Goal: Transaction & Acquisition: Purchase product/service

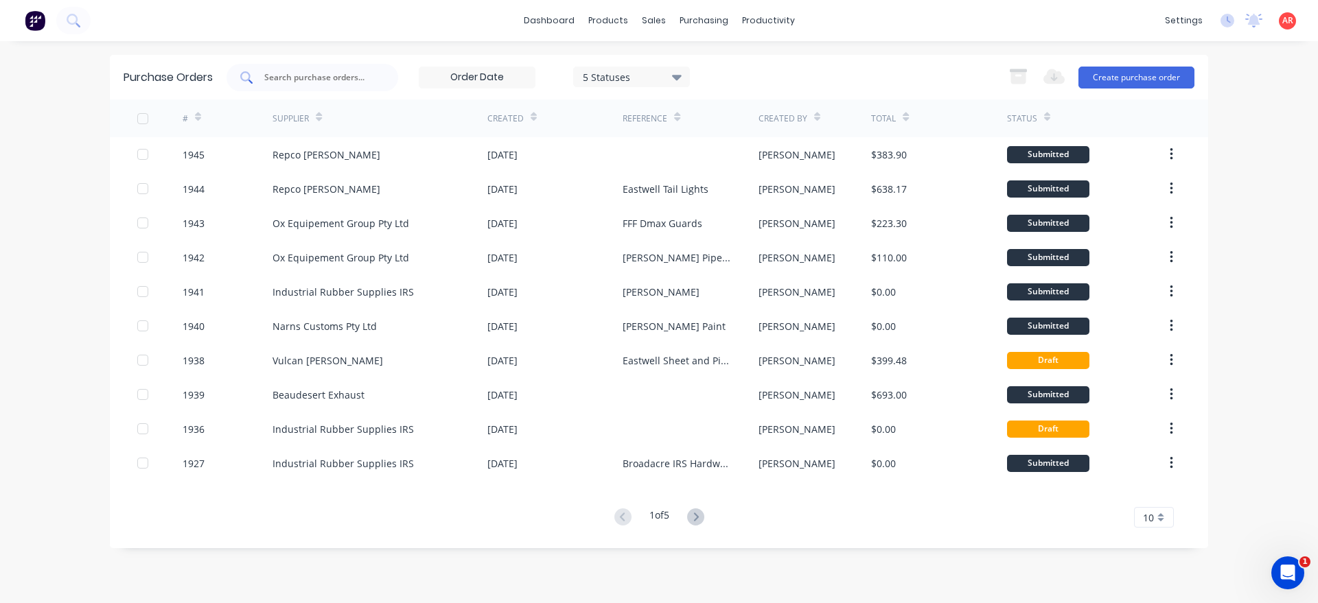
click at [303, 77] on input "text" at bounding box center [320, 78] width 114 height 14
type input "irs"
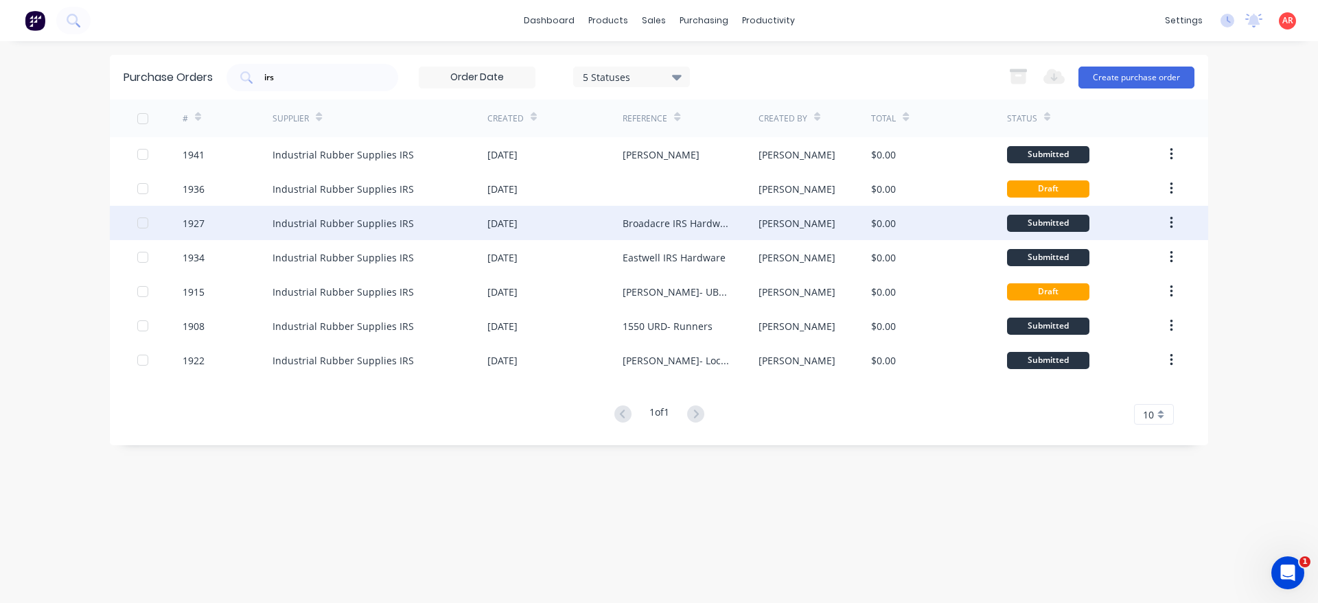
click at [288, 231] on div "Industrial Rubber Supplies IRS" at bounding box center [379, 223] width 215 height 34
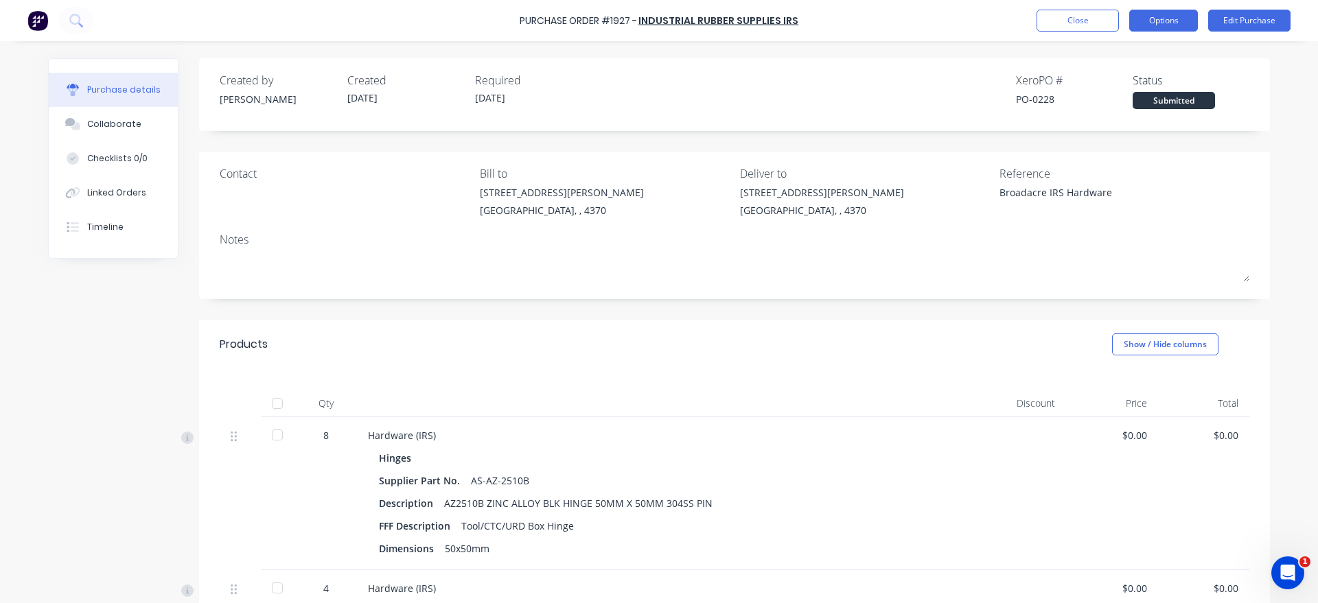
click at [1164, 22] on button "Options" at bounding box center [1163, 21] width 69 height 22
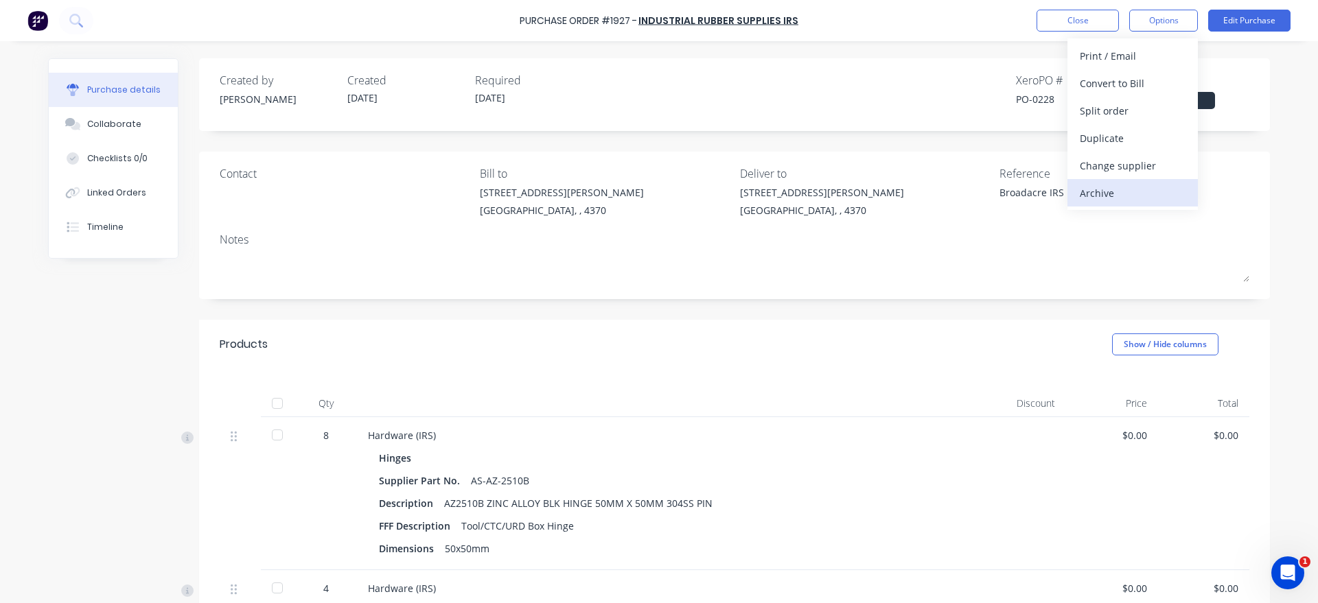
click at [1112, 197] on div "Archive" at bounding box center [1133, 193] width 106 height 20
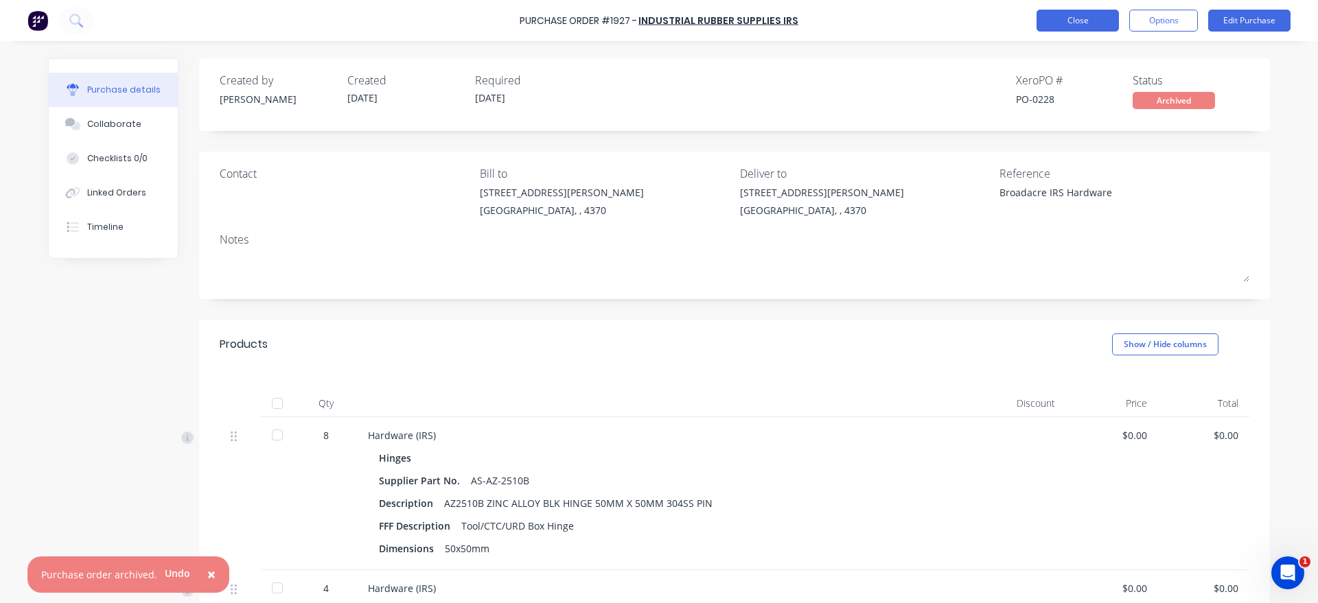
click at [1089, 18] on button "Close" at bounding box center [1077, 21] width 82 height 22
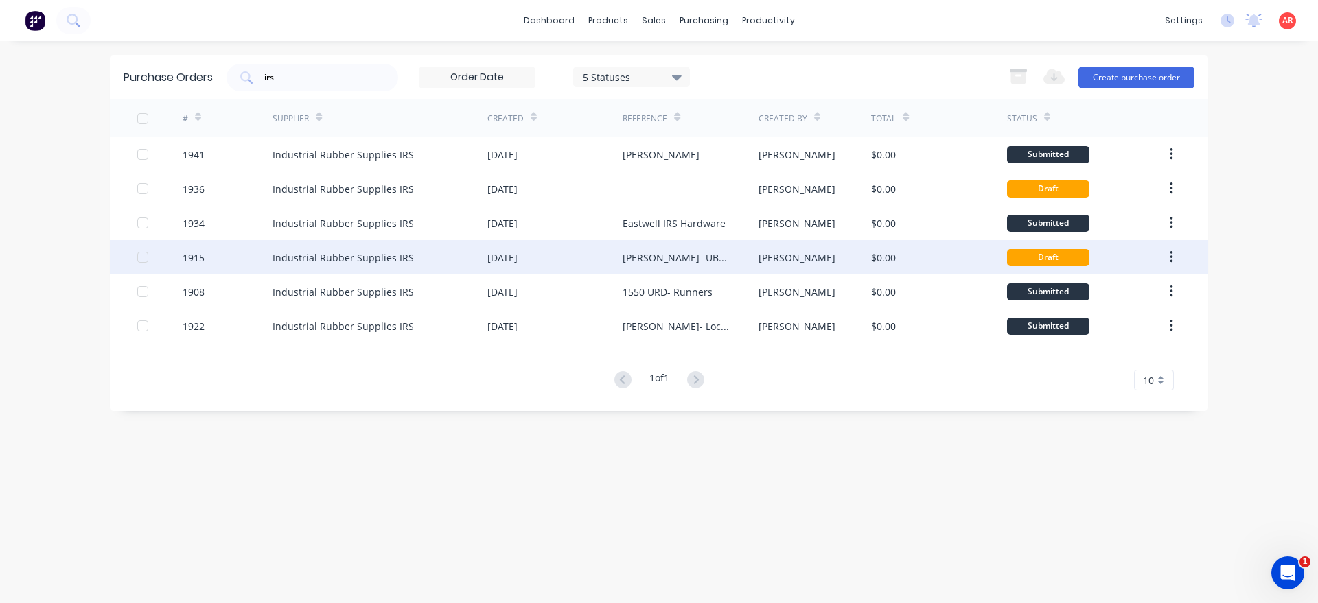
click at [213, 271] on div "1915" at bounding box center [228, 257] width 91 height 34
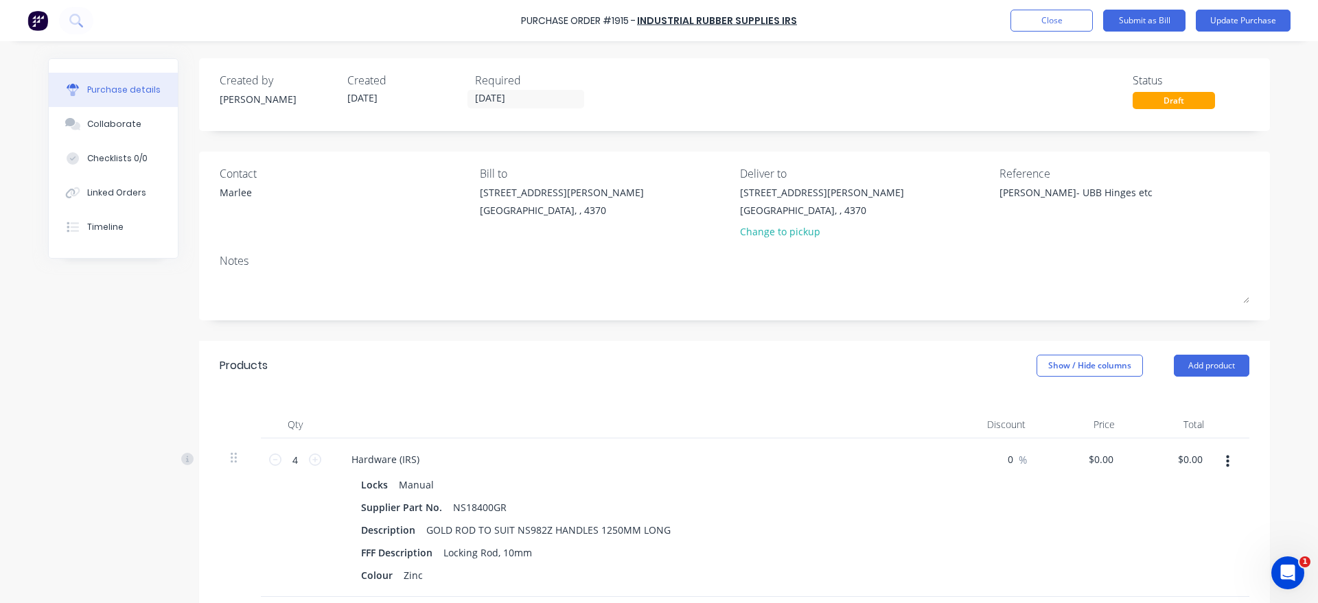
click at [158, 276] on div "Created by [PERSON_NAME] Created [DATE] Required [DATE] Status Draft Contact [P…" at bounding box center [659, 544] width 1222 height 973
click at [132, 191] on div "Linked Orders" at bounding box center [116, 193] width 59 height 12
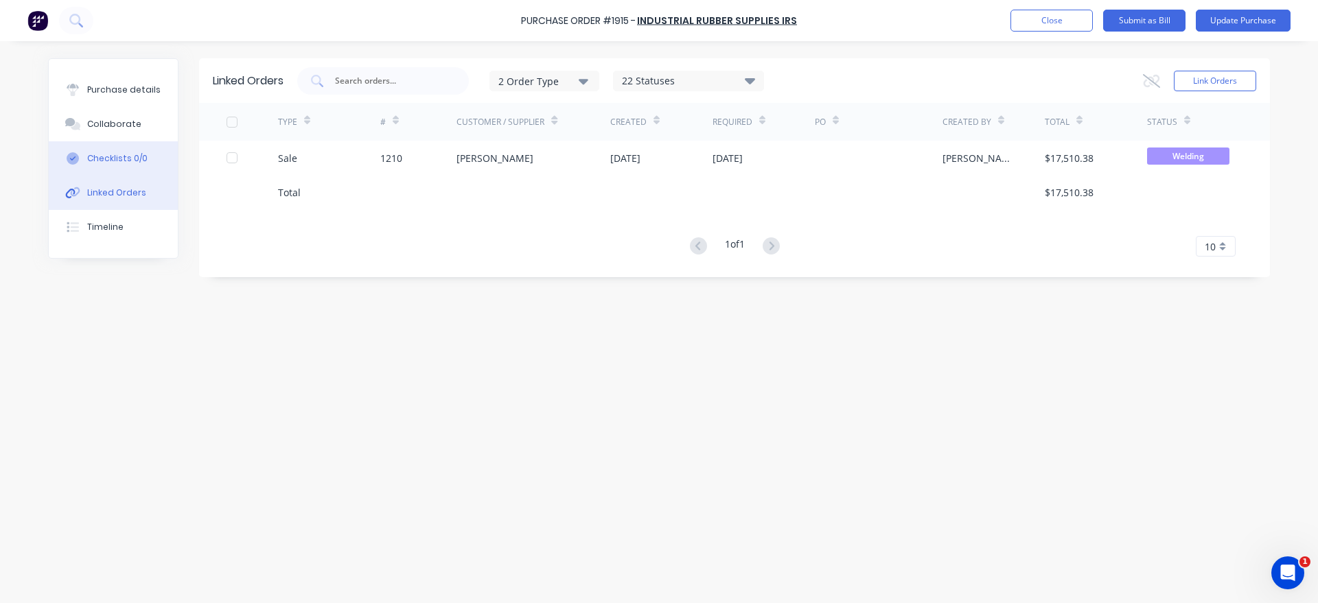
click at [132, 159] on div "Checklists 0/0" at bounding box center [117, 158] width 60 height 12
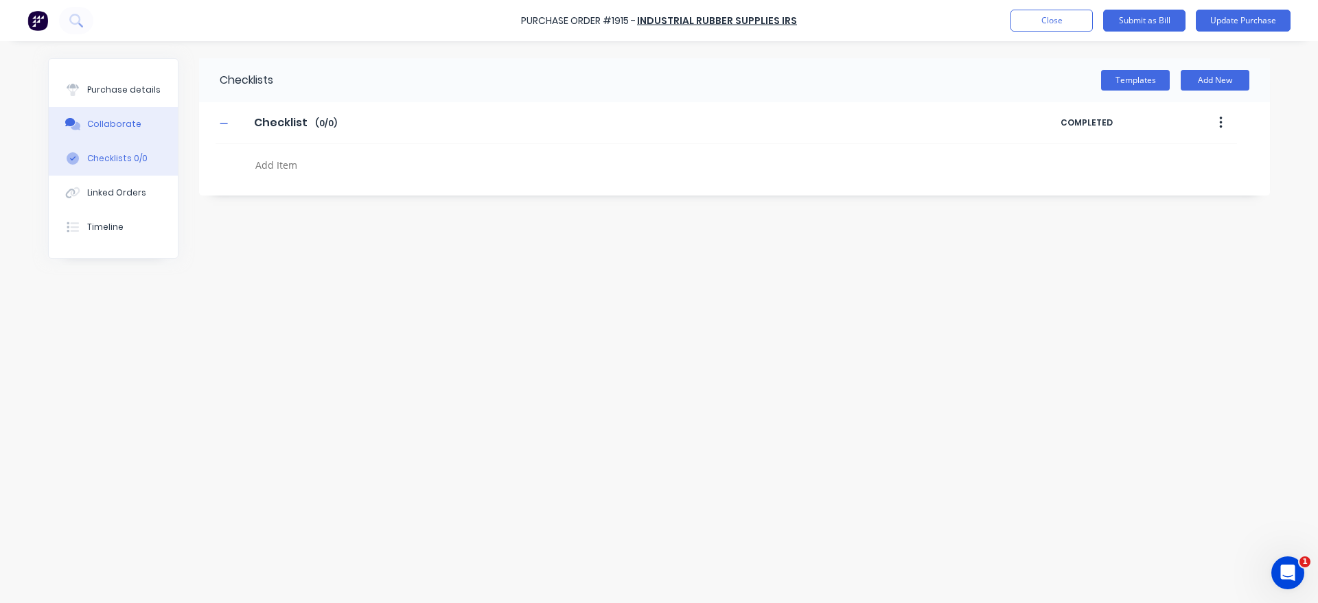
click at [132, 115] on button "Collaborate" at bounding box center [113, 124] width 129 height 34
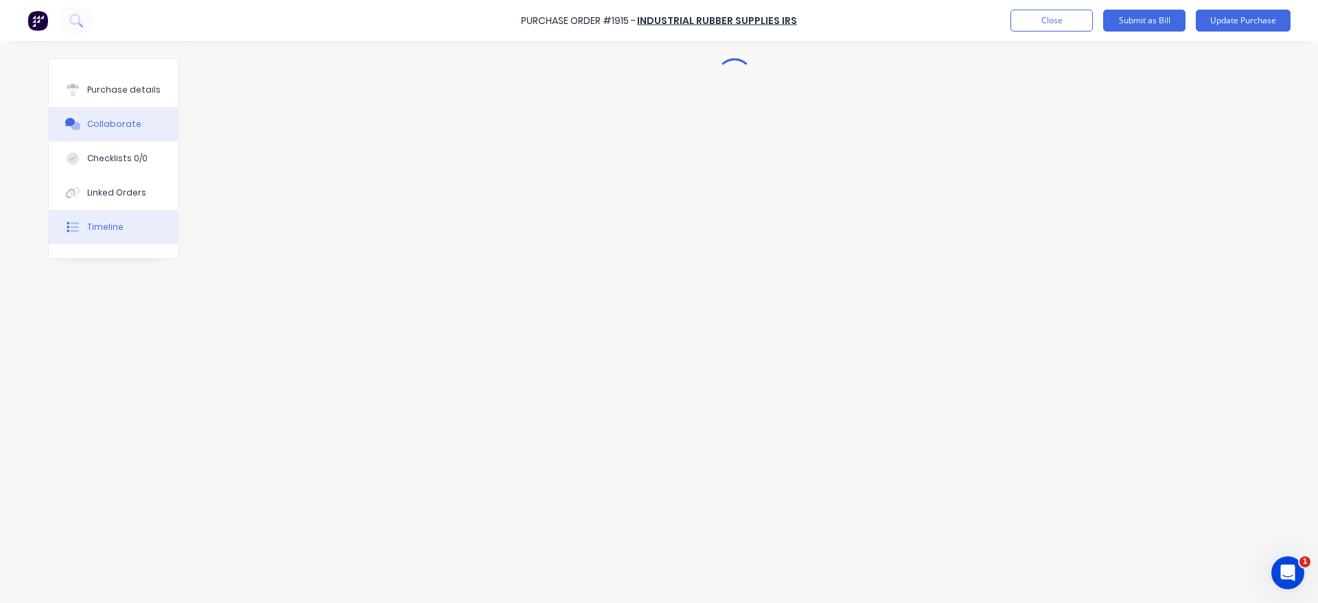
click at [123, 227] on button "Timeline" at bounding box center [113, 227] width 129 height 34
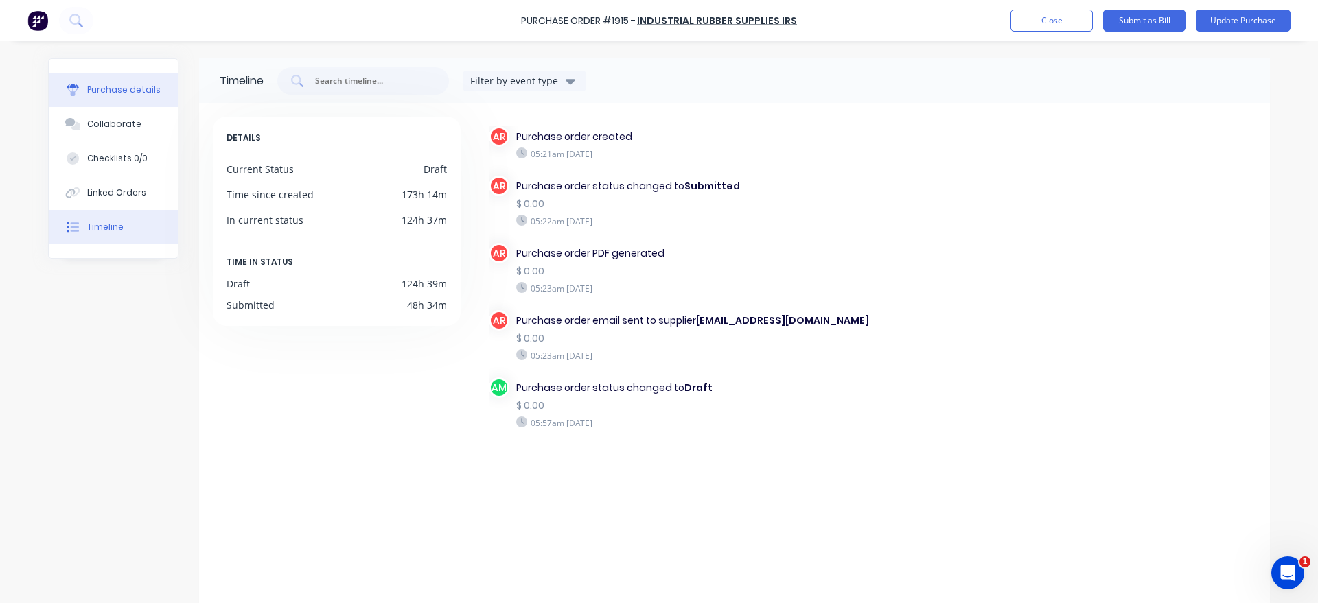
click at [130, 94] on div "Purchase details" at bounding box center [123, 90] width 73 height 12
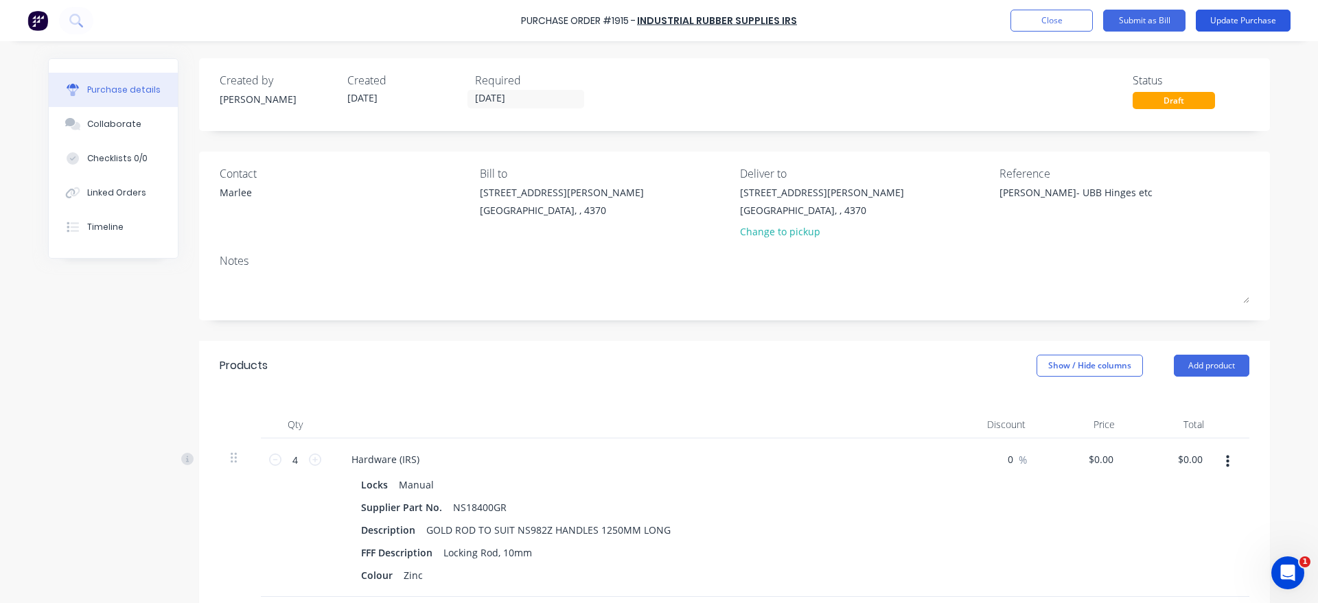
click at [1262, 25] on button "Update Purchase" at bounding box center [1243, 21] width 95 height 22
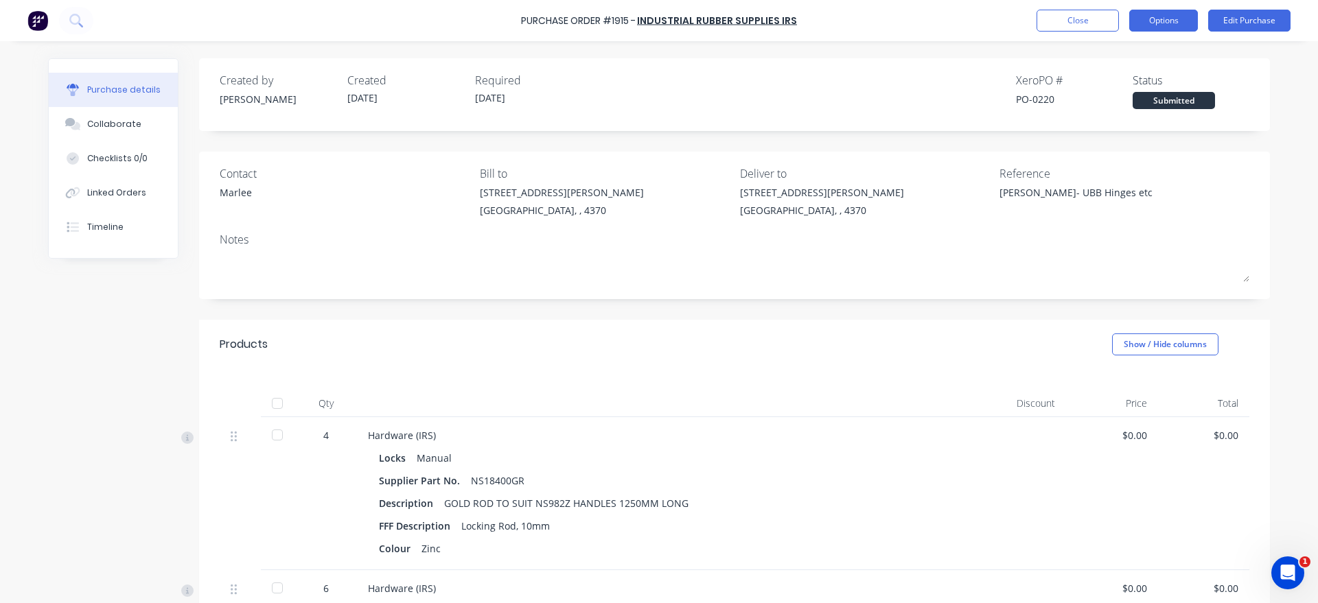
click at [1182, 28] on button "Options" at bounding box center [1163, 21] width 69 height 22
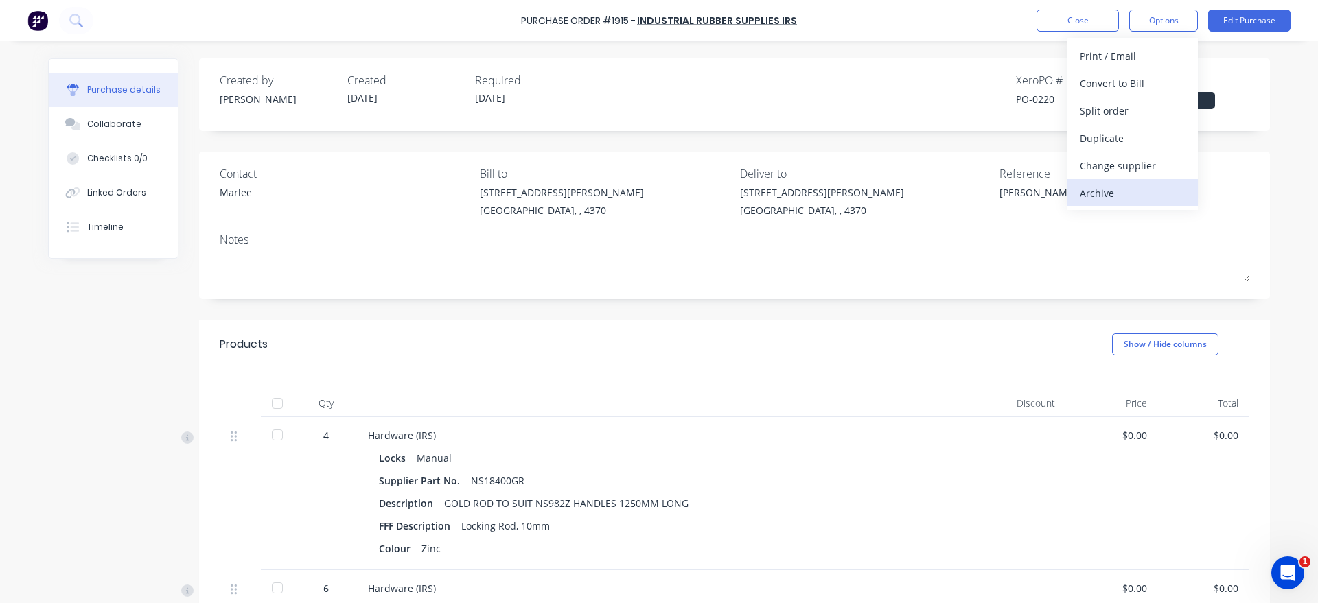
click at [1124, 198] on div "Archive" at bounding box center [1133, 193] width 106 height 20
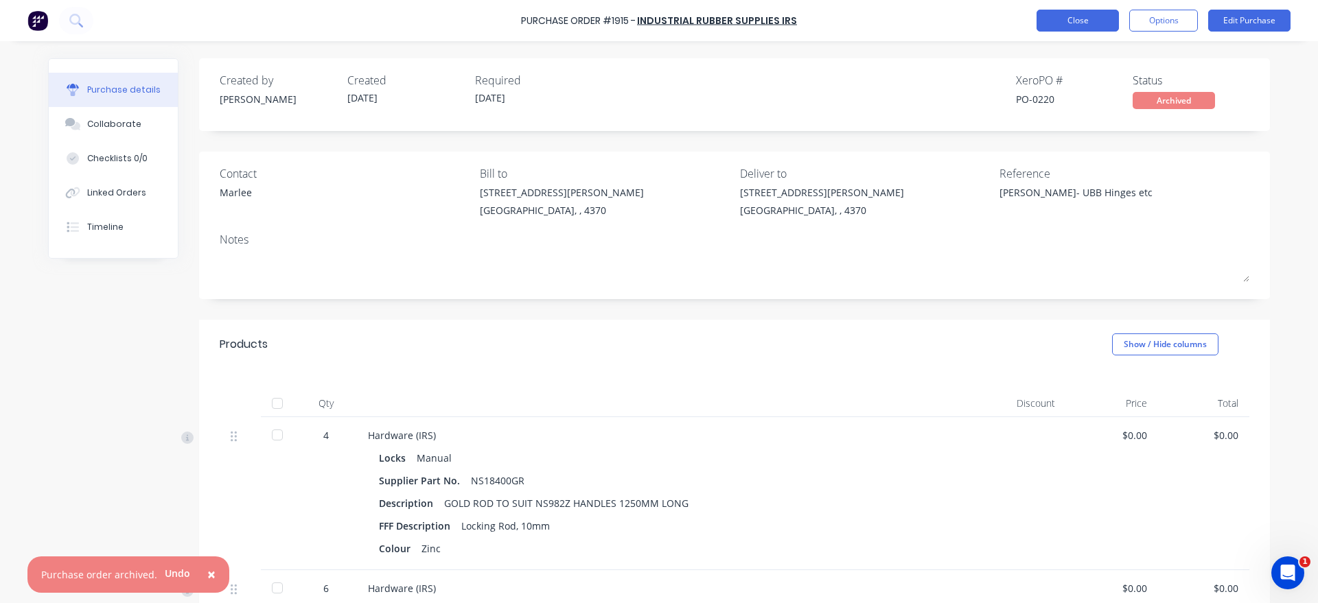
click at [1092, 16] on button "Close" at bounding box center [1077, 21] width 82 height 22
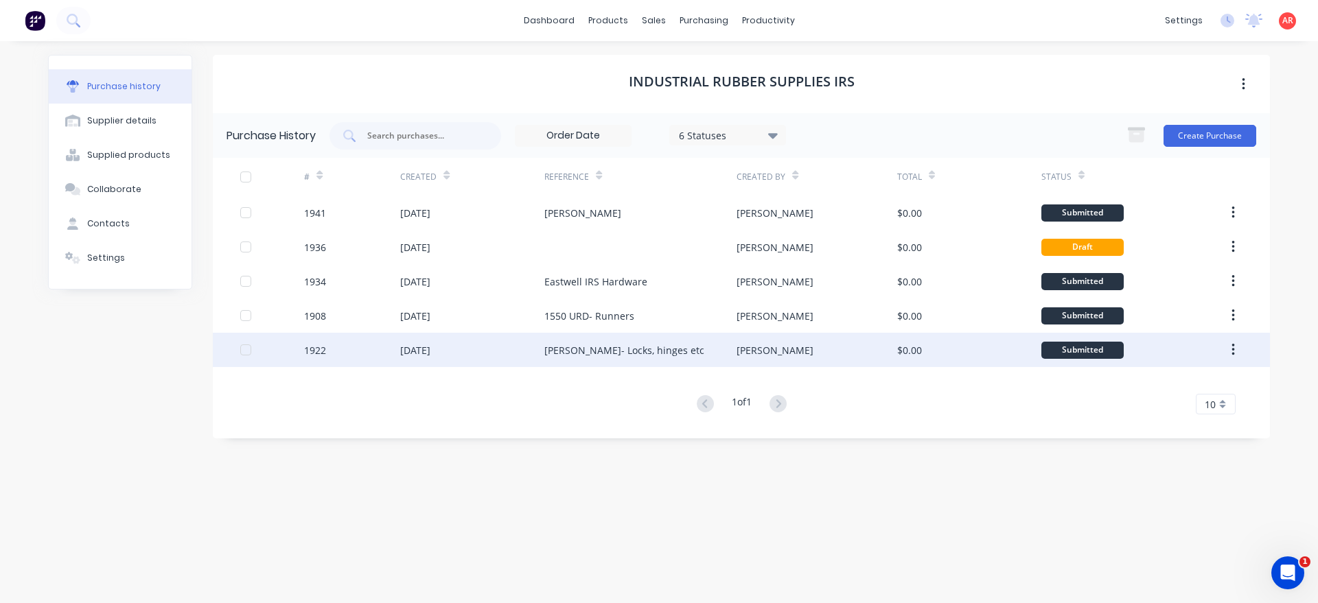
click at [463, 362] on div "[DATE]" at bounding box center [472, 350] width 144 height 34
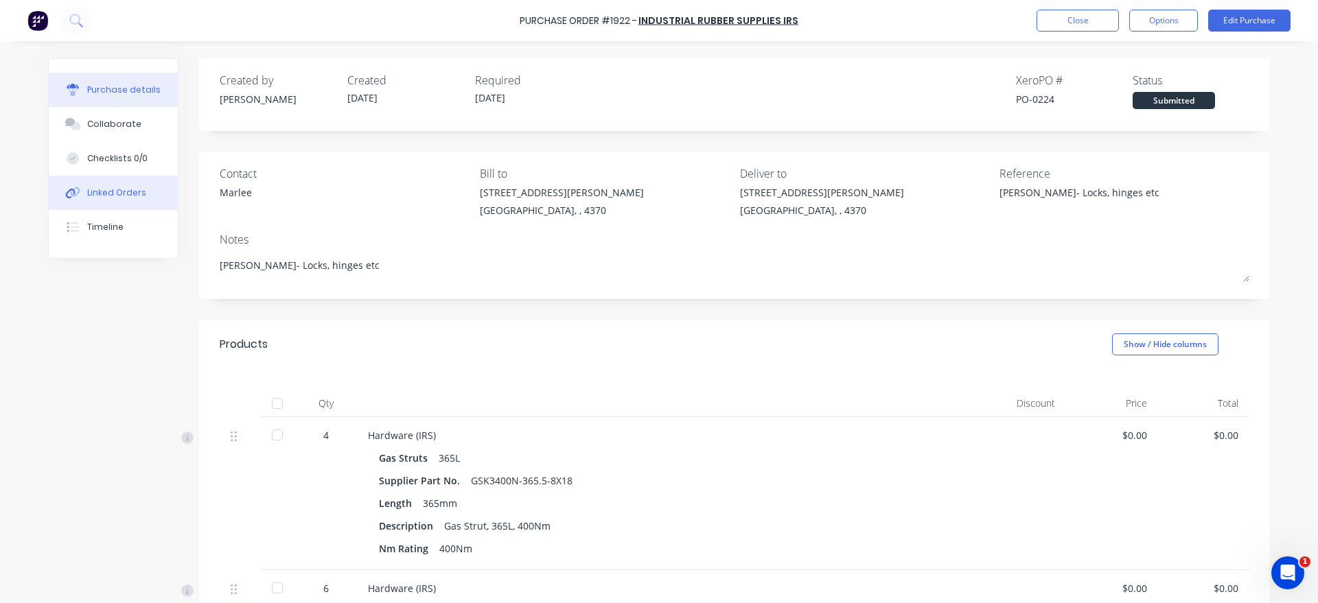
click at [119, 183] on button "Linked Orders" at bounding box center [113, 193] width 129 height 34
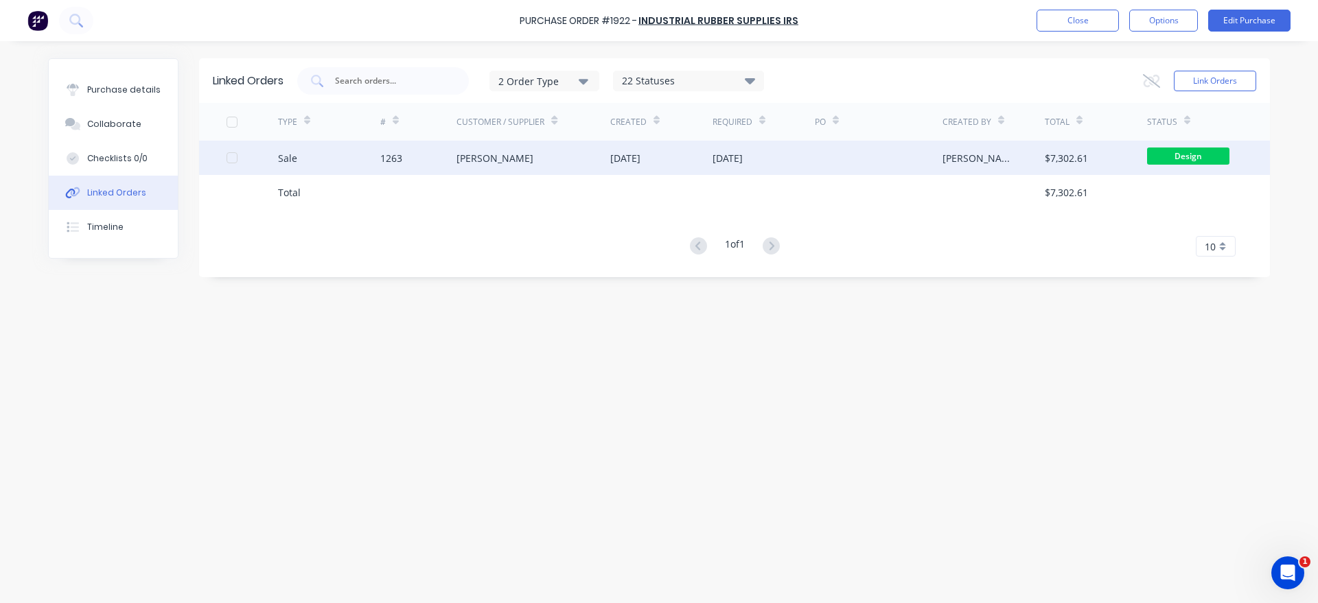
click at [515, 152] on div "[PERSON_NAME]" at bounding box center [494, 158] width 77 height 14
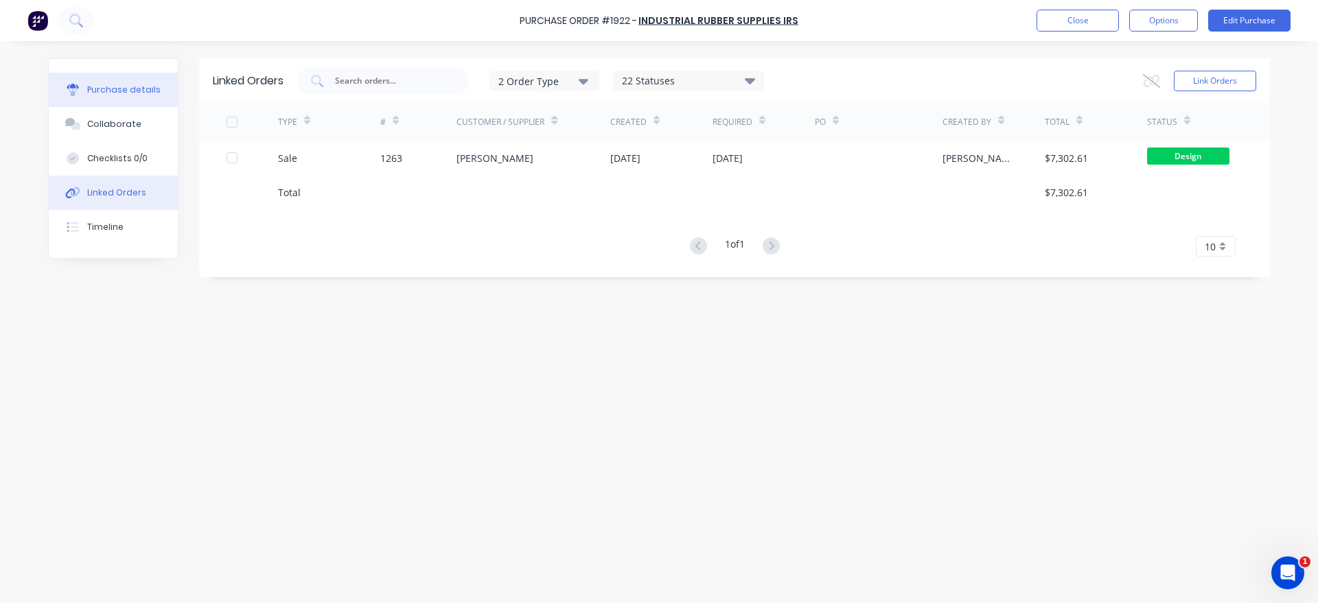
click at [123, 104] on button "Purchase details" at bounding box center [113, 90] width 129 height 34
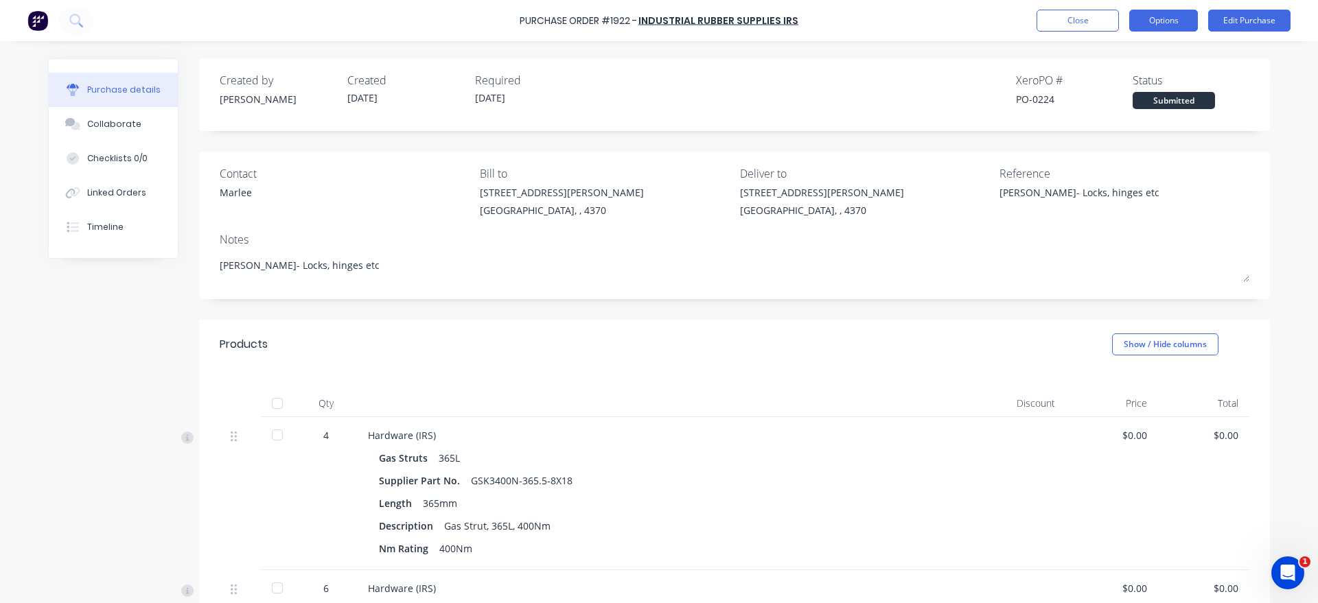
click at [1149, 19] on button "Options" at bounding box center [1163, 21] width 69 height 22
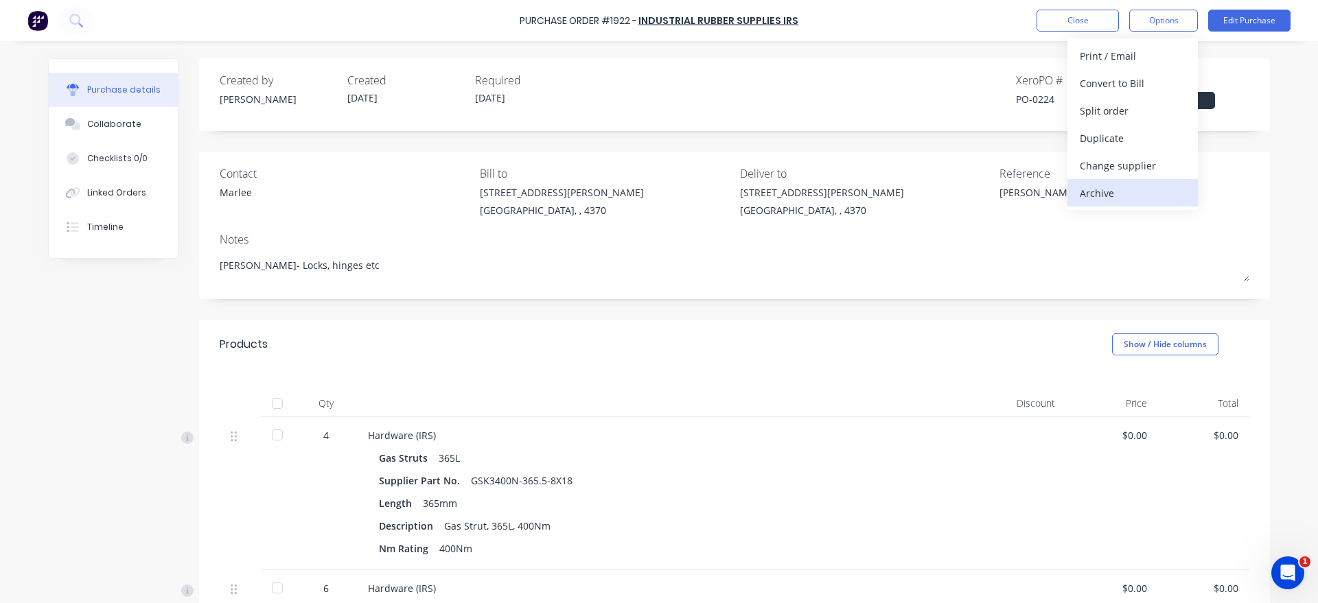
click at [1098, 202] on div "Archive" at bounding box center [1133, 193] width 106 height 20
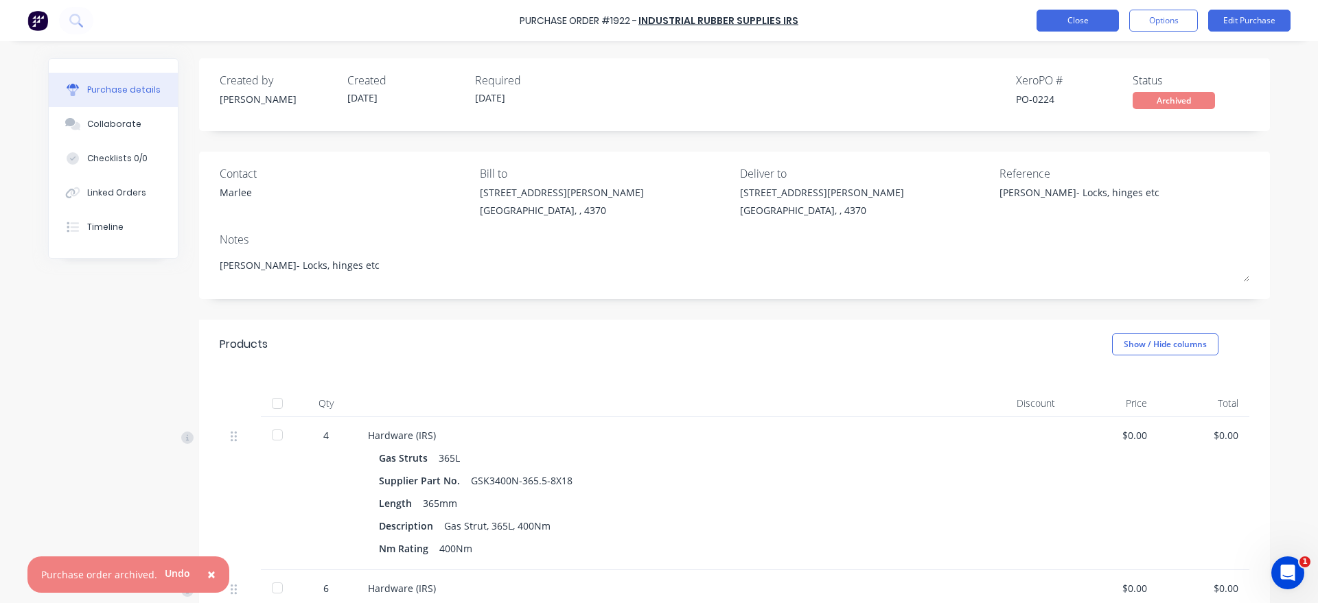
type textarea "x"
click at [1091, 16] on button "Close" at bounding box center [1077, 21] width 82 height 22
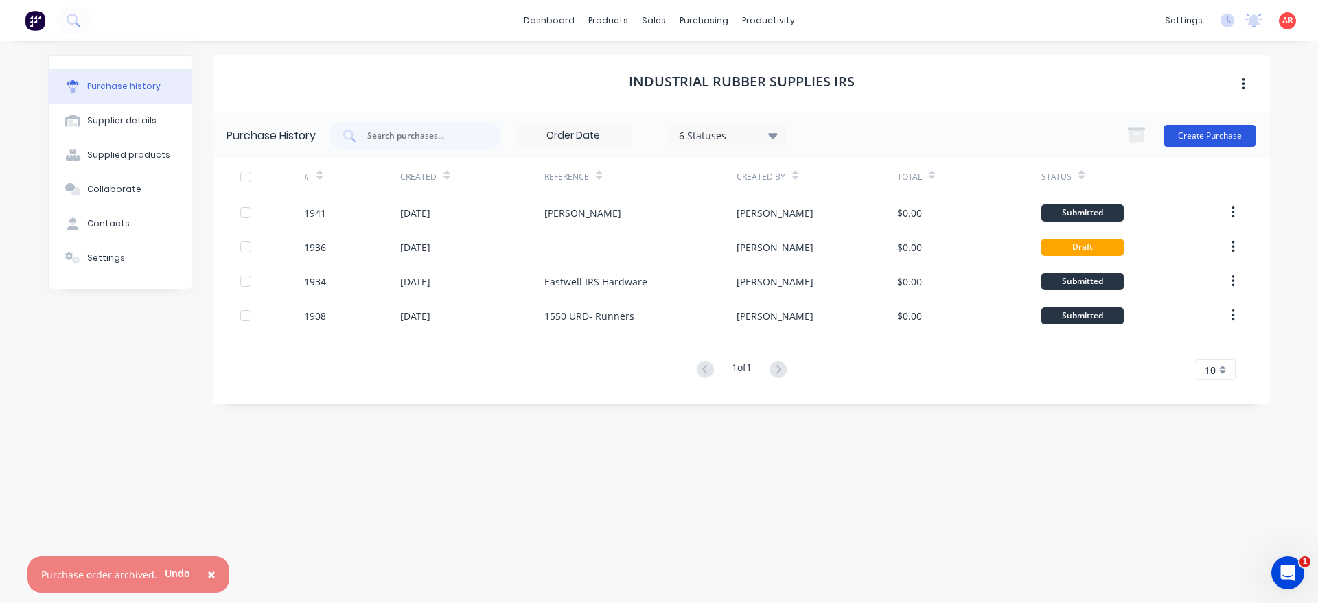
click at [1207, 145] on button "Create Purchase" at bounding box center [1209, 136] width 93 height 22
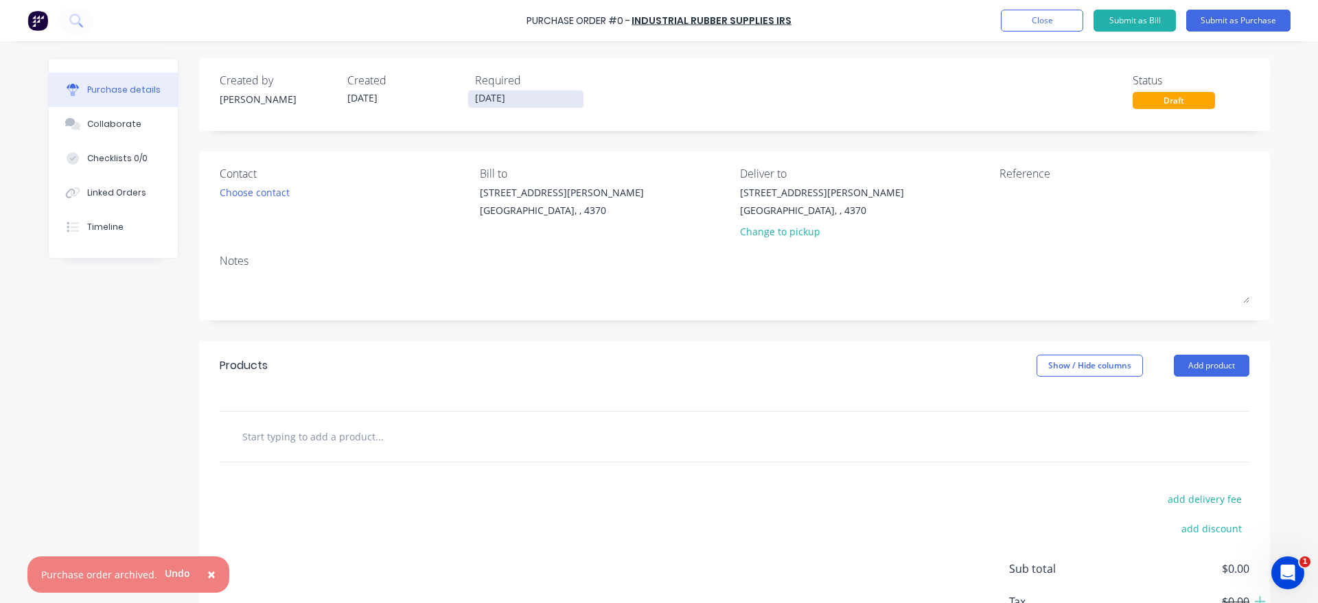
click at [511, 104] on input "[DATE]" at bounding box center [525, 99] width 115 height 17
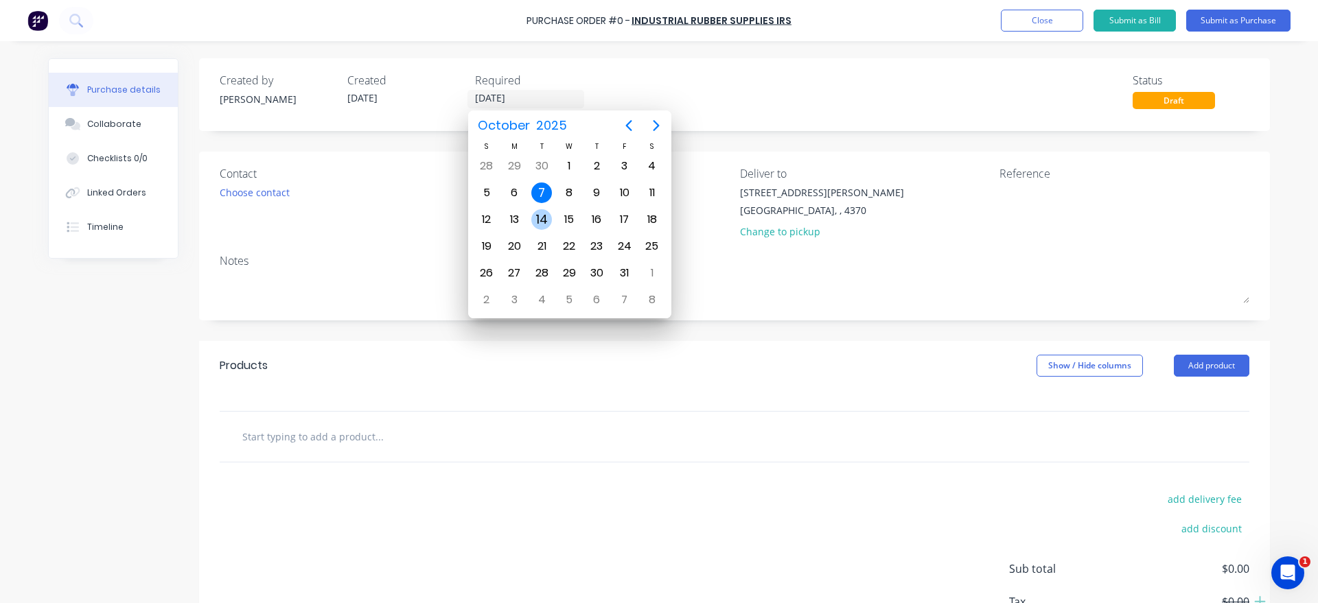
click at [550, 223] on div "14" at bounding box center [541, 219] width 21 height 21
type input "[DATE]"
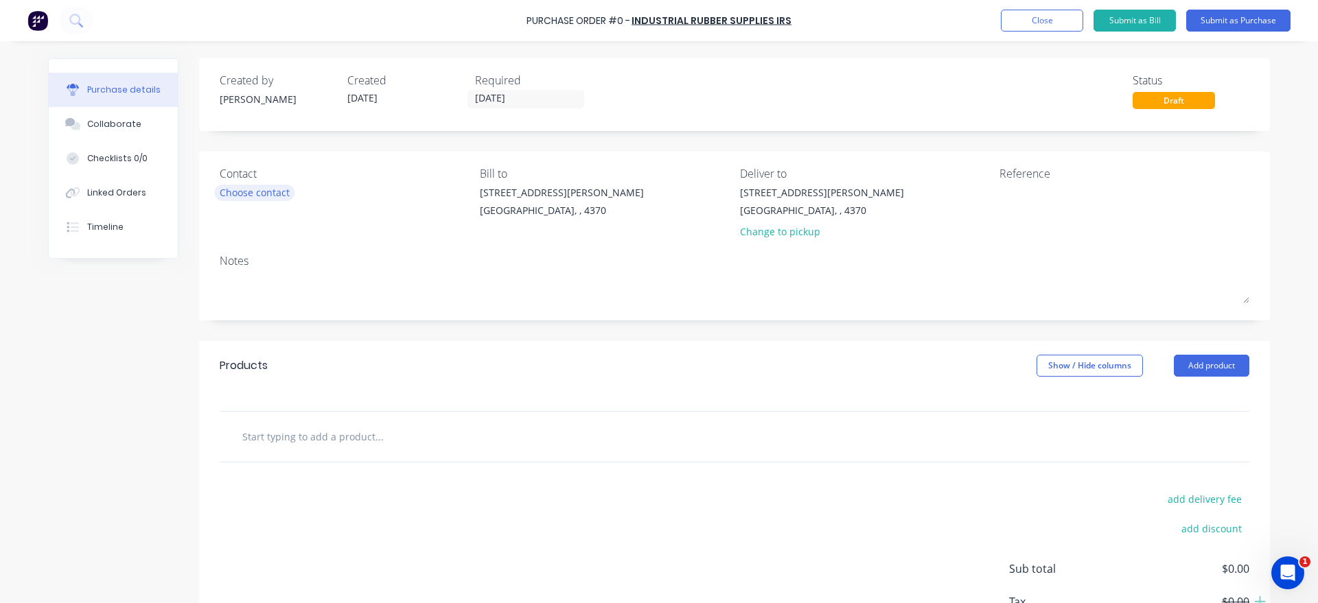
click at [270, 200] on div "Contact Choose contact" at bounding box center [345, 205] width 250 height 80
click at [269, 200] on div "Choose contact" at bounding box center [255, 192] width 70 height 14
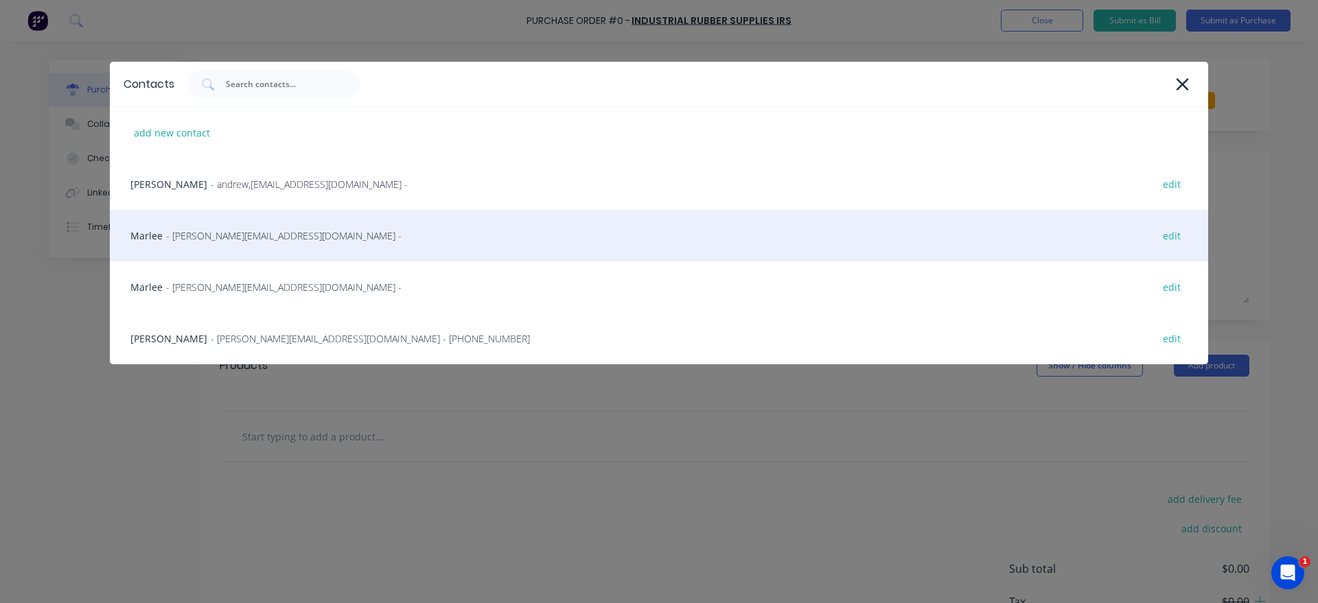
click at [282, 245] on div "Marlee - [EMAIL_ADDRESS][DOMAIN_NAME] - edit" at bounding box center [659, 235] width 1098 height 51
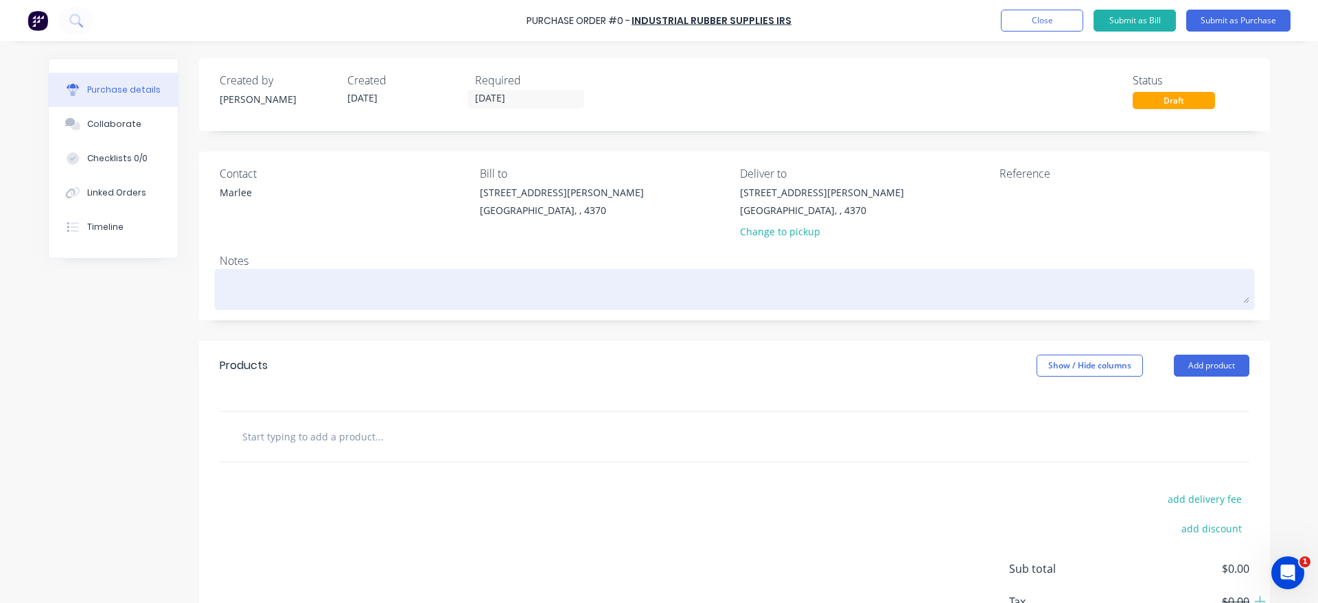
click at [321, 294] on textarea at bounding box center [735, 287] width 1030 height 31
type textarea "x"
type textarea "B"
type textarea "x"
type textarea "Bt"
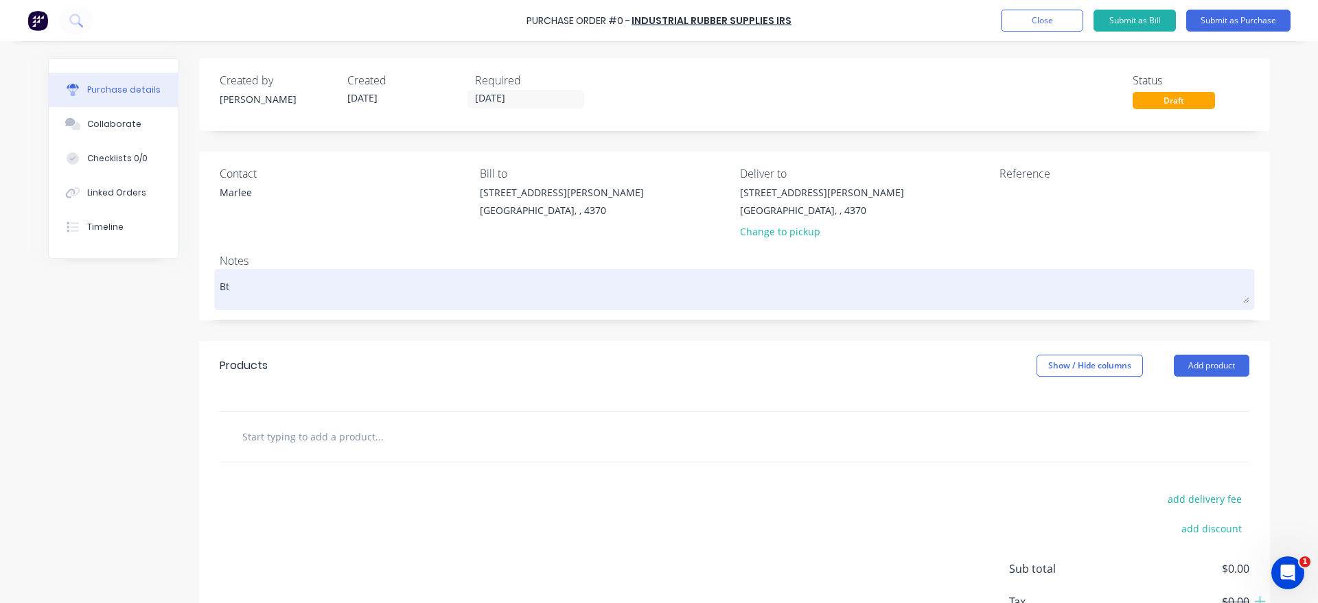
type textarea "x"
type textarea "Bt-"
type textarea "x"
type textarea "Bt-5"
type textarea "x"
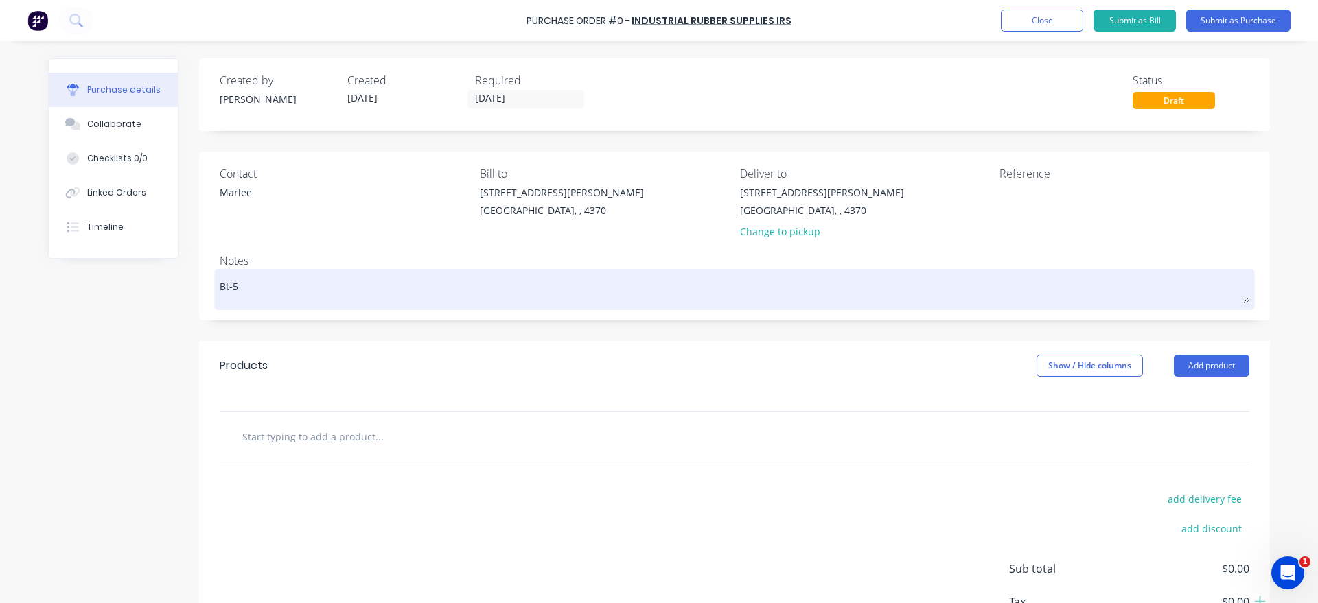
type textarea "Bt-50"
type textarea "x"
type textarea "Bt-50"
type textarea "x"
type textarea "Bt-50 W"
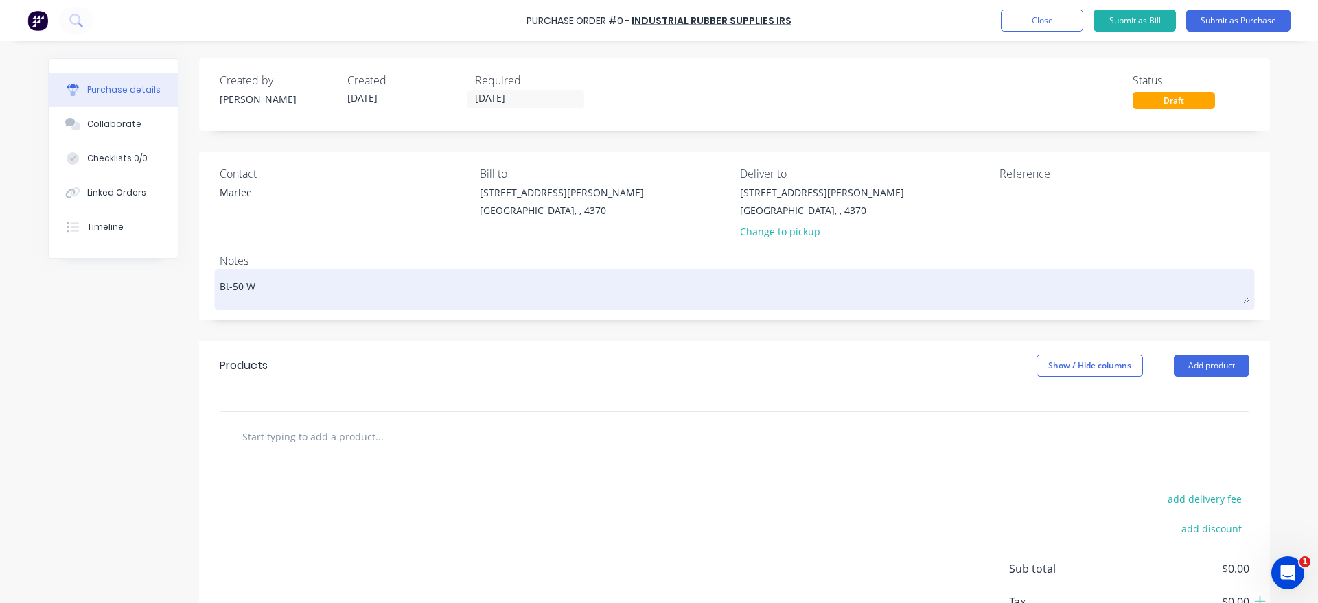
type textarea "x"
type textarea "Bt-50 Wo"
type textarea "x"
type textarea "Bt-50 Wor"
type textarea "x"
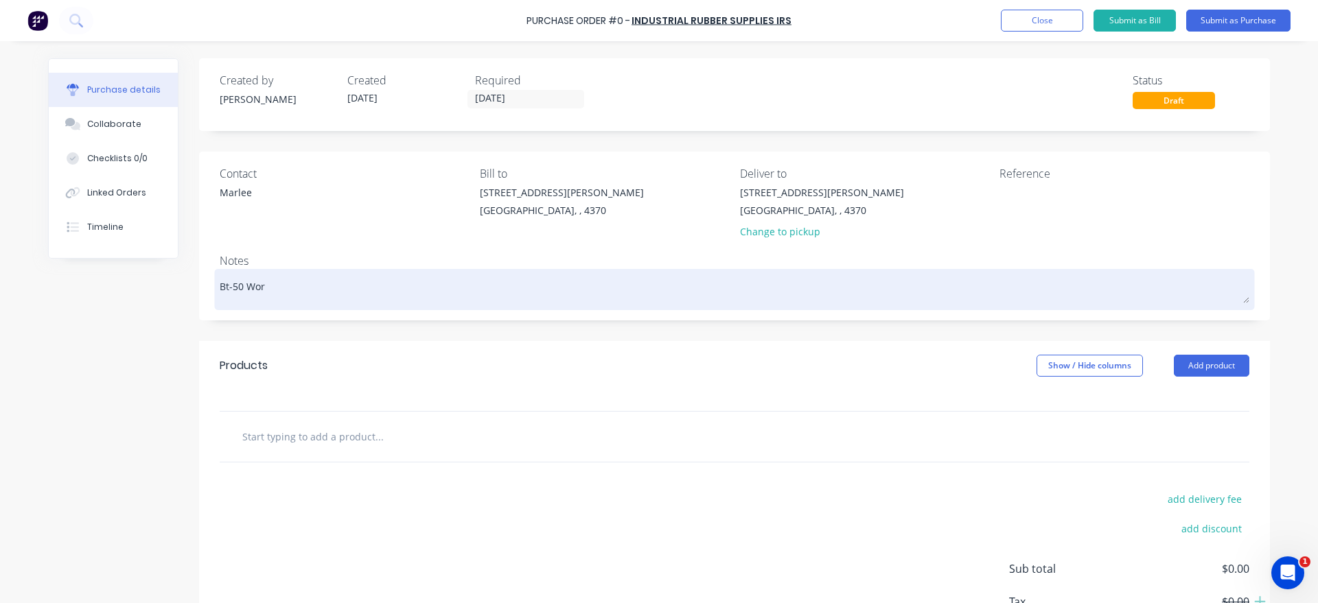
type textarea "Bt-50 Work"
type textarea "x"
type textarea "Bt-50 Work"
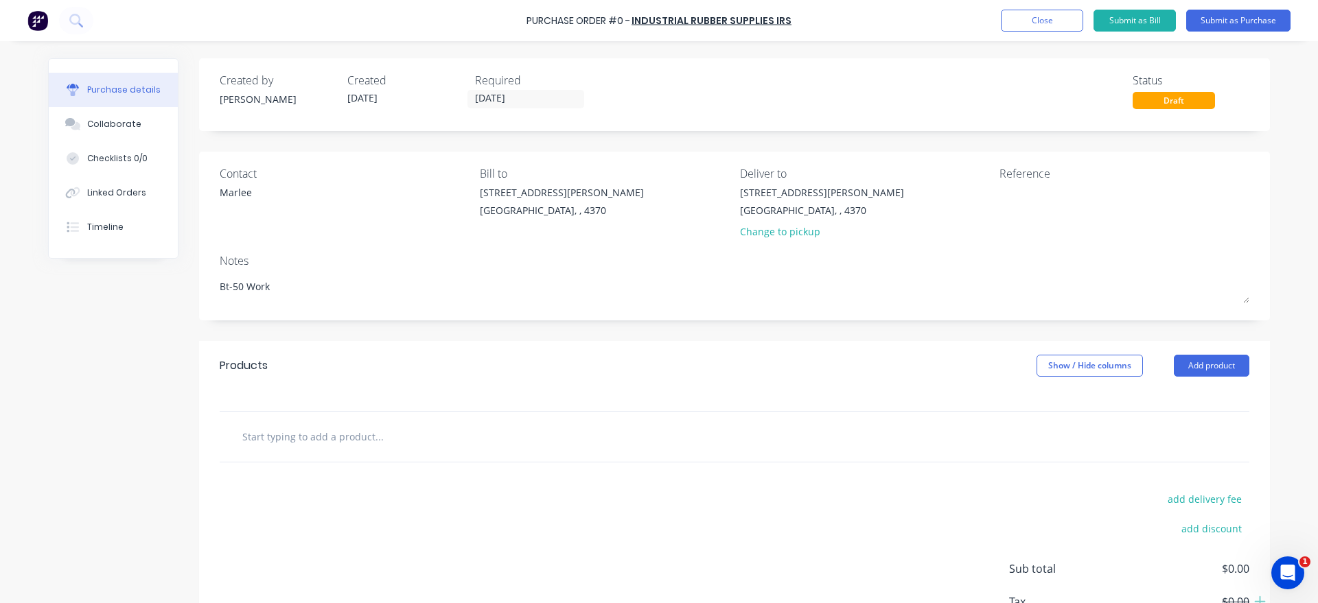
type textarea "x"
type textarea "Bt-50 Work U"
type textarea "x"
type textarea "Bt-50 Work Ut"
type textarea "x"
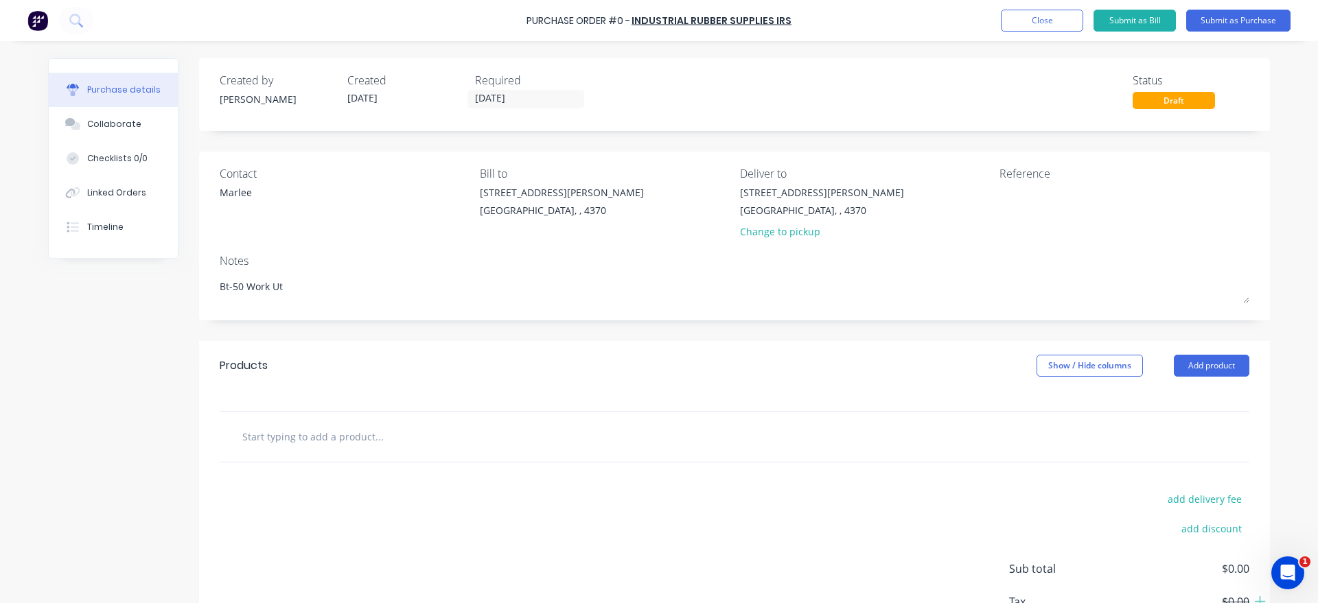
type textarea "Bt-50 Work Ute"
type textarea "x"
type textarea "Bt-50 Work Ute"
type textarea "x"
type textarea "Bt-50 Work Ute D"
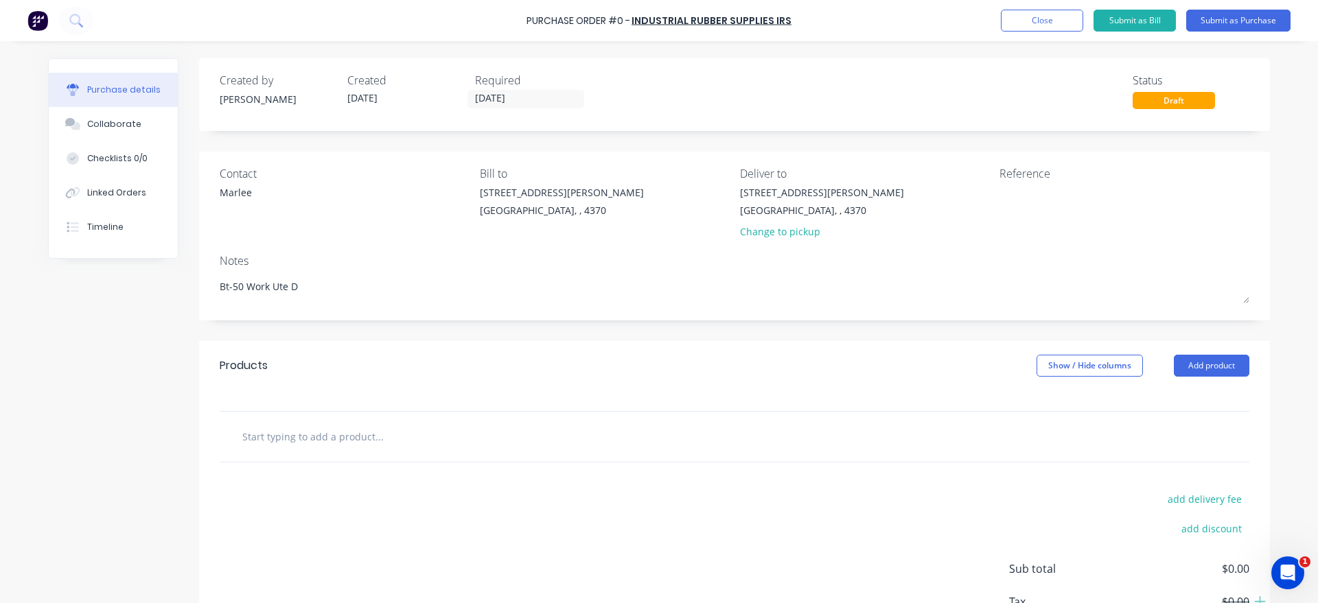
type textarea "x"
type textarea "Bt-50 Work Ute Dr"
type textarea "x"
type textarea "Bt-50 Work Ute Dro"
type textarea "x"
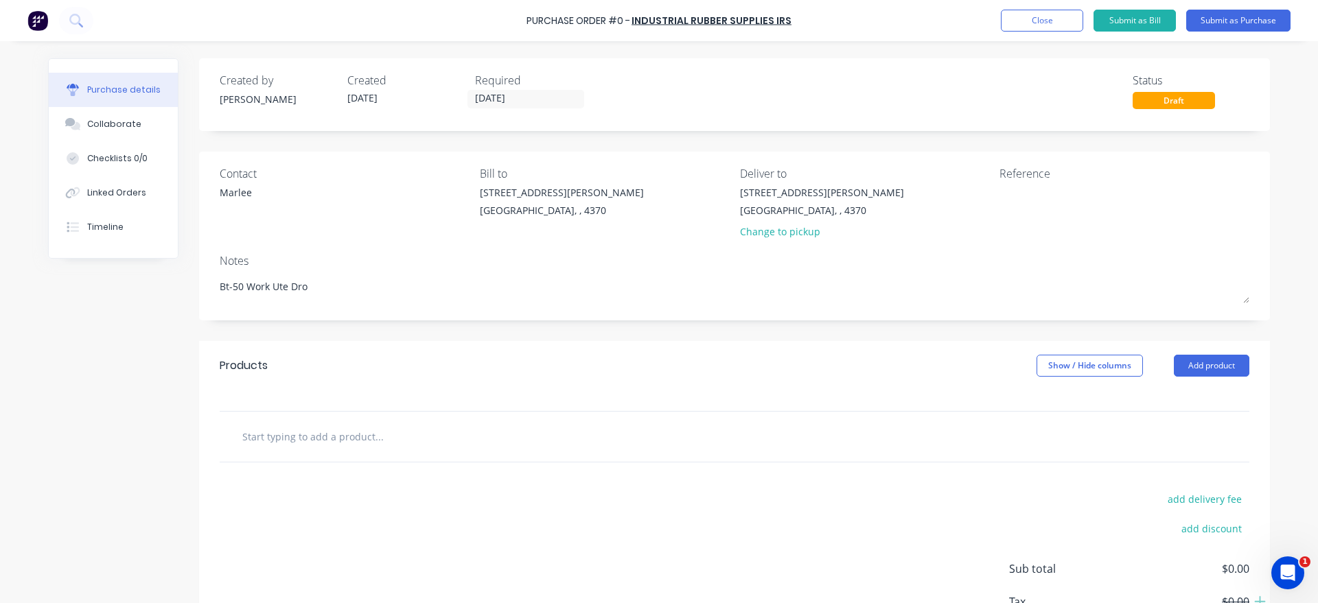
type textarea "Bt-50 Work Ute Drop"
type textarea "x"
type textarea "Bt-50 Work Ute Drops"
type textarea "x"
type textarea "Bt-50 Work Ute Dropsi"
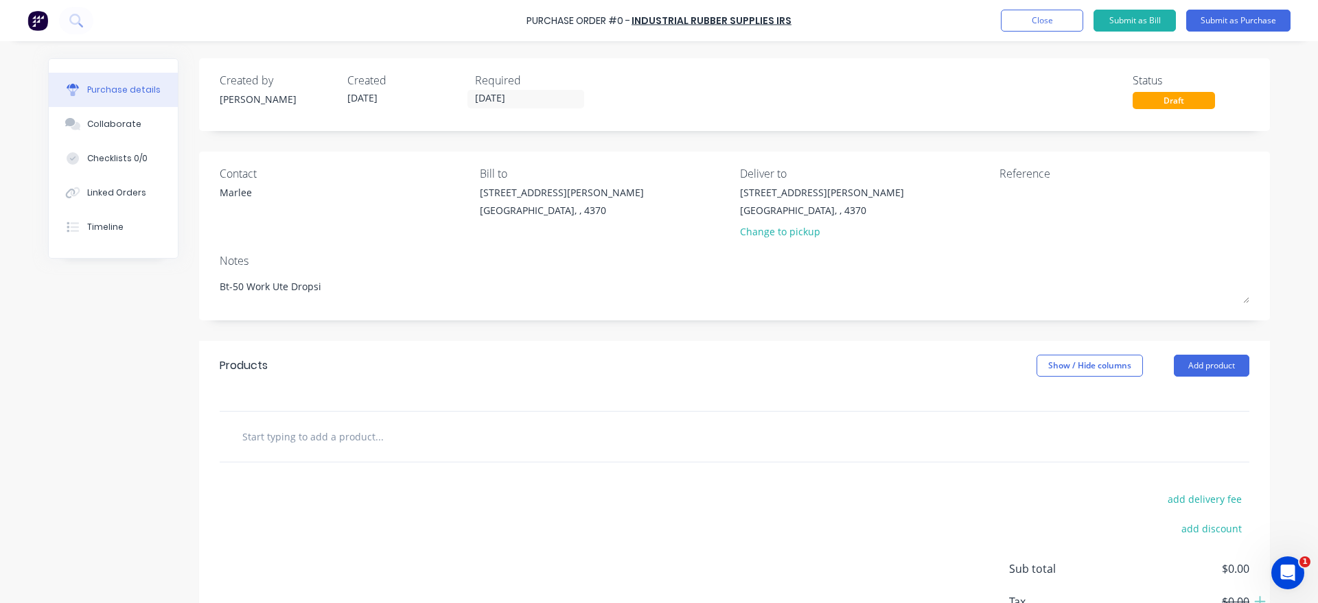
type textarea "x"
type textarea "Bt-50 Work Ute Dropsid"
type textarea "x"
type textarea "Bt-50 Work Ute Dropside"
type textarea "x"
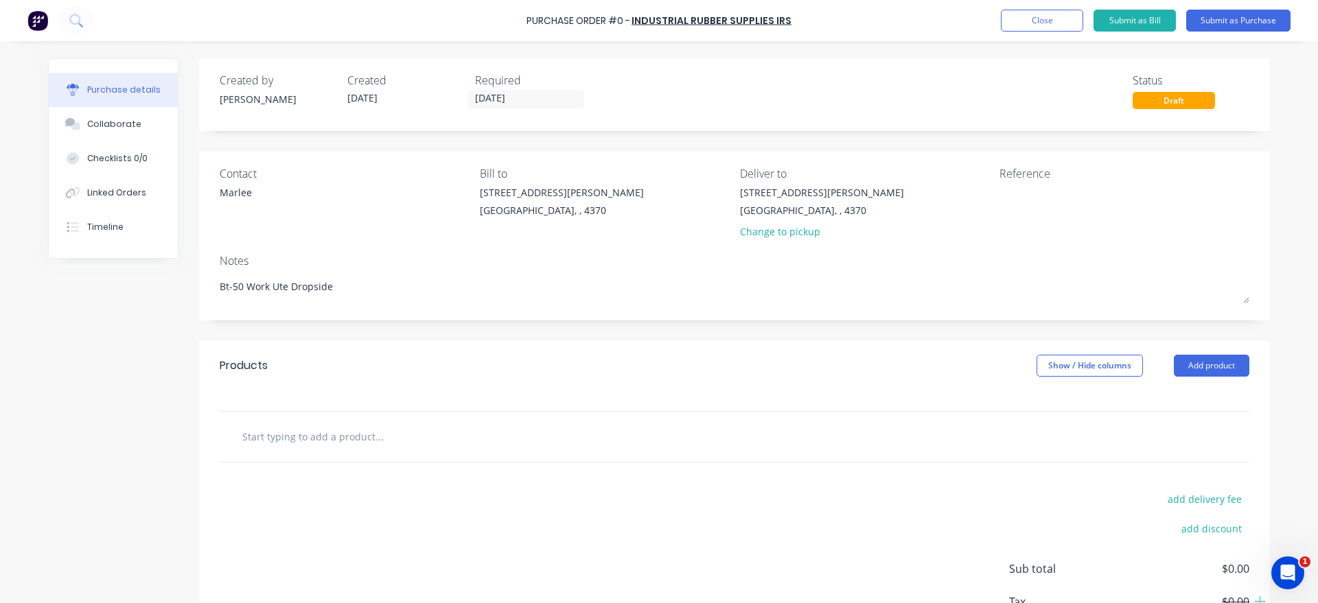
type textarea "Bt-50 Work Ute Dropside"
type textarea "x"
type textarea "Bt-50 Work Ute Dropside H"
type textarea "x"
type textarea "Bt-50 Work Ute Dropside Ha"
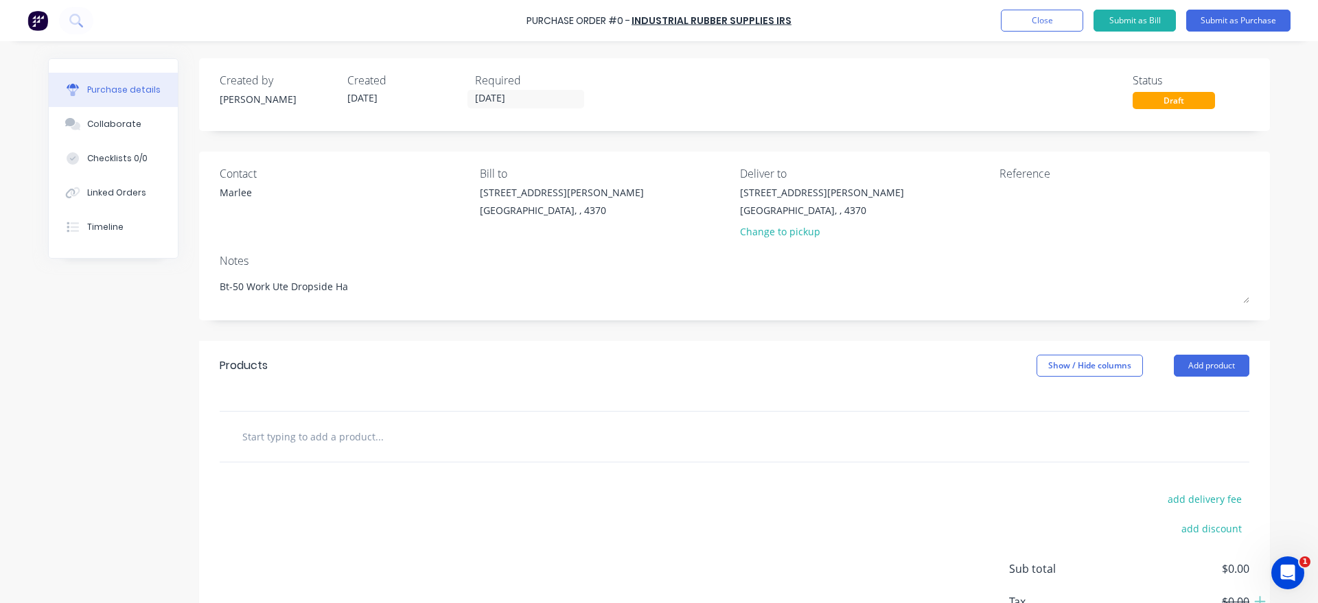
type textarea "x"
type textarea "Bt-50 Work Ute Dropside Har"
type textarea "x"
type textarea "Bt-50 Work Ute Dropside Hard"
type textarea "x"
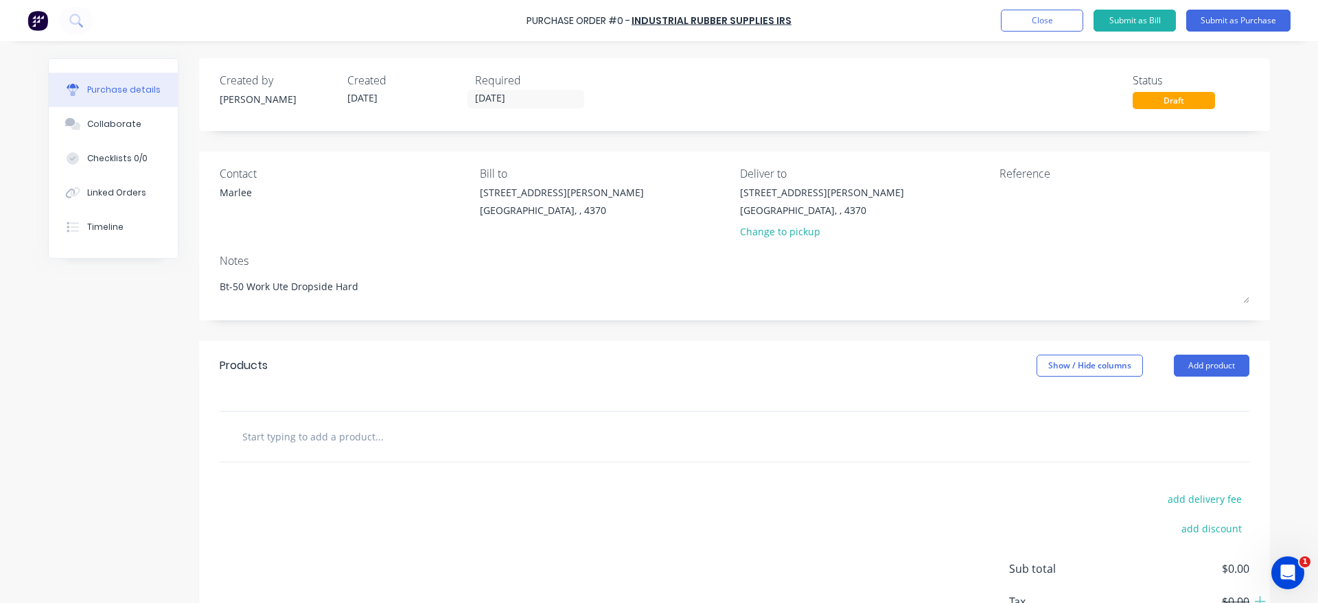
type textarea "Bt-50 Work Ute Dropside Hardw"
type textarea "x"
type textarea "Bt-50 Work Ute Dropside Hardwa"
type textarea "x"
type textarea "Bt-50 Work Ute Dropside Hardwar"
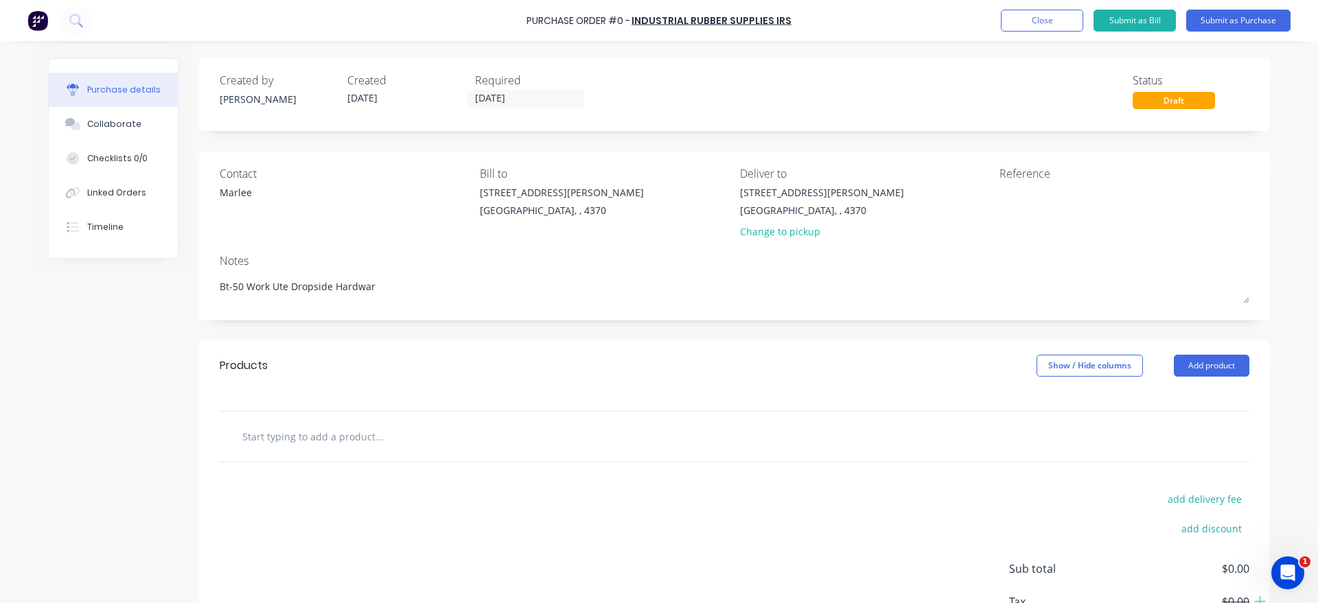
type textarea "x"
type textarea "Bt-50 Work Ute Dropside Hardware"
type textarea "x"
type textarea "Bt-50 Work Ute Dropside Hardwarew"
type textarea "x"
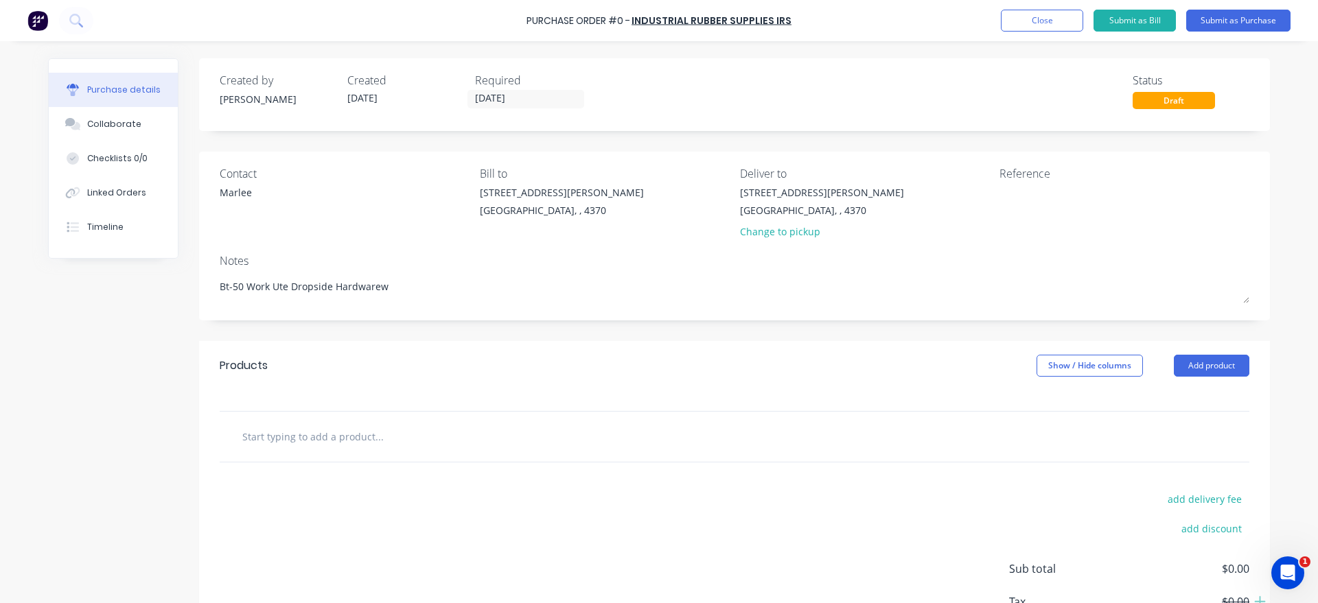
type textarea "Bt-50 Work Ute Dropside Hardware"
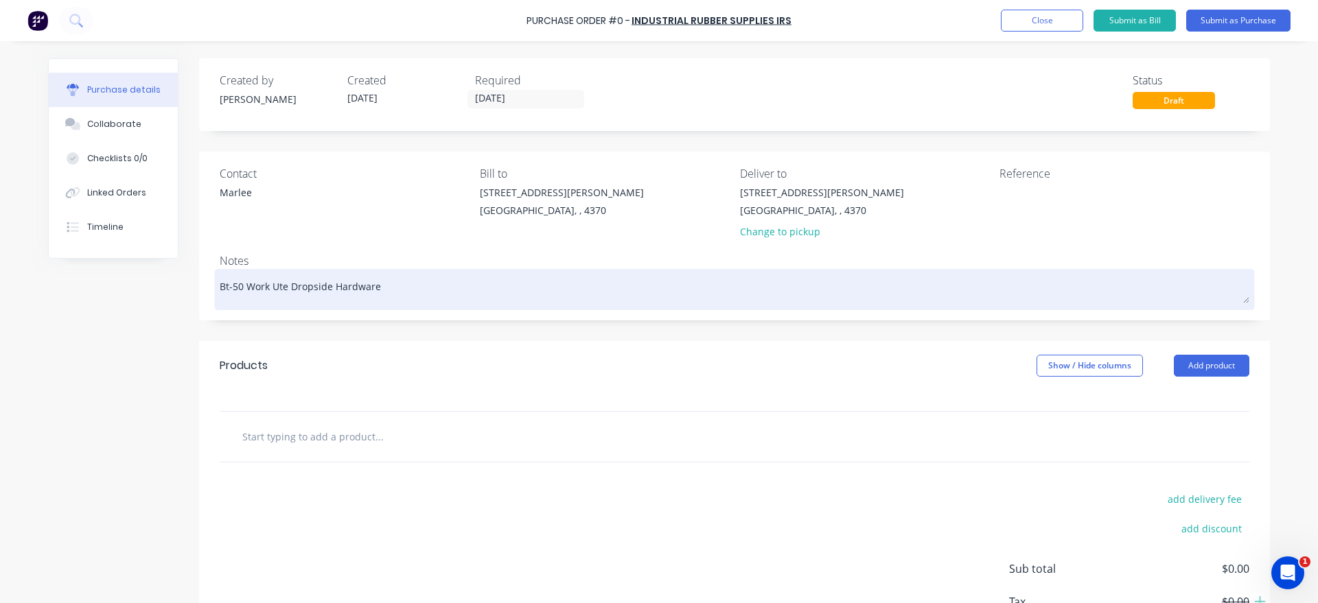
click at [315, 289] on textarea "Bt-50 Work Ute Dropside Hardware" at bounding box center [735, 287] width 1030 height 31
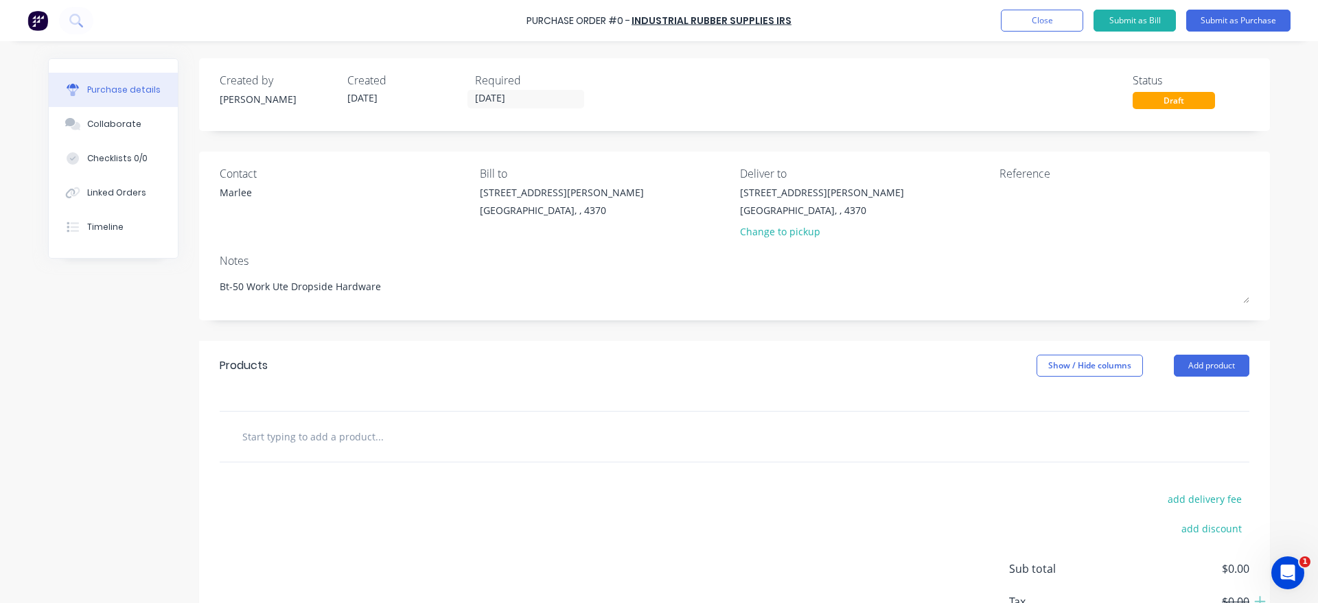
type textarea "x"
type textarea "Bt-50 Work Ute Drop side Hardware"
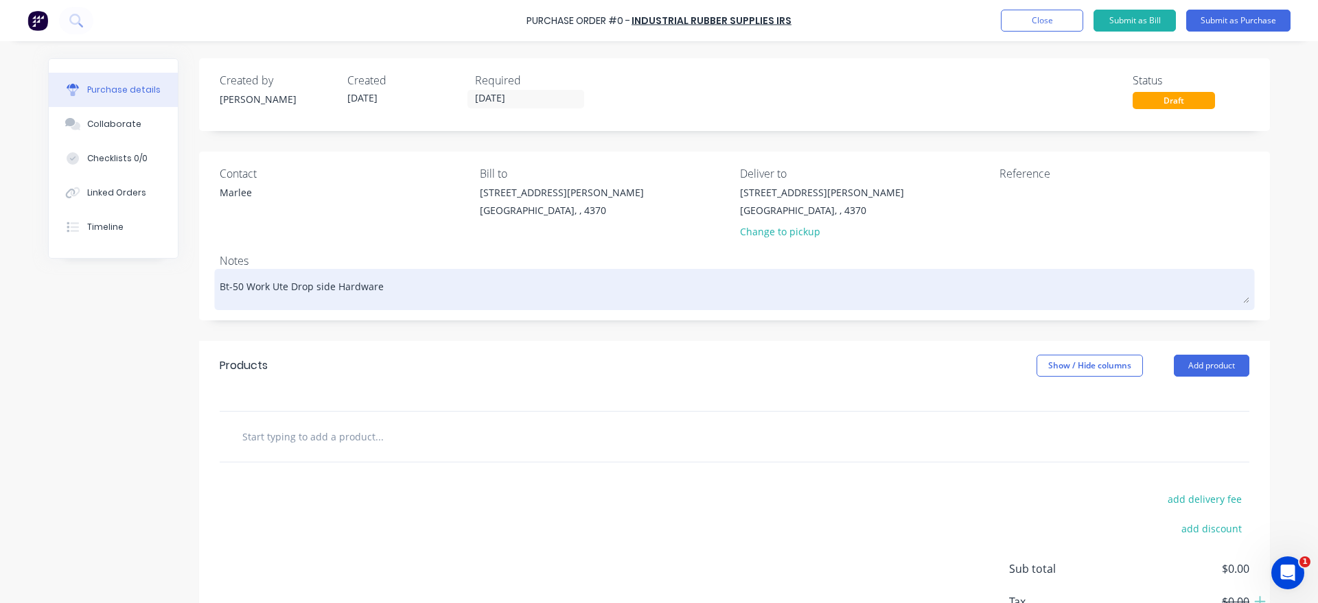
click at [326, 293] on textarea "Bt-50 Work Ute Drop side Hardware" at bounding box center [735, 287] width 1030 height 31
type textarea "x"
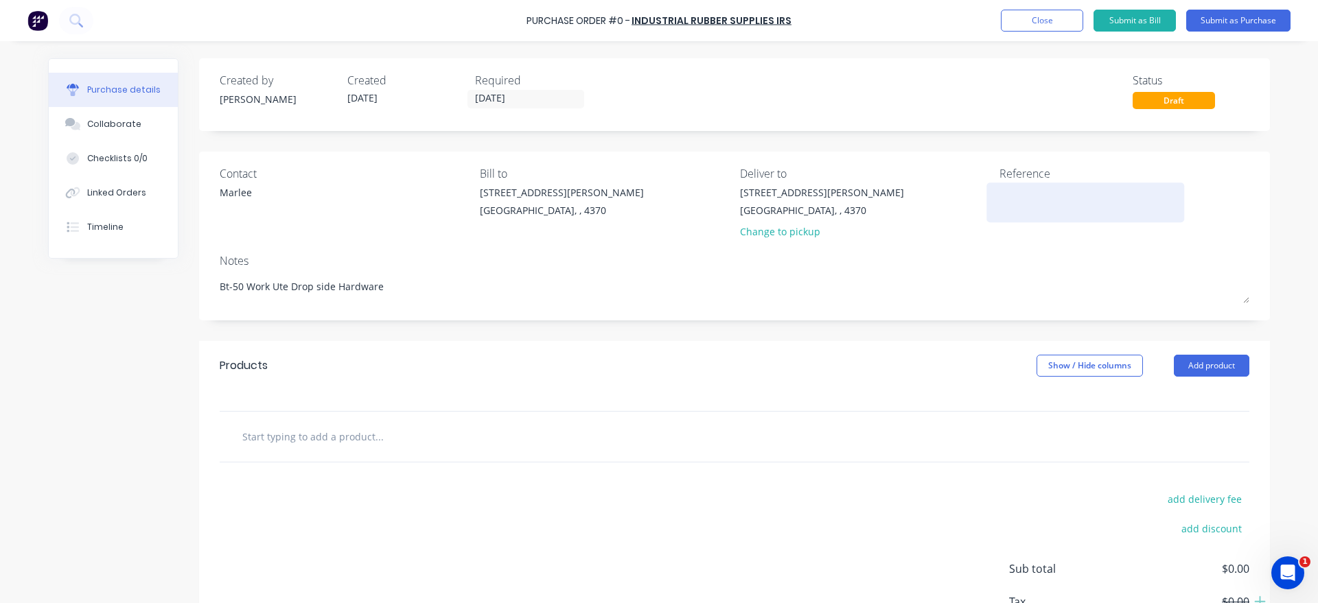
type textarea "Bt-50 Work Ute Drop side Hardware"
type textarea "x"
type textarea "Bt-50 Work Ute Drop side Hardware"
click at [1041, 211] on textarea at bounding box center [1085, 200] width 172 height 31
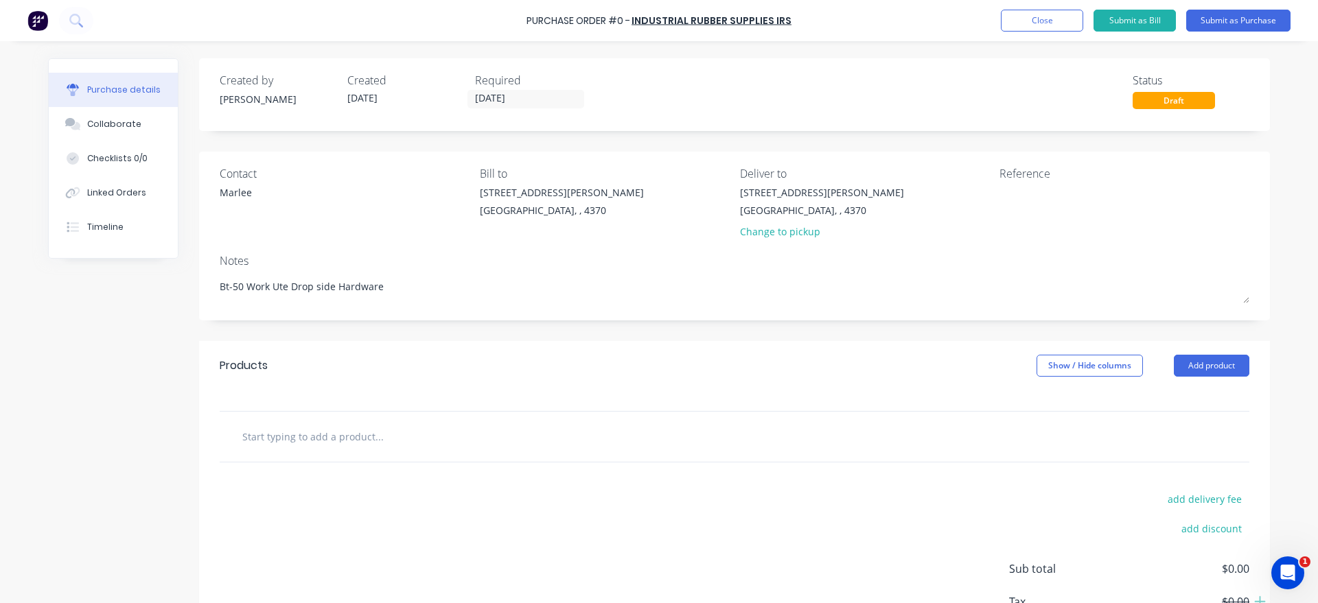
paste textarea "Bt-50 Work Ute Drop side Hardware"
type textarea "x"
type textarea "Bt-50 Work Ute Drop side Hardware"
type textarea "x"
click at [1205, 357] on button "Add product" at bounding box center [1212, 366] width 76 height 22
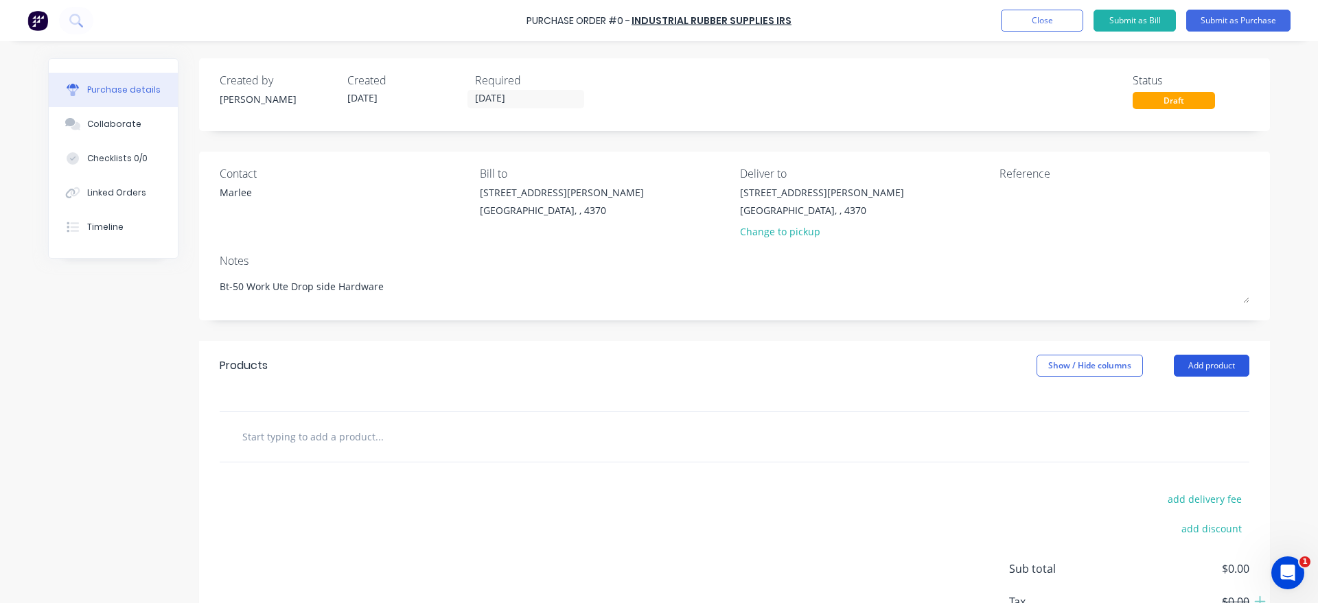
type textarea "x"
type textarea "Bt-50 Work Ute Drop side Hardware"
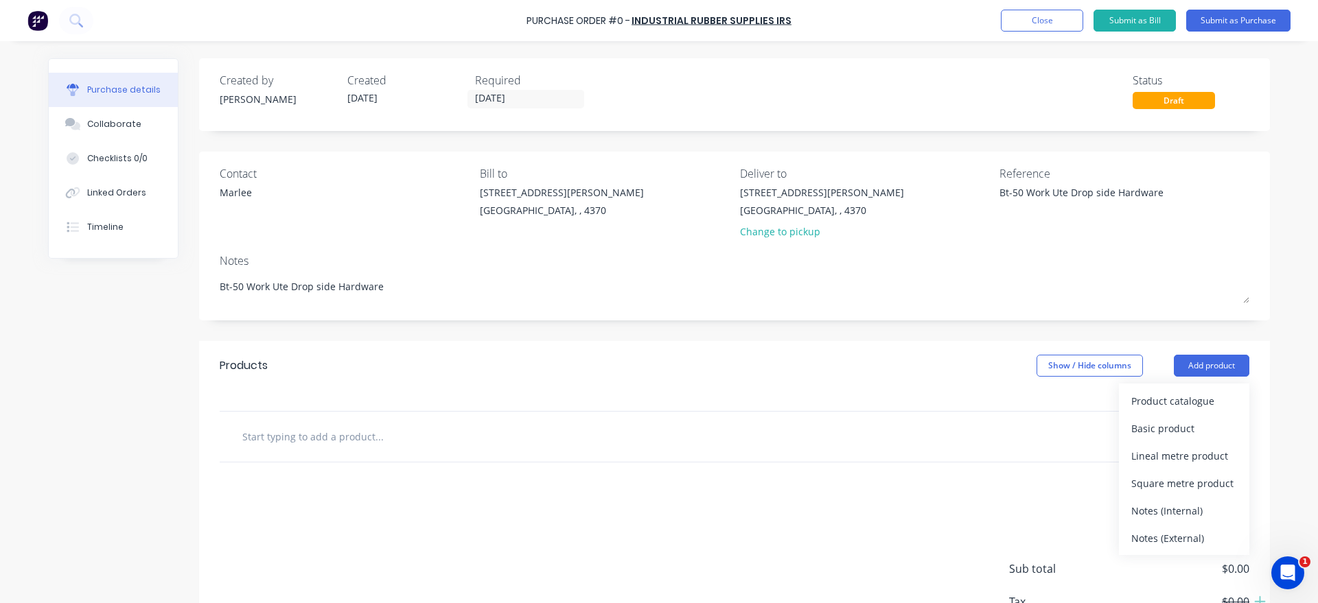
click at [1185, 378] on div "Products Show / Hide columns Add product Product catalogue Basic product Lineal…" at bounding box center [734, 365] width 1071 height 49
click at [1183, 395] on div "Product catalogue" at bounding box center [1184, 401] width 106 height 20
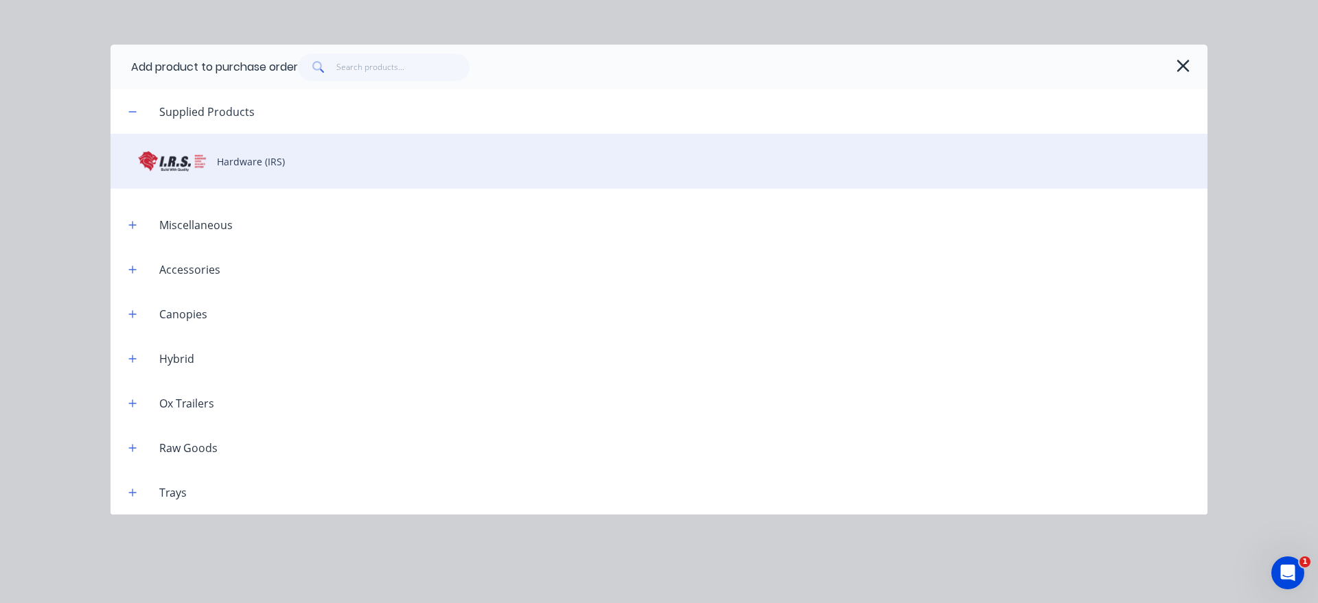
click at [267, 157] on div "Hardware (IRS)" at bounding box center [659, 161] width 1097 height 55
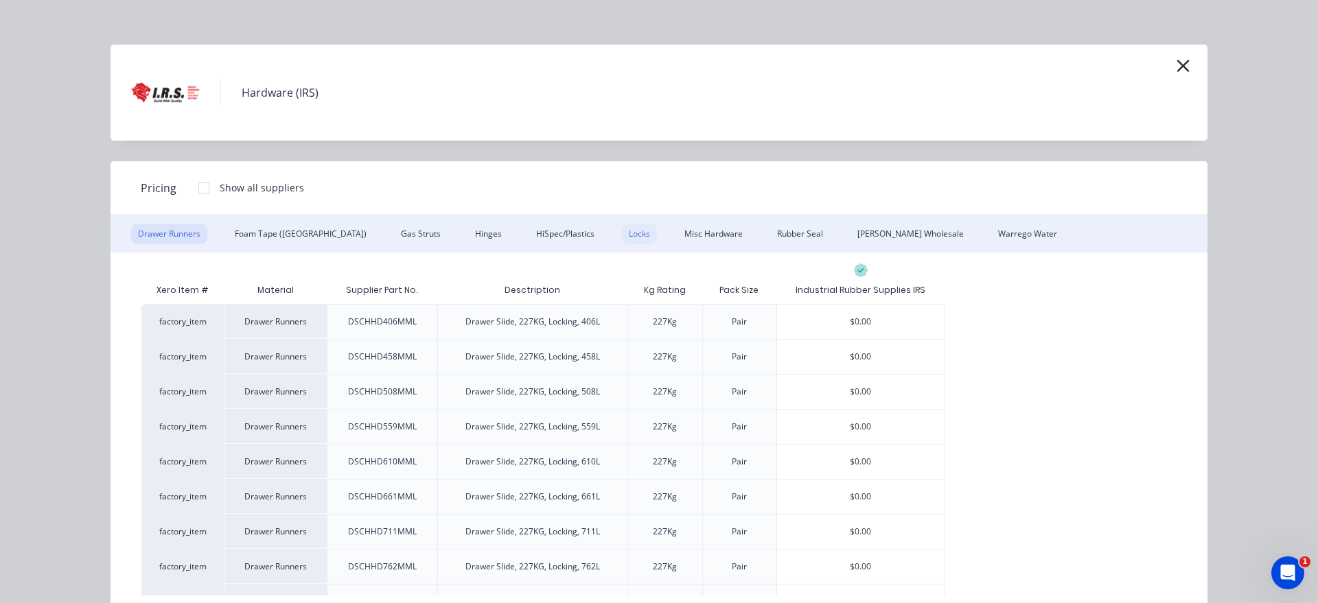
click at [622, 237] on div "Locks" at bounding box center [639, 234] width 35 height 21
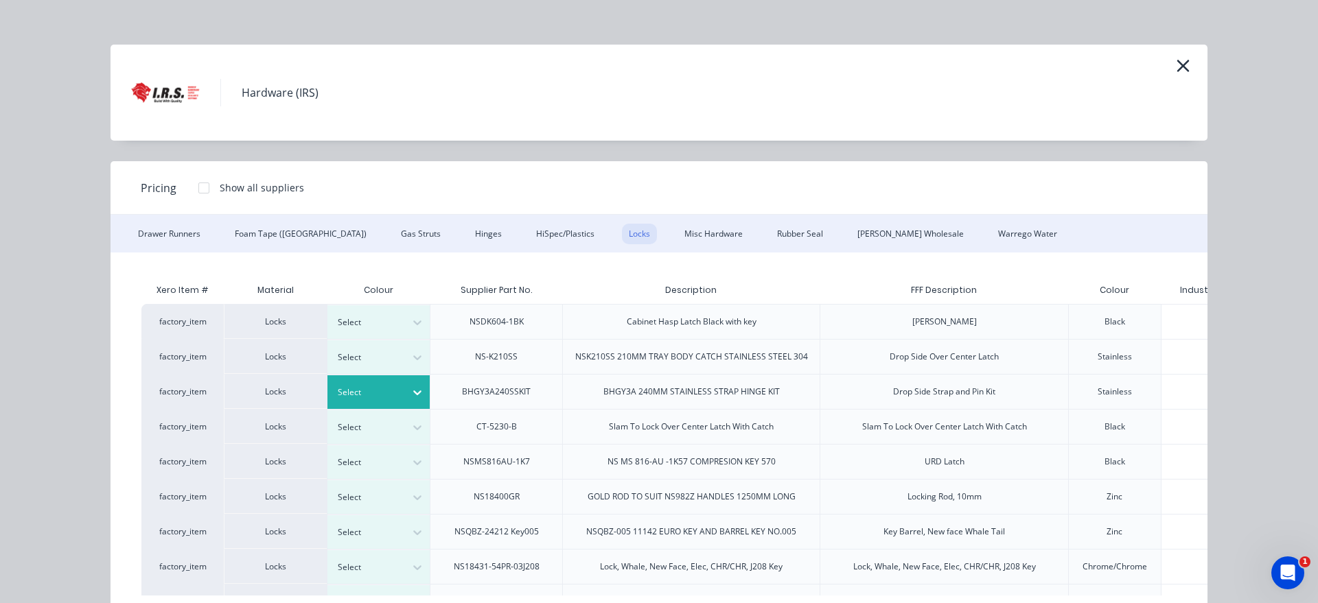
click at [383, 388] on div at bounding box center [369, 392] width 62 height 15
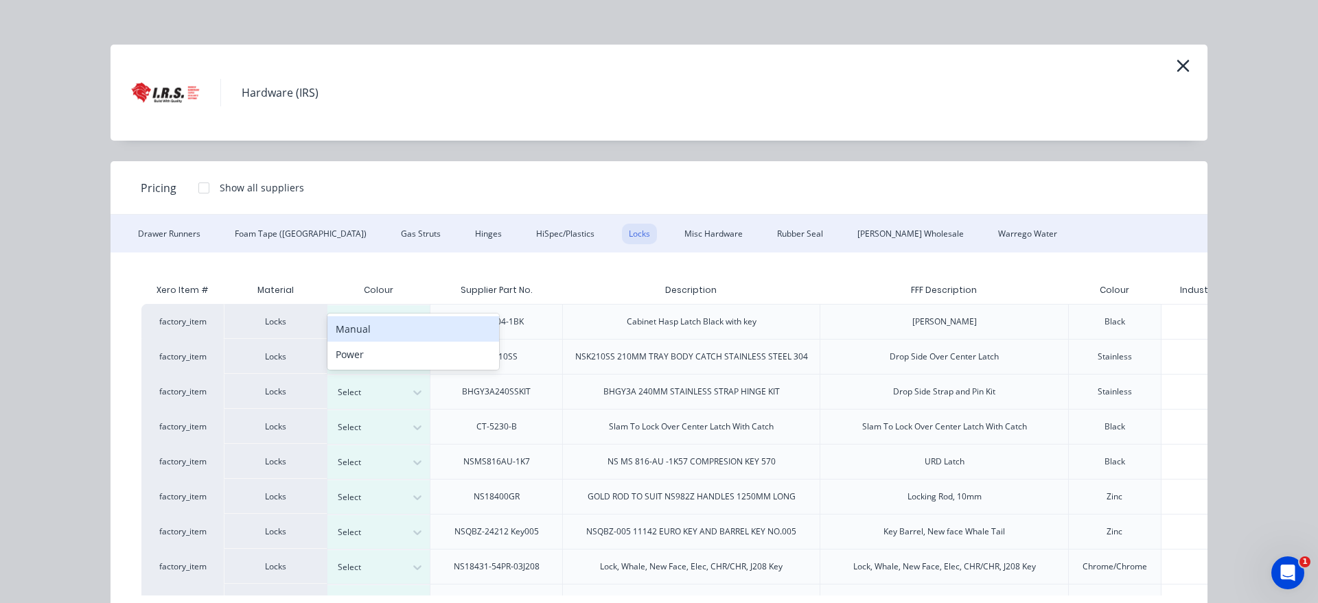
click at [380, 335] on div "Manual" at bounding box center [413, 328] width 172 height 25
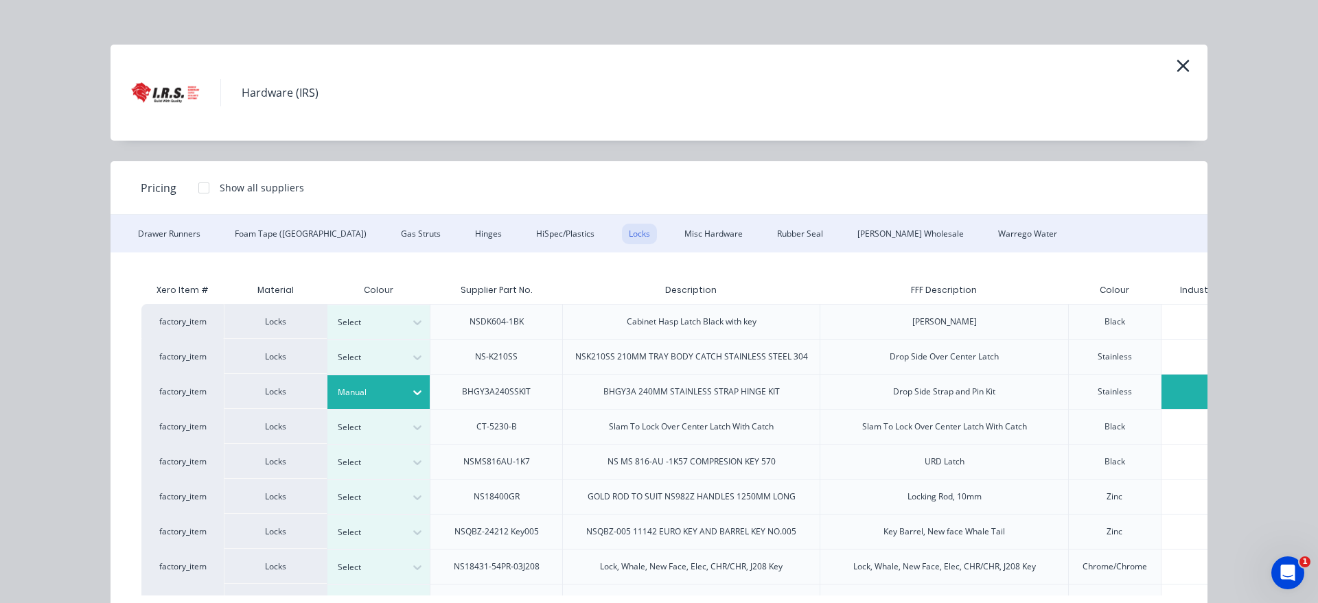
click at [1183, 397] on div "$0.00" at bounding box center [1244, 392] width 167 height 34
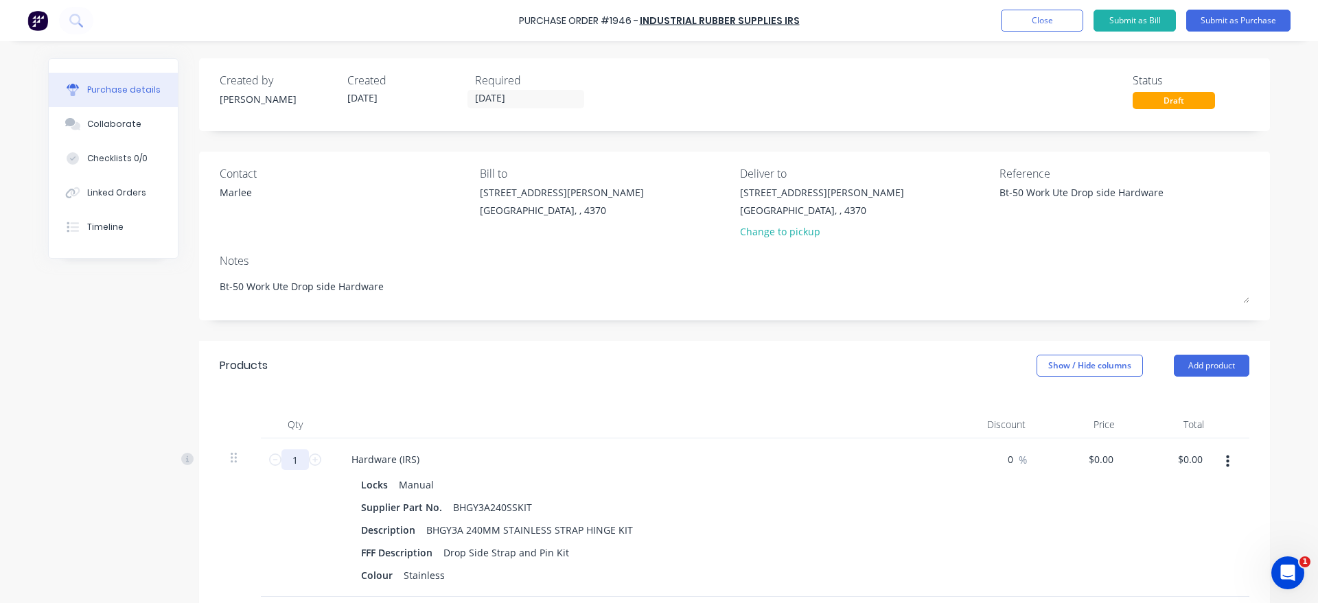
click at [301, 454] on input "1" at bounding box center [294, 460] width 27 height 21
type textarea "x"
type input "6"
type textarea "x"
type input "6"
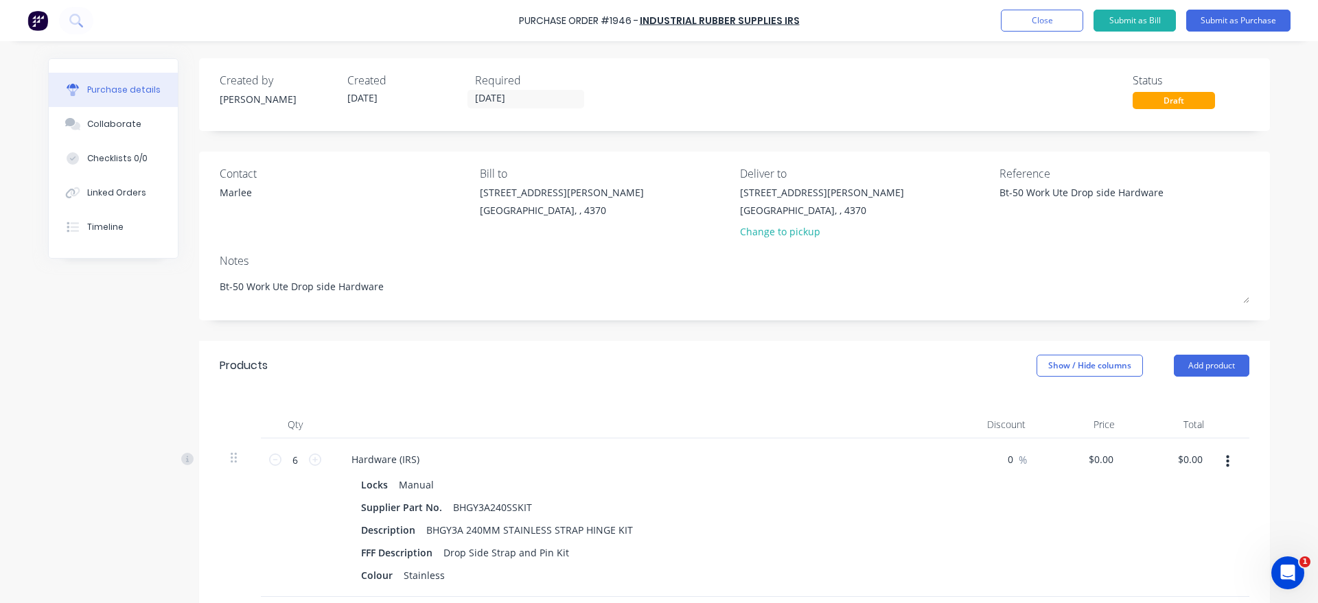
click at [106, 474] on div "Created by [PERSON_NAME] Created [DATE] Required [DATE] Status Draft Contact [P…" at bounding box center [659, 465] width 1222 height 815
click at [306, 456] on input "6" at bounding box center [294, 460] width 27 height 21
type textarea "x"
type input "7"
type textarea "x"
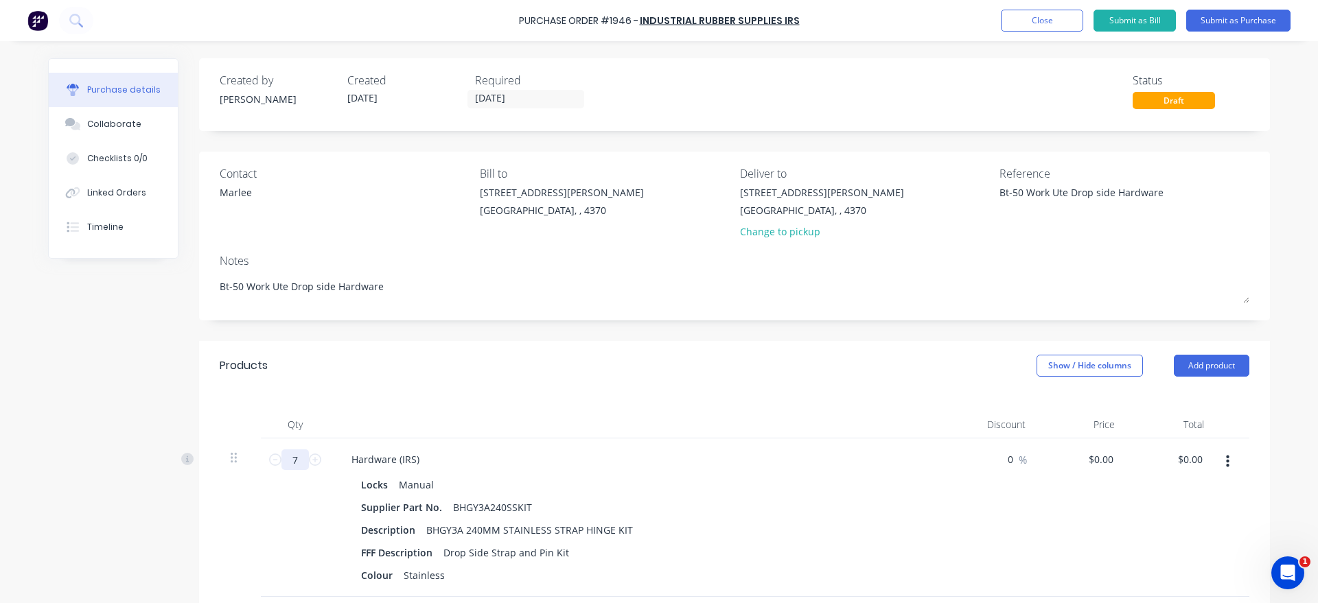
type input "7"
click at [135, 492] on div "Created by [PERSON_NAME] Created [DATE] Required [DATE] Status Draft Contact [P…" at bounding box center [659, 465] width 1222 height 815
click at [1262, 28] on button "Submit as Purchase" at bounding box center [1238, 21] width 104 height 22
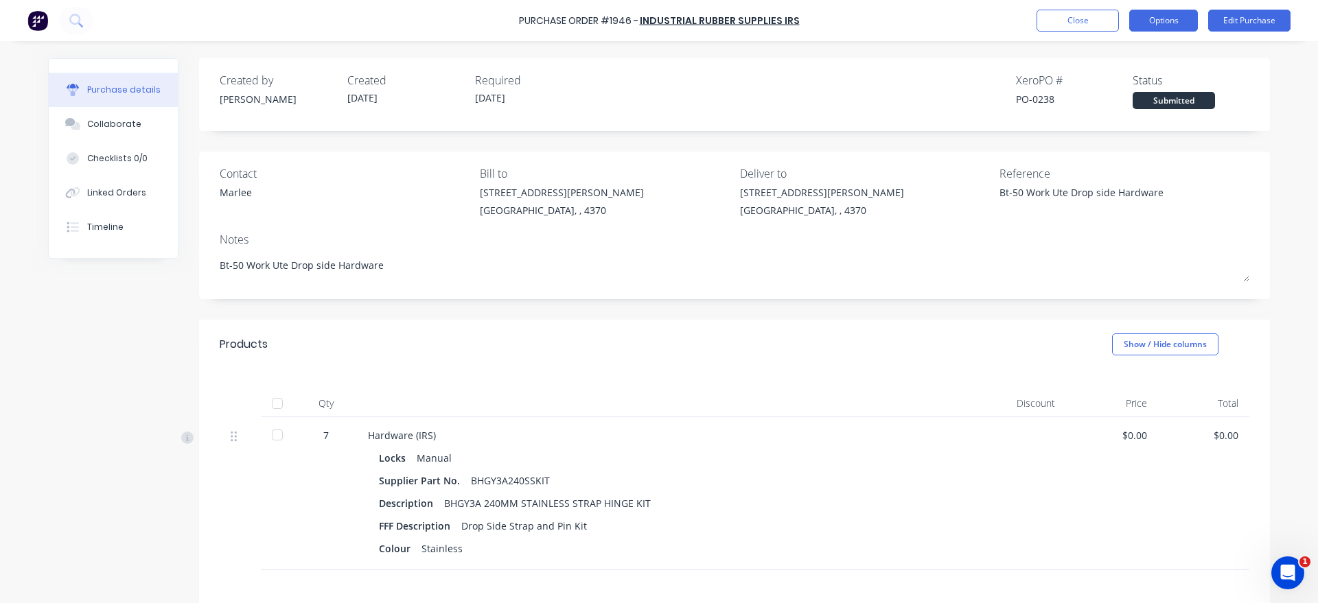
click at [1176, 25] on button "Options" at bounding box center [1163, 21] width 69 height 22
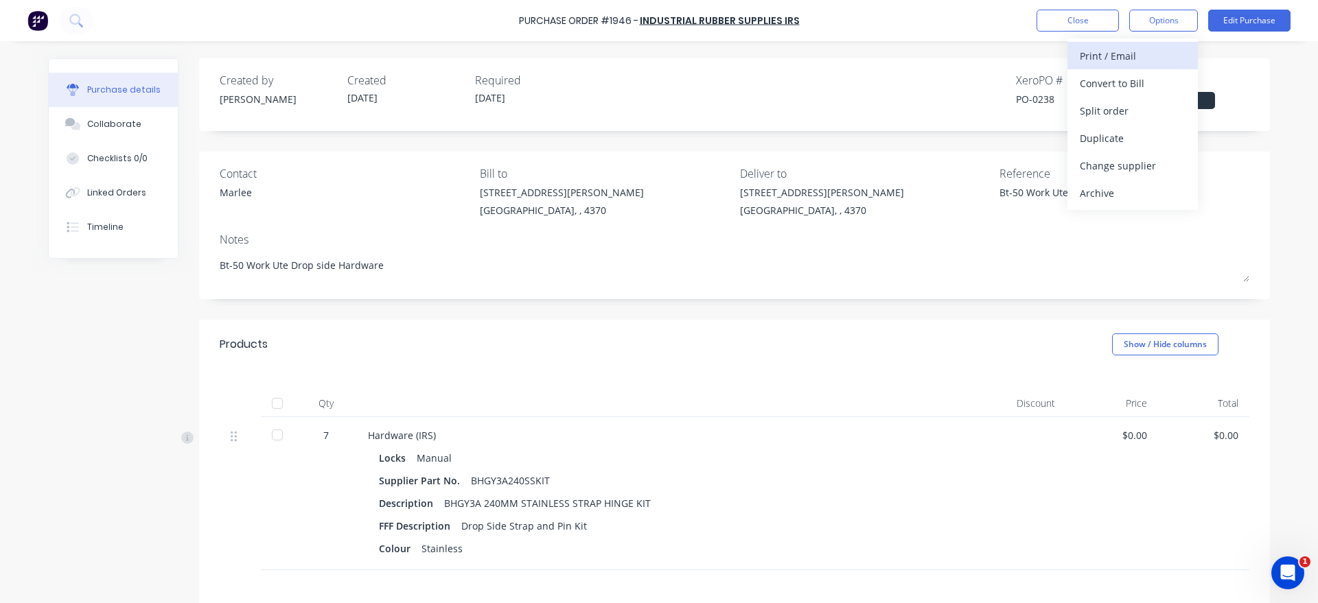
click at [1153, 53] on div "Print / Email" at bounding box center [1133, 56] width 106 height 20
click at [1147, 79] on div "With pricing" at bounding box center [1133, 83] width 106 height 20
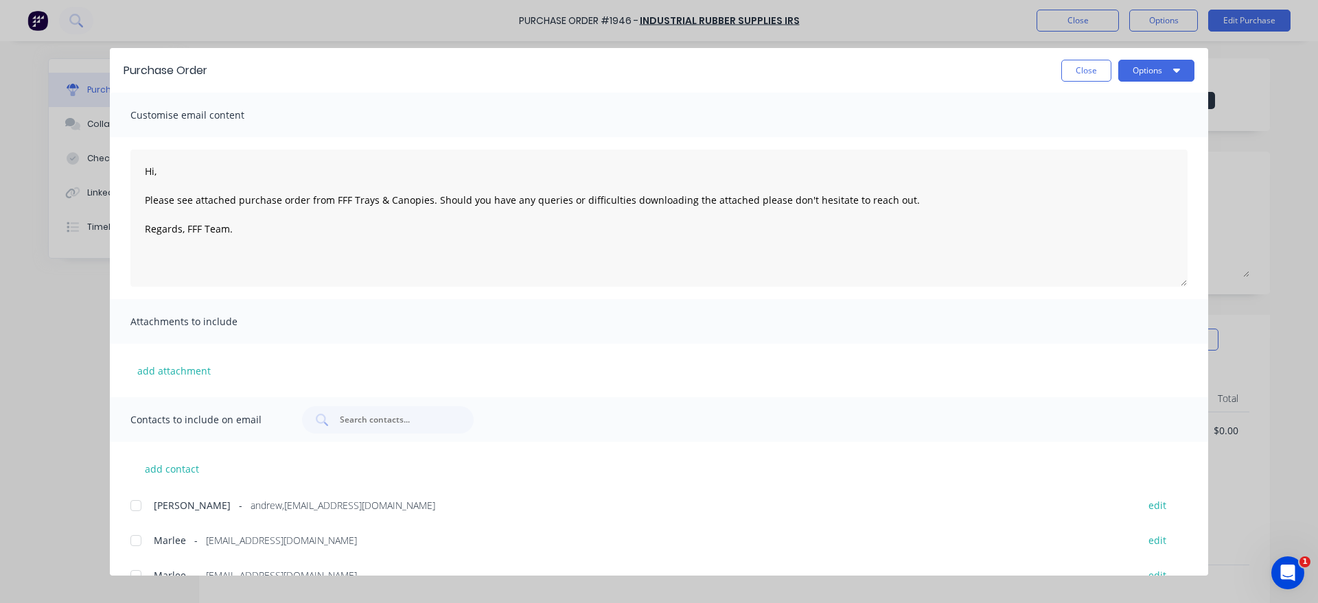
type textarea "x"
drag, startPoint x: 191, startPoint y: 177, endPoint x: 99, endPoint y: 176, distance: 92.0
click at [130, 176] on textarea "Hi, Please see attached purchase order from FFF Trays & Canopies. Should you ha…" at bounding box center [658, 218] width 1057 height 137
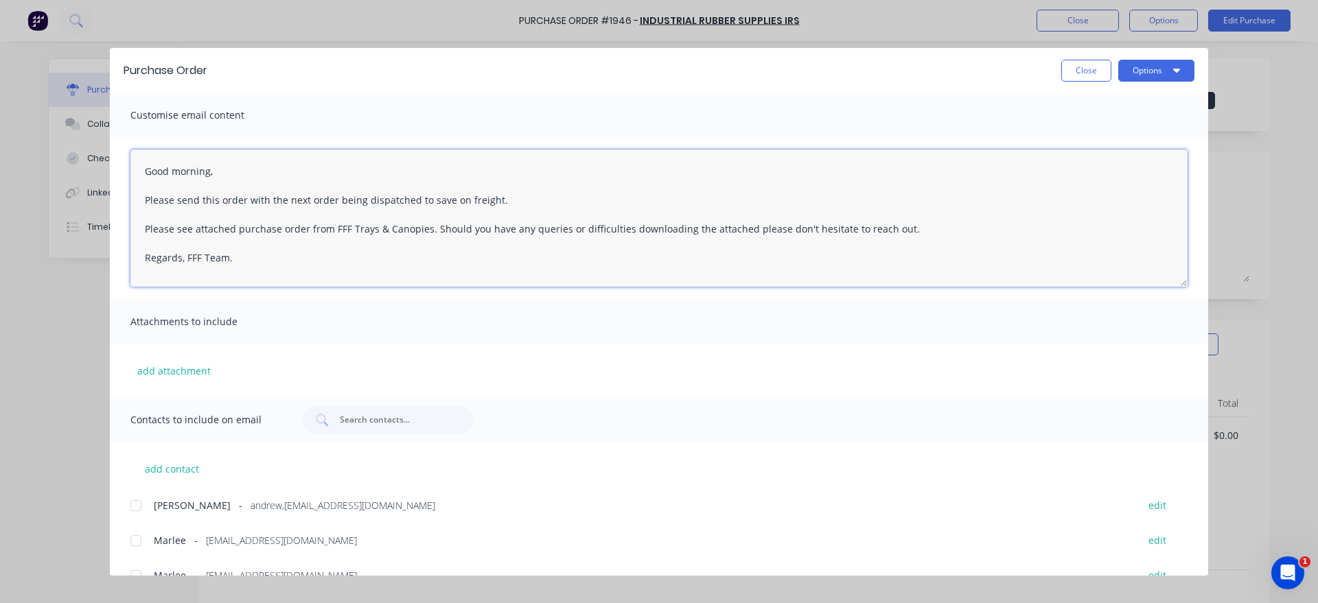
click at [141, 542] on div at bounding box center [135, 540] width 27 height 27
type textarea "Good morning, Please send this order with the next order being dispatched to sa…"
click at [1161, 61] on button "Options" at bounding box center [1156, 71] width 76 height 22
click at [1139, 159] on div "Email" at bounding box center [1129, 160] width 106 height 20
click at [1088, 74] on button "Close" at bounding box center [1086, 71] width 50 height 22
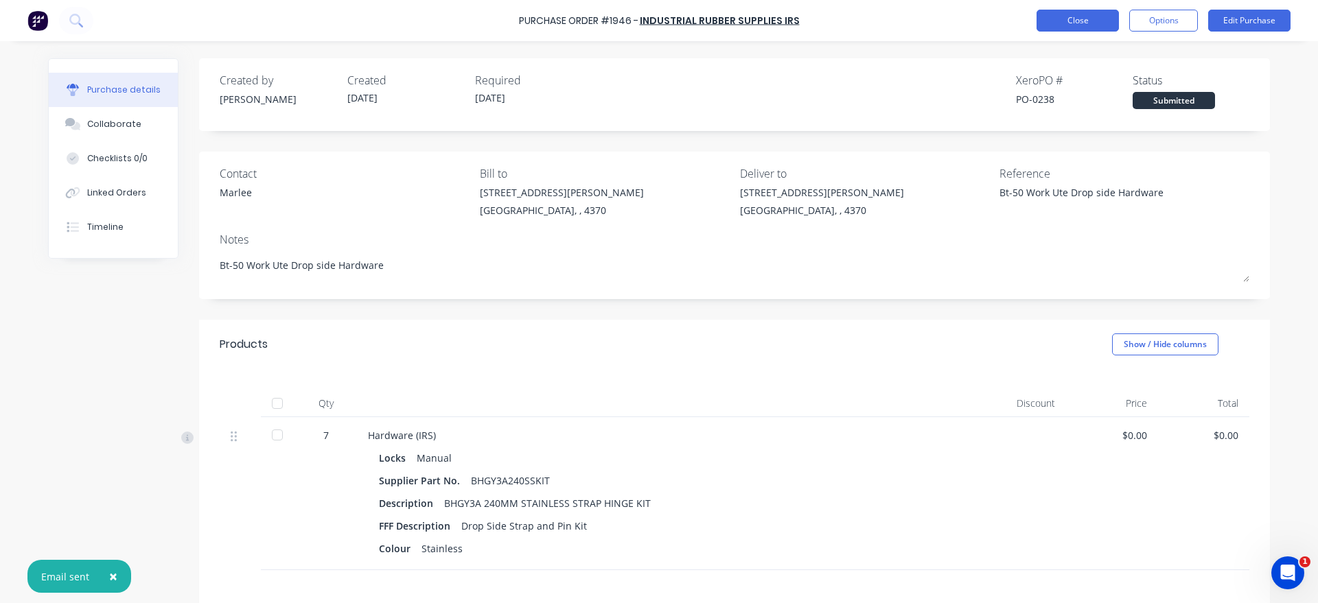
click at [1065, 25] on button "Close" at bounding box center [1077, 21] width 82 height 22
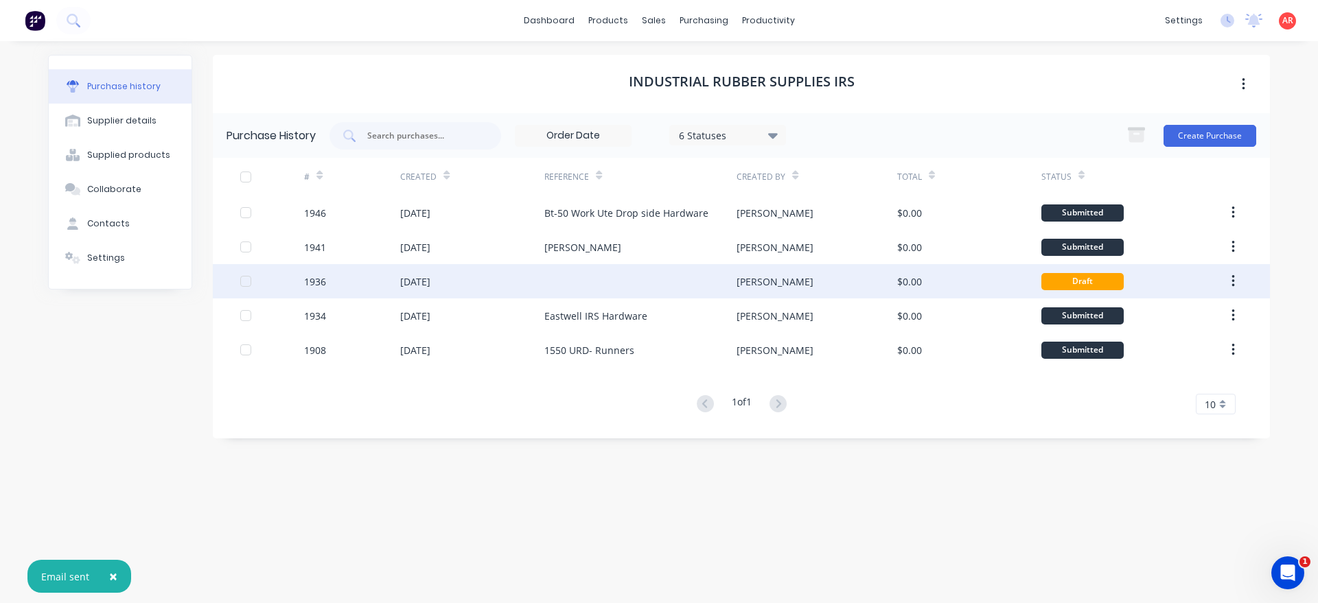
click at [635, 282] on div at bounding box center [640, 281] width 192 height 34
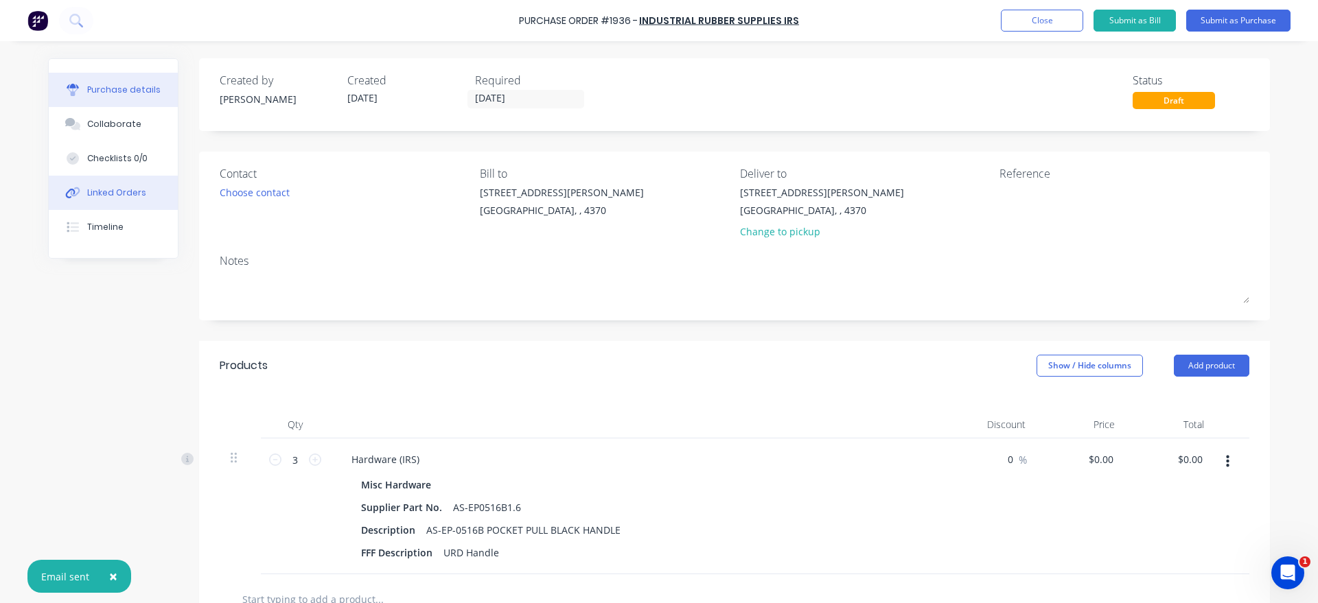
click at [152, 209] on button "Linked Orders" at bounding box center [113, 193] width 129 height 34
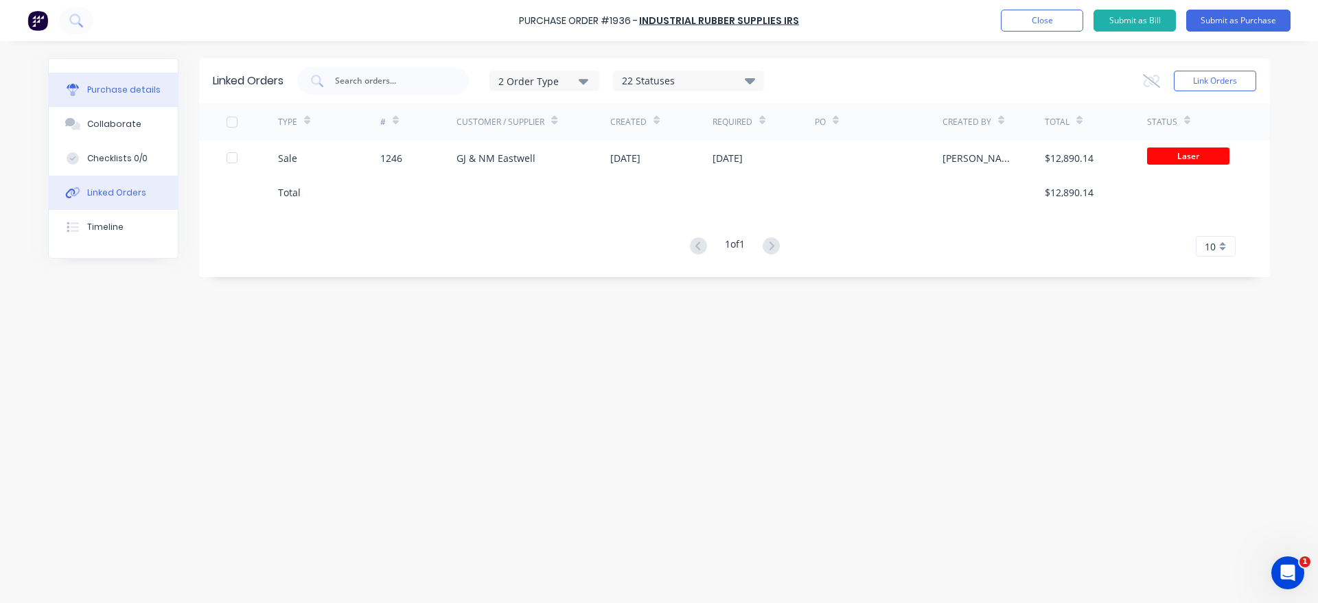
click at [143, 95] on div "Purchase details" at bounding box center [123, 90] width 73 height 12
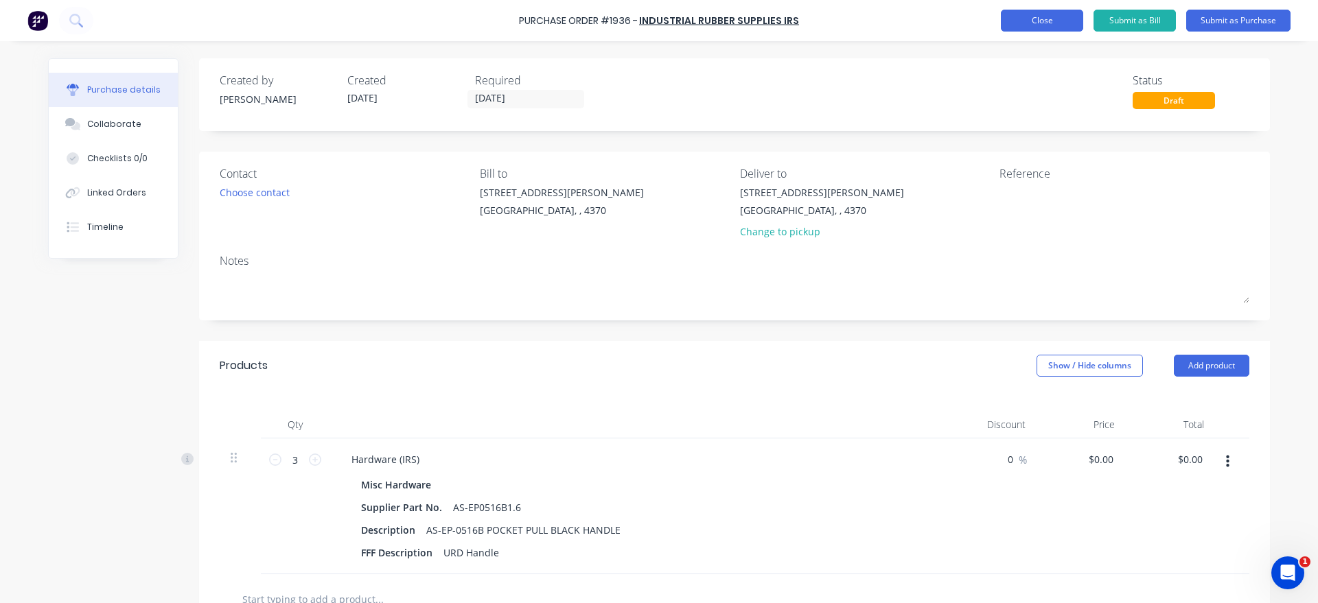
click at [1015, 17] on button "Close" at bounding box center [1042, 21] width 82 height 22
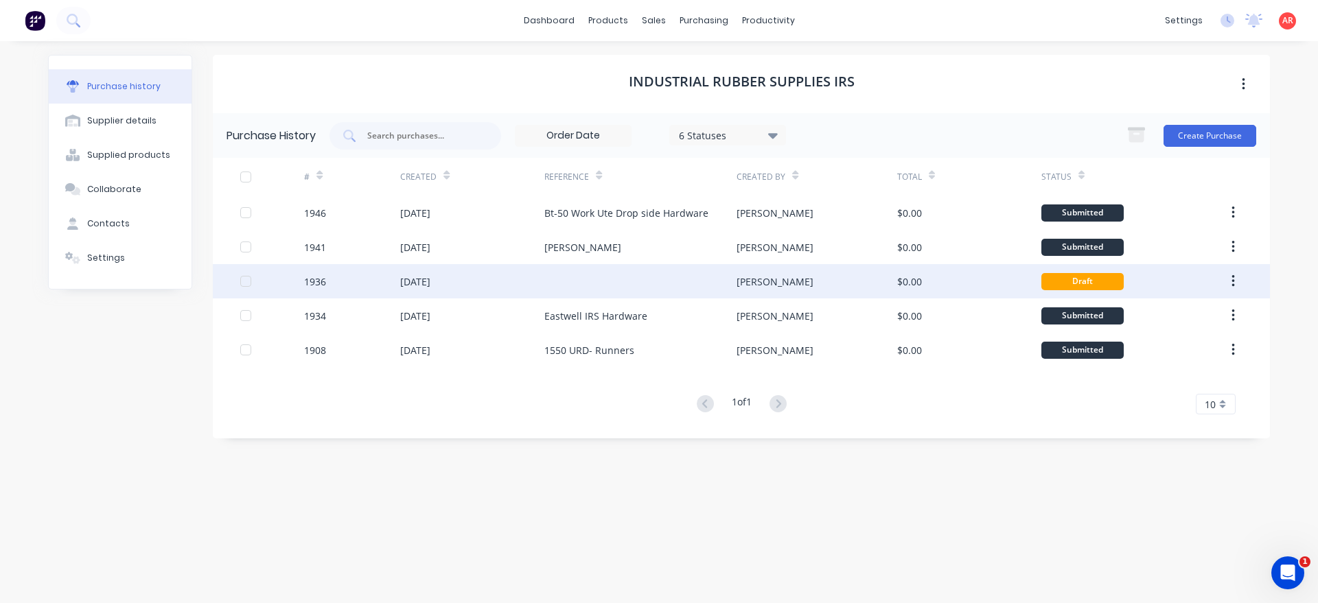
click at [1231, 283] on icon "button" at bounding box center [1232, 281] width 3 height 15
click at [1193, 323] on div "Archive" at bounding box center [1184, 317] width 106 height 20
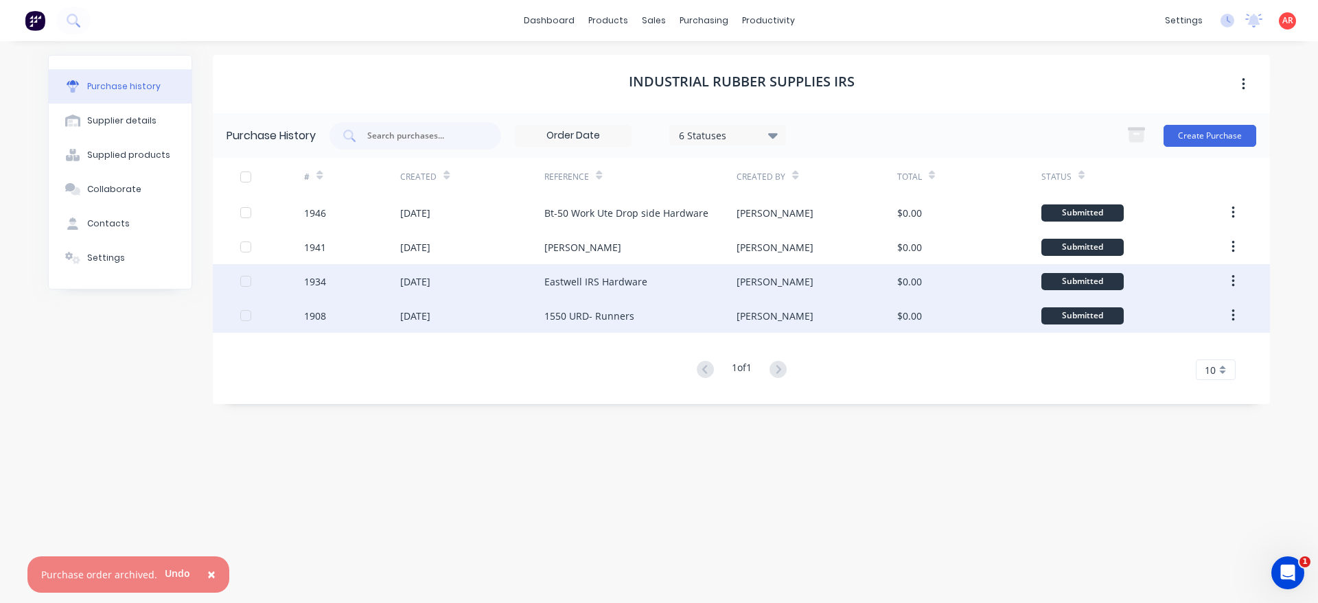
click at [1232, 314] on icon "button" at bounding box center [1232, 315] width 3 height 15
click at [1203, 360] on div "Archive" at bounding box center [1184, 352] width 106 height 20
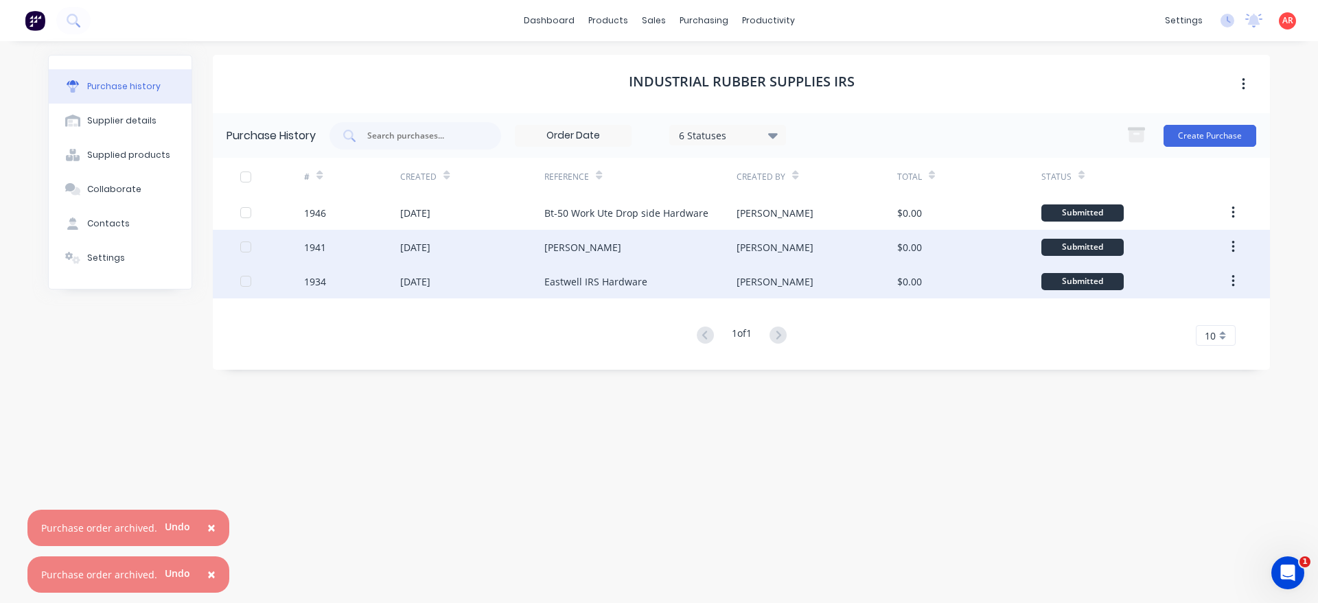
click at [606, 257] on div "[PERSON_NAME]" at bounding box center [640, 247] width 192 height 34
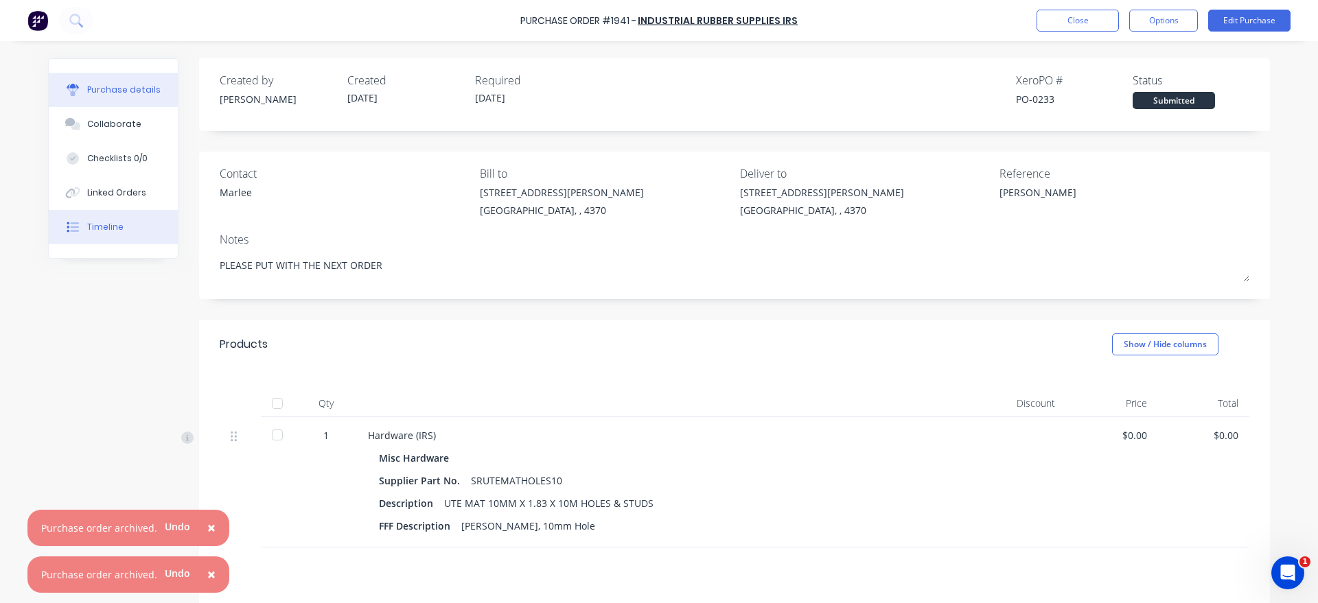
click at [123, 218] on button "Timeline" at bounding box center [113, 227] width 129 height 34
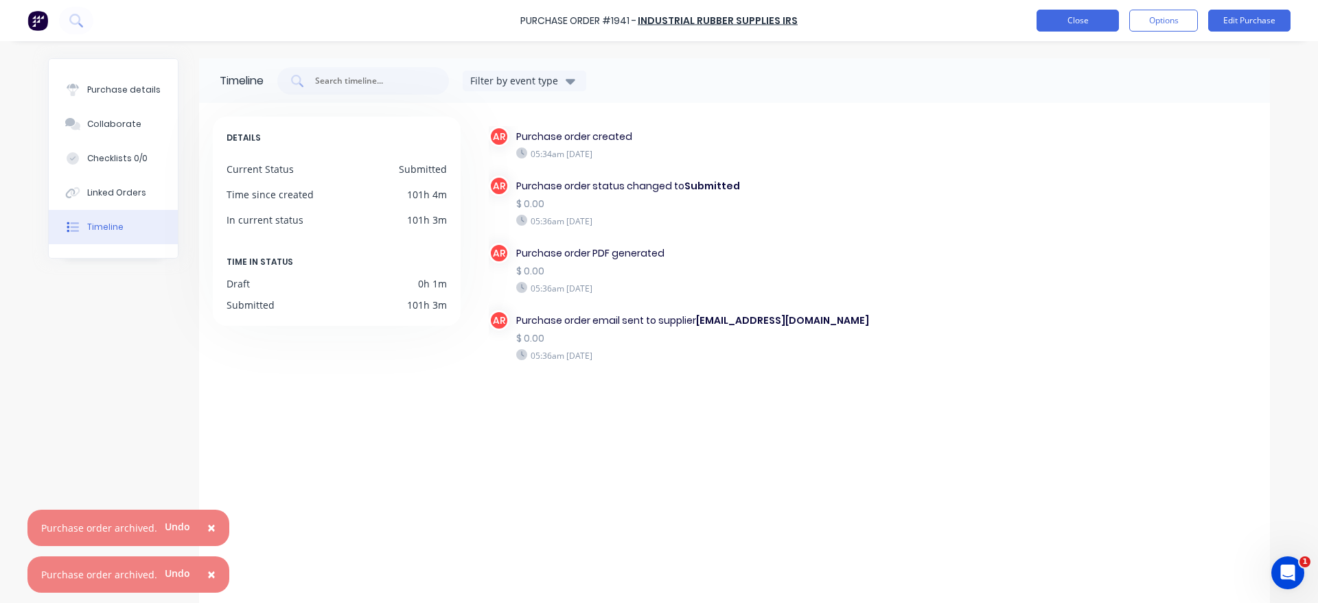
click at [1043, 16] on button "Close" at bounding box center [1077, 21] width 82 height 22
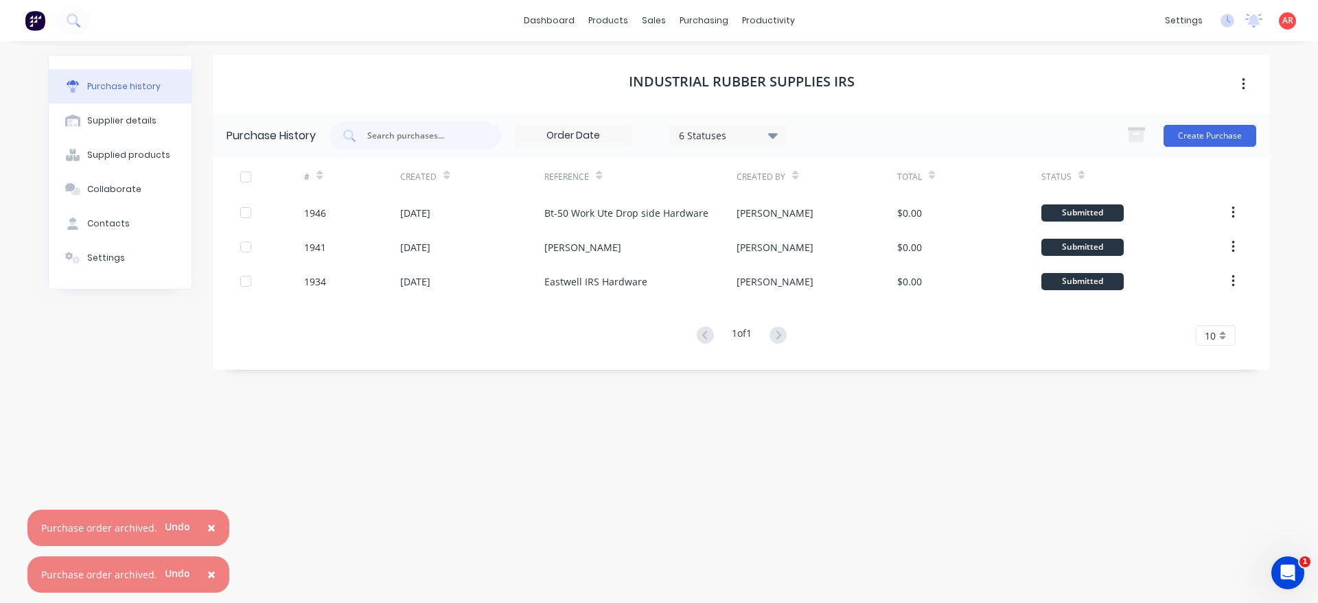
click at [207, 568] on span "×" at bounding box center [211, 574] width 8 height 19
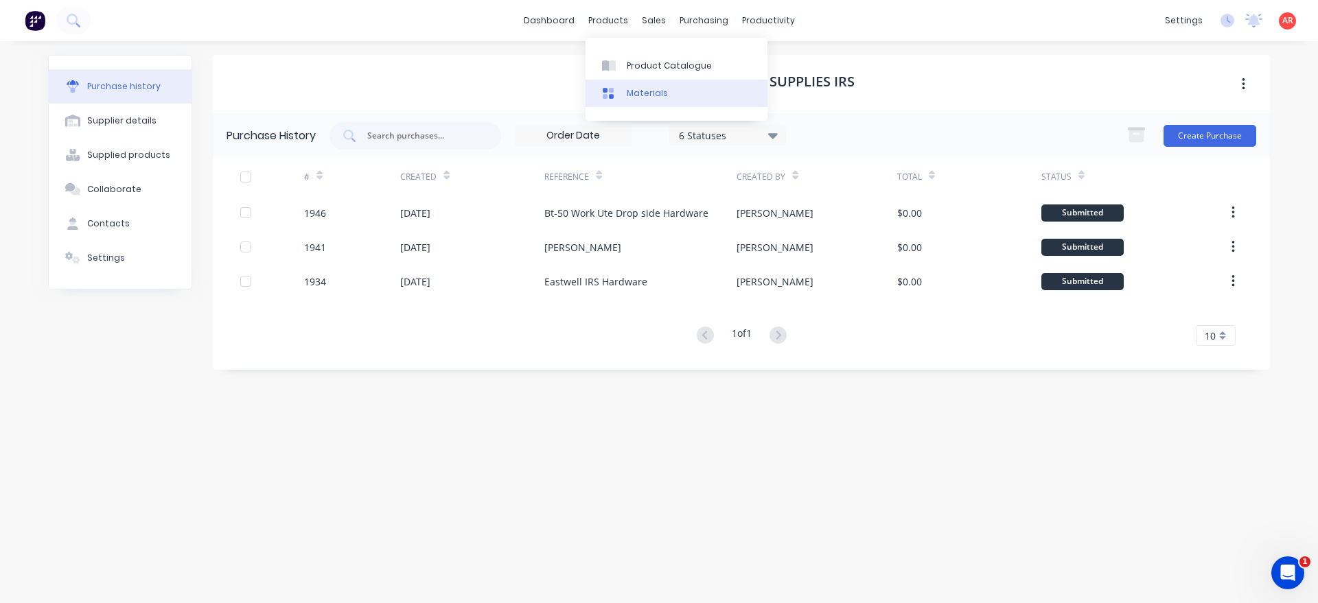
click at [655, 91] on div "Materials" at bounding box center [647, 93] width 41 height 12
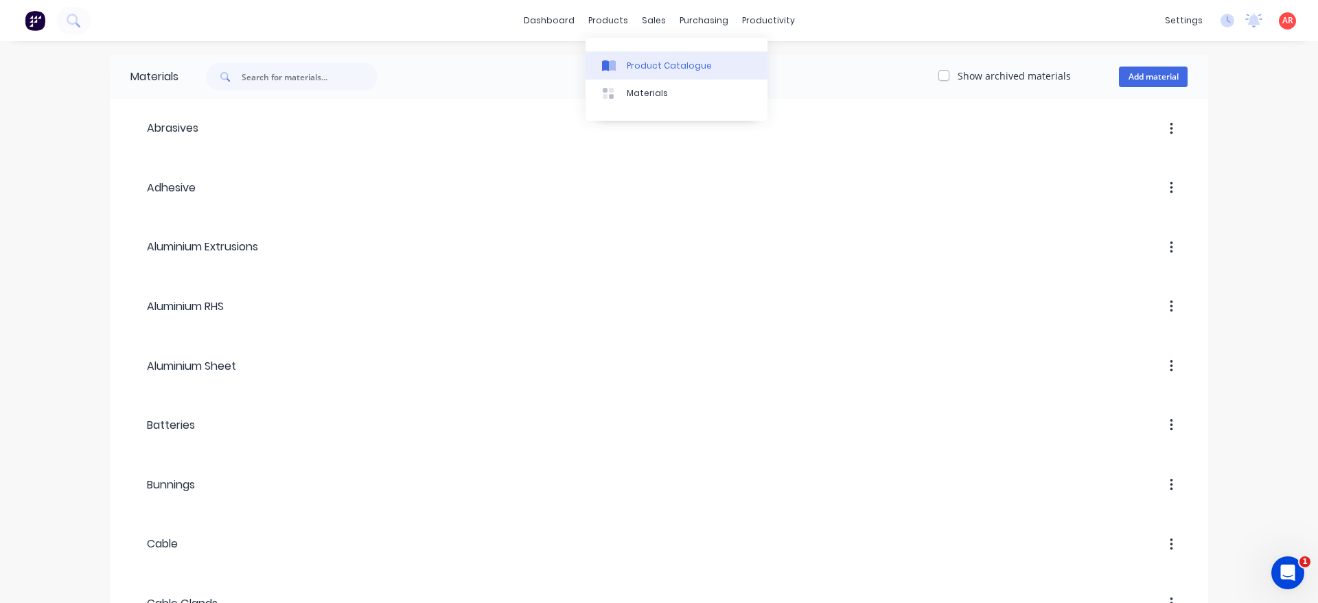
click at [621, 76] on link "Product Catalogue" at bounding box center [676, 64] width 182 height 27
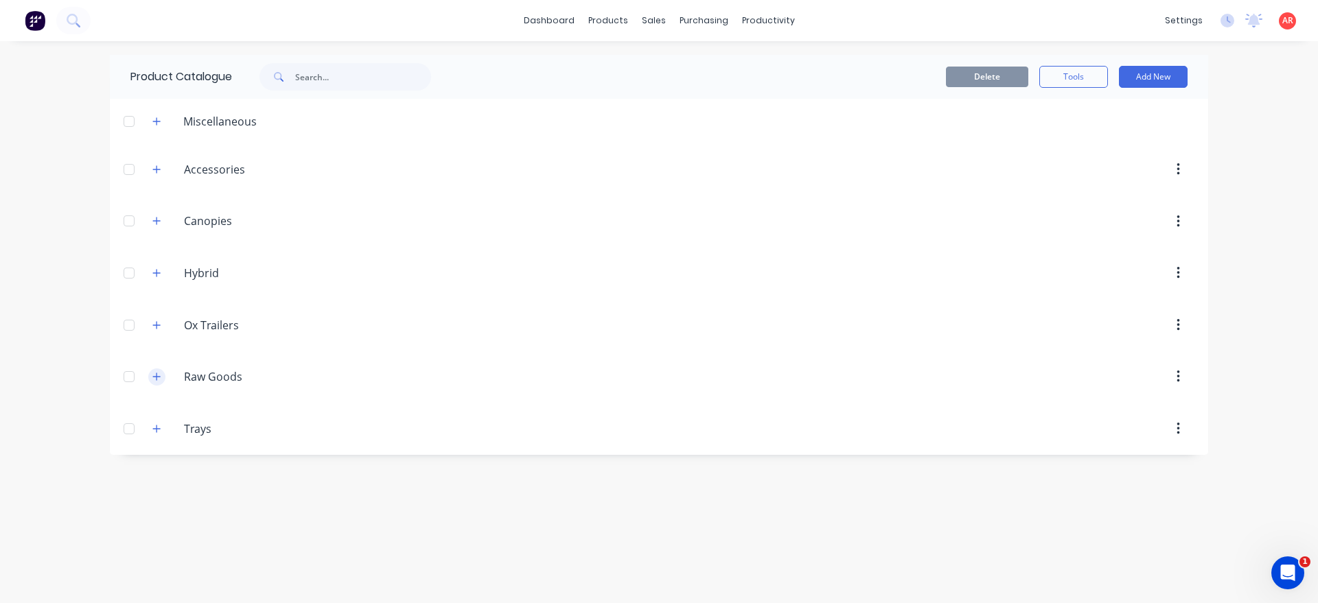
click at [159, 375] on icon "button" at bounding box center [156, 377] width 8 height 10
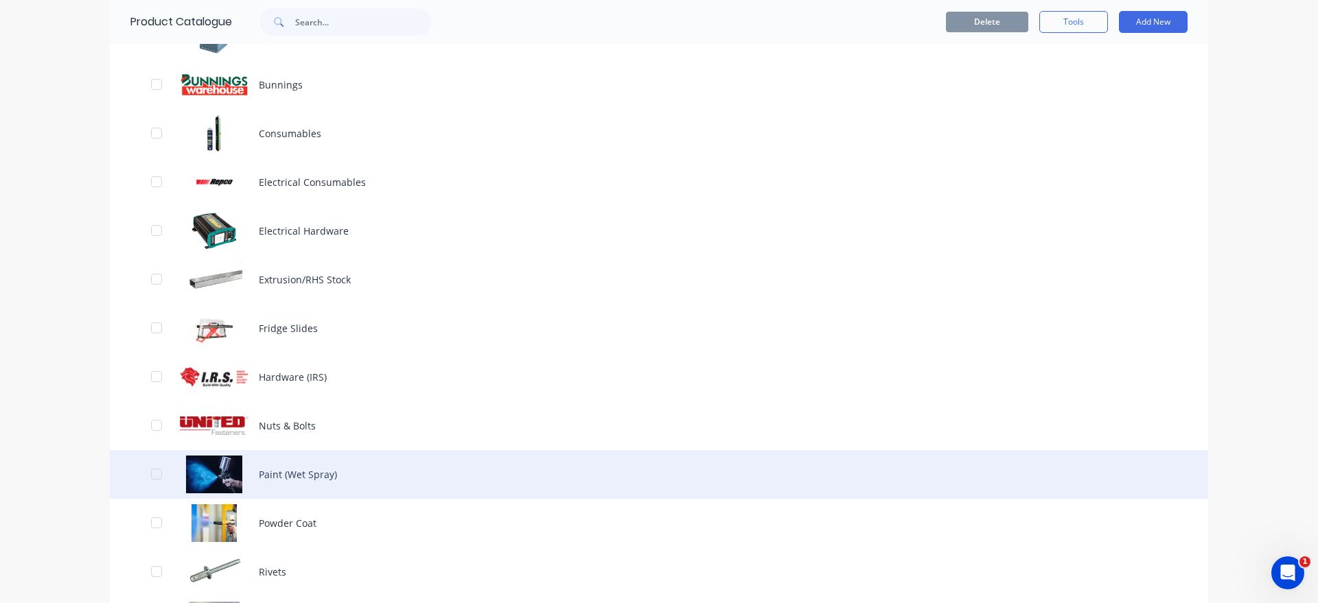
scroll to position [499, 0]
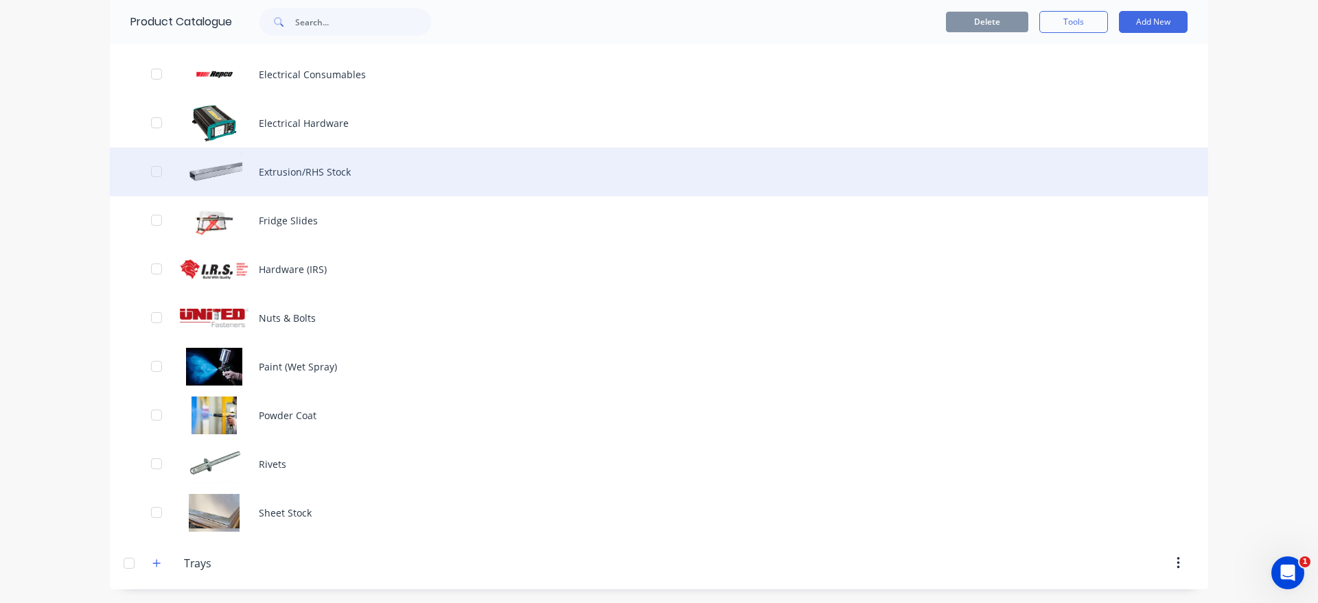
click at [344, 177] on div "Extrusion/RHS Stock" at bounding box center [659, 172] width 1098 height 49
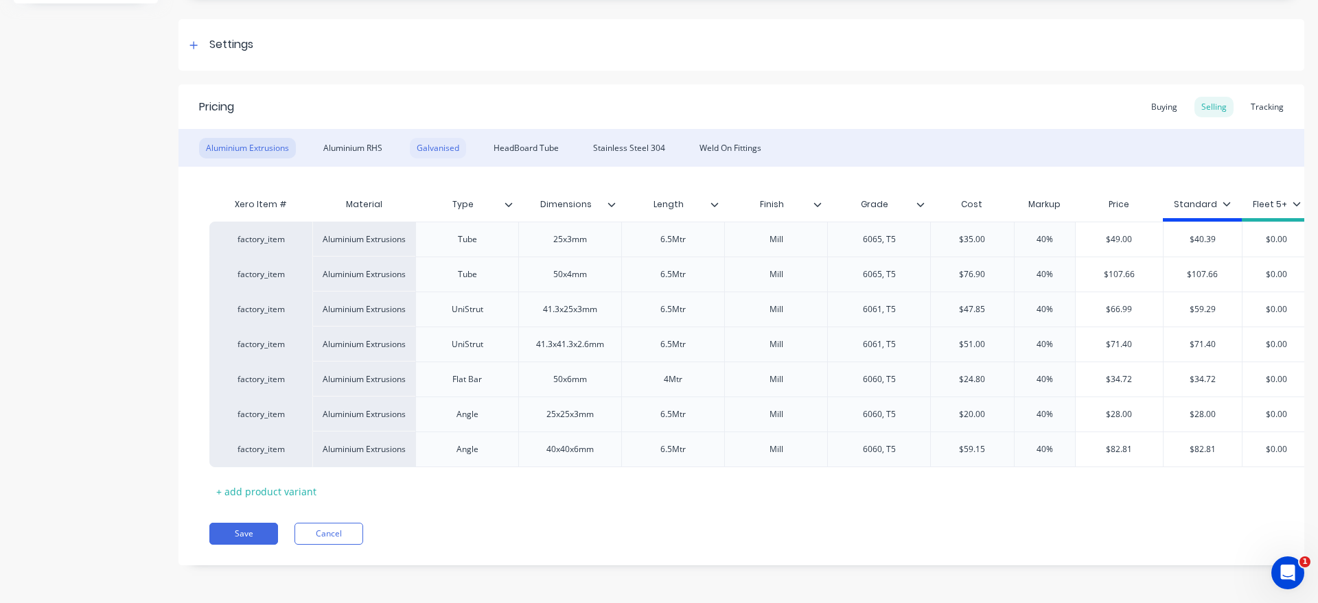
click at [443, 151] on div "Galvanised" at bounding box center [438, 148] width 56 height 21
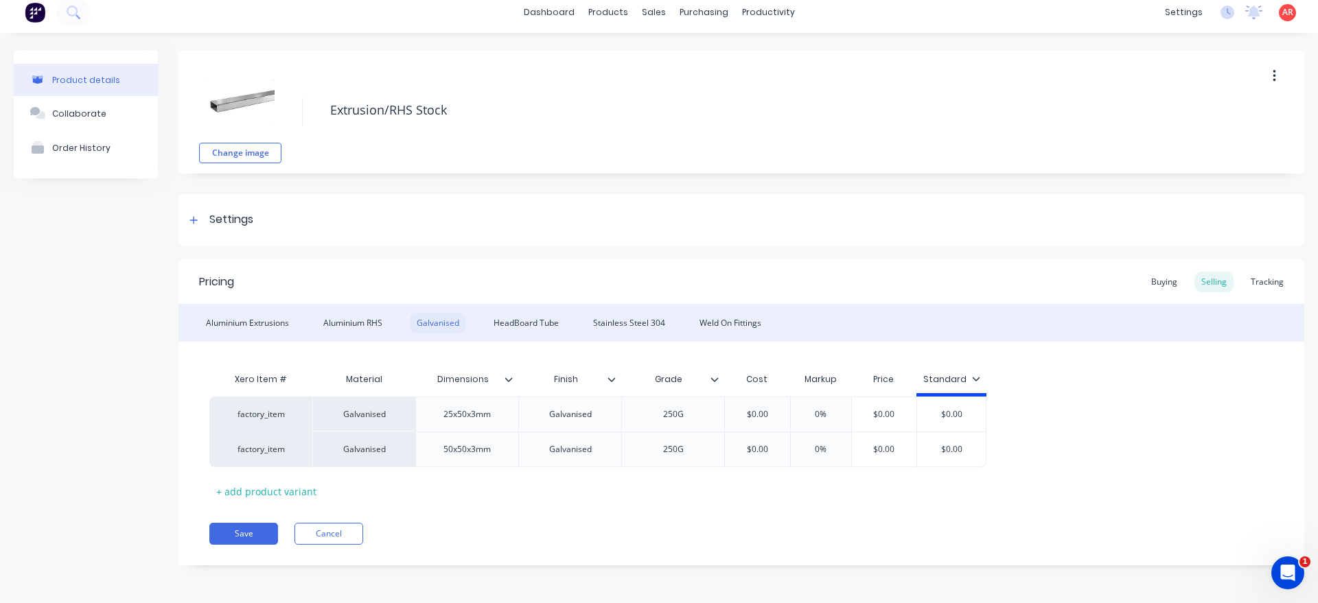
scroll to position [8, 0]
click at [356, 323] on div "Aluminium RHS" at bounding box center [352, 323] width 73 height 21
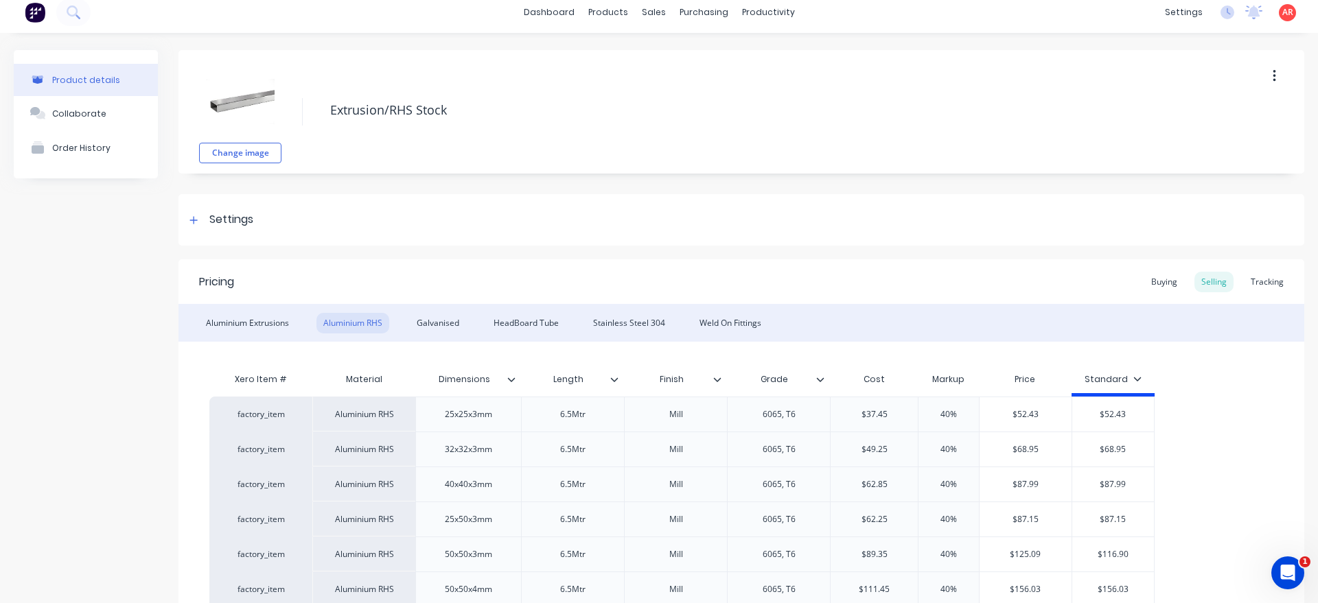
scroll to position [165, 0]
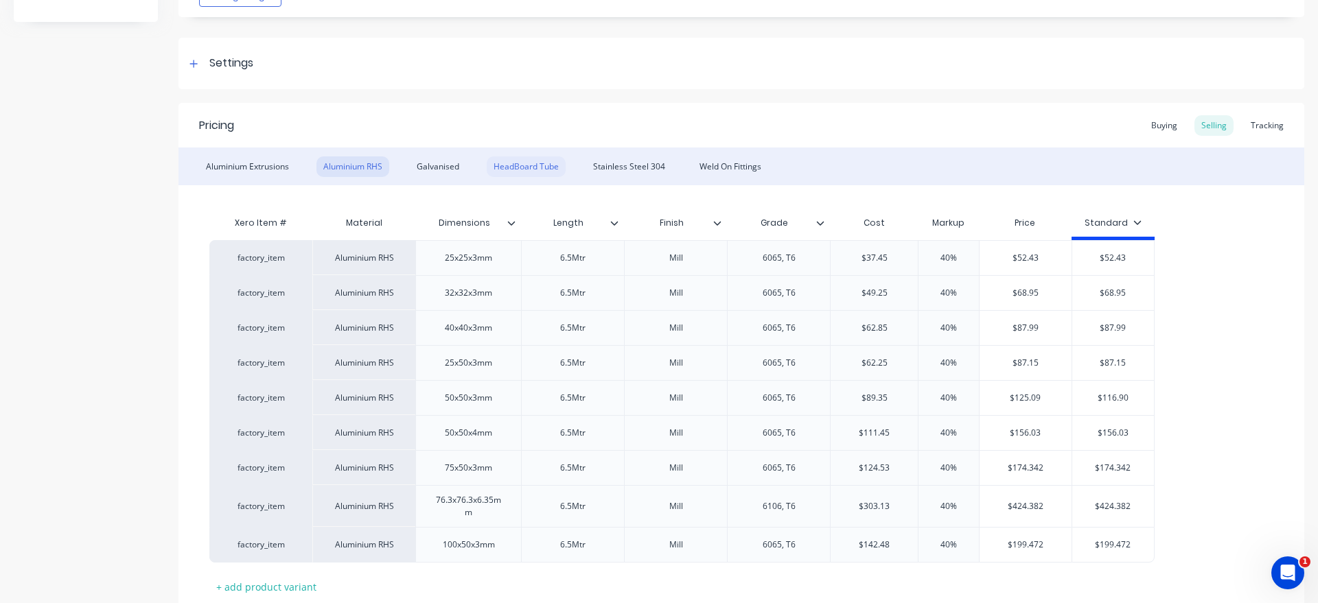
click at [522, 170] on div "HeadBoard Tube" at bounding box center [526, 166] width 79 height 21
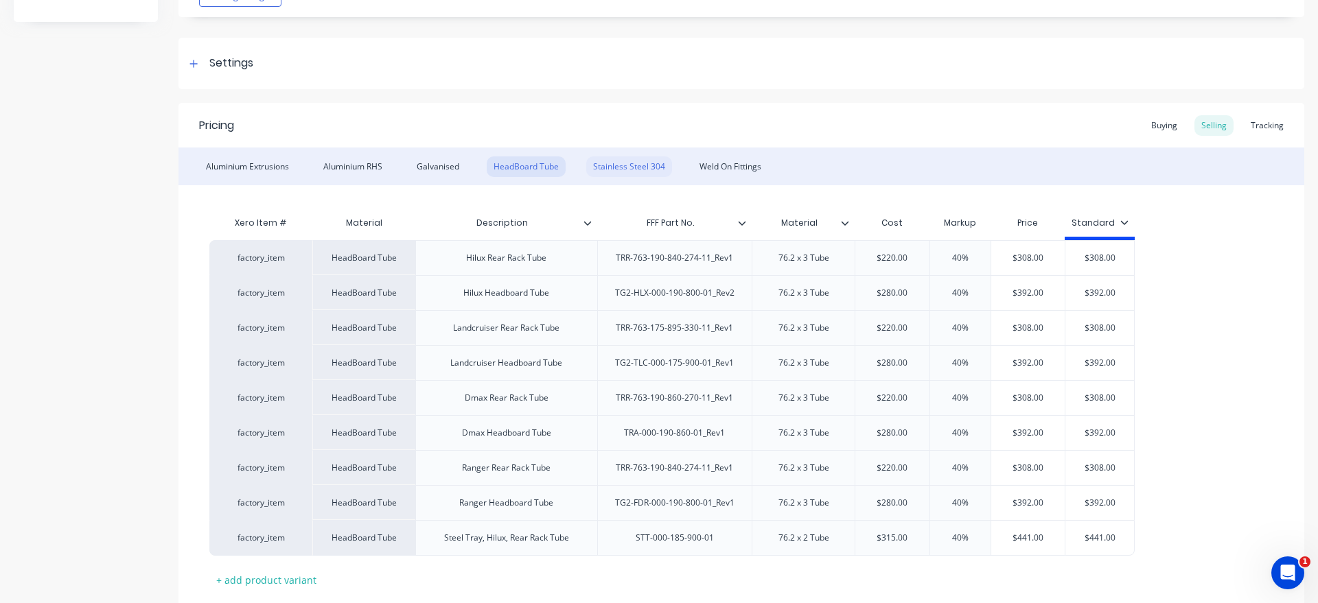
click at [620, 161] on div "Stainless Steel 304" at bounding box center [629, 166] width 86 height 21
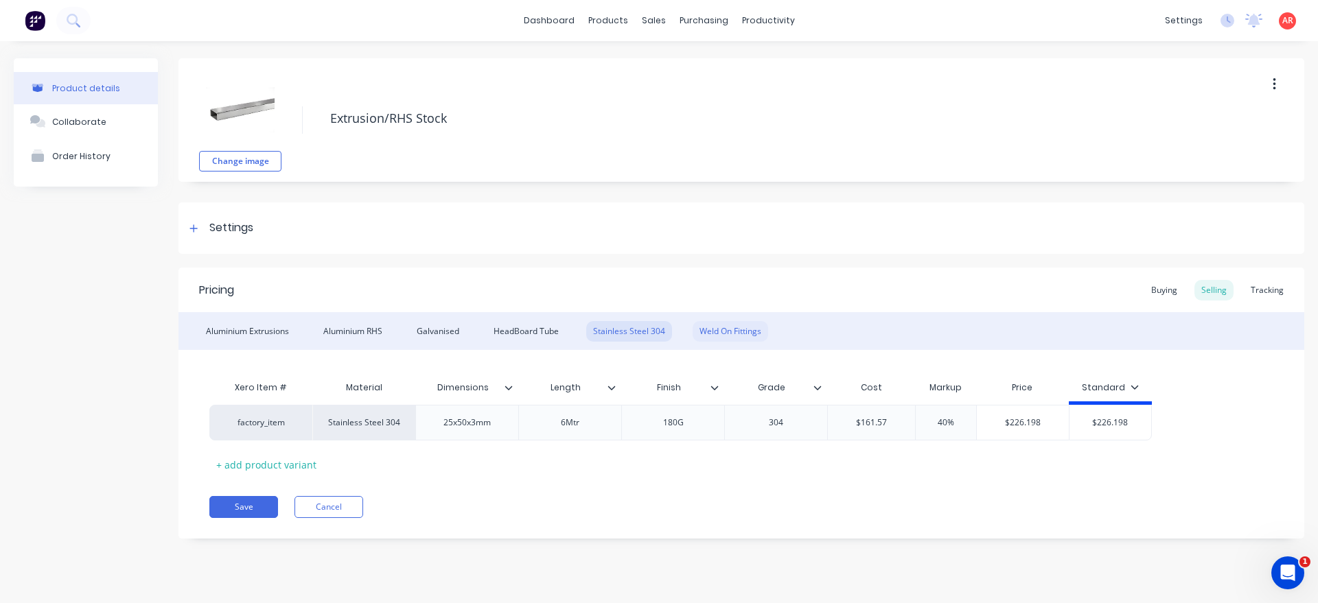
click at [743, 336] on div "Weld On Fittings" at bounding box center [731, 331] width 76 height 21
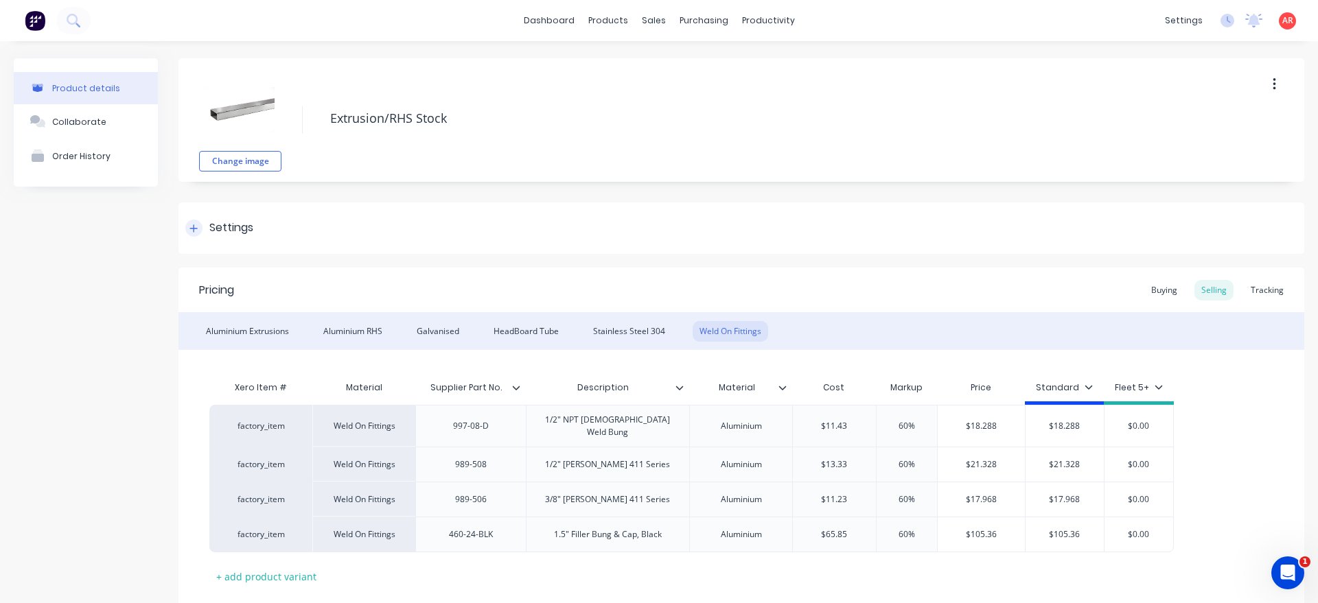
click at [198, 226] on div at bounding box center [193, 228] width 17 height 17
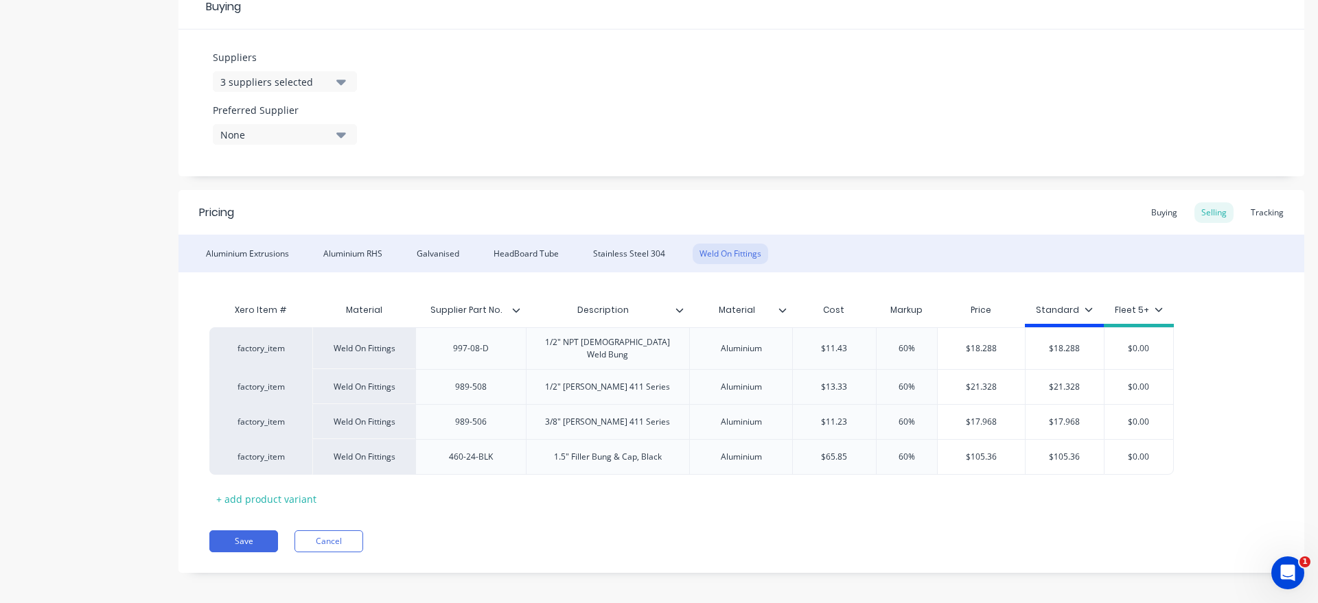
scroll to position [661, 0]
click at [420, 251] on div "Galvanised" at bounding box center [438, 253] width 56 height 21
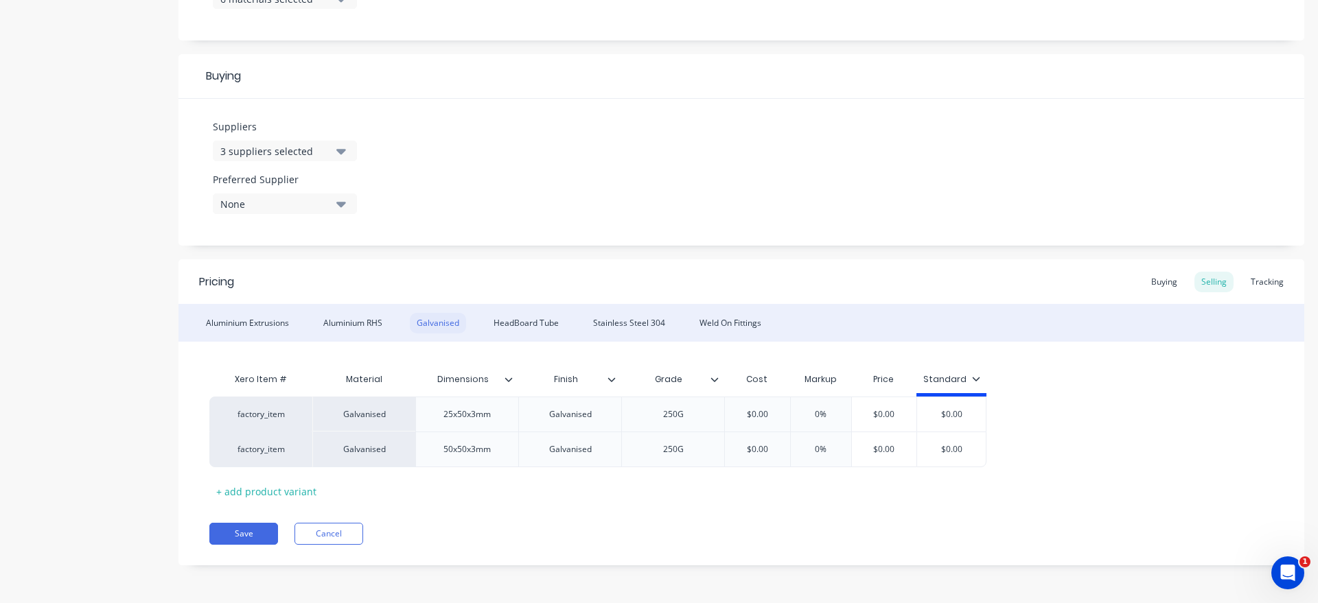
scroll to position [591, 0]
click at [462, 331] on div "Galvanised" at bounding box center [438, 323] width 56 height 21
click at [456, 330] on div "Galvanised" at bounding box center [438, 323] width 56 height 21
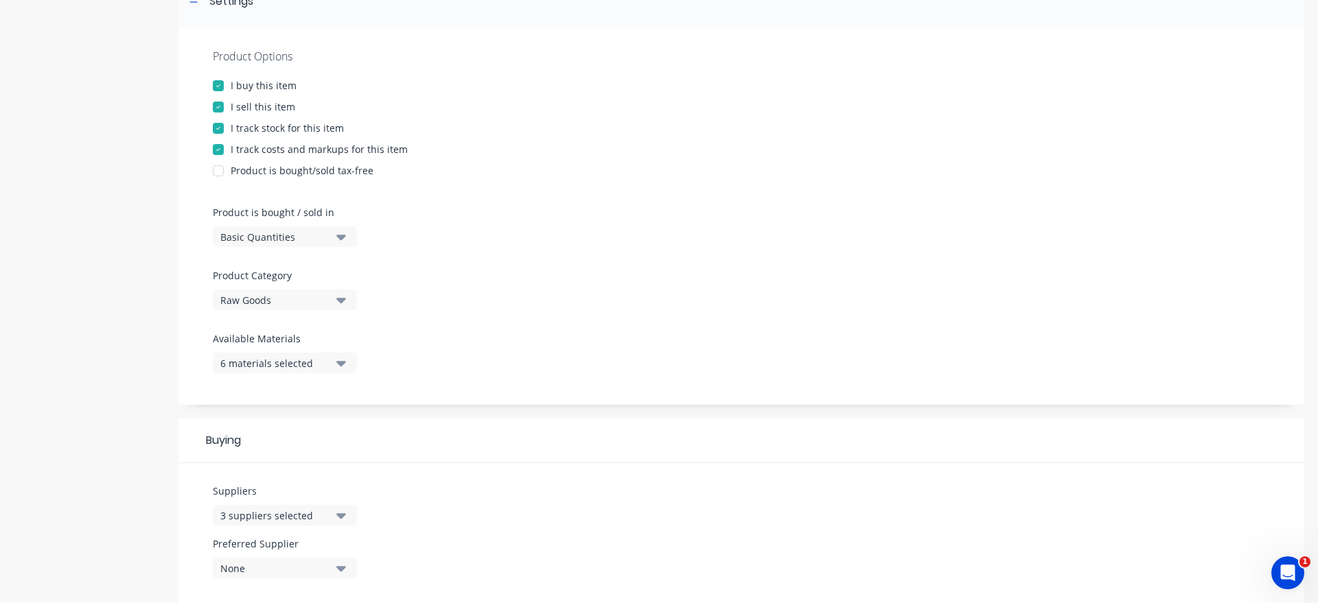
scroll to position [235, 0]
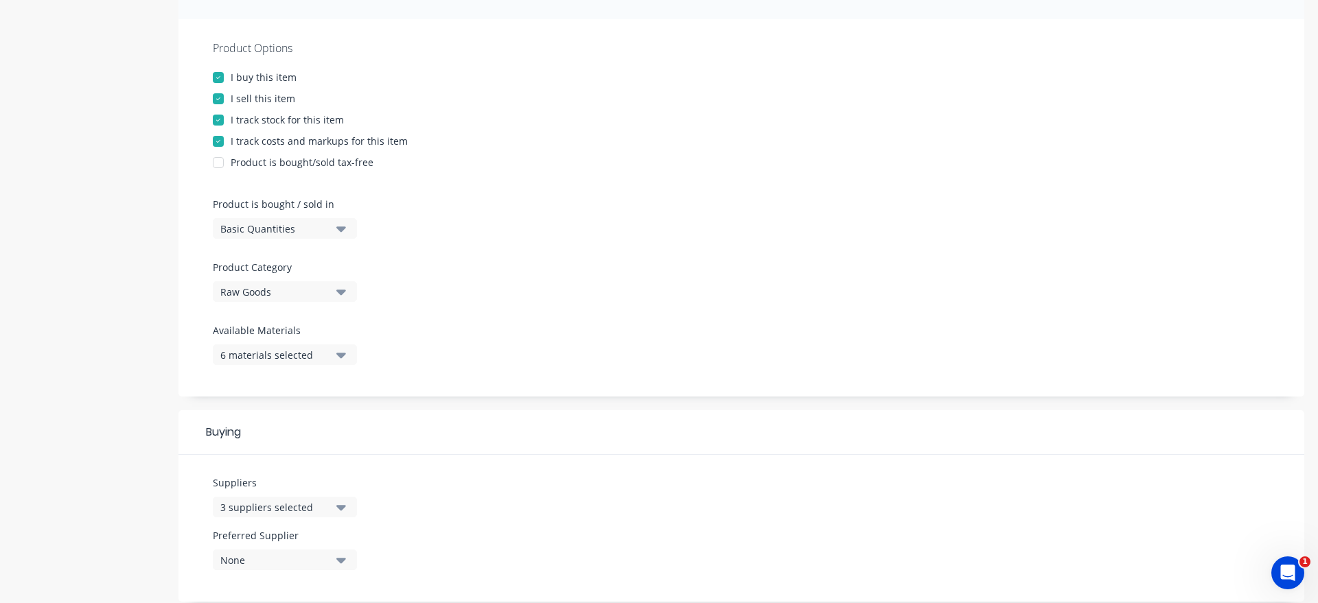
click at [339, 356] on icon "button" at bounding box center [341, 355] width 10 height 5
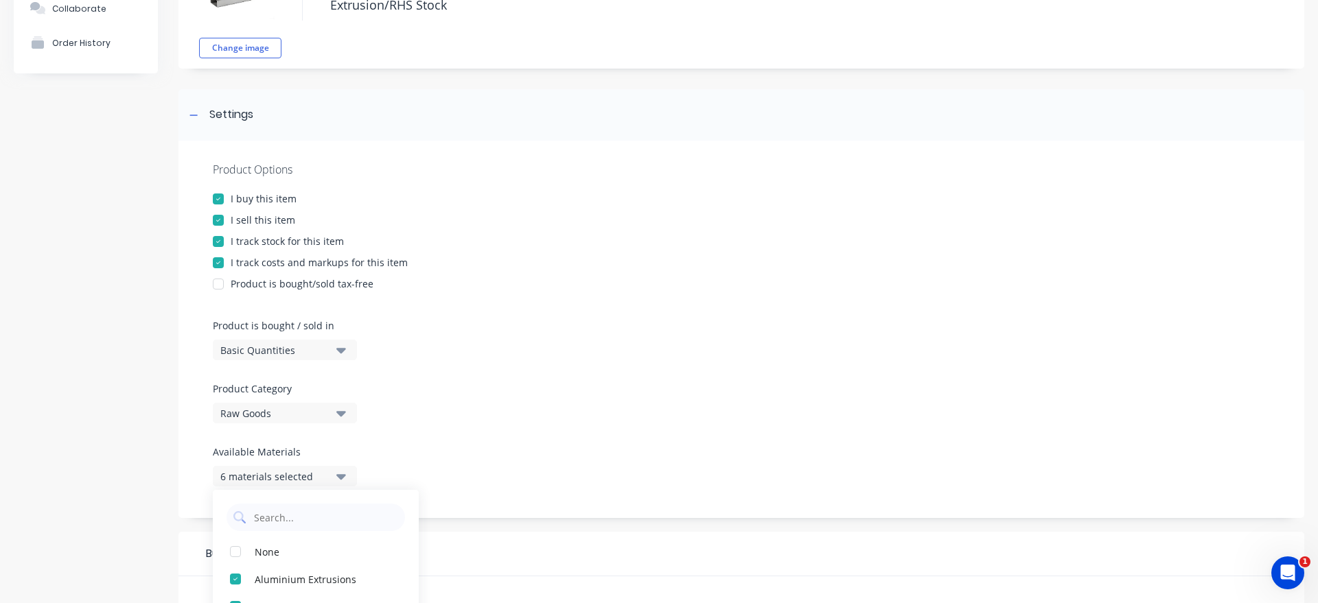
scroll to position [78, 0]
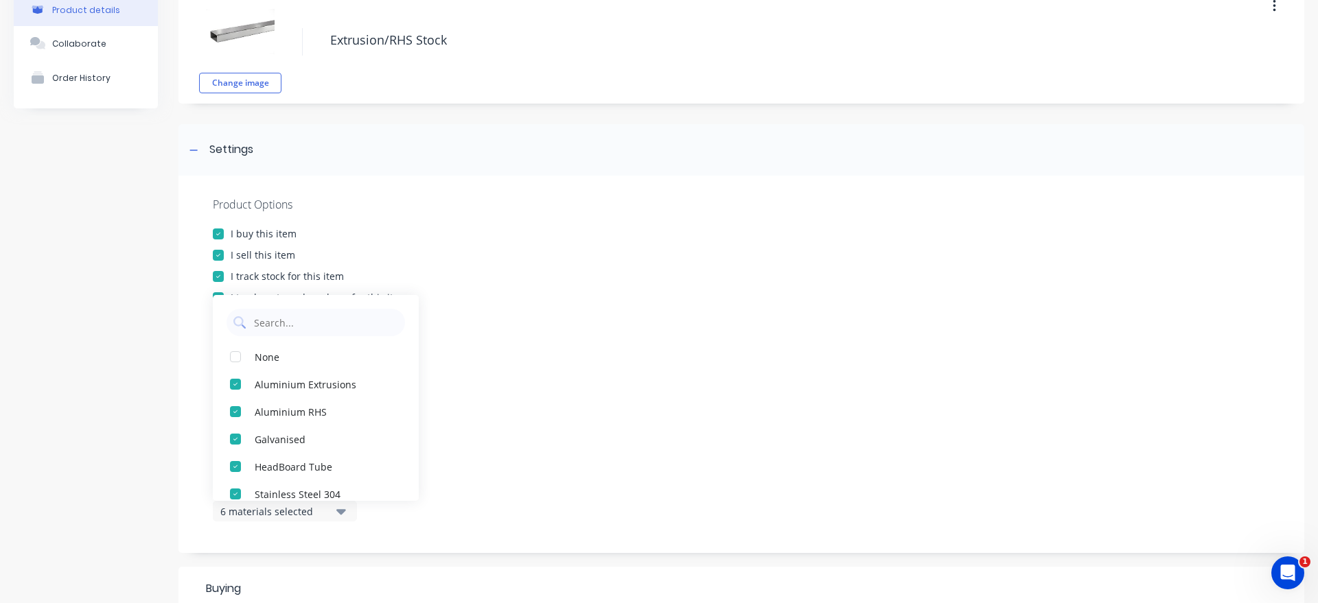
click at [548, 415] on div at bounding box center [741, 411] width 1057 height 10
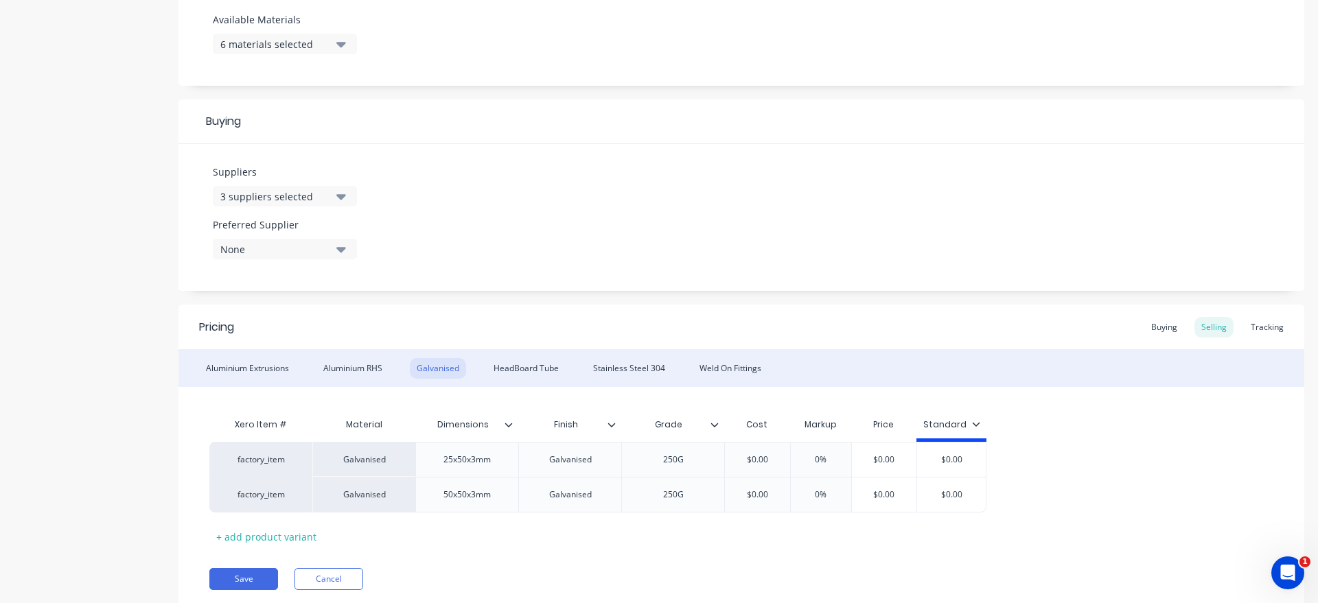
scroll to position [548, 0]
click at [336, 572] on button "Cancel" at bounding box center [328, 577] width 69 height 22
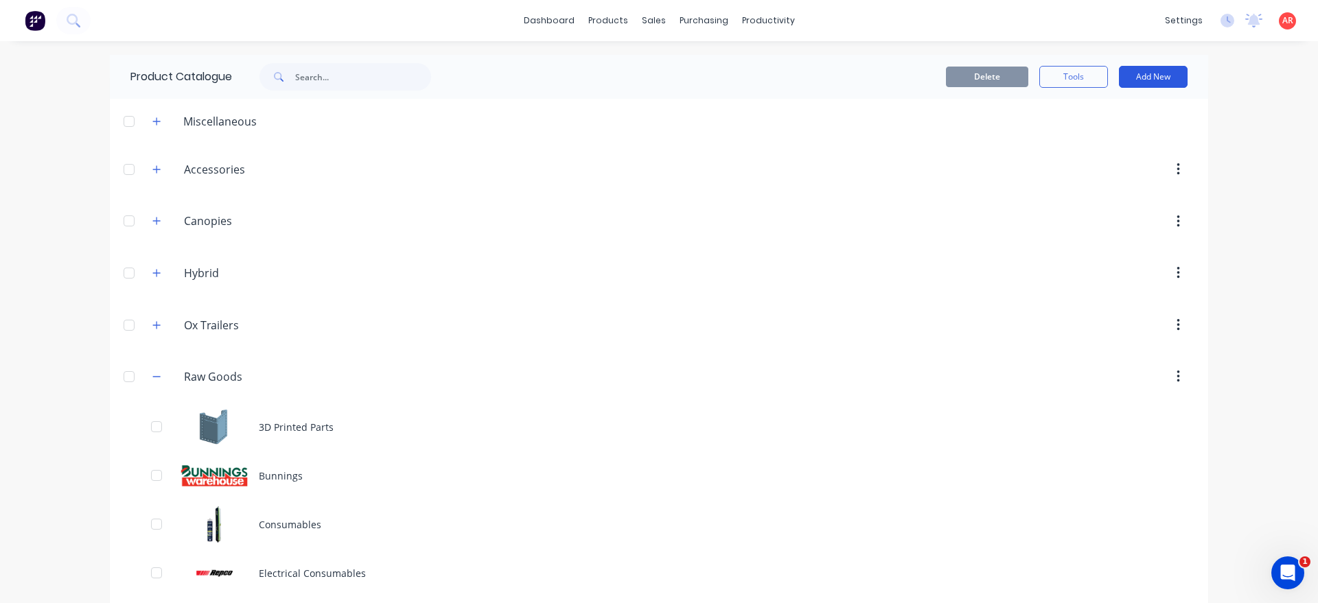
click at [1151, 74] on button "Add New" at bounding box center [1153, 77] width 69 height 22
click at [1123, 141] on div "Product" at bounding box center [1122, 140] width 106 height 20
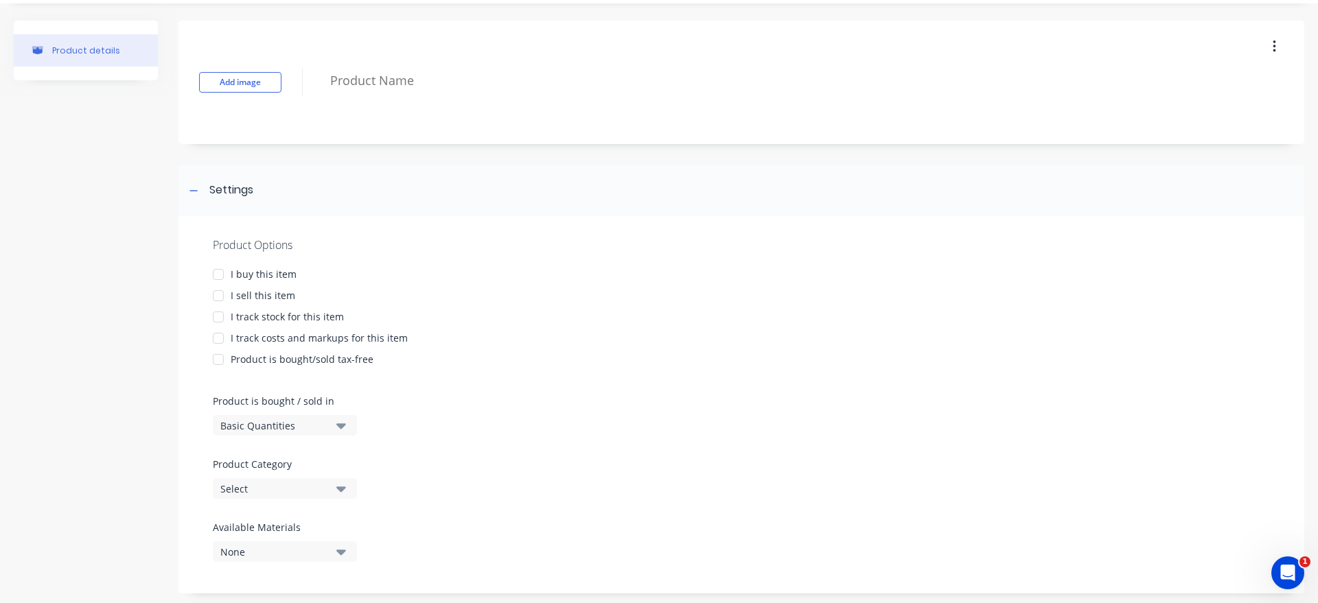
scroll to position [59, 0]
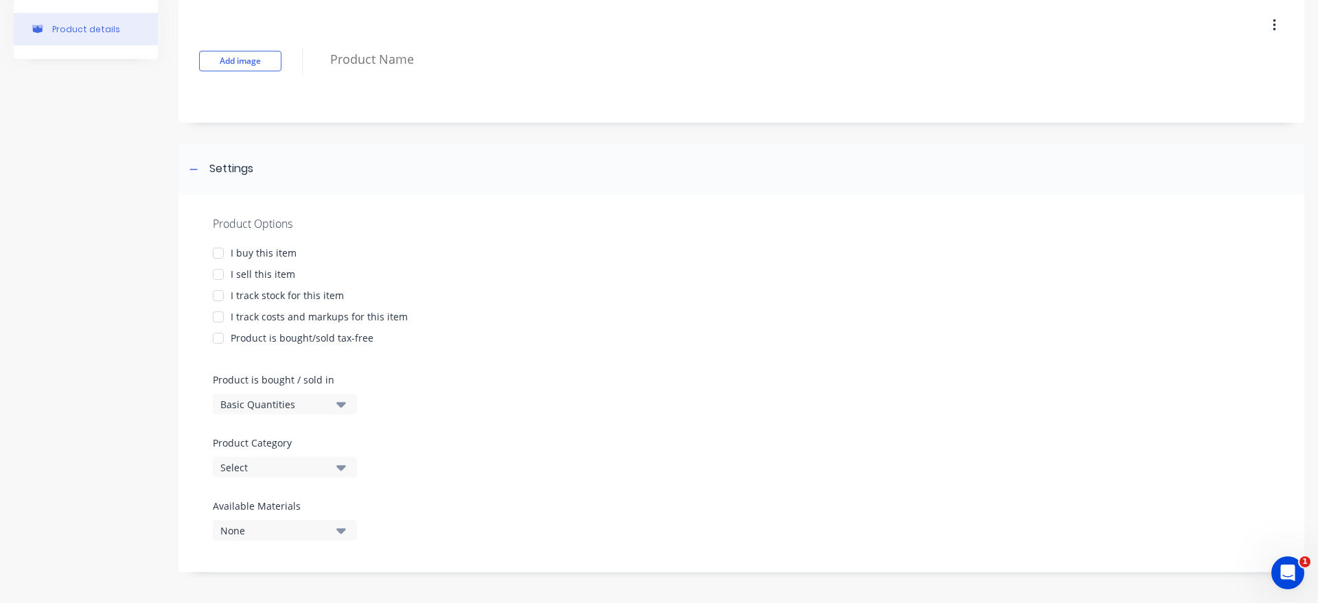
click at [213, 246] on div at bounding box center [218, 253] width 27 height 27
click at [222, 277] on div at bounding box center [218, 274] width 27 height 27
click at [220, 295] on div at bounding box center [218, 295] width 27 height 27
click at [225, 315] on div at bounding box center [218, 316] width 27 height 27
click at [267, 408] on div "Basic Quantities" at bounding box center [275, 404] width 110 height 14
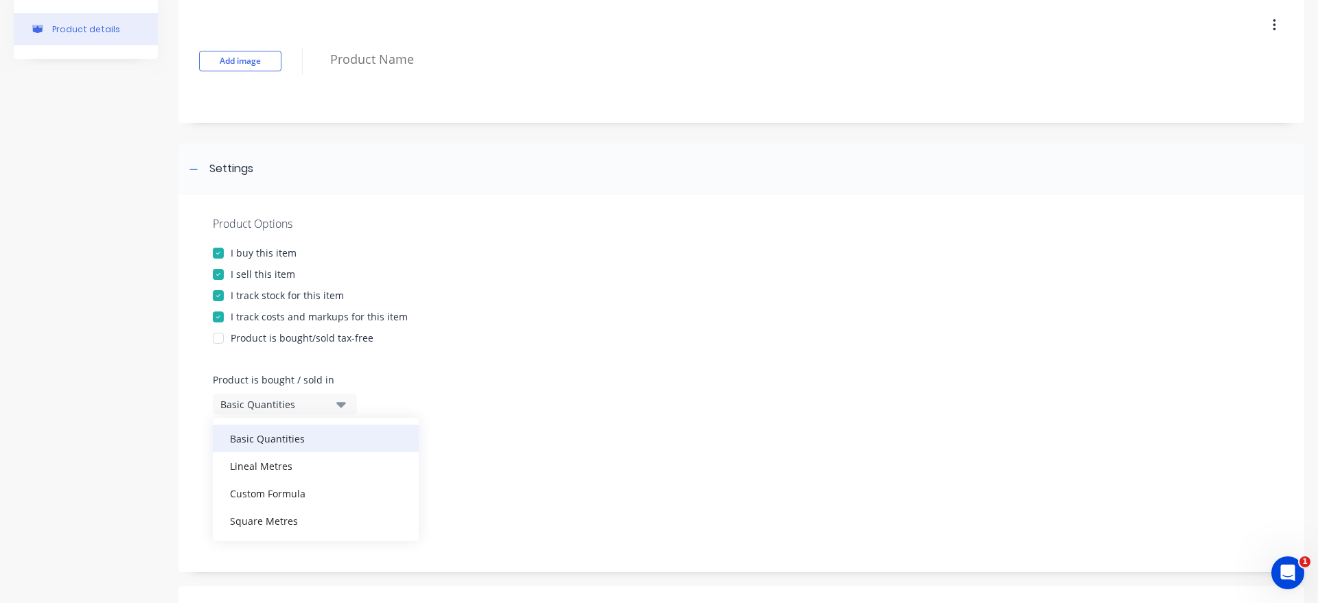
click at [358, 429] on div "Basic Quantities" at bounding box center [316, 438] width 206 height 27
click at [305, 457] on button "Select" at bounding box center [285, 467] width 144 height 21
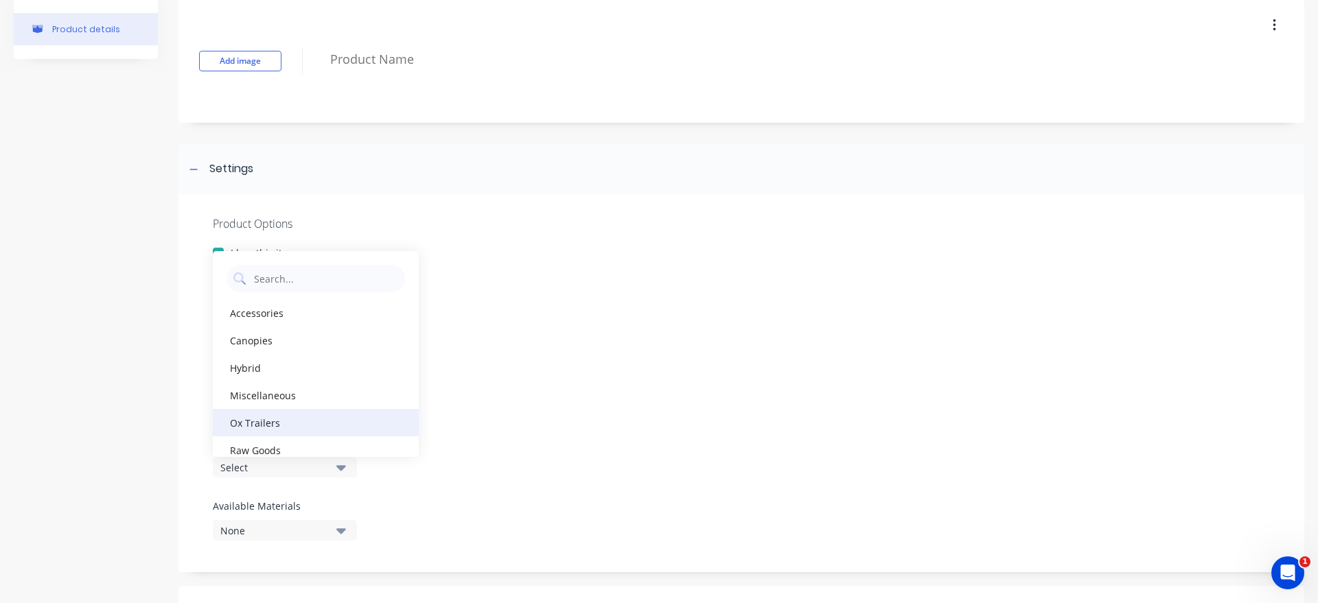
scroll to position [41, 0]
click at [314, 420] on div "Raw Goods" at bounding box center [316, 408] width 206 height 27
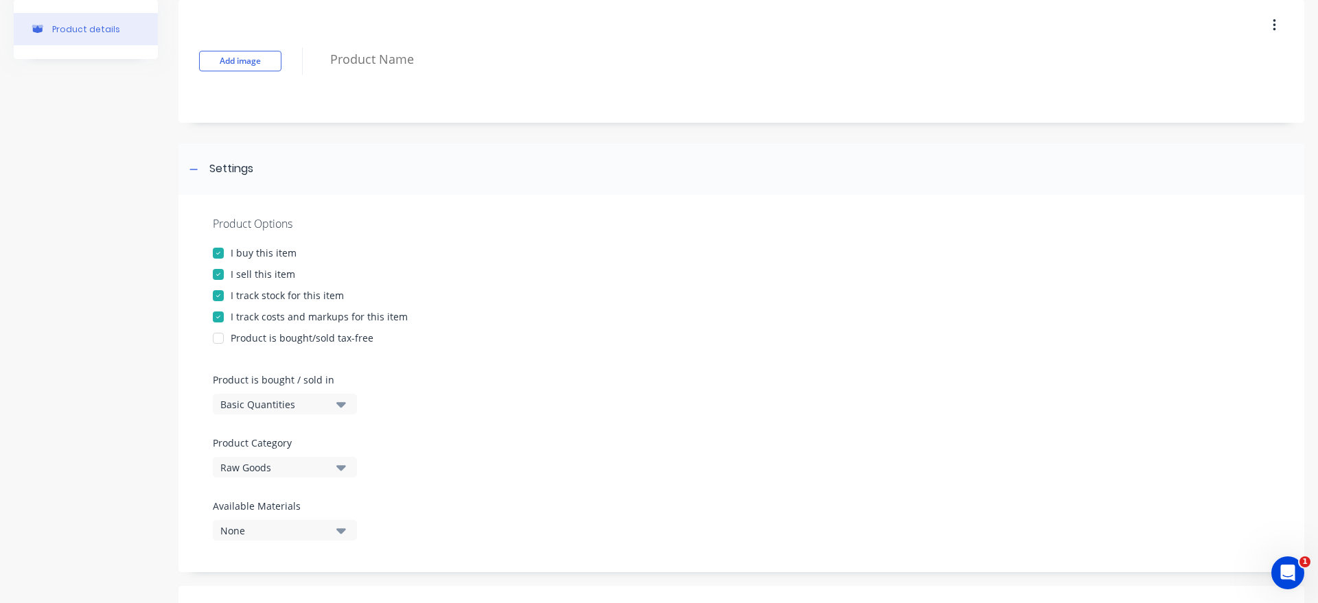
click at [304, 535] on div "None" at bounding box center [275, 531] width 110 height 14
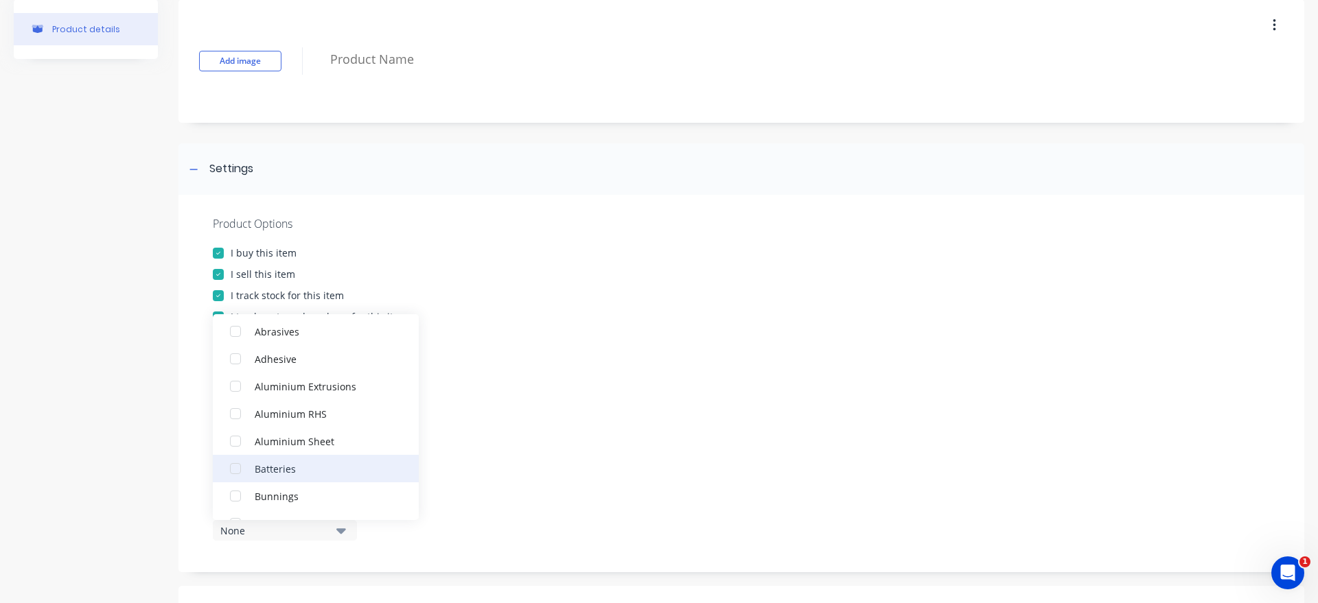
scroll to position [78, 0]
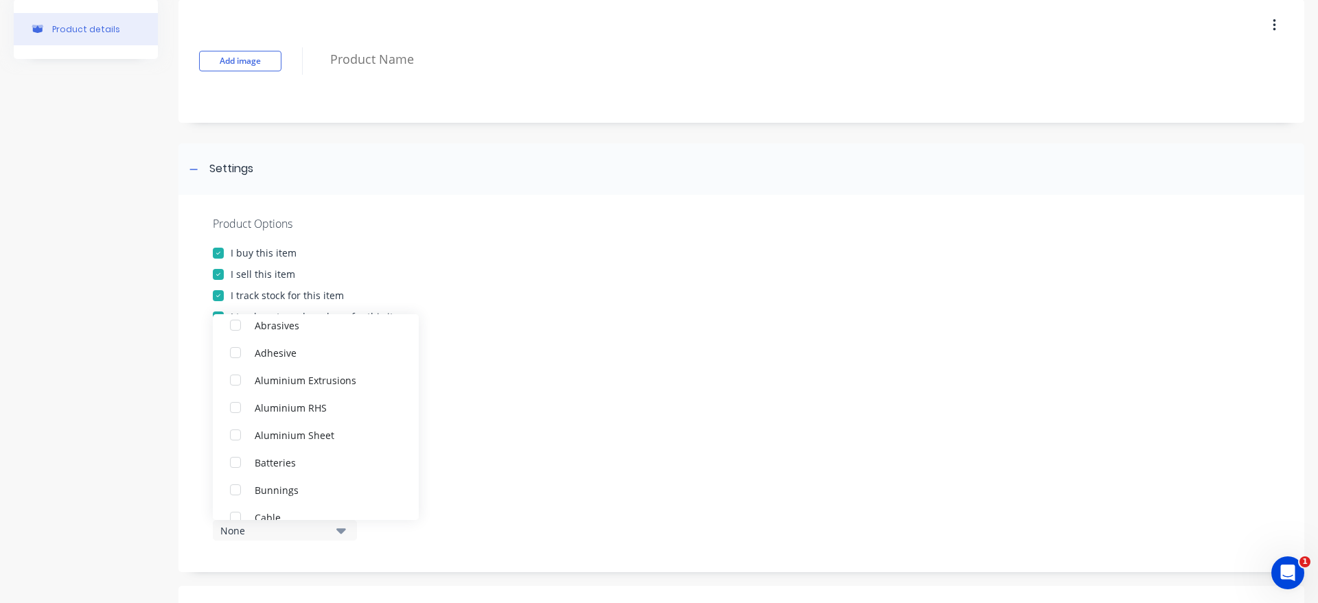
click at [685, 340] on div "Product is bought/sold tax-free" at bounding box center [741, 338] width 1057 height 14
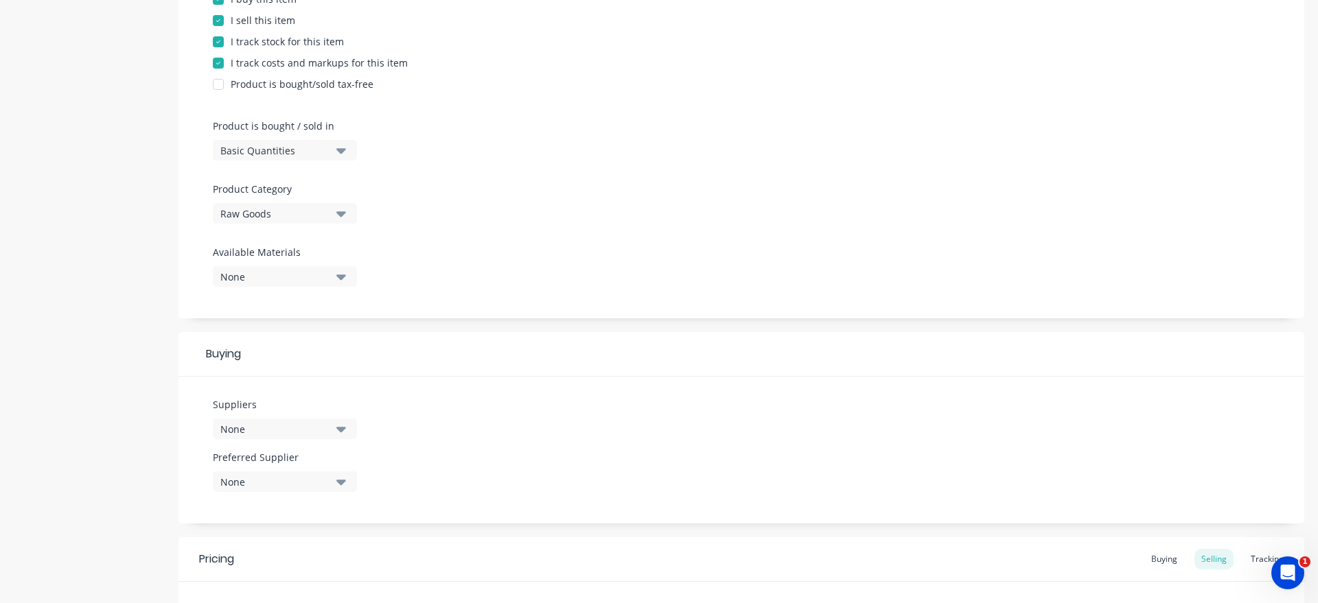
scroll to position [518, 0]
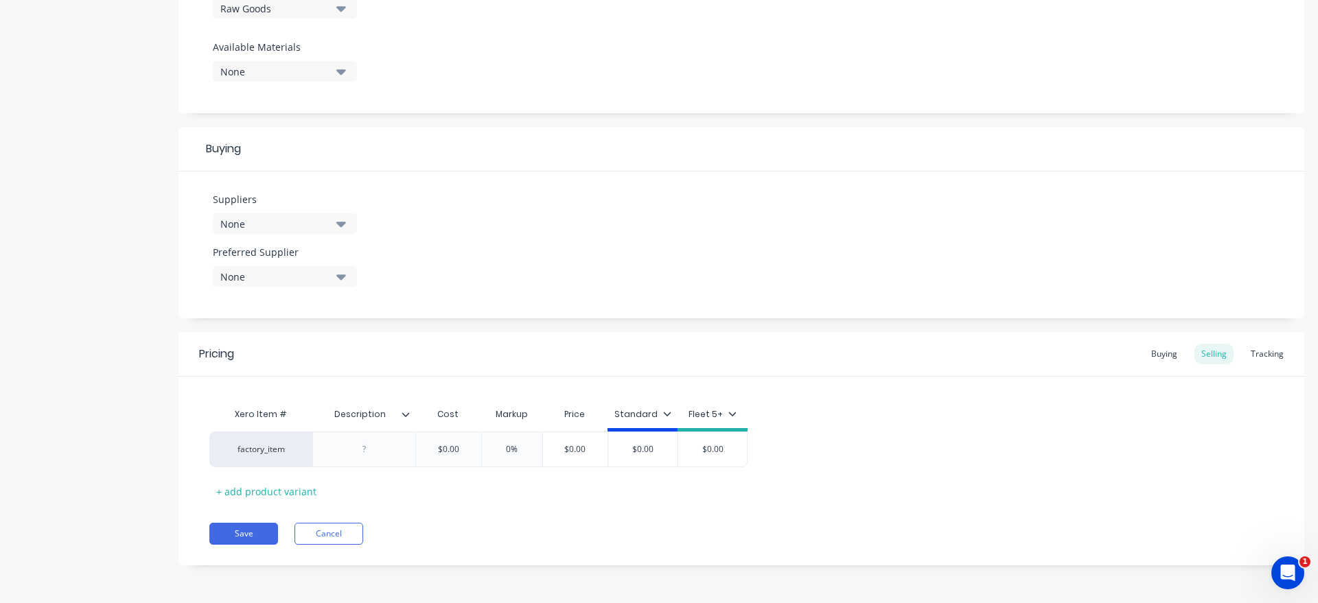
click at [321, 64] on button "None" at bounding box center [285, 71] width 144 height 21
click at [451, 213] on div "Suppliers None Preferred Supplier None No options..." at bounding box center [741, 245] width 1126 height 147
click at [324, 76] on div "None" at bounding box center [275, 72] width 110 height 14
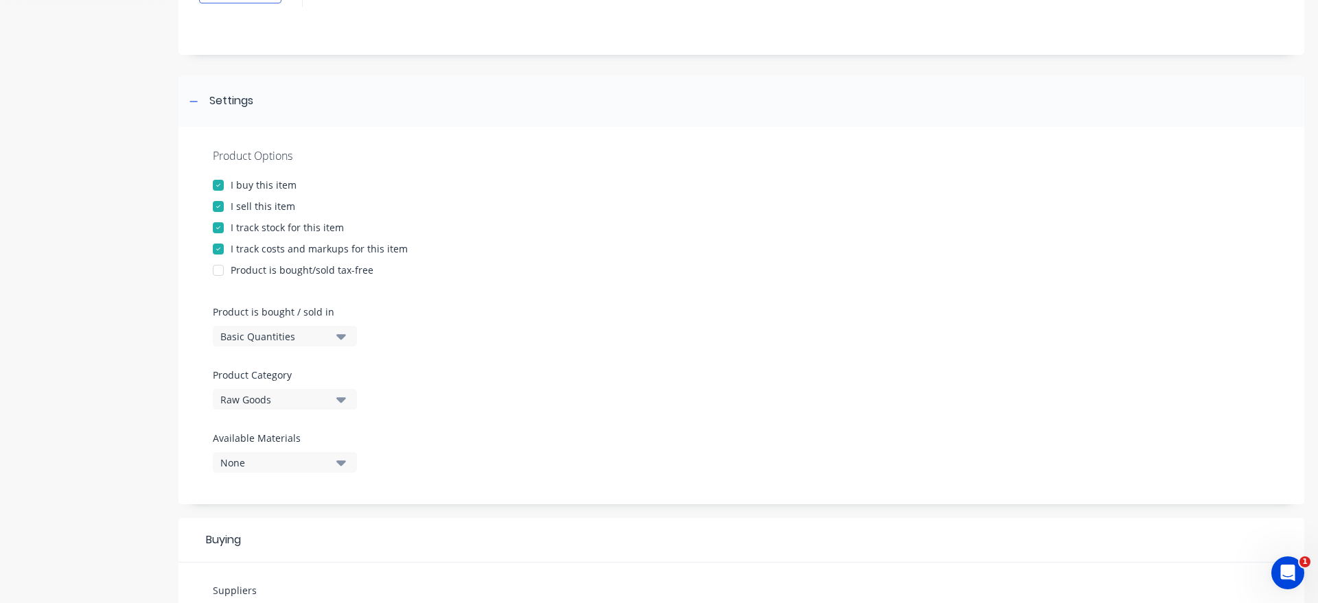
scroll to position [0, 0]
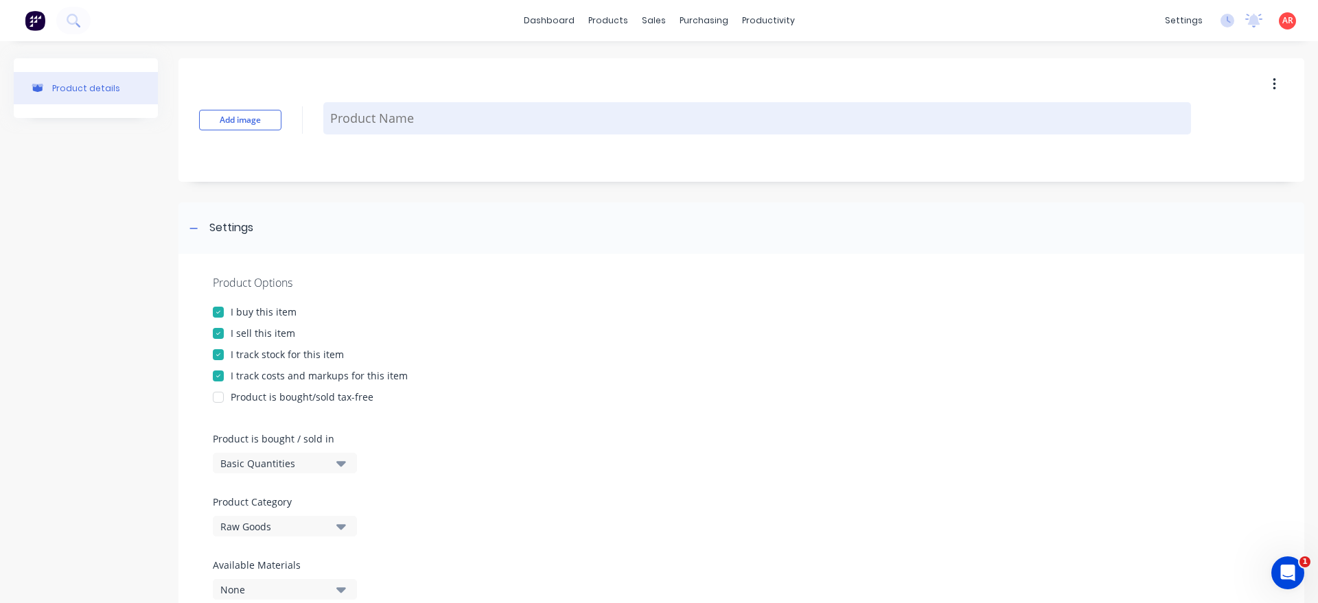
click at [353, 128] on textarea at bounding box center [757, 118] width 868 height 32
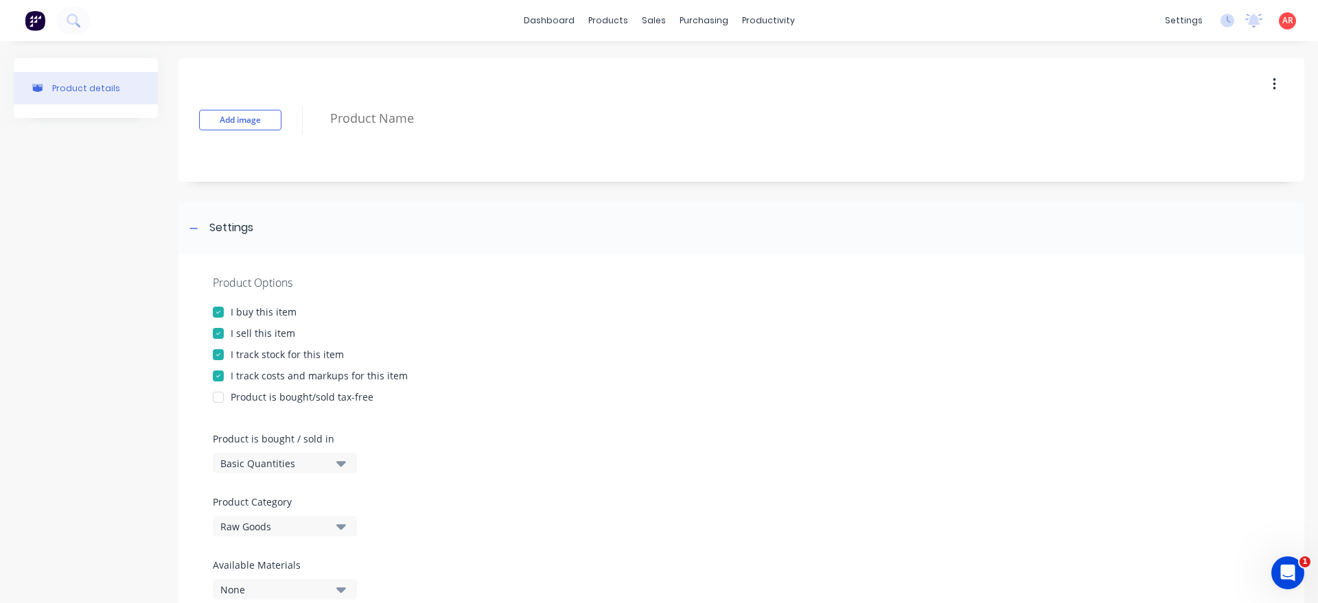
click at [277, 513] on div "Product Category Raw Goods" at bounding box center [281, 516] width 137 height 42
click at [275, 523] on div "Raw Goods" at bounding box center [275, 527] width 110 height 14
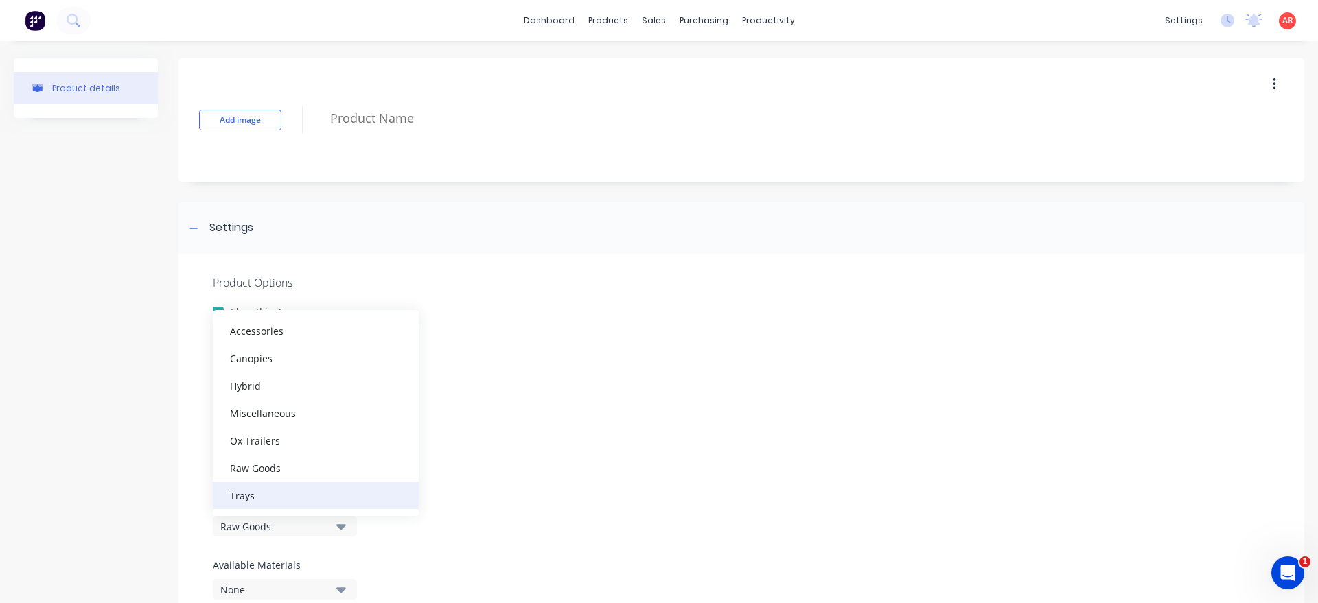
scroll to position [313, 0]
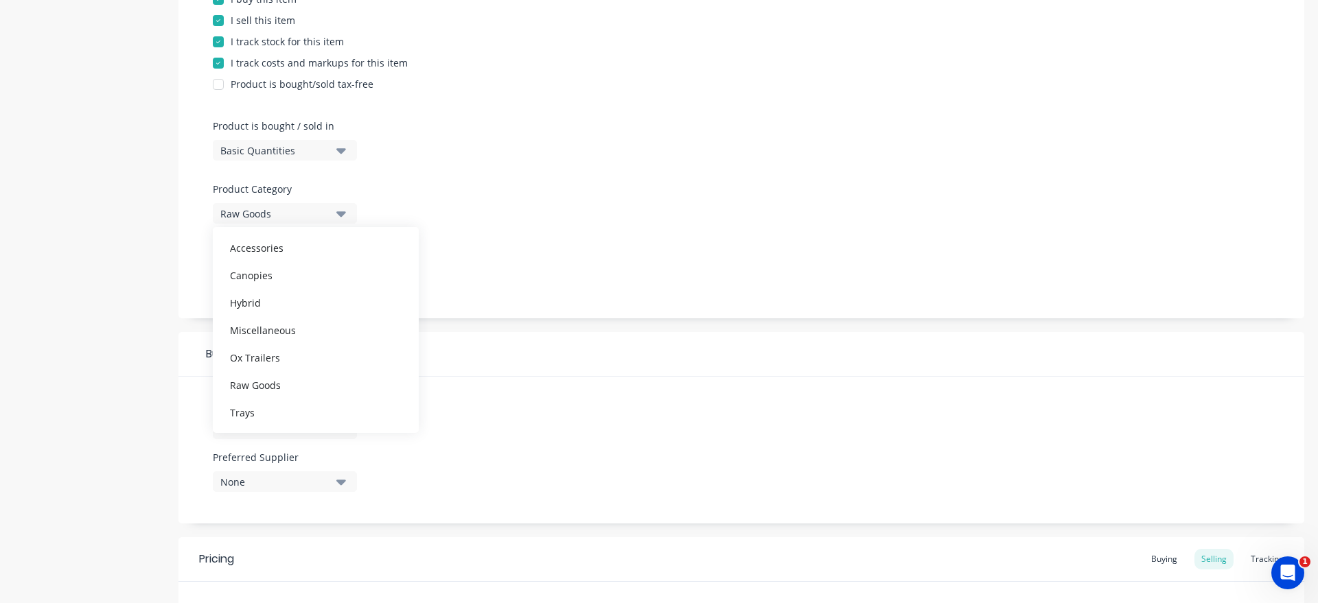
click at [472, 460] on div "Suppliers None Preferred Supplier None No options..." at bounding box center [741, 450] width 1126 height 147
click at [334, 489] on button "None" at bounding box center [285, 482] width 144 height 21
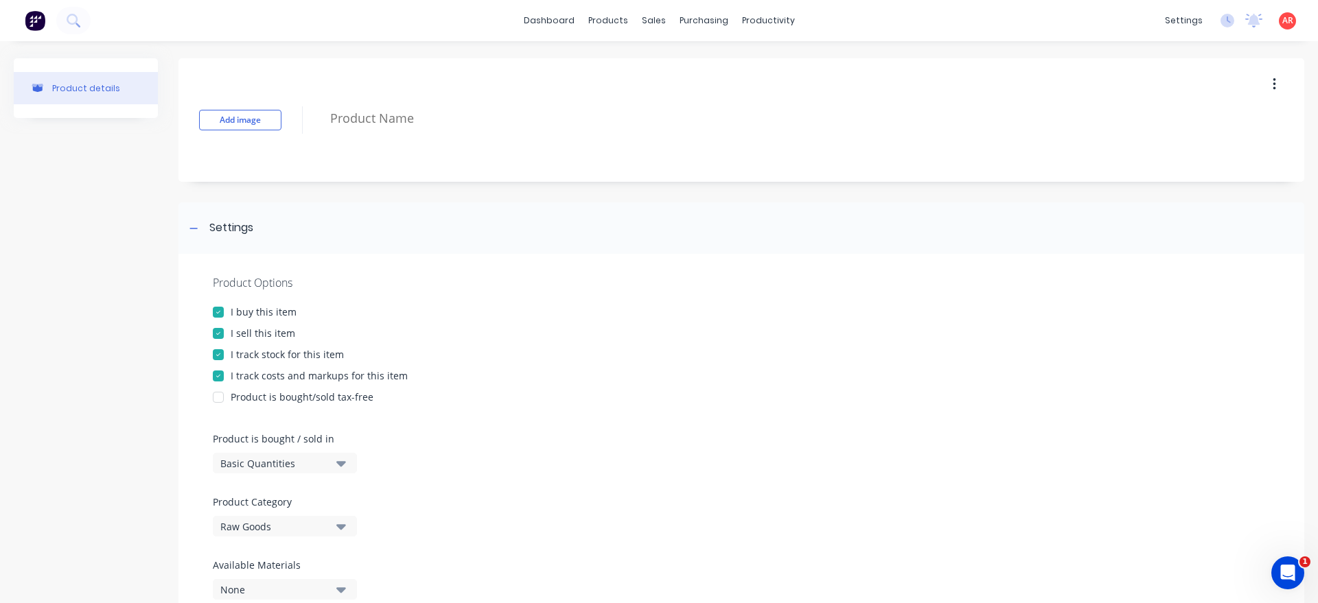
click at [1284, 89] on button "button" at bounding box center [1274, 84] width 32 height 25
click at [1212, 150] on div "Delete" at bounding box center [1225, 148] width 106 height 20
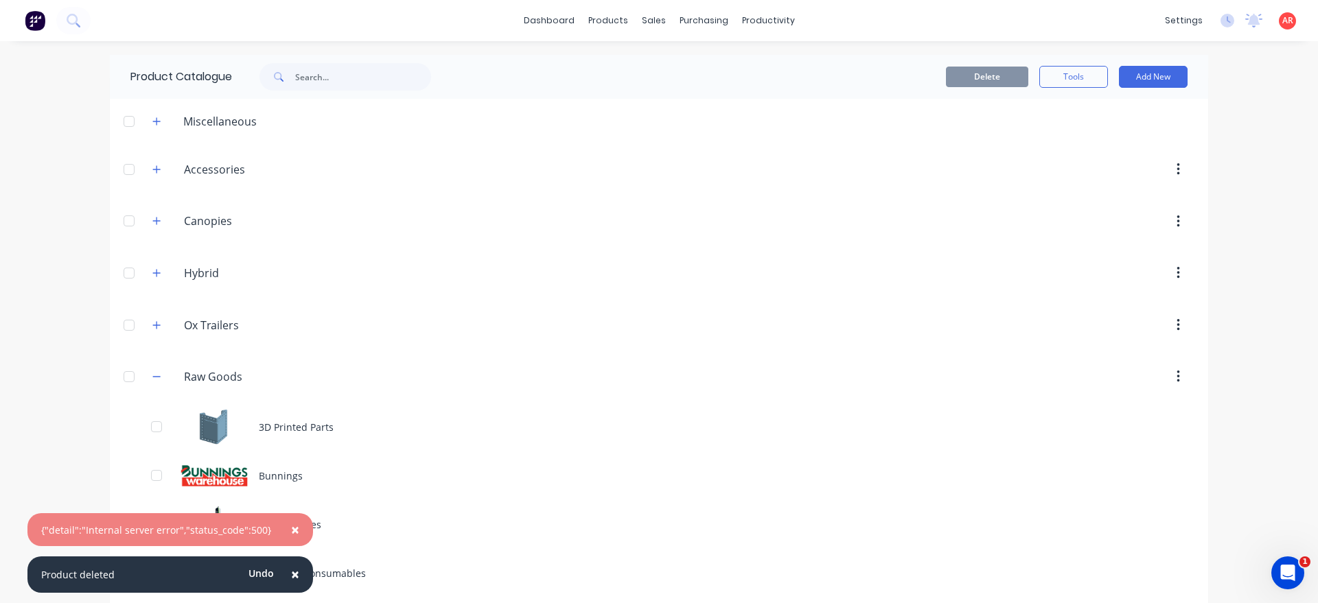
click at [291, 576] on span "×" at bounding box center [295, 574] width 8 height 19
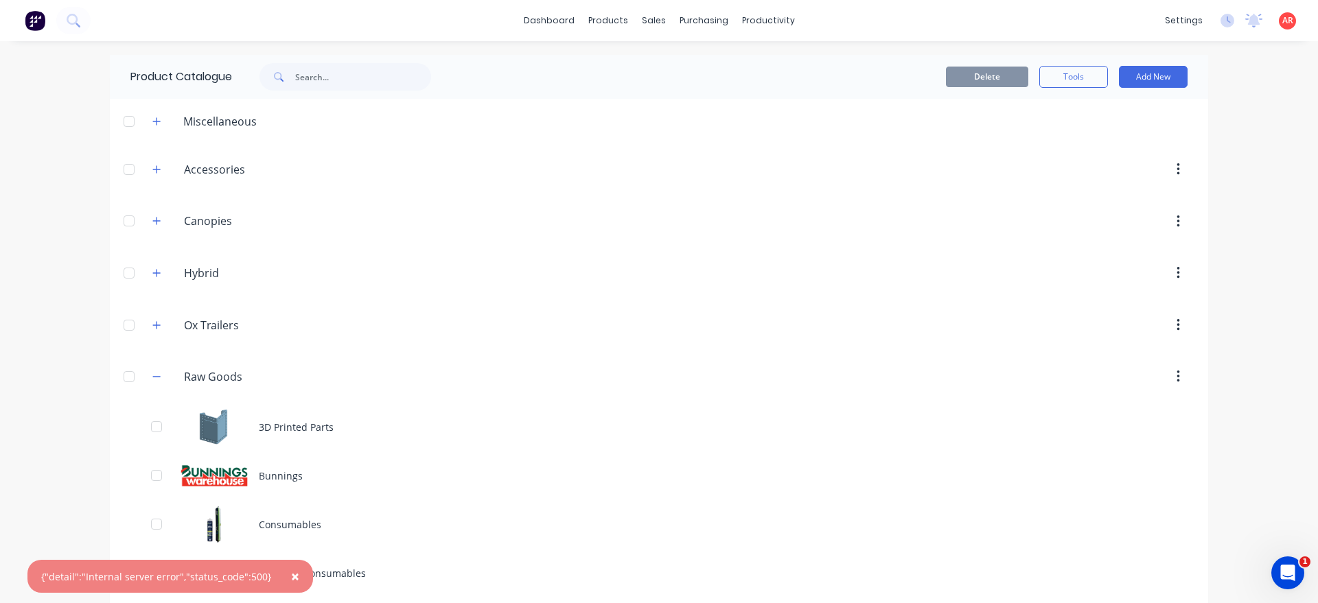
click at [291, 576] on span "×" at bounding box center [295, 576] width 8 height 19
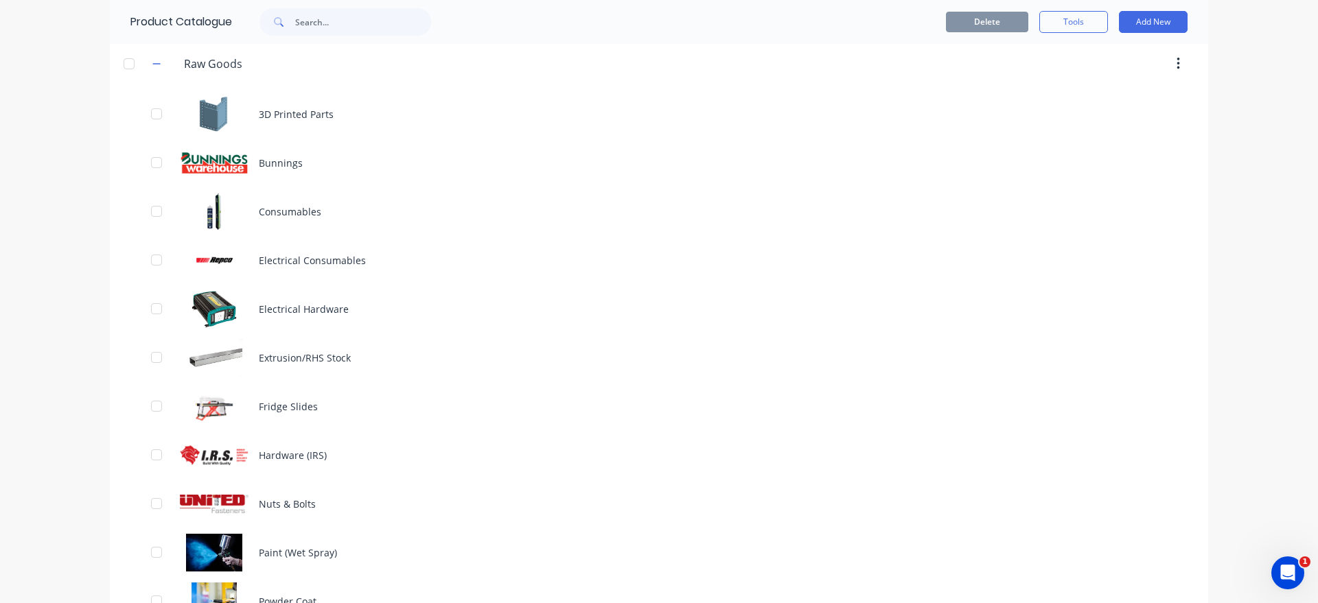
scroll to position [499, 0]
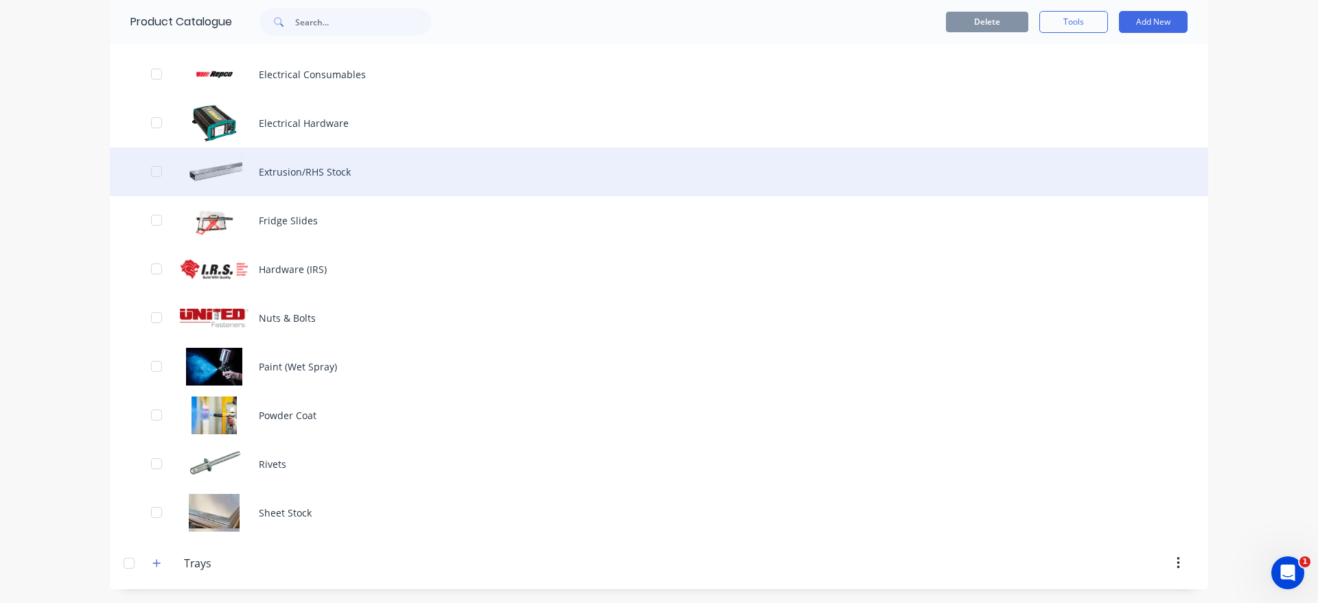
click at [326, 168] on div "Extrusion/RHS Stock" at bounding box center [659, 172] width 1098 height 49
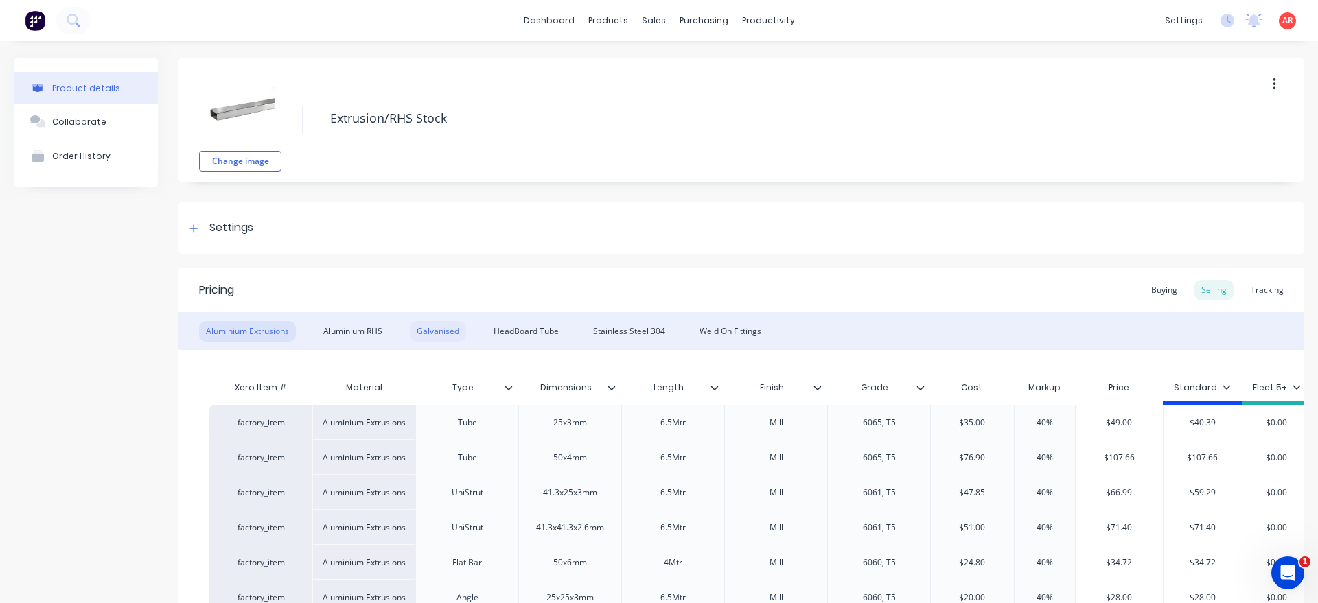
click at [448, 327] on div "Galvanised" at bounding box center [438, 331] width 56 height 21
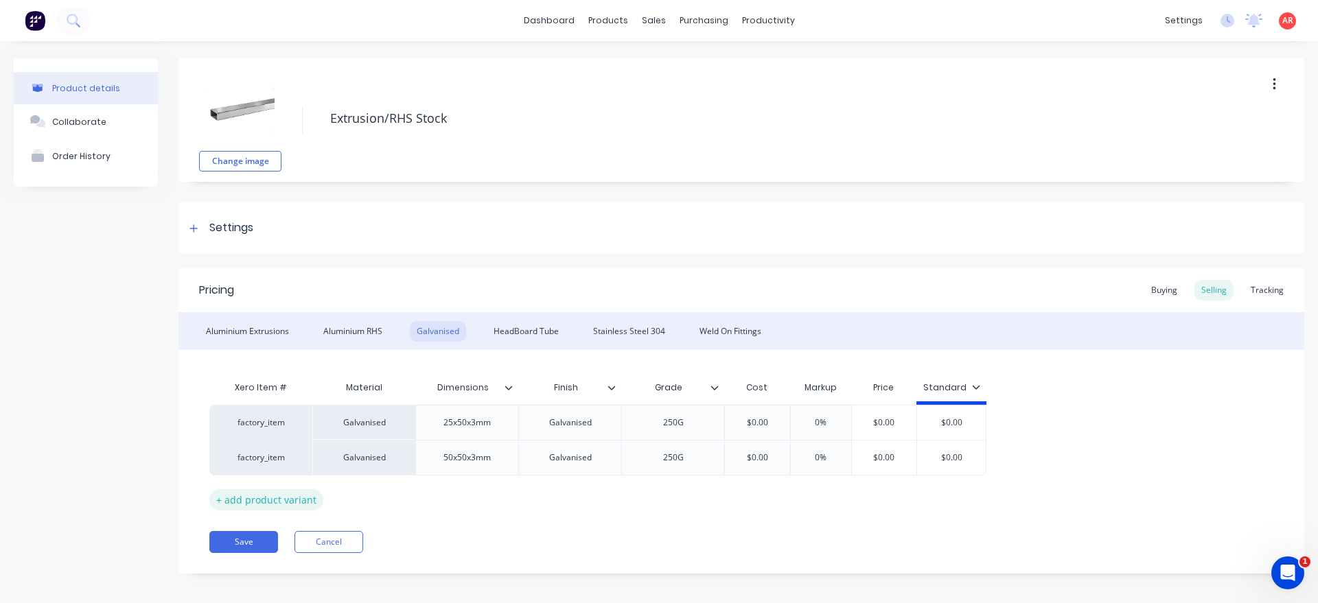
click at [281, 507] on div "+ add product variant" at bounding box center [266, 499] width 114 height 21
type textarea "x"
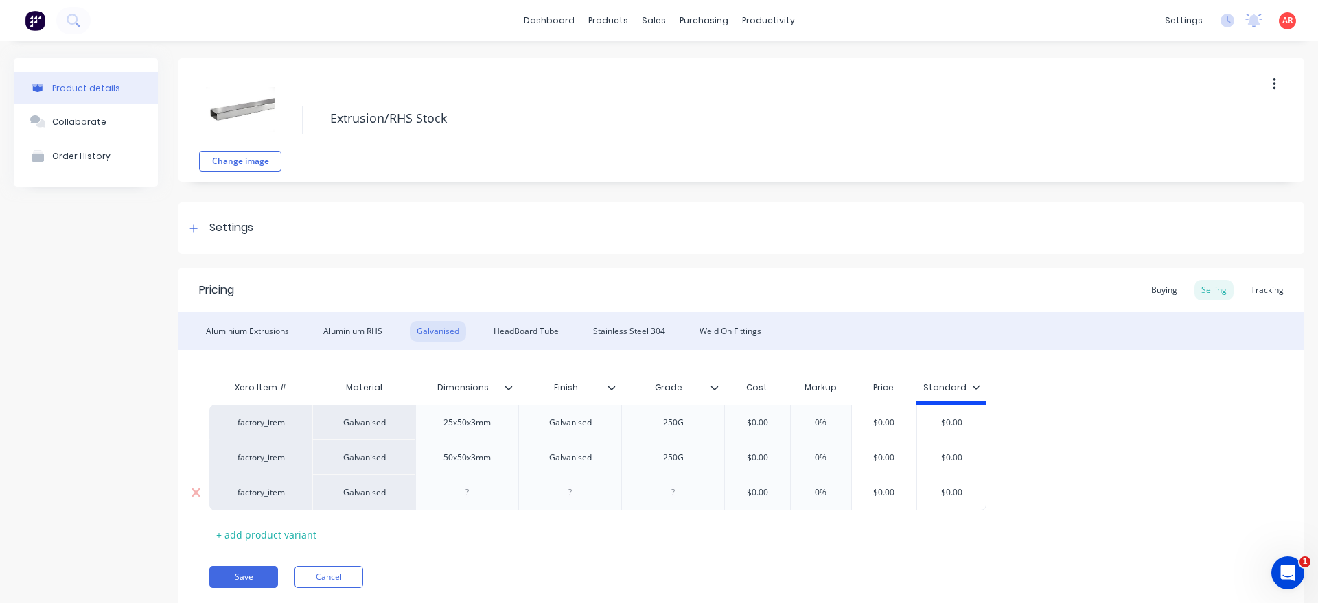
click at [371, 497] on div "Galvanised" at bounding box center [363, 493] width 103 height 36
click at [476, 489] on div at bounding box center [467, 493] width 69 height 18
click at [578, 498] on div at bounding box center [570, 493] width 69 height 18
type textarea "x"
drag, startPoint x: 564, startPoint y: 496, endPoint x: 546, endPoint y: 495, distance: 17.9
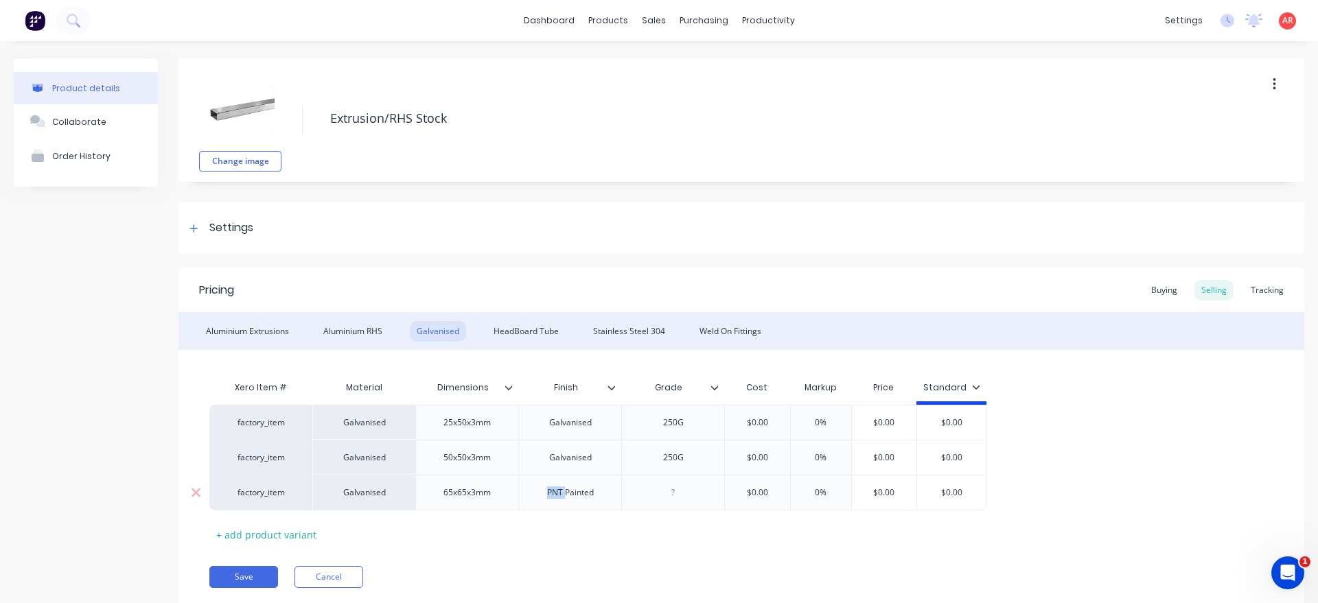
click at [546, 495] on div "PNT Painted" at bounding box center [570, 493] width 69 height 18
click at [670, 497] on div at bounding box center [673, 493] width 69 height 18
type textarea "x"
type input "$0.00"
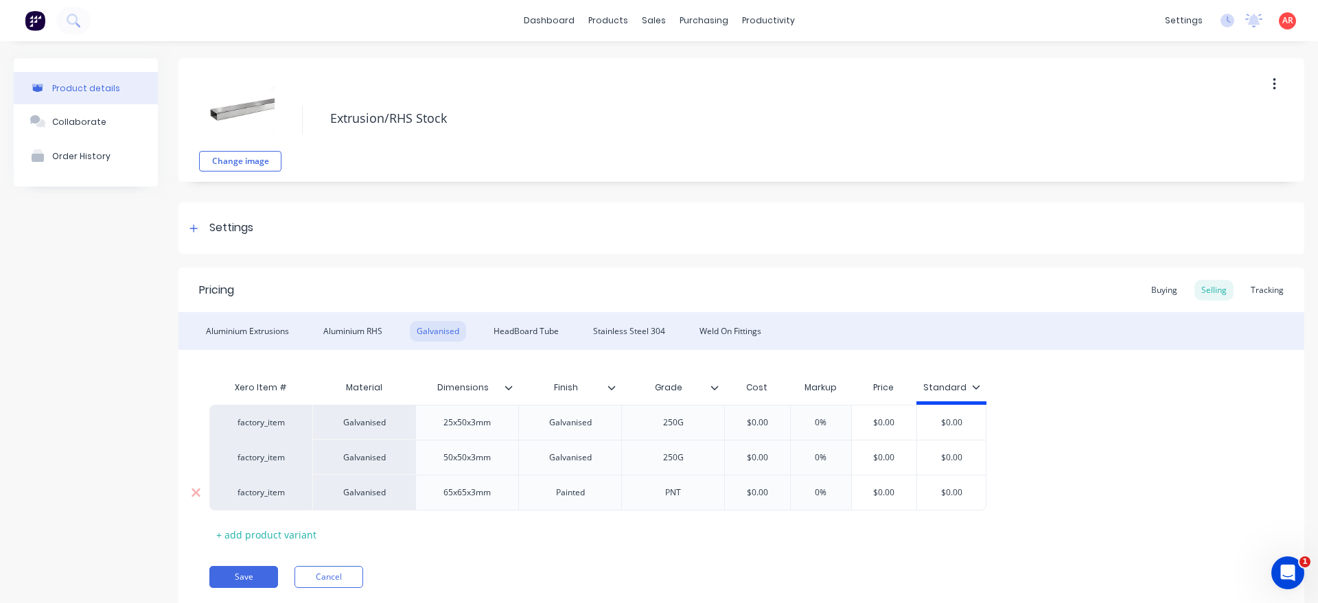
drag, startPoint x: 756, startPoint y: 491, endPoint x: 736, endPoint y: 491, distance: 19.9
click at [736, 491] on input "$0.00" at bounding box center [757, 493] width 69 height 12
type textarea "x"
type input "1"
type textarea "x"
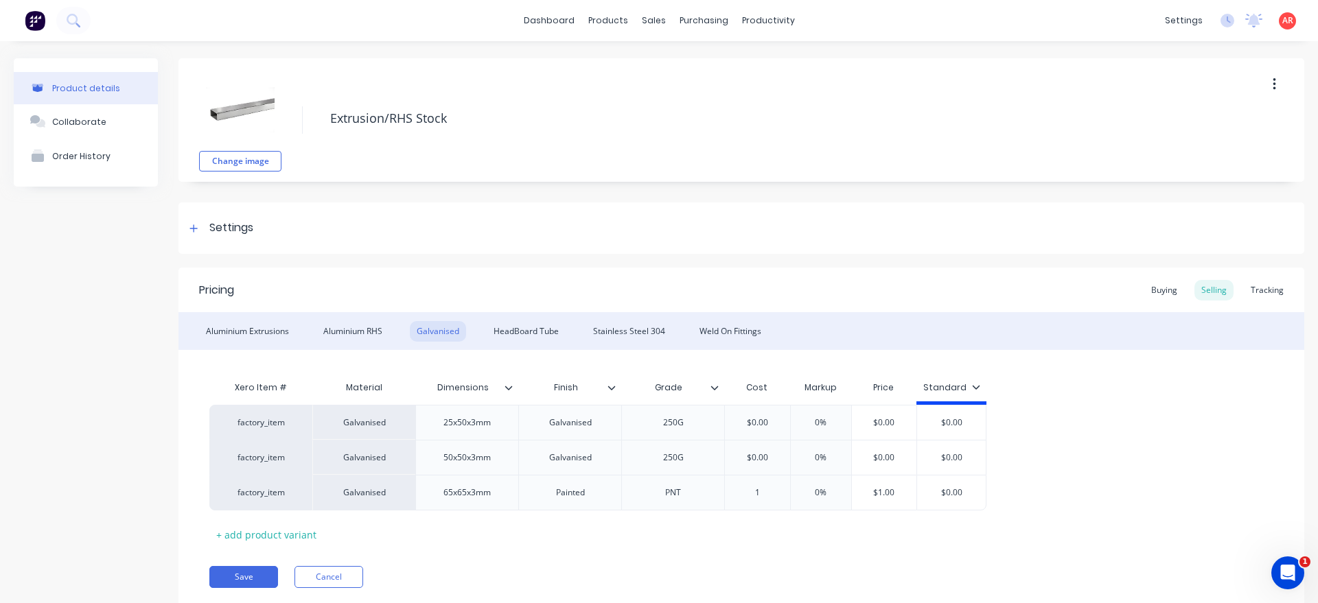
type input "10"
type textarea "x"
type input "101."
type textarea "x"
type input "101.6"
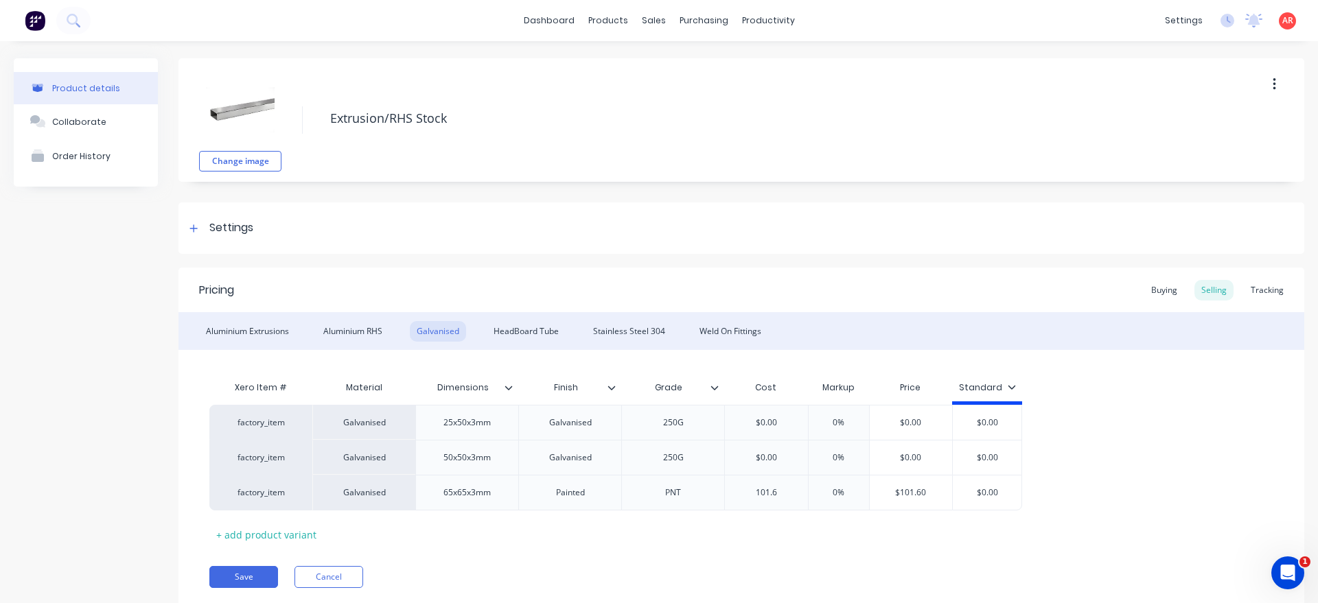
type textarea "x"
type input "101.69"
type input "0%"
click at [836, 492] on input "0%" at bounding box center [843, 493] width 69 height 12
click at [836, 498] on input "0%" at bounding box center [843, 493] width 69 height 12
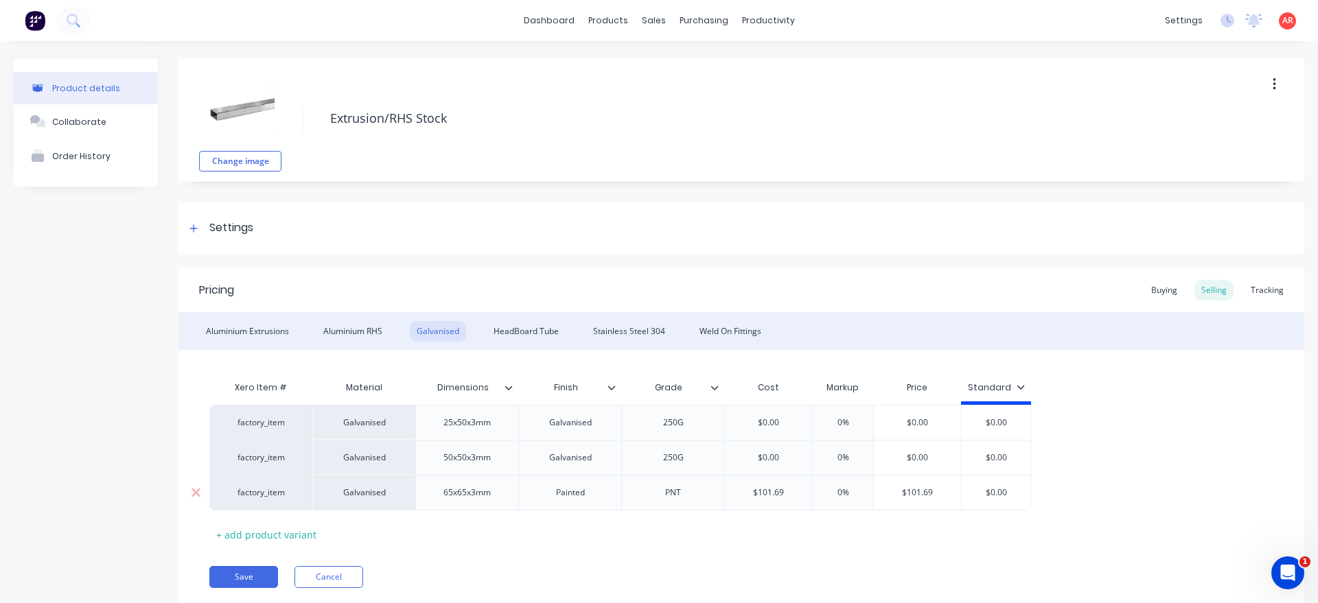
type textarea "x"
type input "40%"
type input "$0.00"
drag, startPoint x: 1017, startPoint y: 495, endPoint x: 966, endPoint y: 491, distance: 51.6
click at [966, 491] on input "$0.00" at bounding box center [1000, 493] width 69 height 12
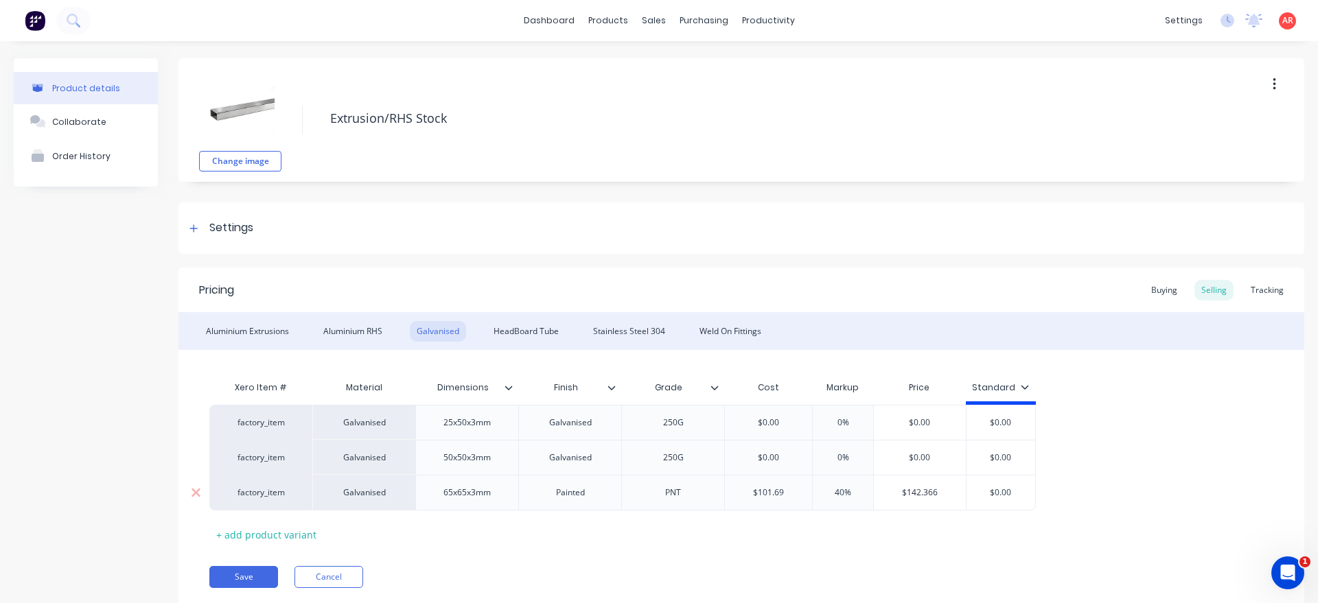
type textarea "x"
type input "1"
type textarea "x"
type input "14"
type textarea "x"
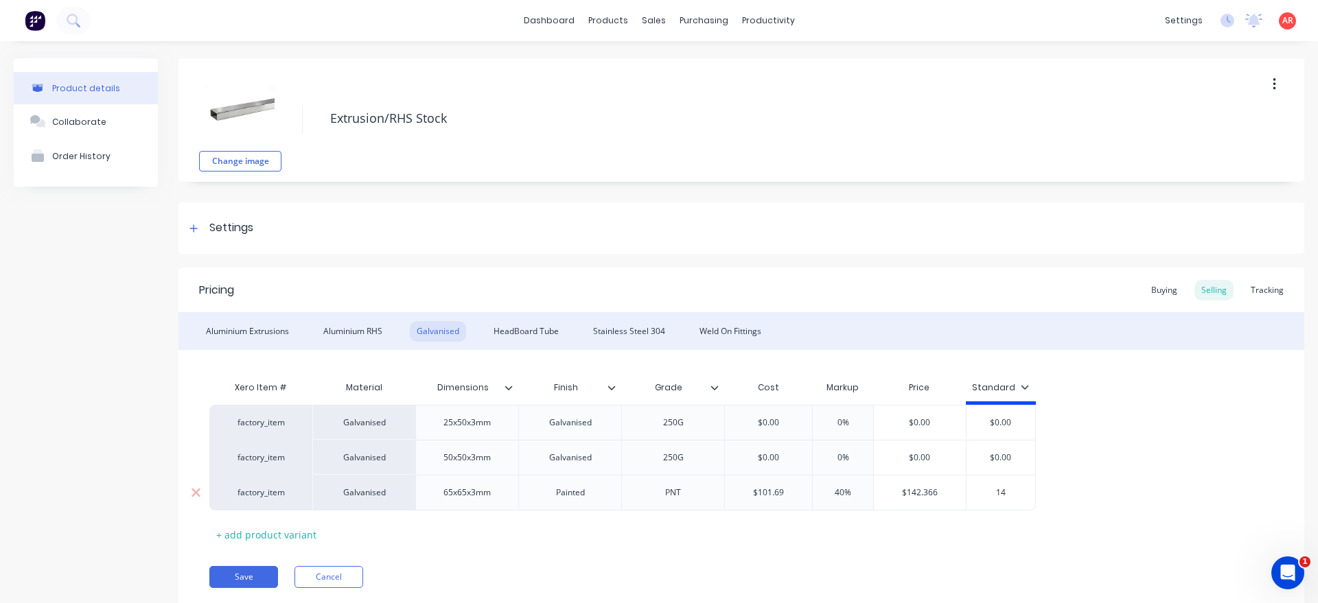
type input "142"
type textarea "x"
type input "142."
type textarea "x"
type input "142.3"
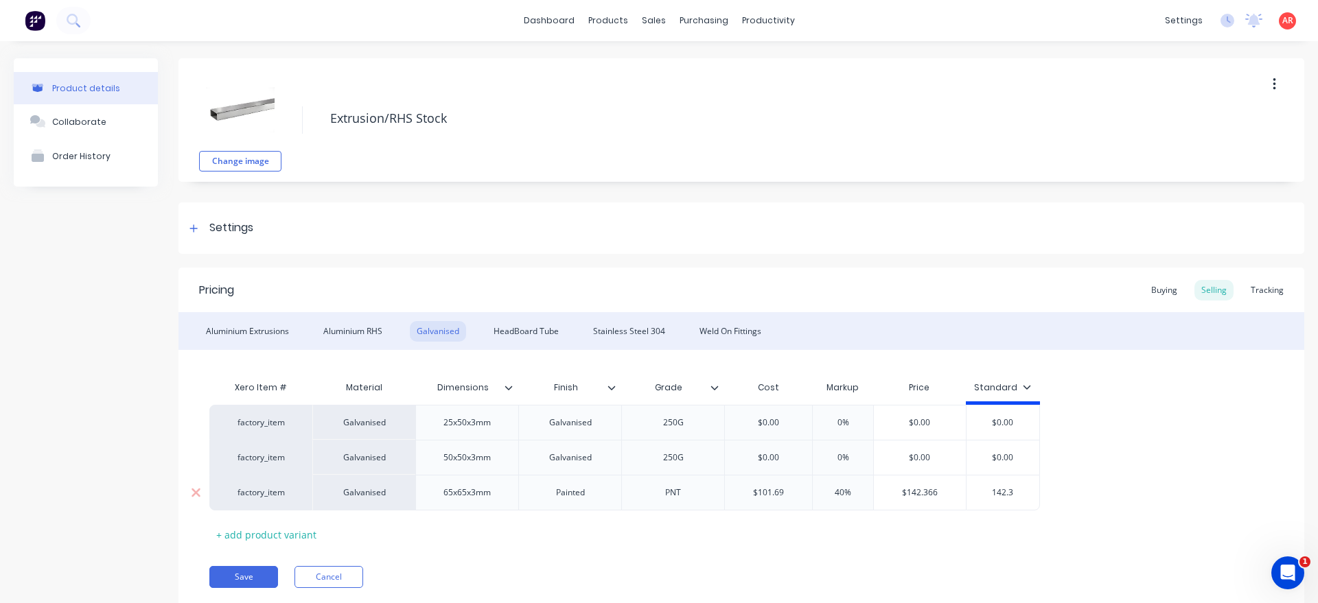
type textarea "x"
type input "142.36"
click at [1133, 499] on div "factory_item Galvanised 25x50x3mm Galvanised 250G $0.00 0% $0.00 $0.00 factory_…" at bounding box center [741, 458] width 1064 height 106
click at [1169, 290] on div "Buying" at bounding box center [1164, 290] width 40 height 21
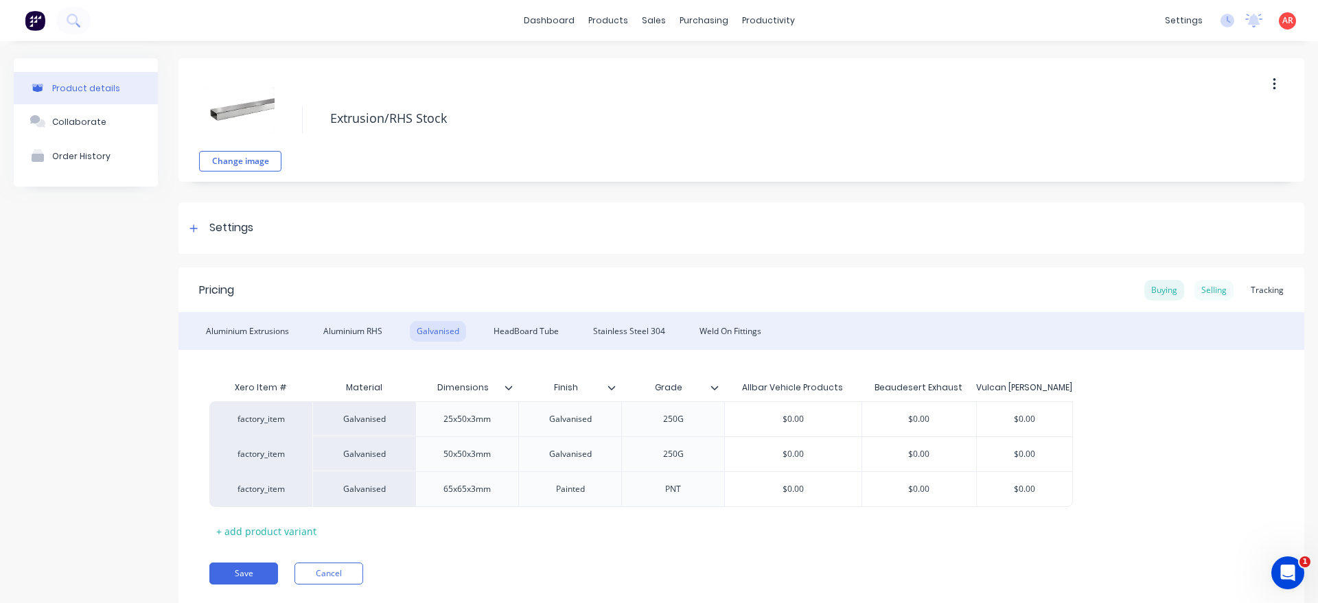
click at [1214, 289] on div "Selling" at bounding box center [1213, 290] width 39 height 21
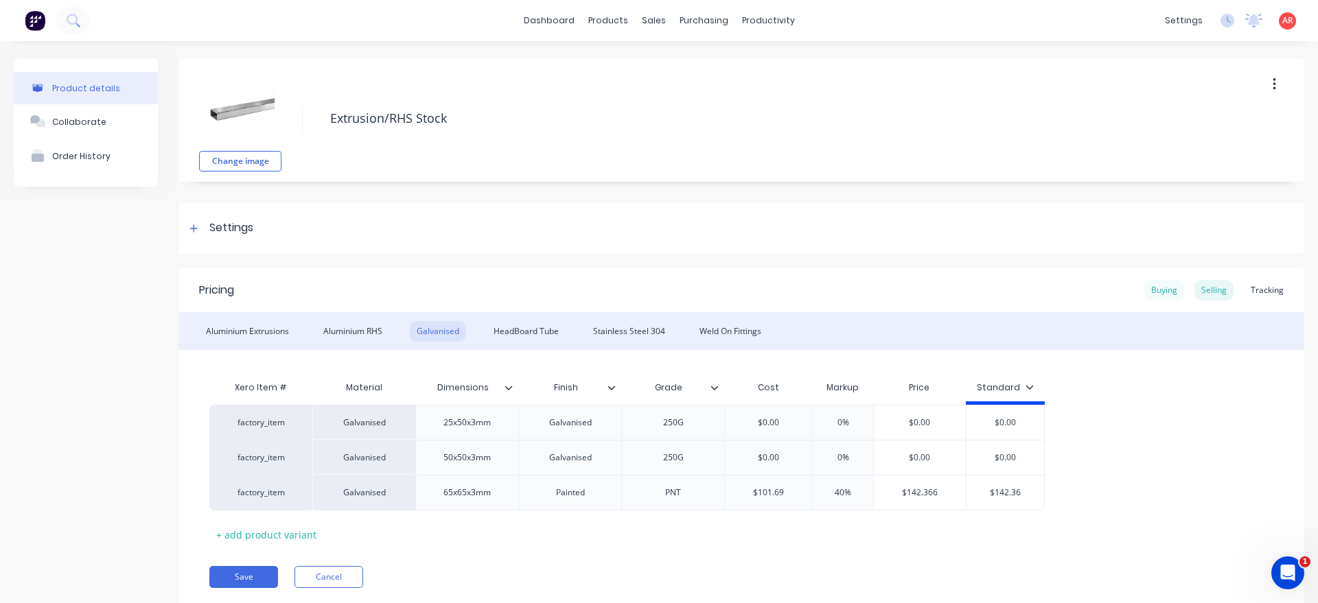
click at [1175, 296] on div "Buying" at bounding box center [1164, 290] width 40 height 21
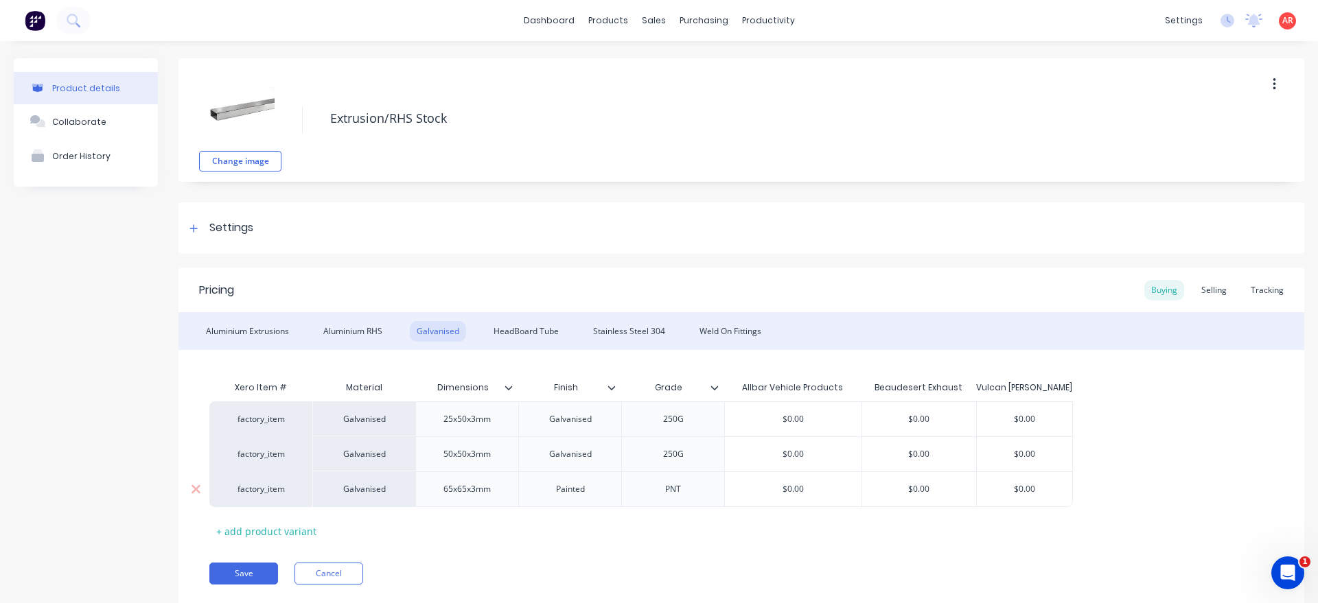
drag, startPoint x: 1023, startPoint y: 489, endPoint x: 976, endPoint y: 487, distance: 47.4
click at [977, 487] on input "$0.00" at bounding box center [1024, 489] width 95 height 12
type input "1"
type textarea "x"
type input "10"
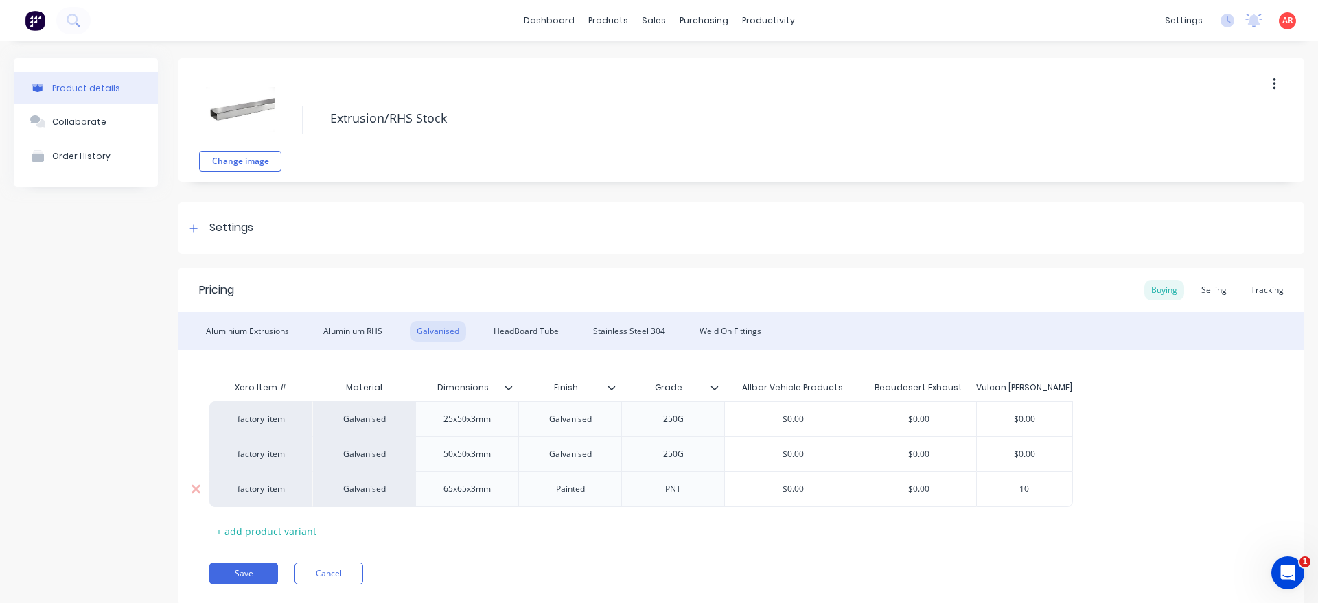
type textarea "x"
type input "101"
type textarea "x"
type input "101.6"
type textarea "x"
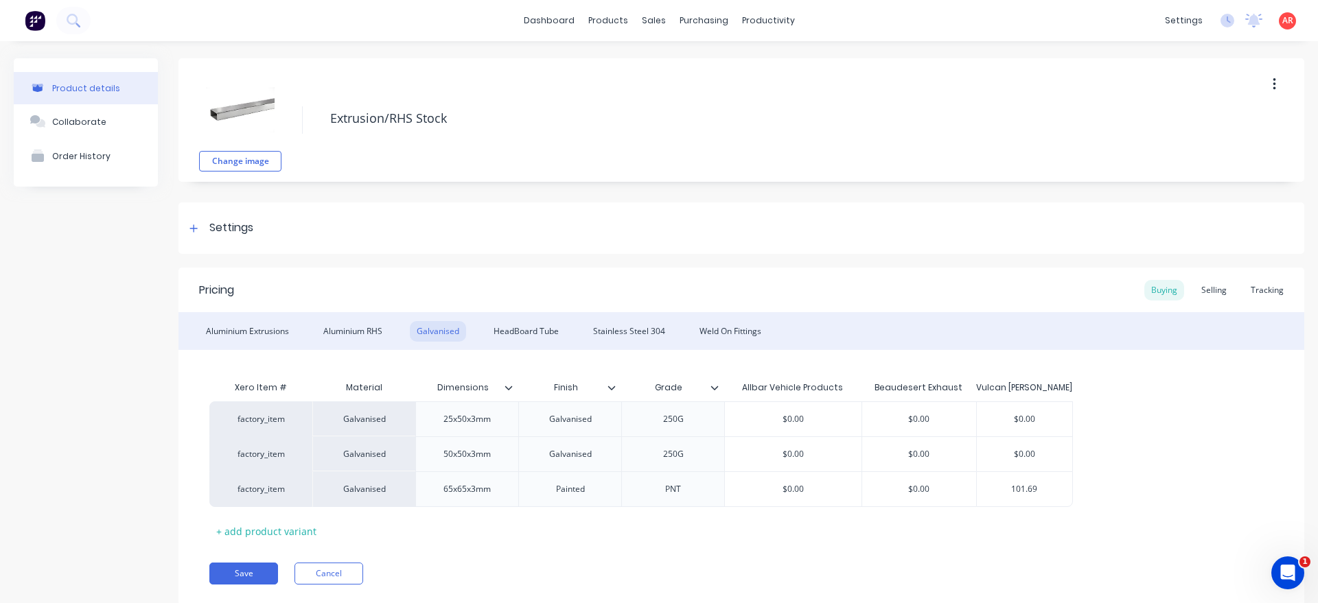
type input "101.69"
click at [1146, 502] on div "factory_item Galvanised 25x50x3mm Galvanised 250G $0.00 $0.00 $0.00 factory_ite…" at bounding box center [741, 455] width 1064 height 106
click at [294, 527] on div "+ add product variant" at bounding box center [266, 531] width 114 height 21
type textarea "x"
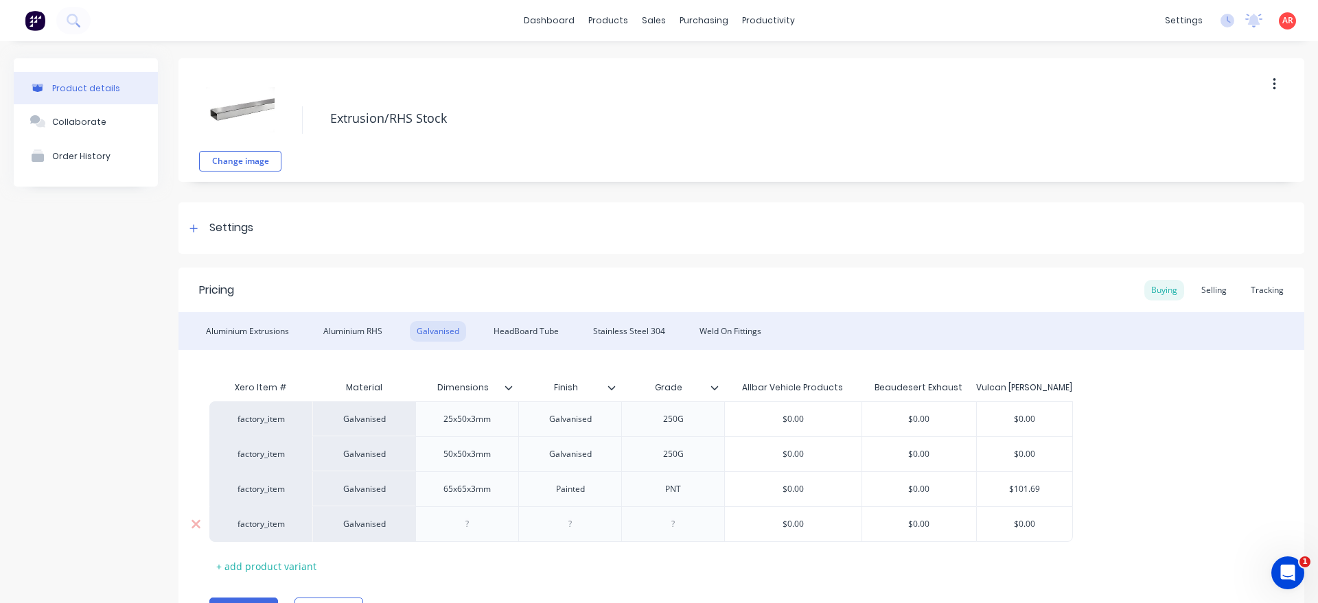
click at [474, 526] on div at bounding box center [467, 524] width 69 height 18
click at [580, 521] on div at bounding box center [570, 524] width 69 height 18
type textarea "x"
click at [688, 525] on div at bounding box center [673, 524] width 69 height 18
type textarea "x"
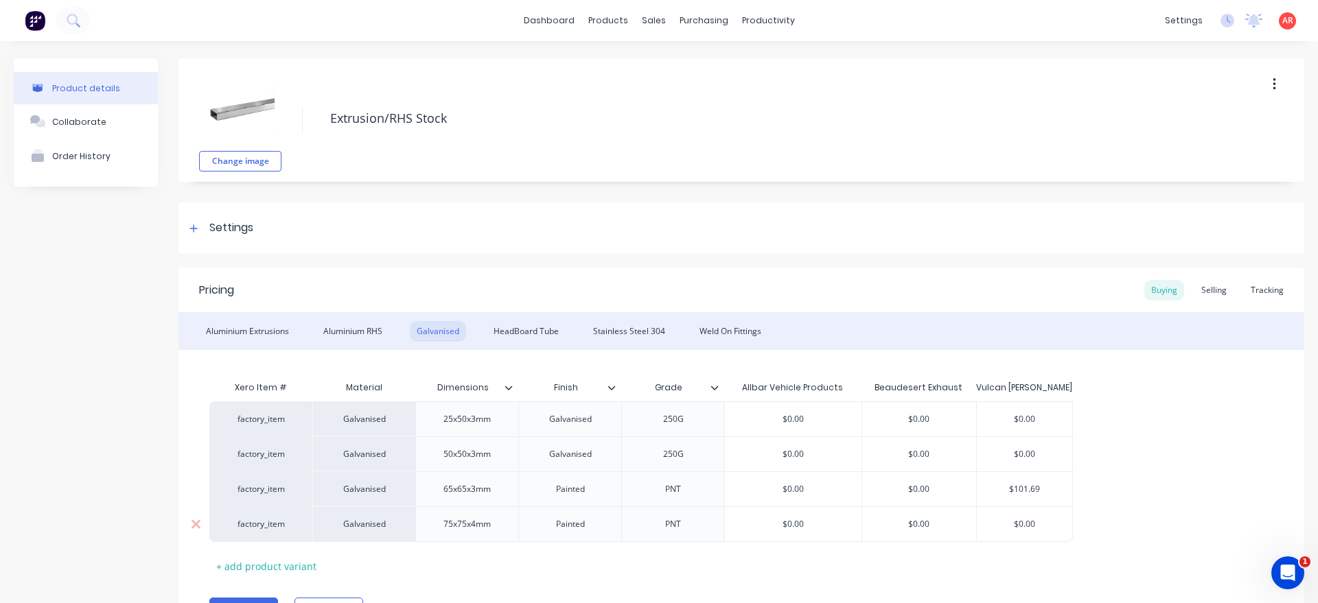
type textarea "x"
type input "$0.00"
drag, startPoint x: 811, startPoint y: 529, endPoint x: 776, endPoint y: 529, distance: 35.7
click at [776, 529] on input "$0.00" at bounding box center [793, 524] width 137 height 12
type input "$0.00"
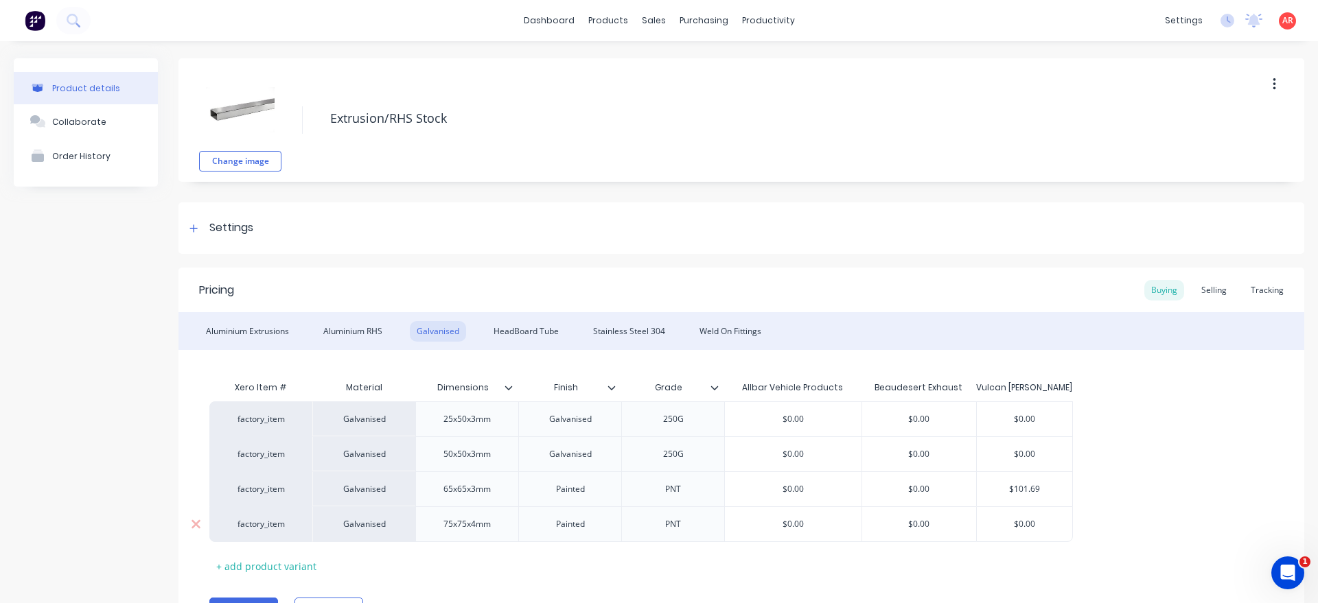
drag, startPoint x: 1038, startPoint y: 530, endPoint x: 1010, endPoint y: 529, distance: 27.5
click at [1010, 529] on input "$0.00" at bounding box center [1024, 524] width 95 height 12
type textarea "x"
type input "15"
type textarea "x"
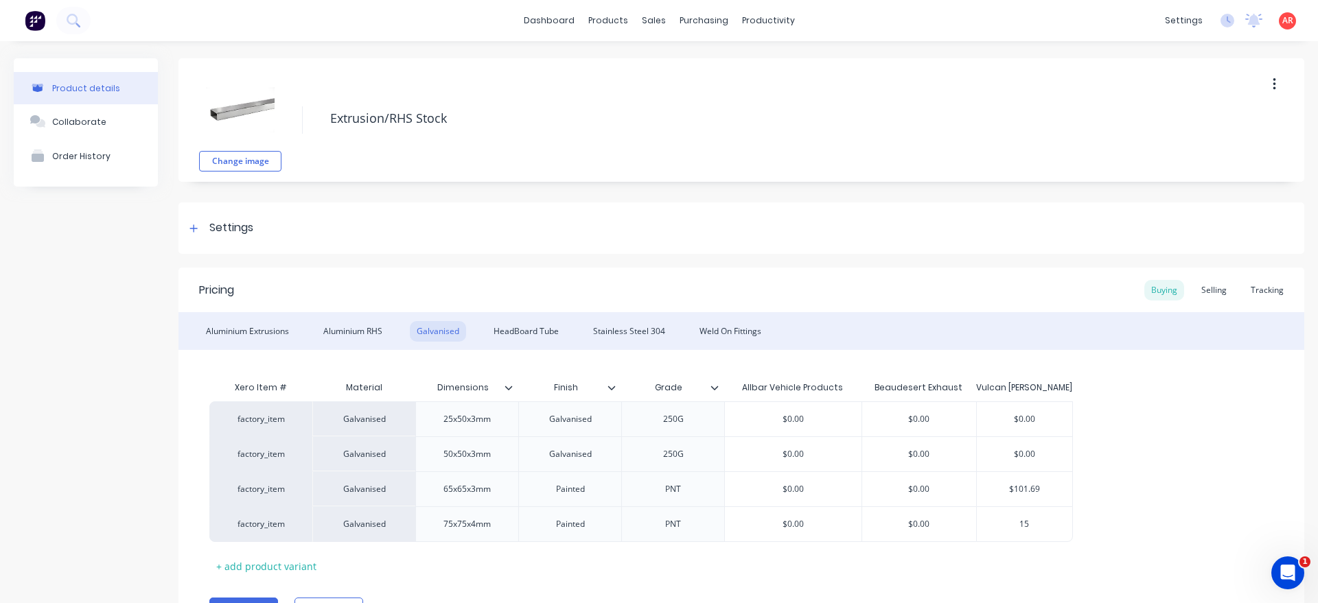
type input "159"
type textarea "x"
type input "159."
type textarea "x"
type input "159.3"
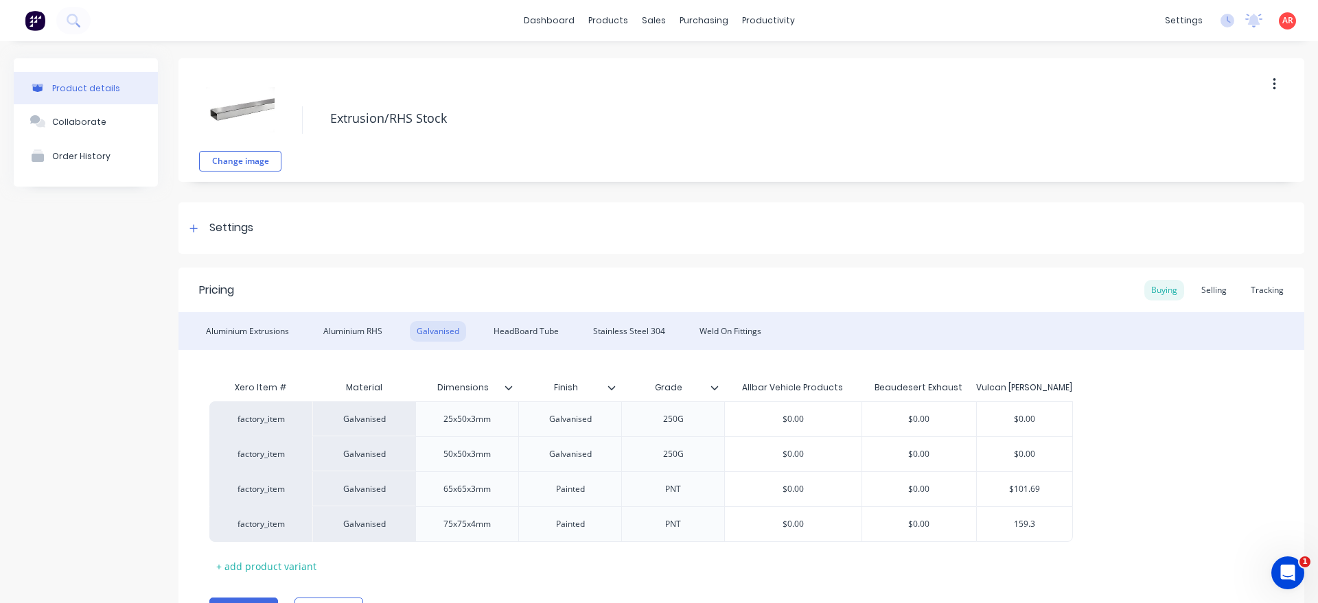
type textarea "x"
type input "159.32"
click at [1143, 554] on div "Xero Item # Material Dimensions Finish Grade Allbar Vehicle Products Beaudesert…" at bounding box center [741, 475] width 1064 height 203
click at [1209, 291] on div "Selling" at bounding box center [1213, 290] width 39 height 21
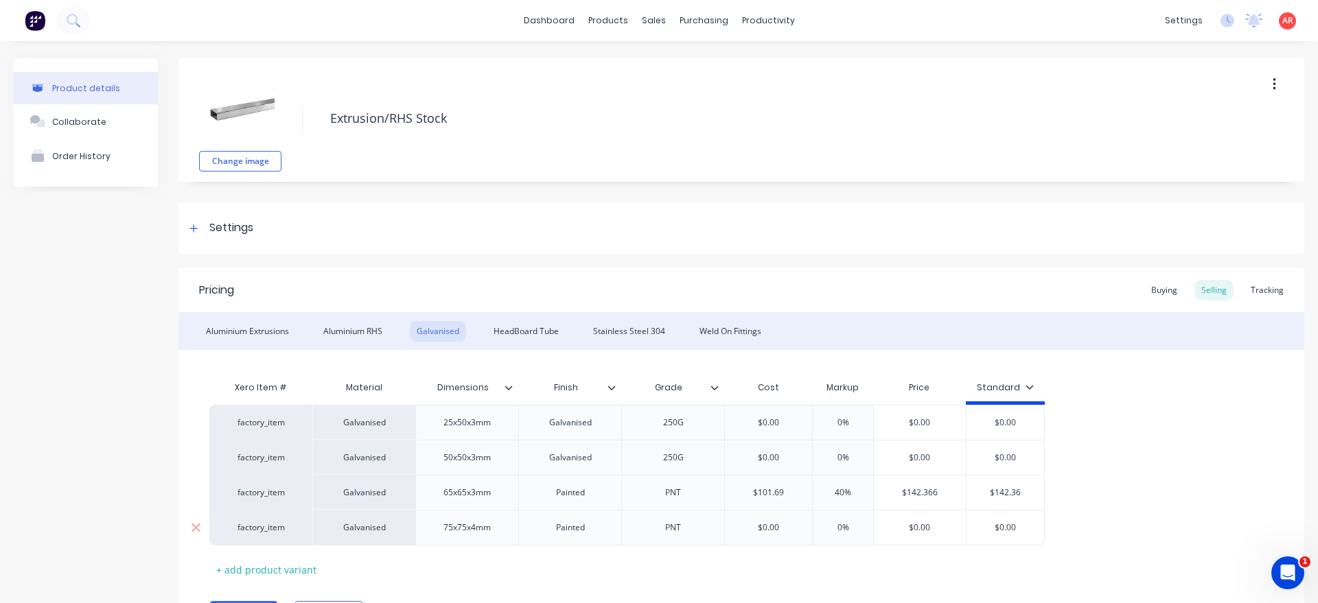
type input "$0.00"
drag, startPoint x: 788, startPoint y: 531, endPoint x: 700, endPoint y: 524, distance: 88.1
click at [725, 524] on input "$0.00" at bounding box center [768, 528] width 87 height 12
type textarea "x"
type input "1"
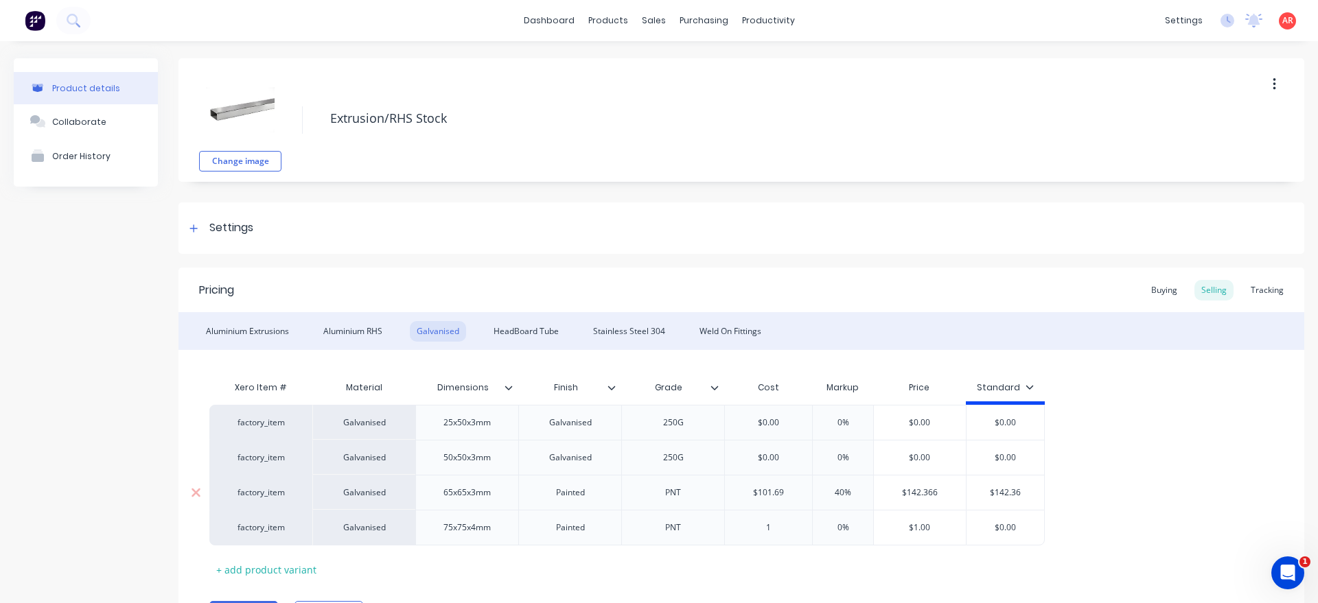
type textarea "x"
type input "15"
type textarea "x"
type input "159."
type textarea "x"
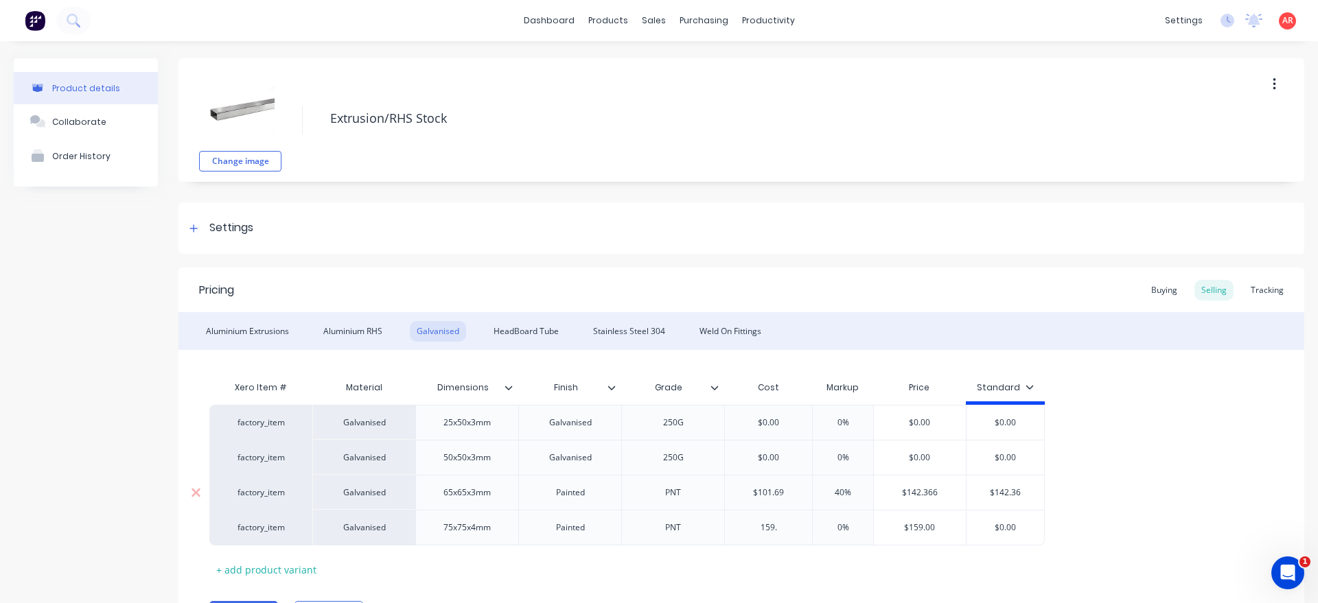
type input "159.3"
type textarea "x"
type input "159.32"
click at [829, 531] on input "0%" at bounding box center [843, 528] width 69 height 12
click at [830, 531] on input "0%" at bounding box center [843, 528] width 69 height 12
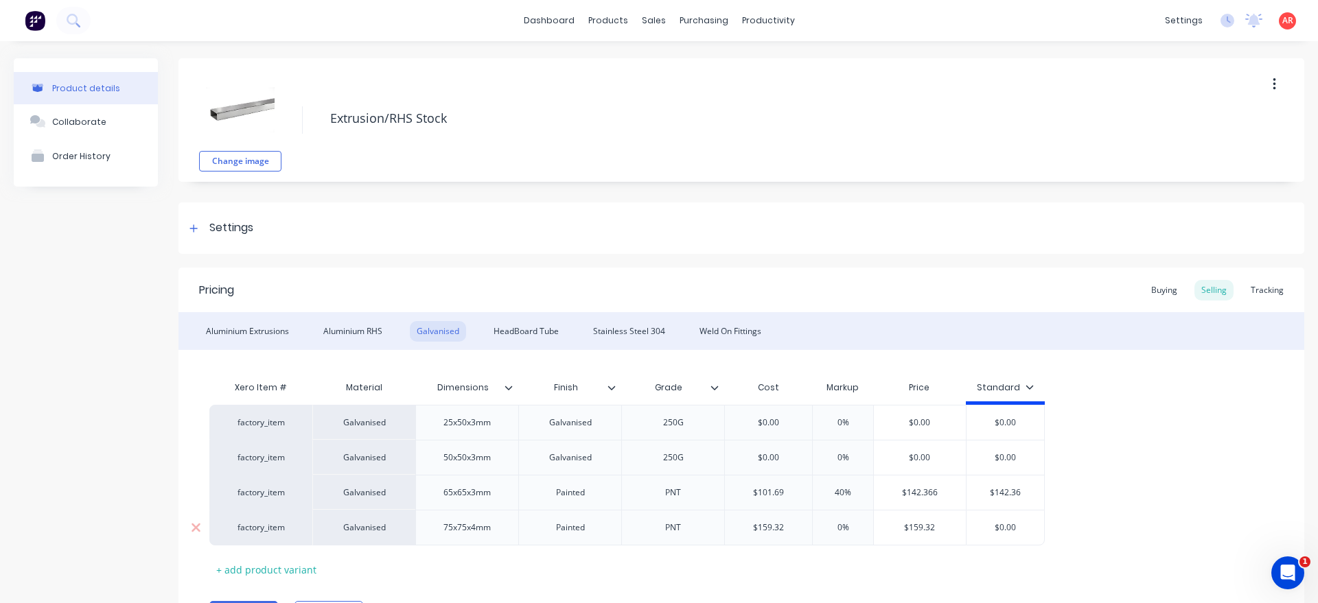
type input "4%"
type textarea "x"
type input "40%"
type input "$0.00"
click at [1018, 532] on input "$0.00" at bounding box center [1005, 528] width 78 height 12
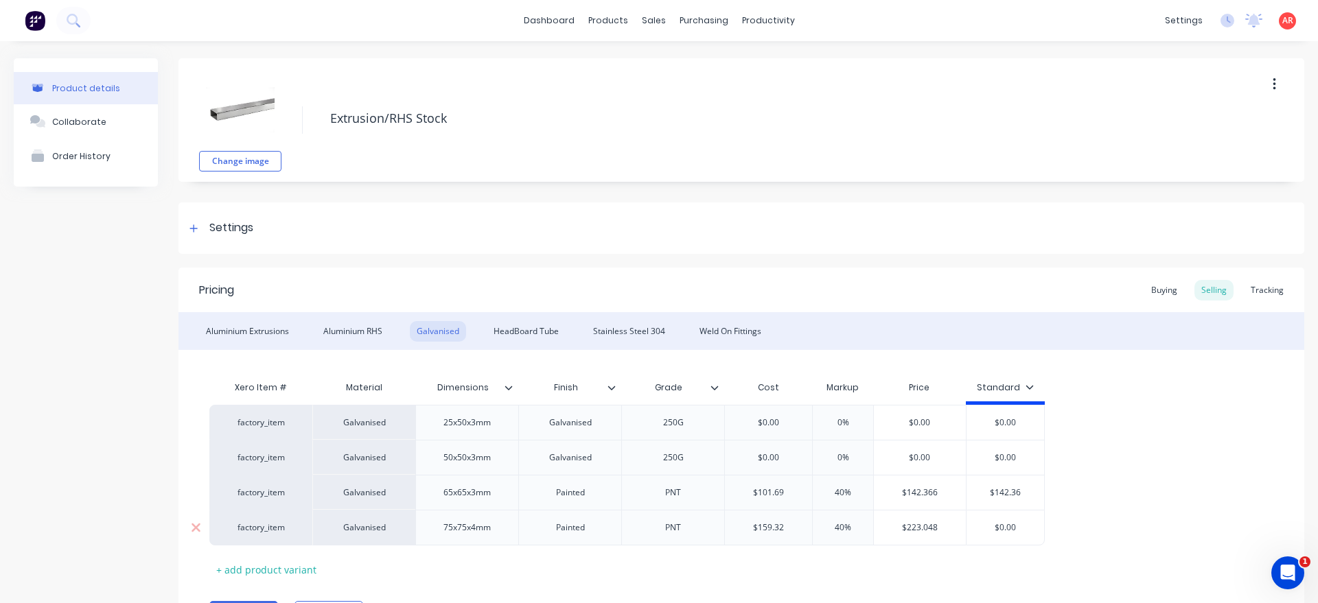
click at [1018, 532] on input "$0.00" at bounding box center [1005, 528] width 78 height 12
type textarea "x"
type input "22"
type textarea "x"
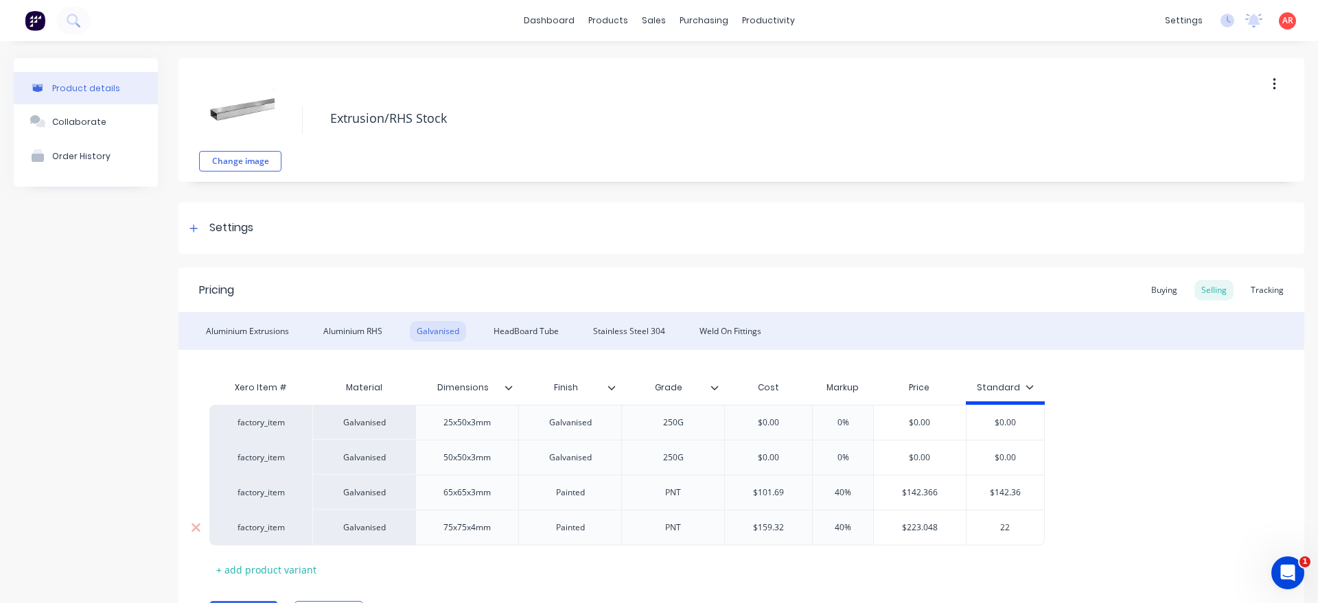
type input "223"
type textarea "x"
type input "223."
type textarea "x"
type input "223.04"
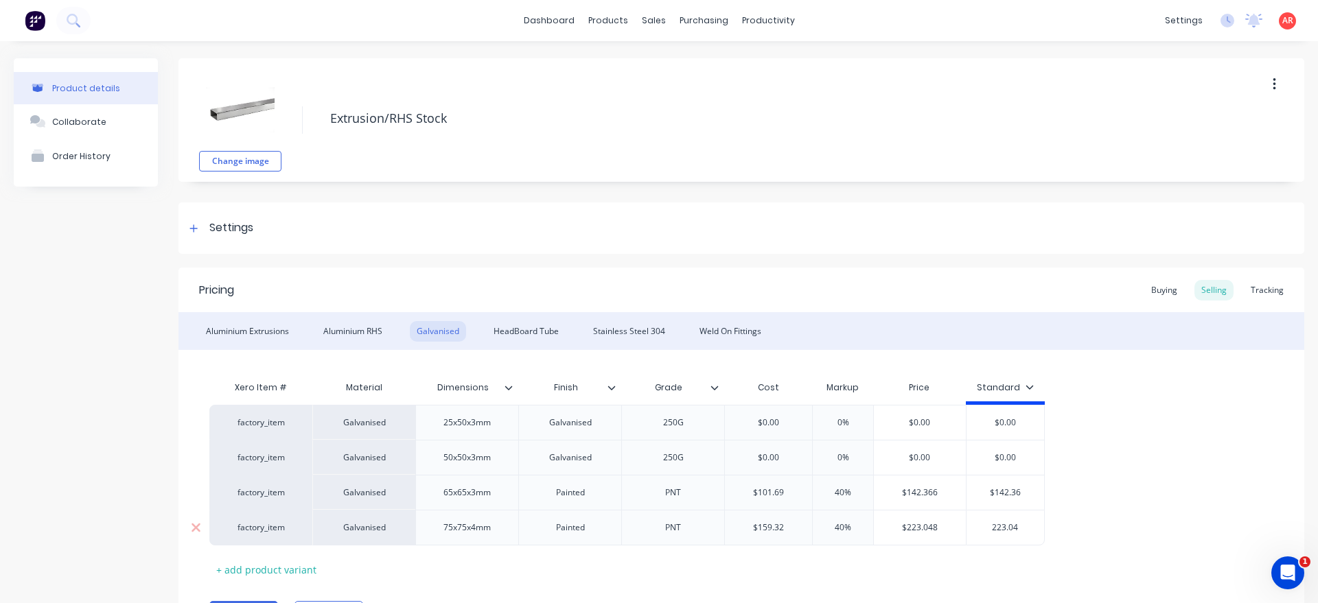
type textarea "x"
click at [1080, 507] on div "factory_item Galvanised 25x50x3mm Galvanised 250G $0.00 0% $0.00 $0.00 factory_…" at bounding box center [741, 475] width 1064 height 141
click at [1030, 523] on input "$223.04" at bounding box center [1005, 528] width 78 height 12
type input "$223.048"
type textarea "x"
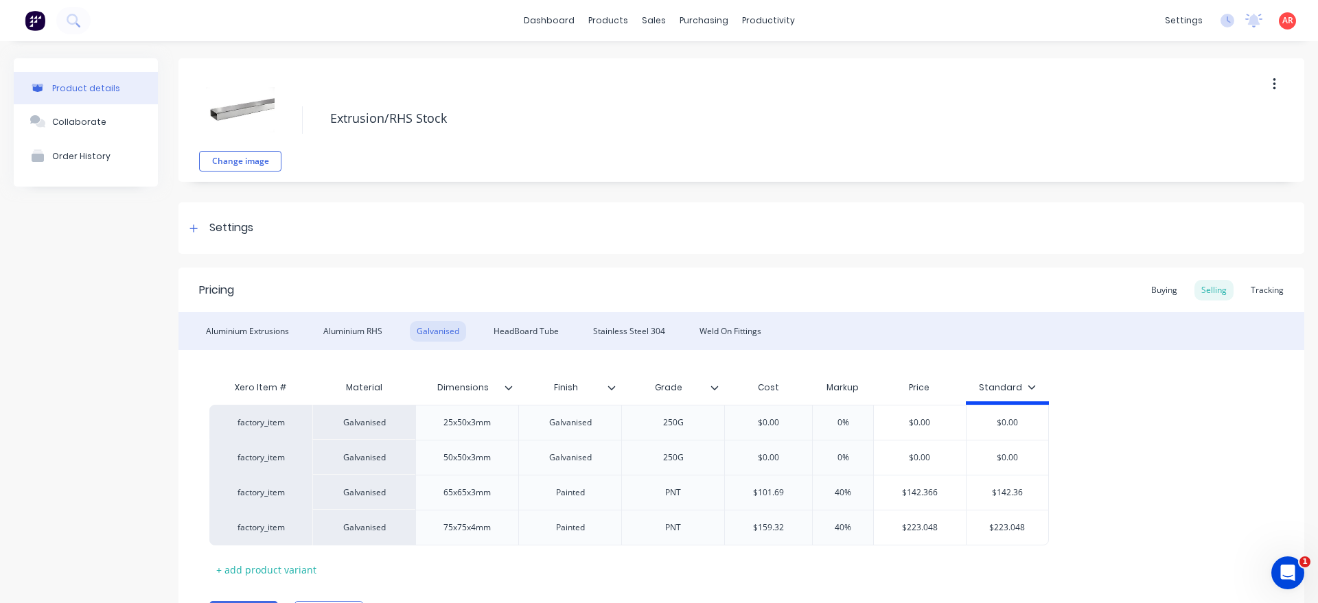
type input "$223.048"
click at [1097, 519] on div "factory_item Galvanised 25x50x3mm Galvanised 250G $0.00 0% $0.00 $0.00 factory_…" at bounding box center [741, 475] width 1064 height 141
click at [285, 567] on div "+ add product variant" at bounding box center [266, 569] width 114 height 21
type textarea "x"
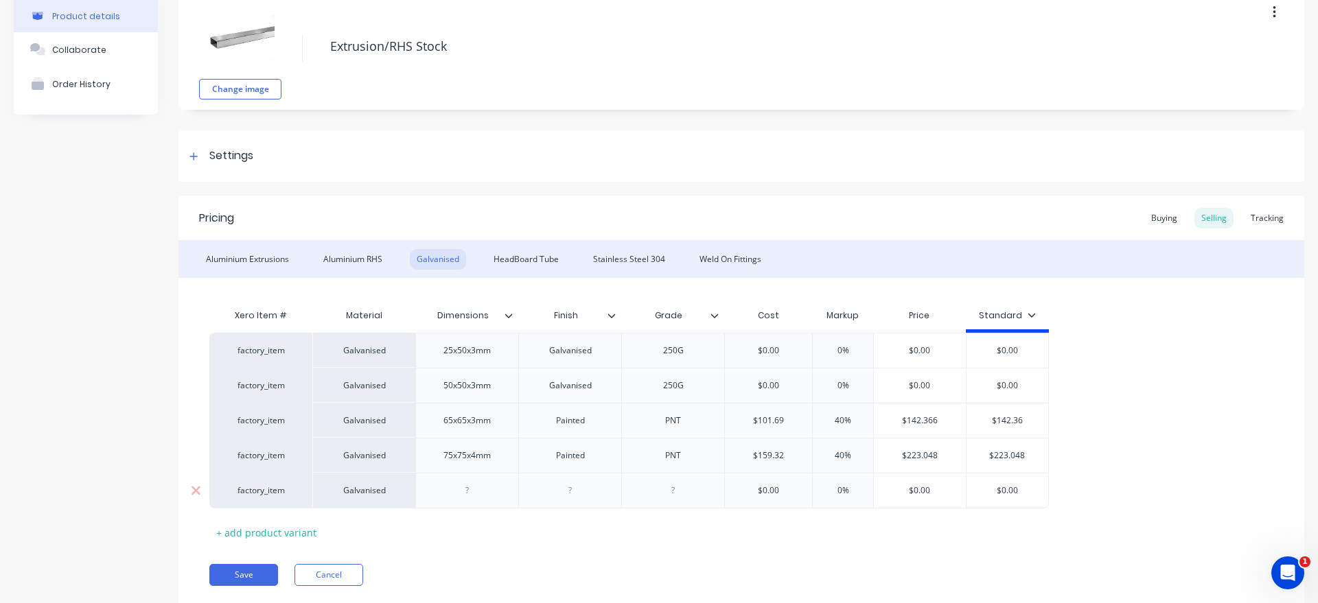
scroll to position [78, 0]
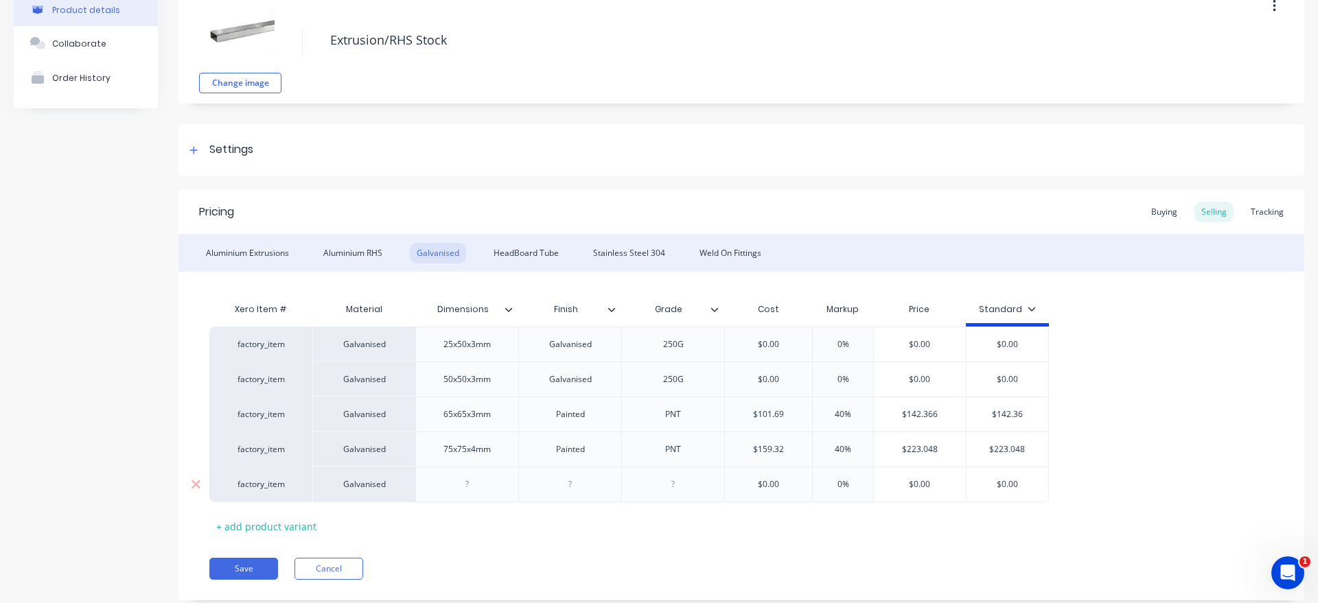
click at [466, 488] on div at bounding box center [467, 485] width 69 height 18
click at [562, 485] on div at bounding box center [570, 485] width 69 height 18
type textarea "x"
click at [675, 474] on div at bounding box center [672, 485] width 103 height 36
click at [684, 491] on div at bounding box center [673, 485] width 69 height 18
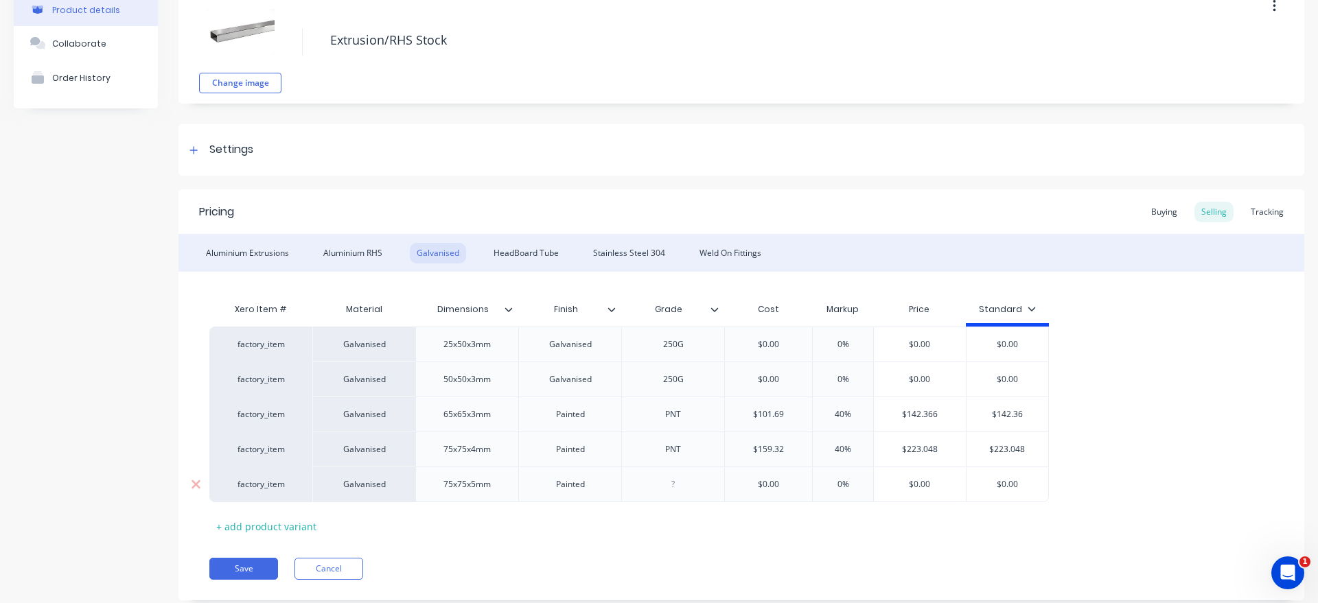
type textarea "x"
type input "$0.00"
click at [725, 478] on input "$0.00" at bounding box center [768, 484] width 87 height 12
type textarea "x"
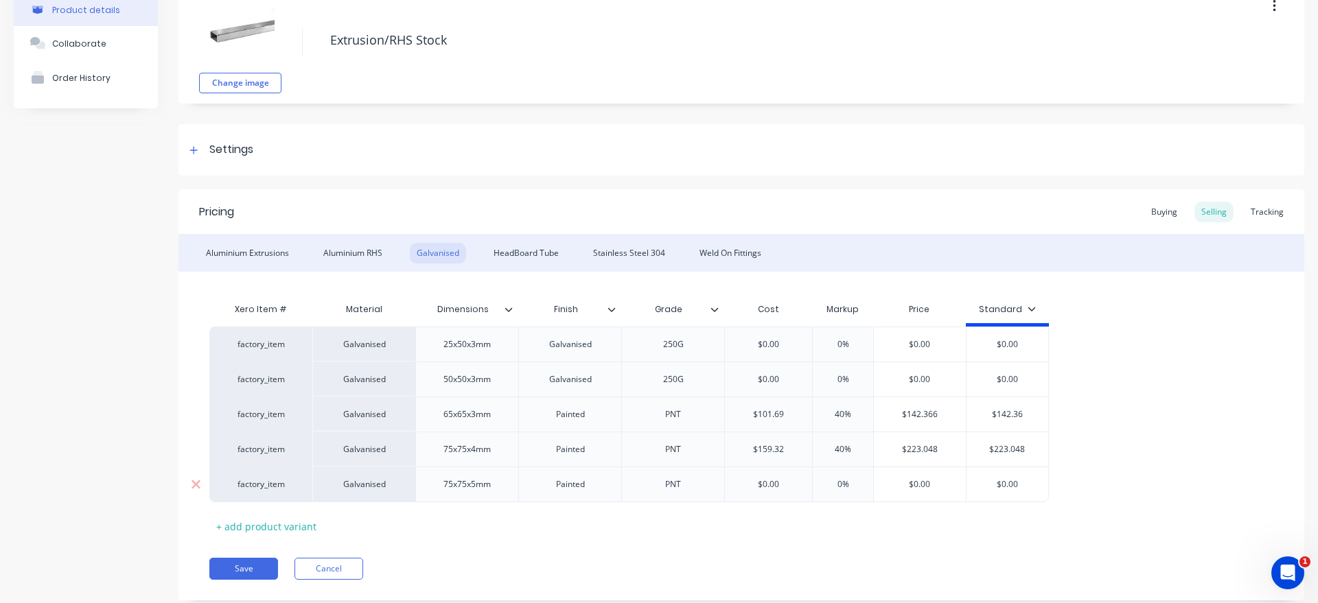
type input "1"
type textarea "x"
type input "18"
type textarea "x"
type input "185."
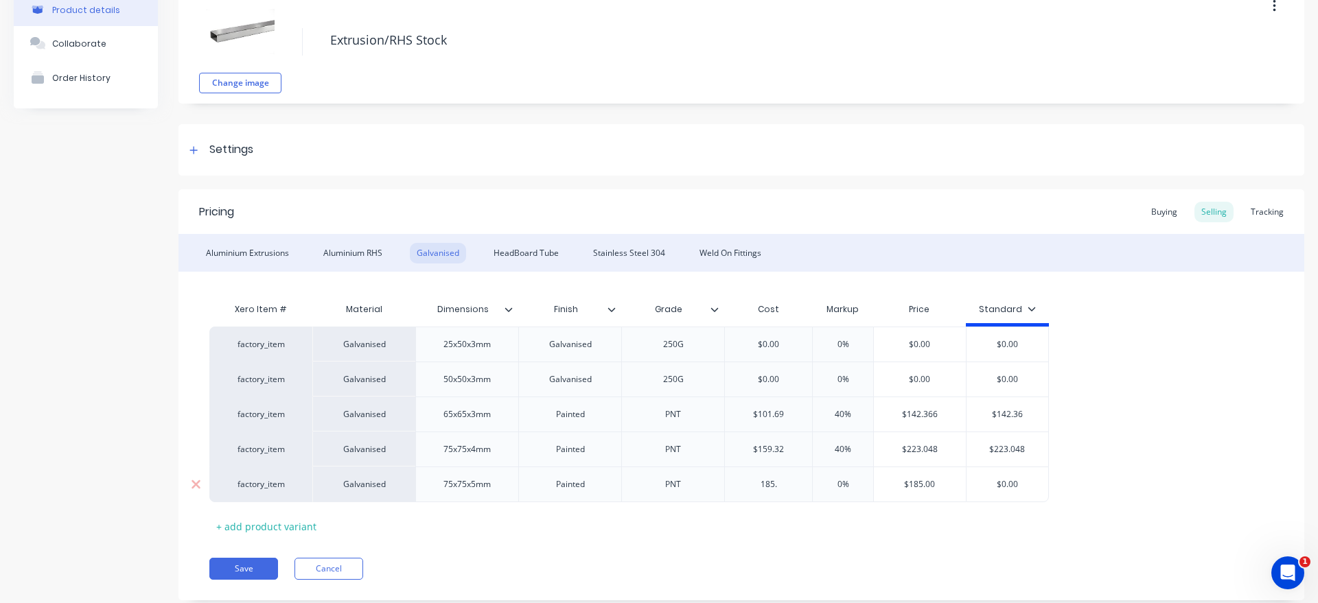
type textarea "x"
click at [831, 478] on div "0%" at bounding box center [843, 484] width 69 height 34
type input "185.4"
click at [831, 478] on div "0%" at bounding box center [843, 484] width 69 height 34
click at [834, 483] on input "0%" at bounding box center [843, 484] width 69 height 12
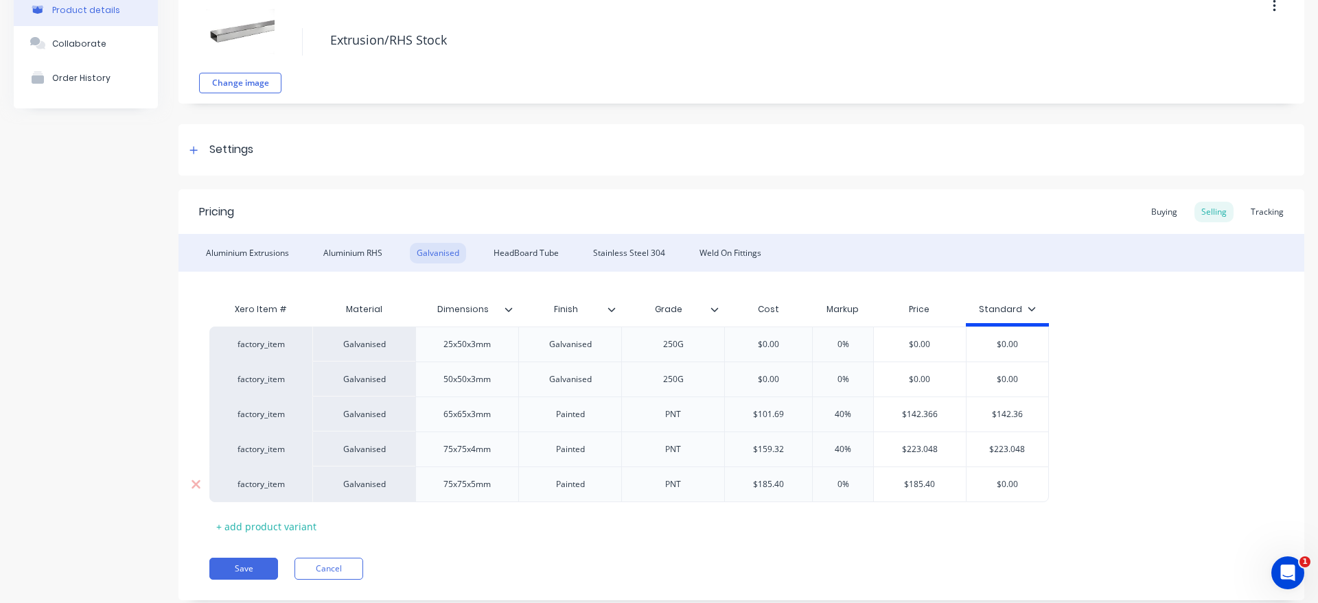
drag, startPoint x: 829, startPoint y: 486, endPoint x: 849, endPoint y: 481, distance: 20.5
click at [849, 481] on input "0%" at bounding box center [843, 484] width 69 height 12
click at [845, 486] on input "0%" at bounding box center [843, 484] width 69 height 12
drag, startPoint x: 1031, startPoint y: 486, endPoint x: 977, endPoint y: 485, distance: 53.5
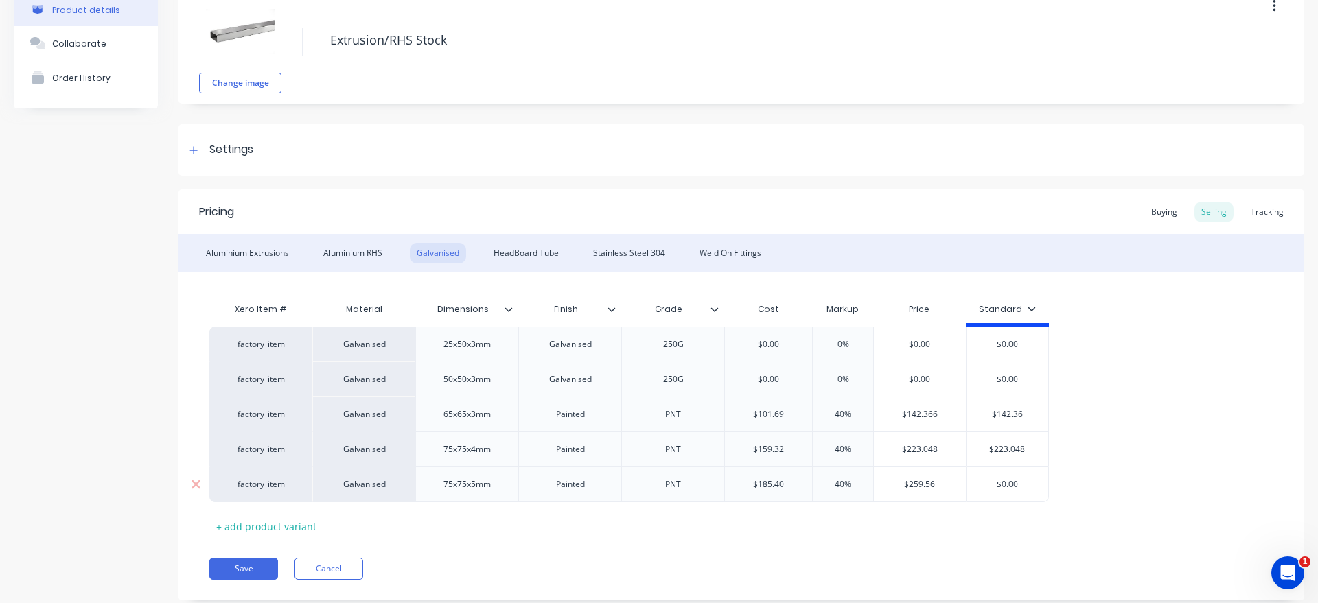
click at [977, 485] on input "$0.00" at bounding box center [1007, 484] width 82 height 12
click at [1105, 512] on div "Xero Item # Material Dimensions Finish Grade Cost Markup Price Standard factory…" at bounding box center [741, 417] width 1064 height 242
click at [1163, 218] on div "Buying" at bounding box center [1164, 212] width 40 height 21
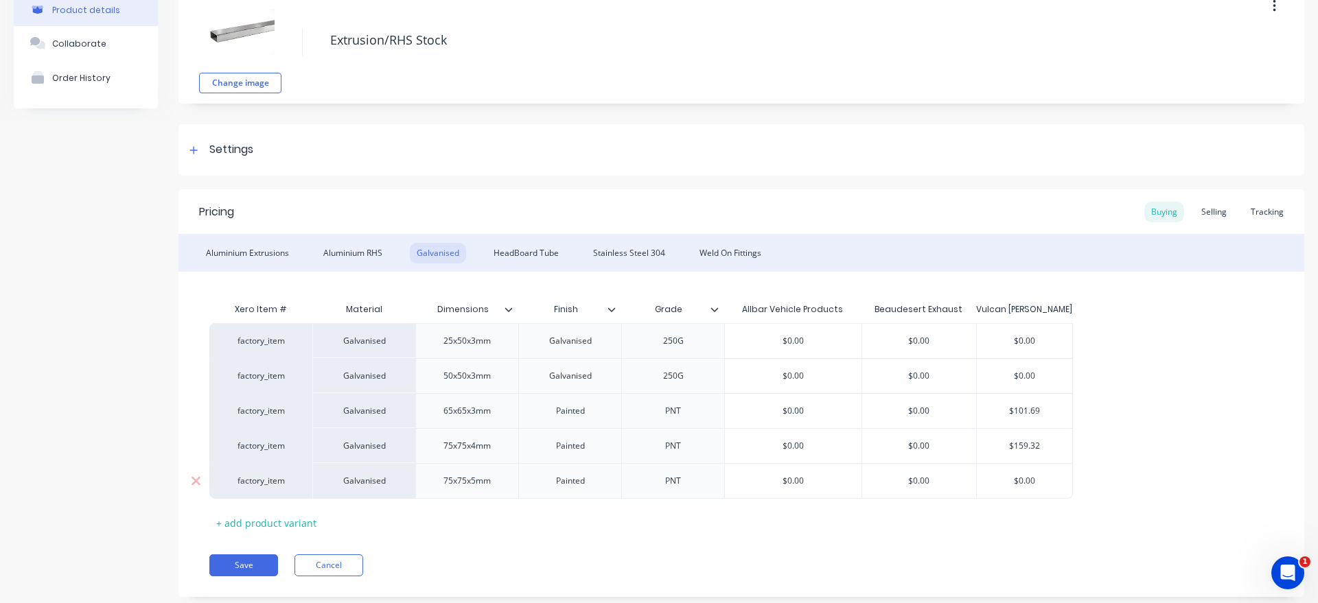
drag, startPoint x: 1049, startPoint y: 483, endPoint x: 992, endPoint y: 480, distance: 57.7
click at [992, 480] on input "$0.00" at bounding box center [1024, 481] width 95 height 12
click at [1133, 522] on div "Xero Item # Material Dimensions Finish Grade Allbar Vehicle Products Beaudesert…" at bounding box center [741, 415] width 1064 height 238
click at [1219, 202] on div "Selling" at bounding box center [1213, 212] width 39 height 21
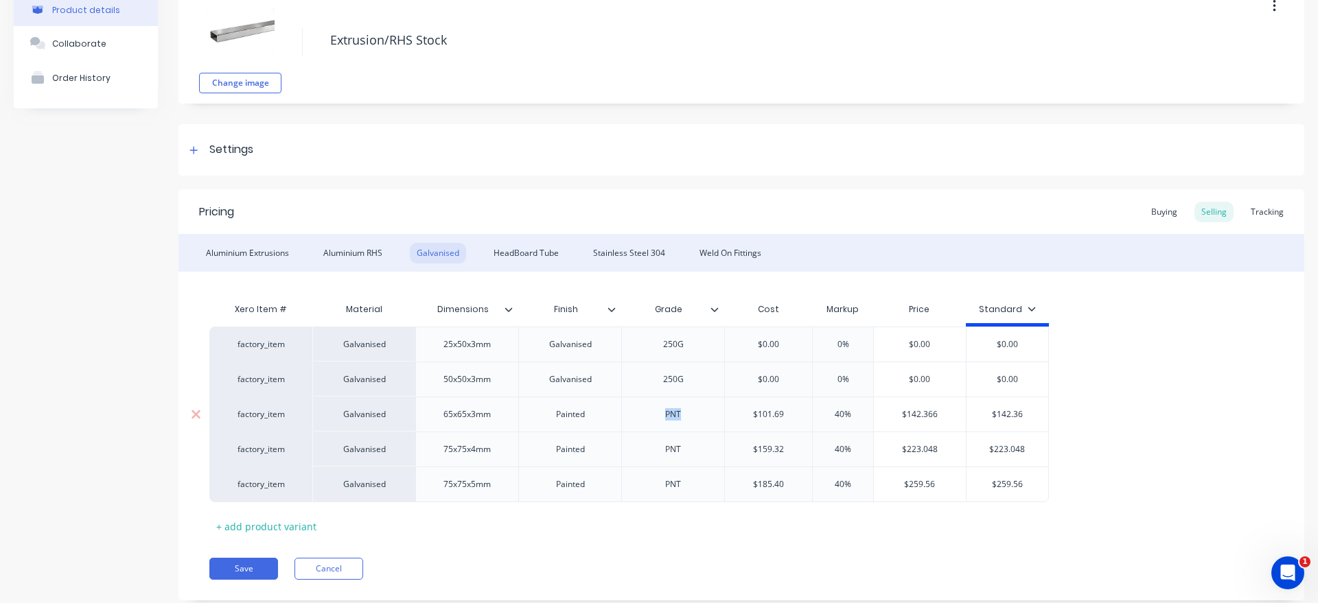
drag, startPoint x: 690, startPoint y: 417, endPoint x: 629, endPoint y: 418, distance: 61.1
click at [639, 418] on div "PNT" at bounding box center [673, 415] width 69 height 18
drag, startPoint x: 686, startPoint y: 452, endPoint x: 635, endPoint y: 449, distance: 51.6
click at [639, 449] on div "PNT" at bounding box center [673, 450] width 69 height 18
drag, startPoint x: 686, startPoint y: 500, endPoint x: 638, endPoint y: 480, distance: 51.1
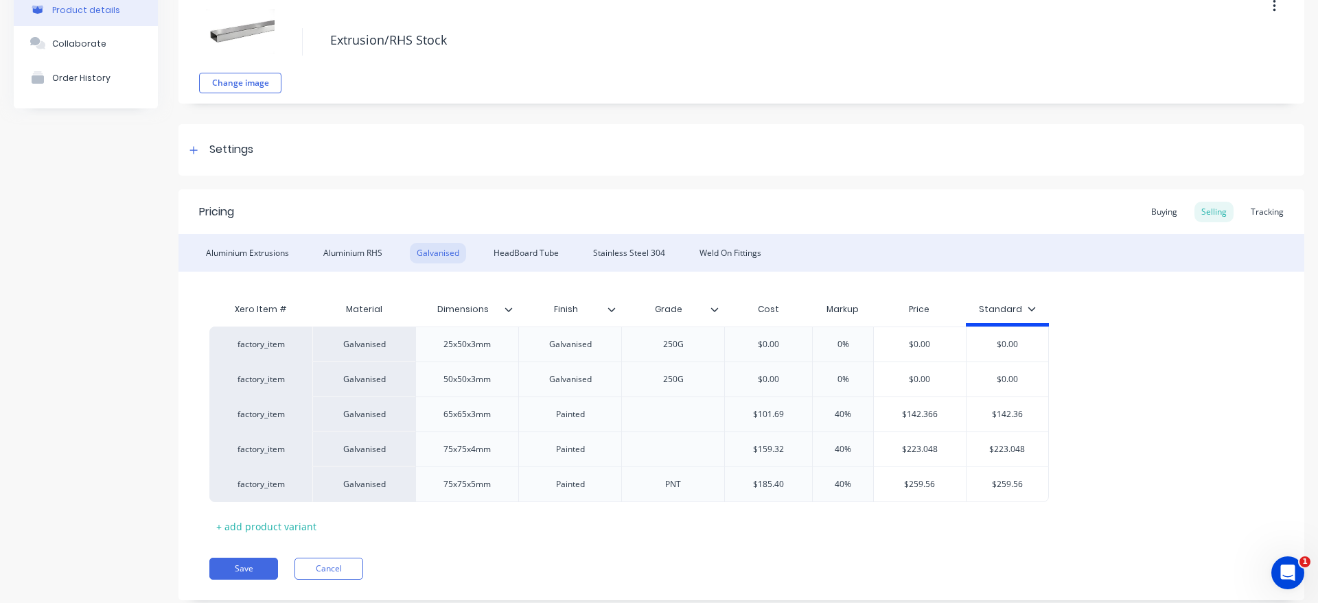
click at [638, 480] on div "factory_item Galvanised 25x50x3mm Galvanised 250G $0.00 0% $0.00 $0.00 factory_…" at bounding box center [741, 415] width 1064 height 176
drag, startPoint x: 687, startPoint y: 485, endPoint x: 658, endPoint y: 485, distance: 29.5
click at [658, 485] on div "PNT" at bounding box center [673, 485] width 69 height 18
click at [1170, 213] on div "Buying" at bounding box center [1164, 212] width 40 height 21
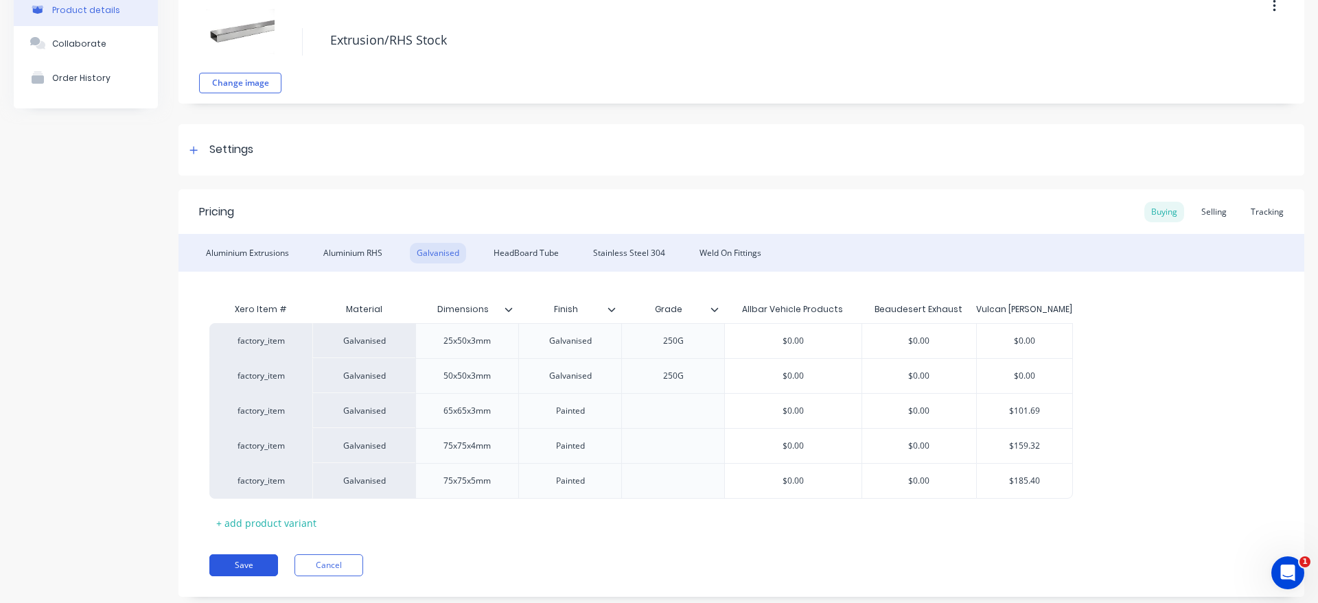
click at [233, 566] on button "Save" at bounding box center [243, 566] width 69 height 22
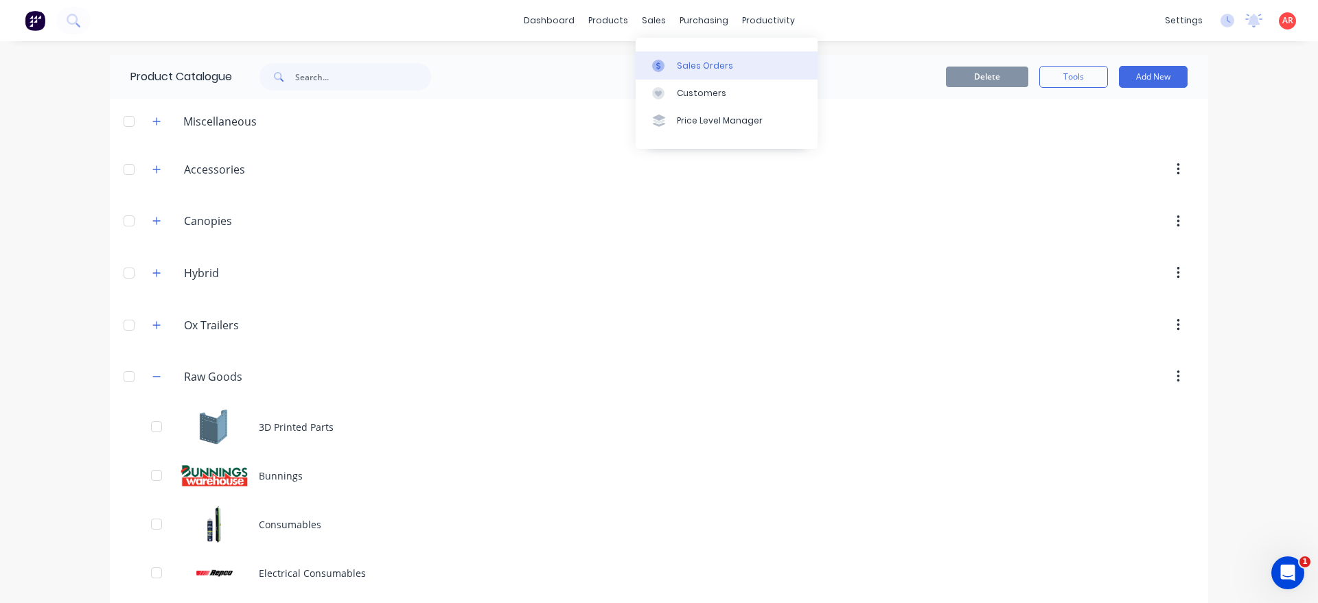
click at [680, 56] on link "Sales Orders" at bounding box center [727, 64] width 182 height 27
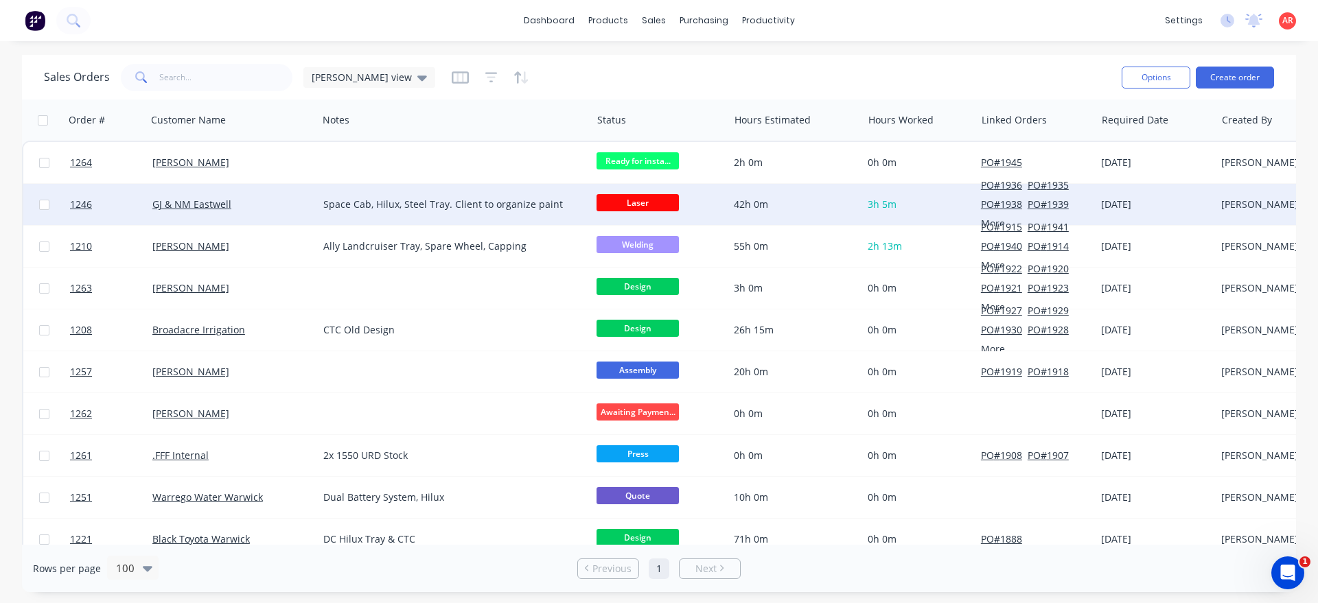
click at [651, 204] on span "Laser" at bounding box center [637, 202] width 82 height 17
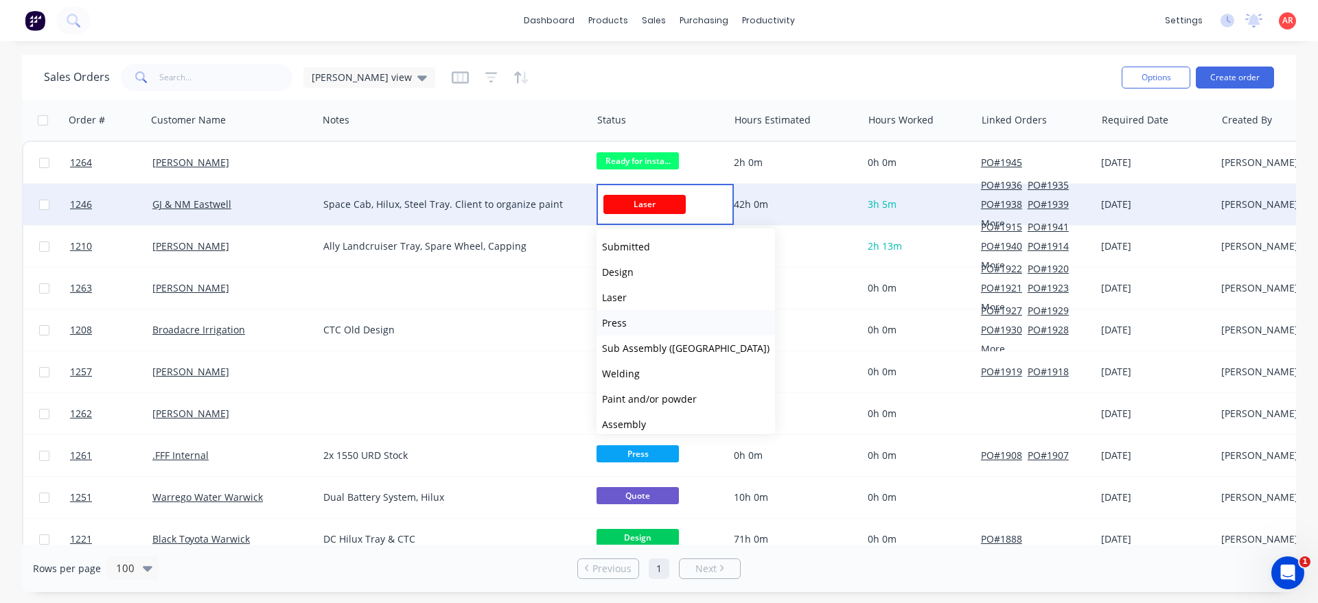
click at [631, 323] on button "Press" at bounding box center [685, 322] width 178 height 25
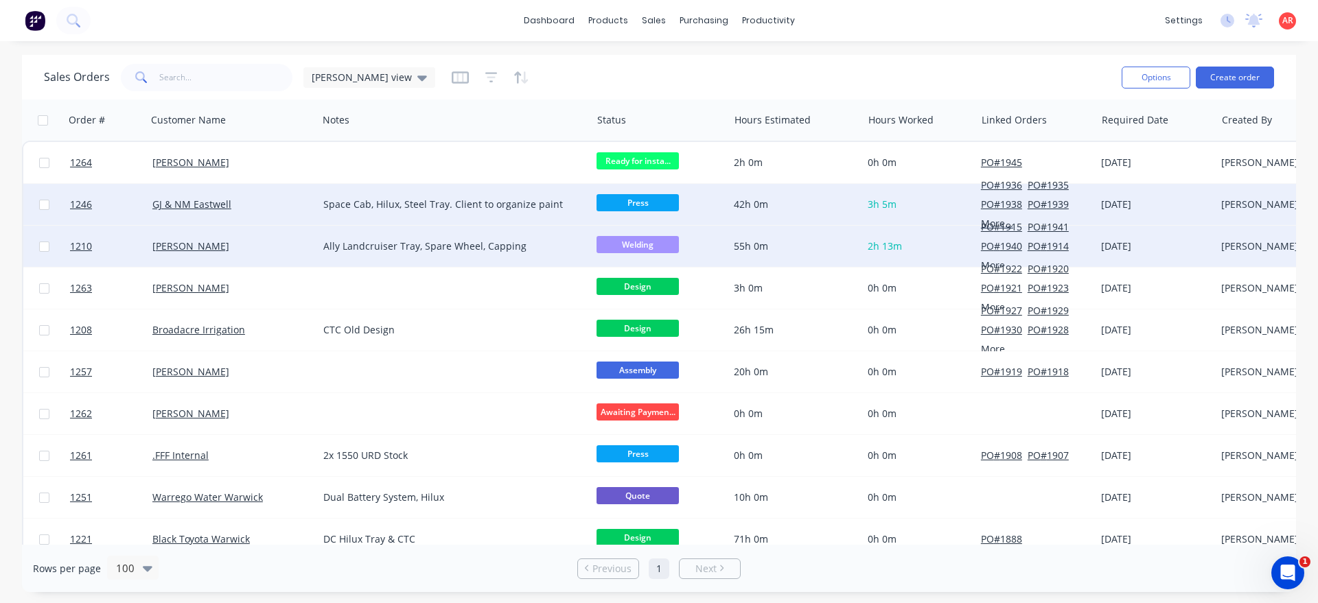
click at [629, 241] on span "Welding" at bounding box center [637, 244] width 82 height 17
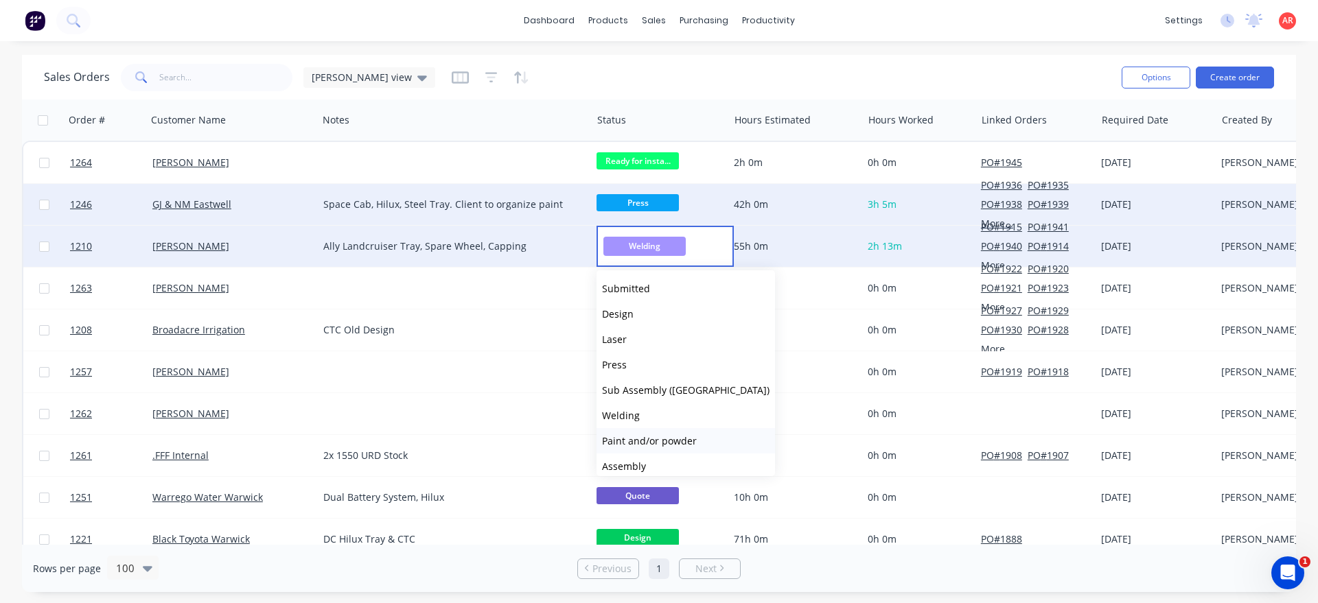
click at [655, 441] on span "Paint and/or powder" at bounding box center [649, 440] width 95 height 13
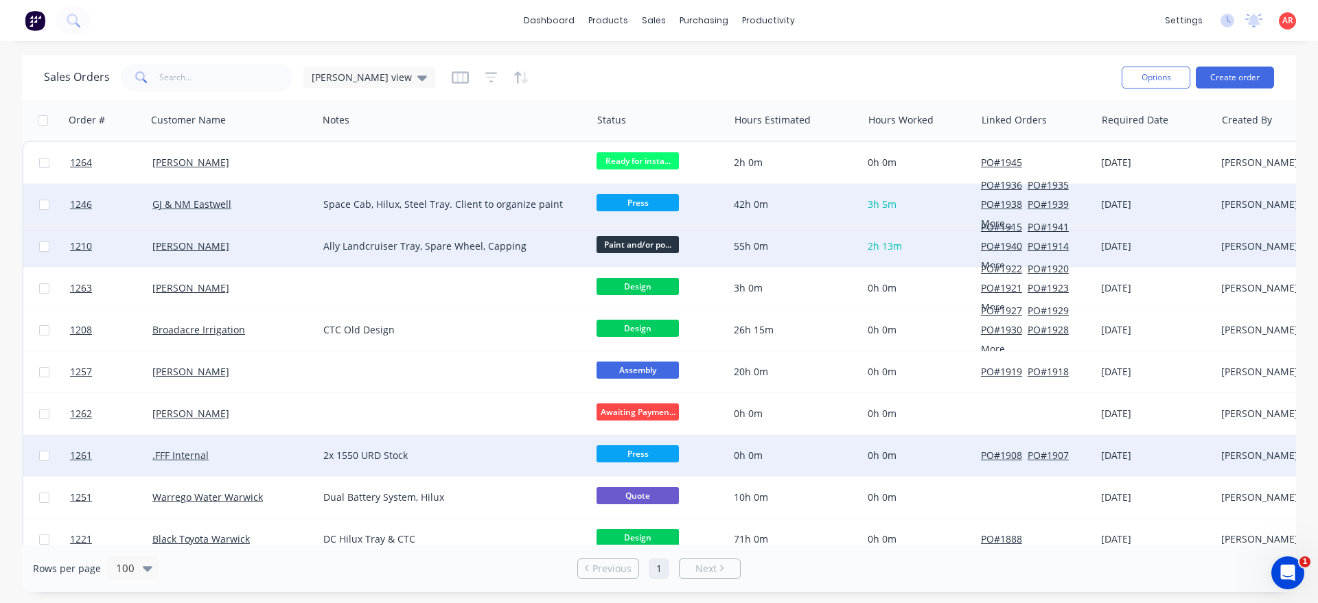
click at [618, 451] on span "Press" at bounding box center [637, 453] width 82 height 17
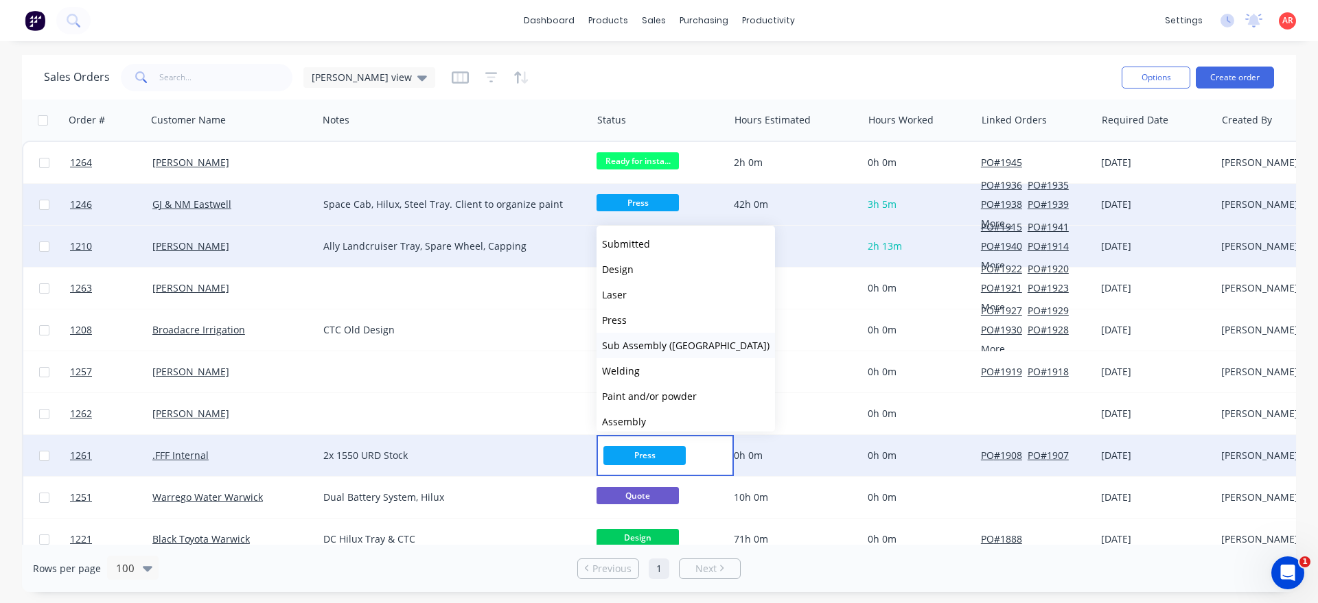
click at [658, 349] on span "Sub Assembly ([GEOGRAPHIC_DATA])" at bounding box center [685, 345] width 167 height 13
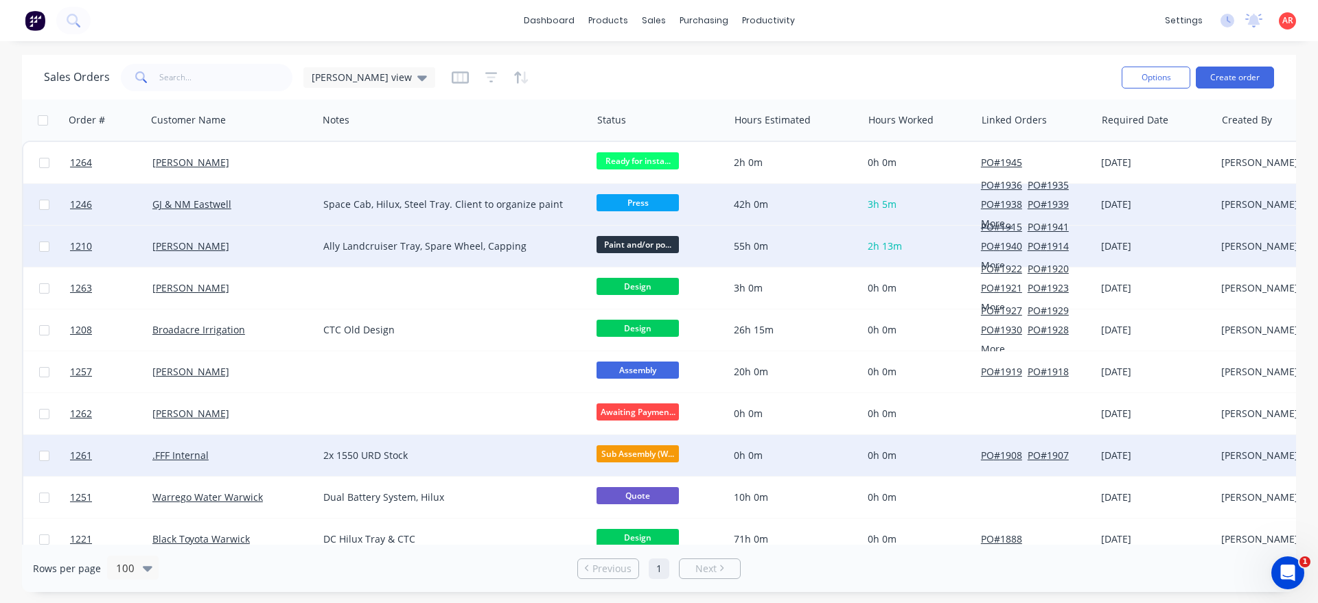
click at [247, 203] on div "GJ & NM Eastwell" at bounding box center [228, 205] width 152 height 14
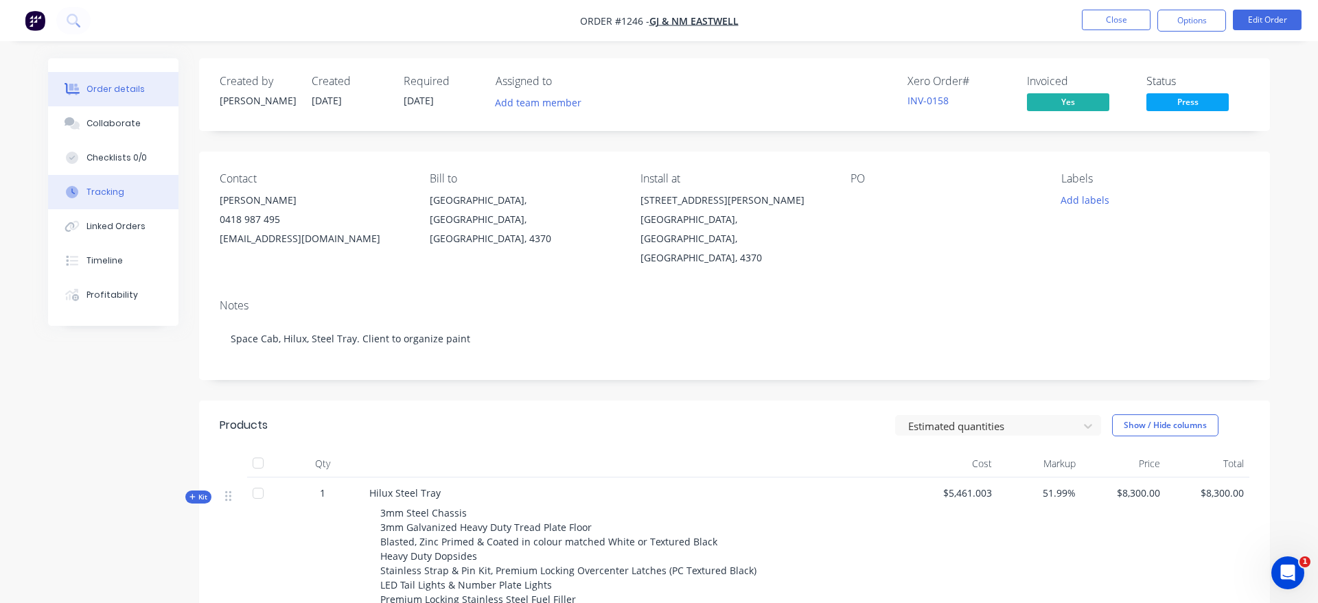
click at [136, 183] on button "Tracking" at bounding box center [113, 192] width 130 height 34
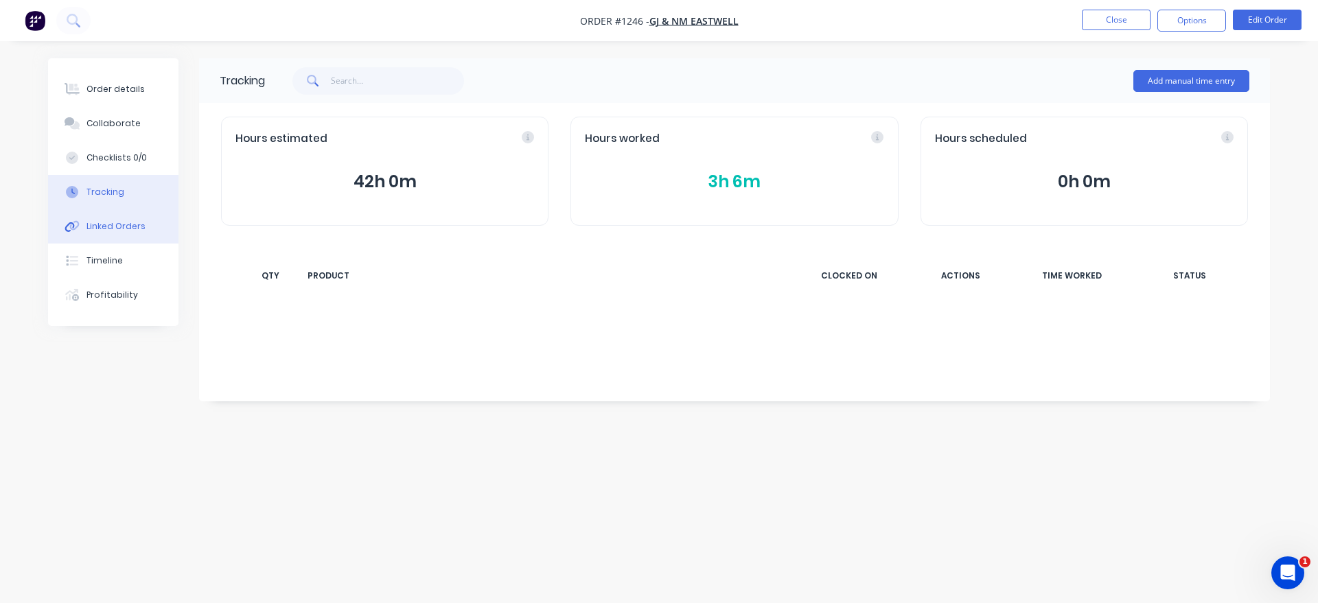
click at [135, 227] on div "Linked Orders" at bounding box center [115, 226] width 59 height 12
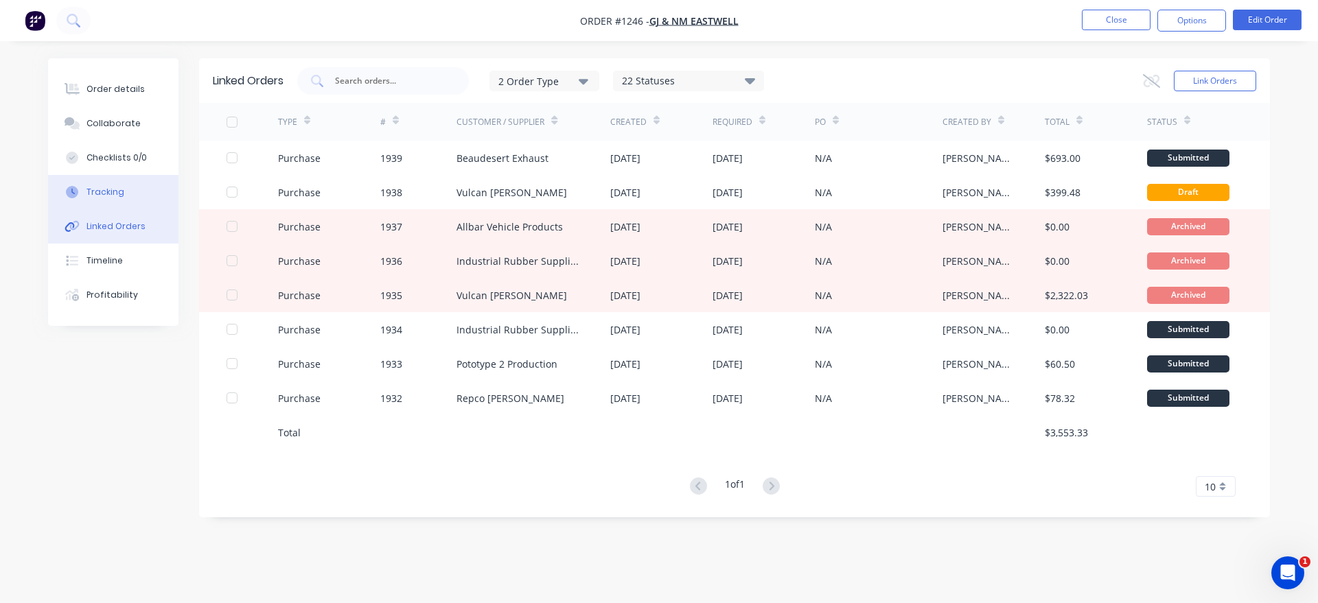
click at [155, 199] on button "Tracking" at bounding box center [113, 192] width 130 height 34
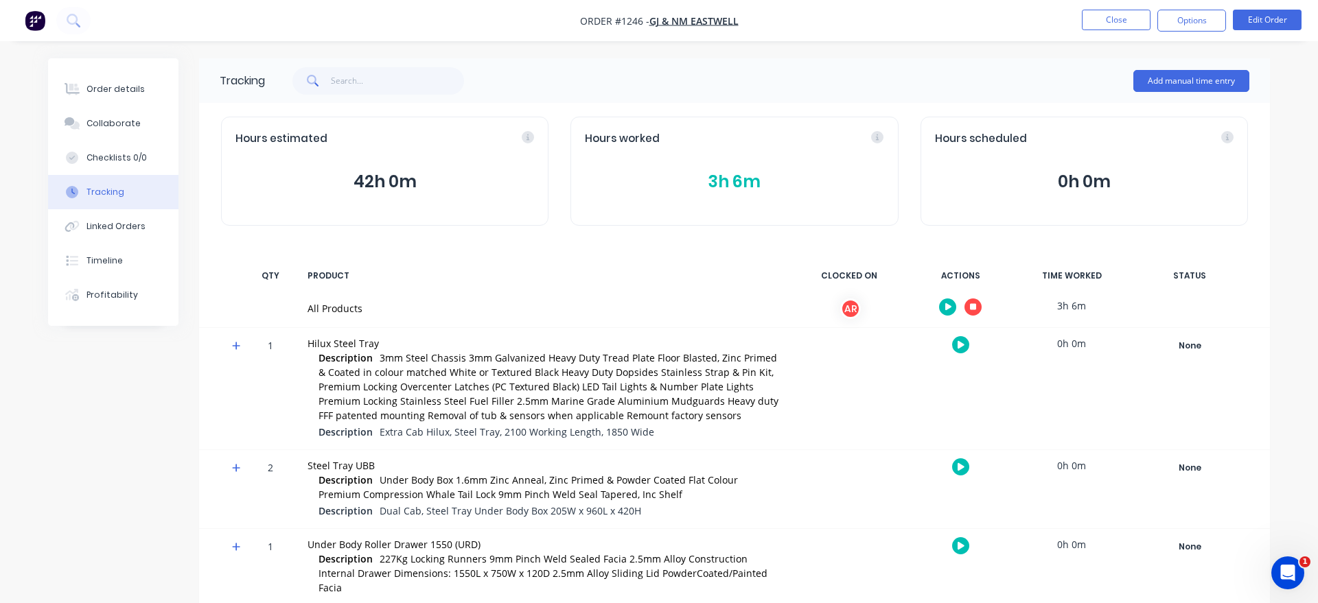
click at [975, 303] on icon "button" at bounding box center [973, 307] width 7 height 9
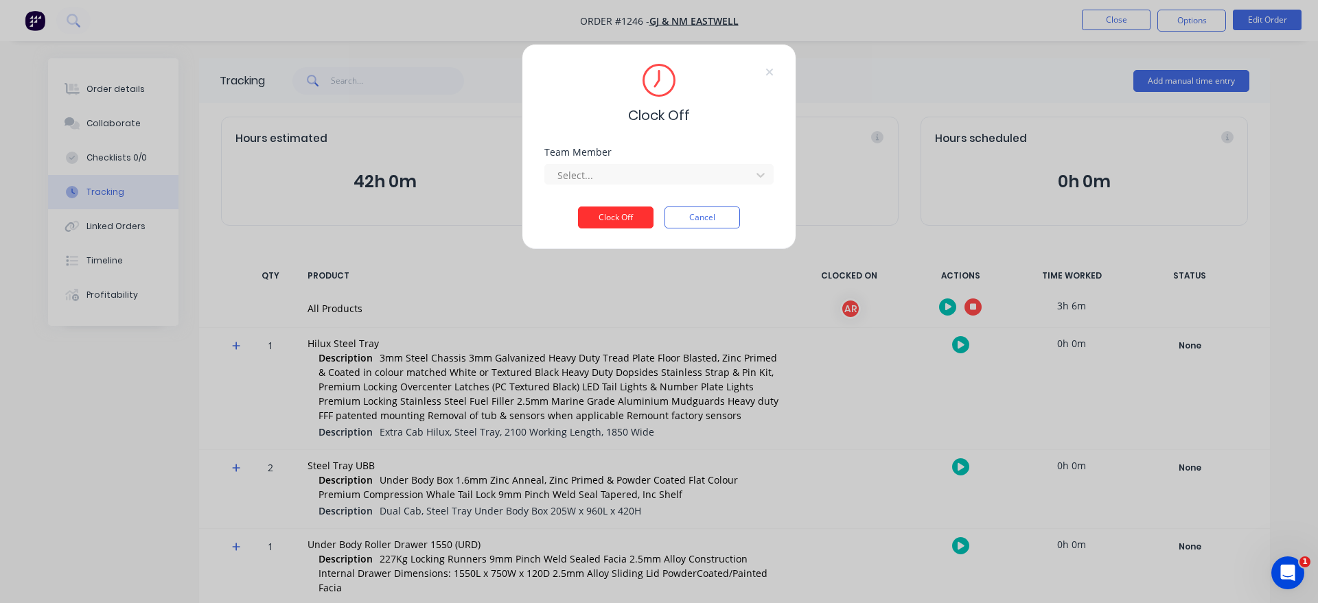
click at [612, 209] on button "Clock Off" at bounding box center [616, 218] width 76 height 22
click at [612, 180] on div at bounding box center [650, 175] width 188 height 17
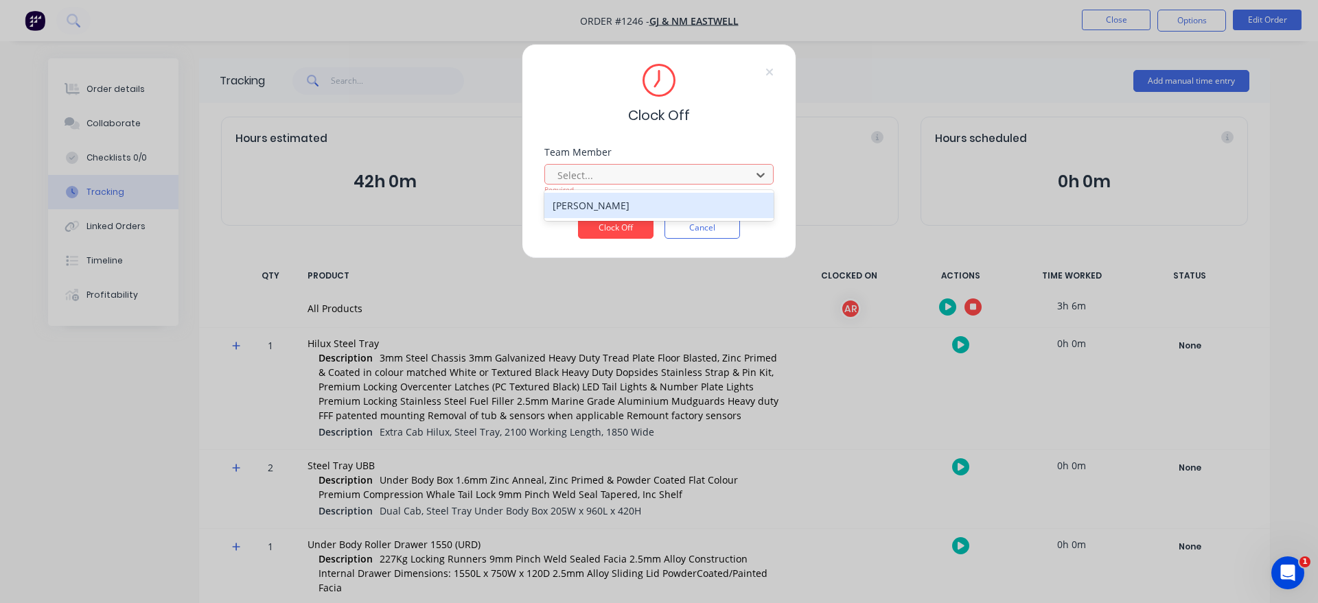
click at [607, 203] on div "[PERSON_NAME]" at bounding box center [658, 205] width 229 height 25
click at [607, 226] on button "Clock Off" at bounding box center [616, 228] width 76 height 22
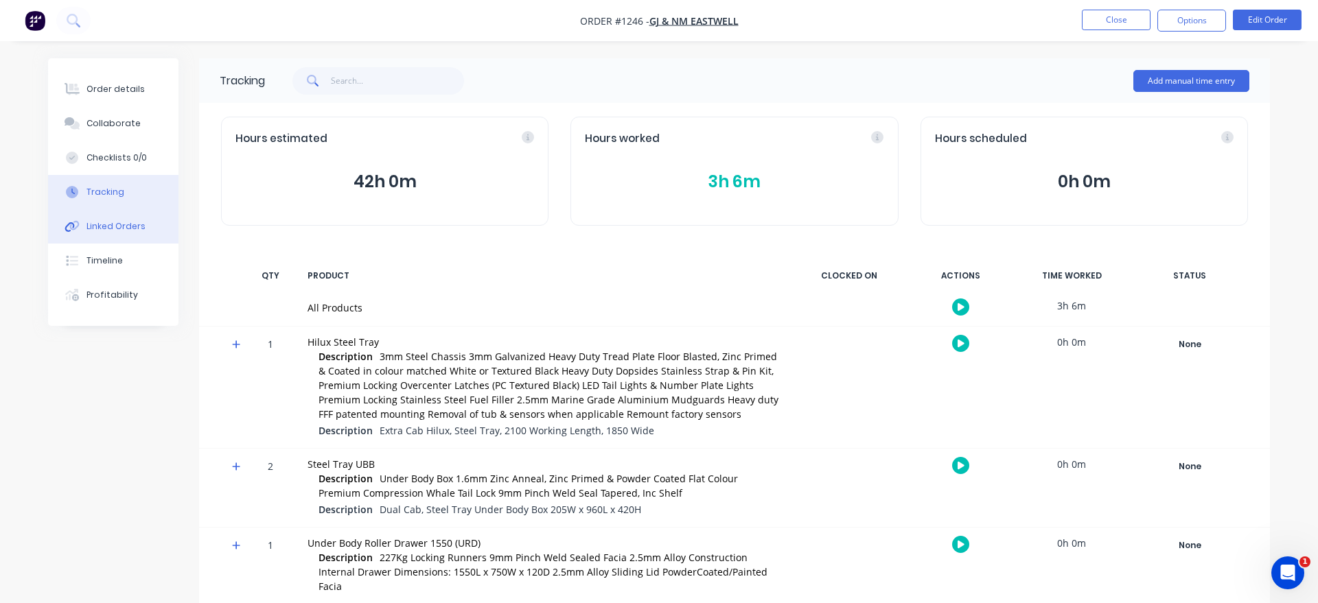
click at [157, 229] on button "Linked Orders" at bounding box center [113, 226] width 130 height 34
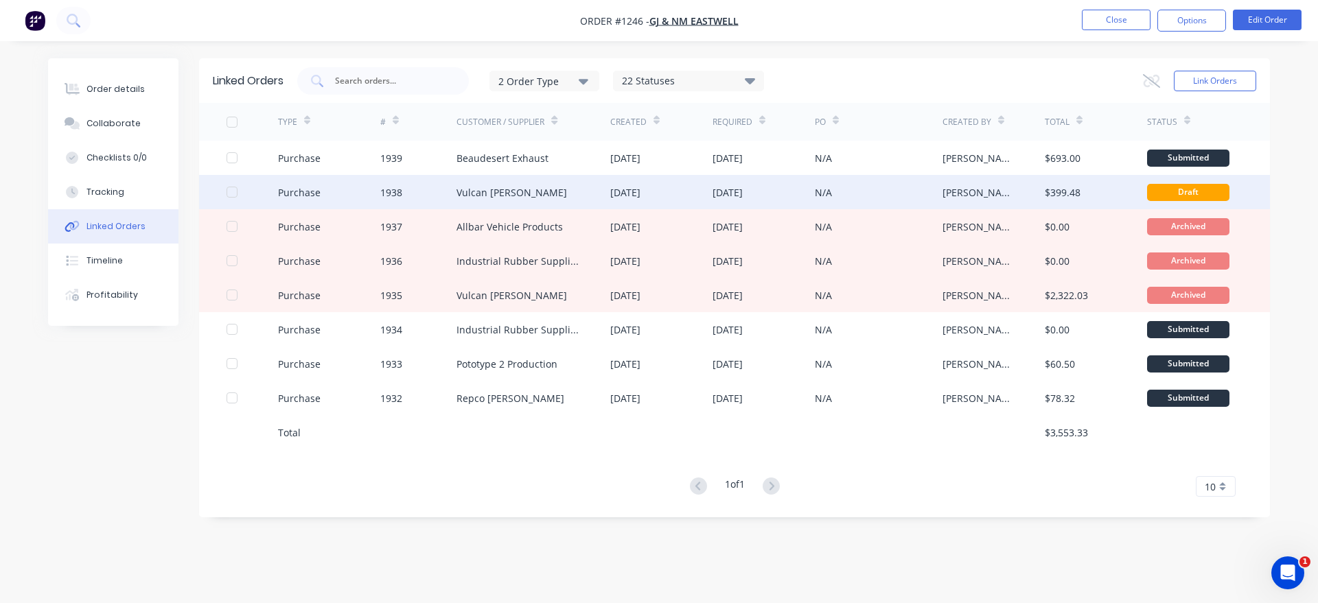
click at [491, 187] on div "Vulcan [PERSON_NAME]" at bounding box center [511, 192] width 111 height 14
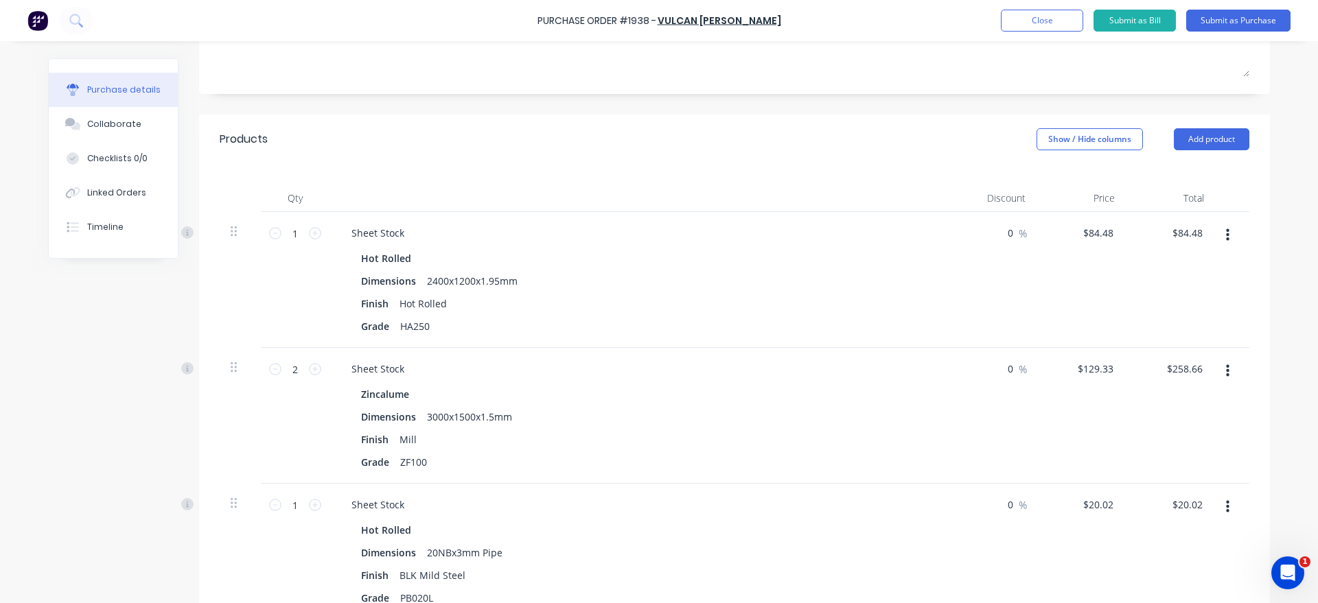
scroll to position [235, 0]
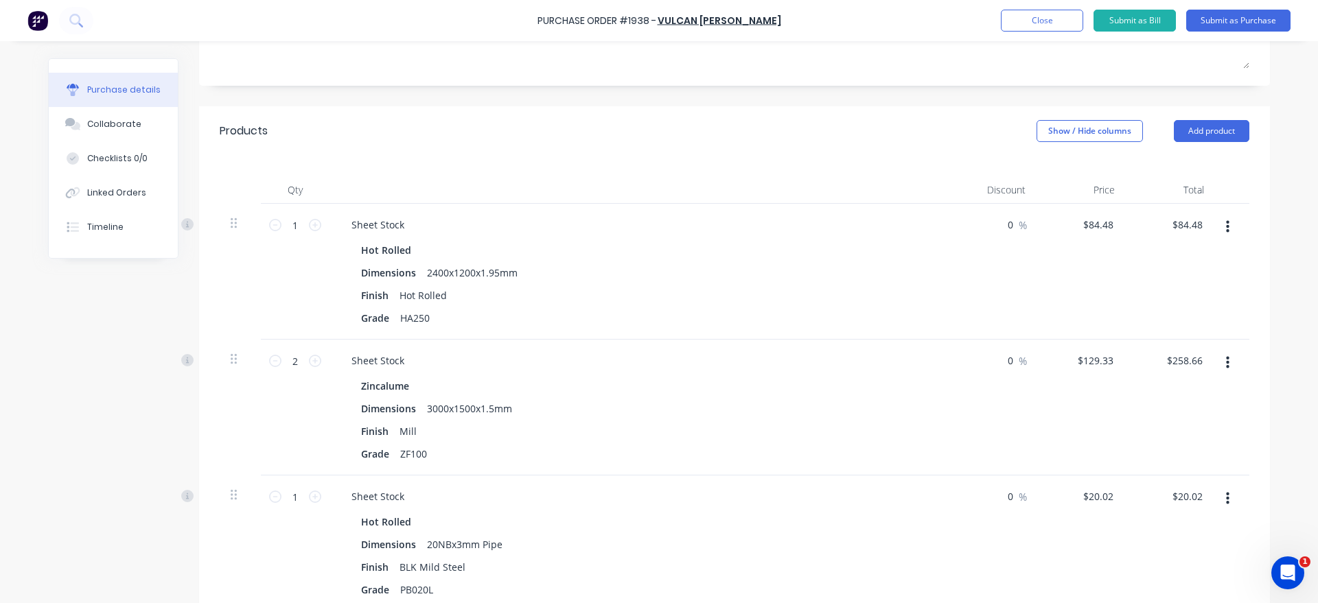
click at [1233, 224] on button "button" at bounding box center [1227, 227] width 32 height 25
click at [1174, 341] on button "Delete" at bounding box center [1185, 345] width 117 height 27
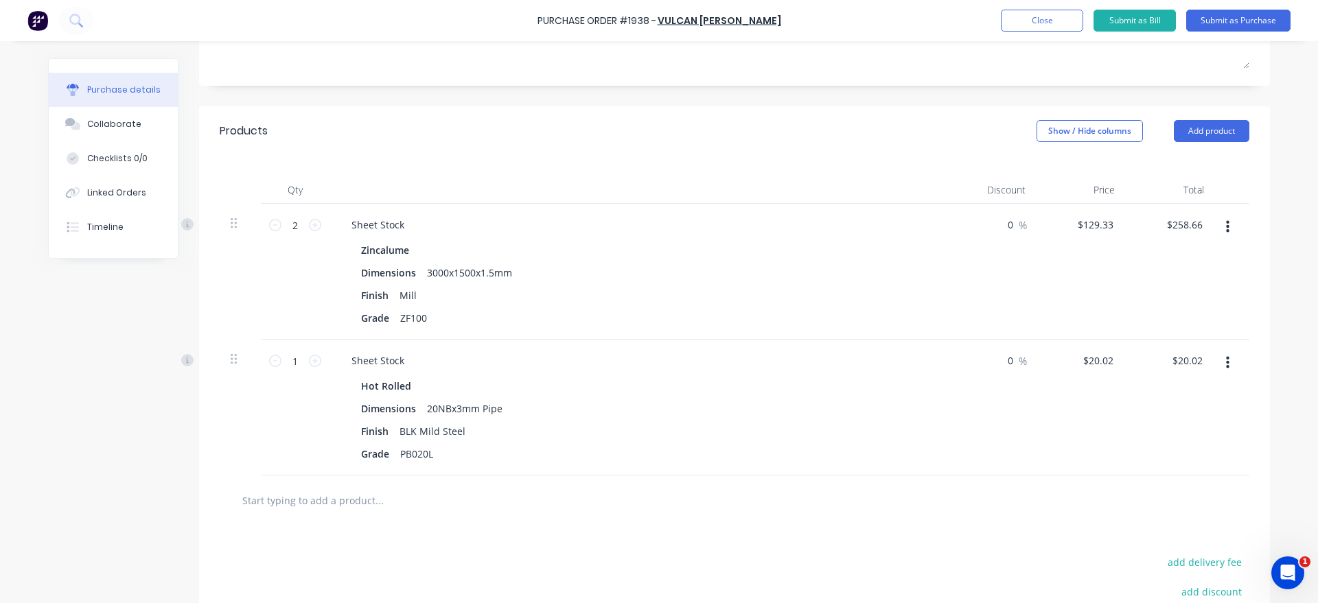
click at [1220, 367] on button "button" at bounding box center [1227, 363] width 32 height 25
click at [1183, 476] on button "Delete" at bounding box center [1185, 481] width 117 height 27
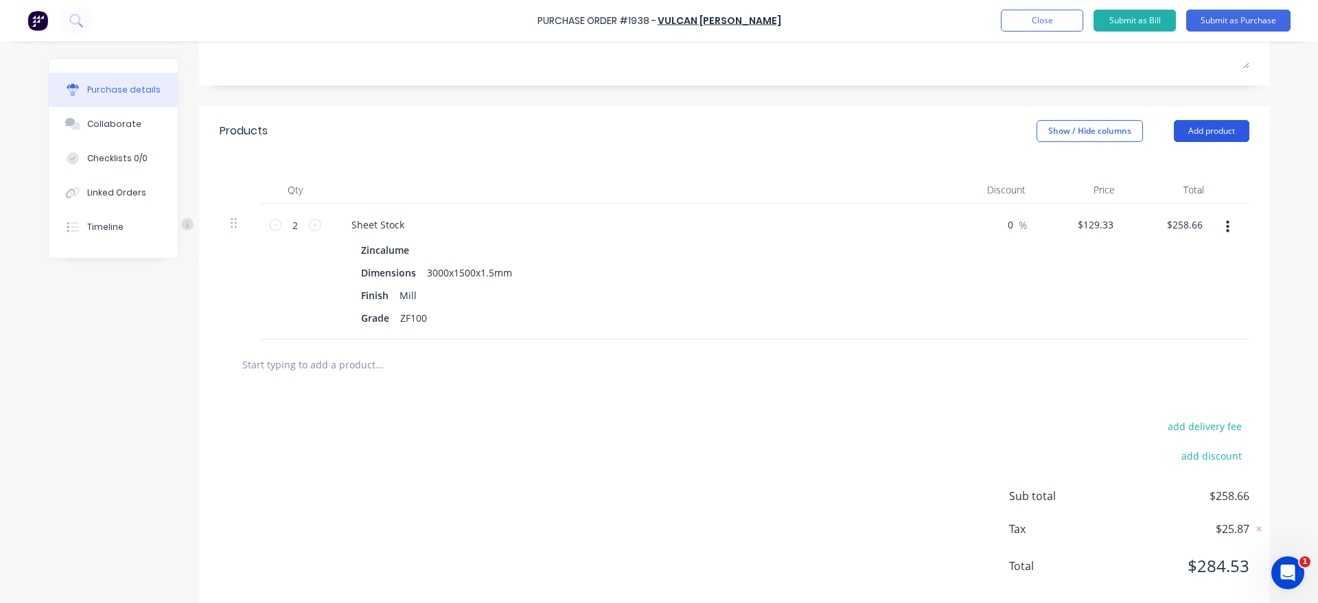
click at [1200, 131] on button "Add product" at bounding box center [1212, 131] width 76 height 22
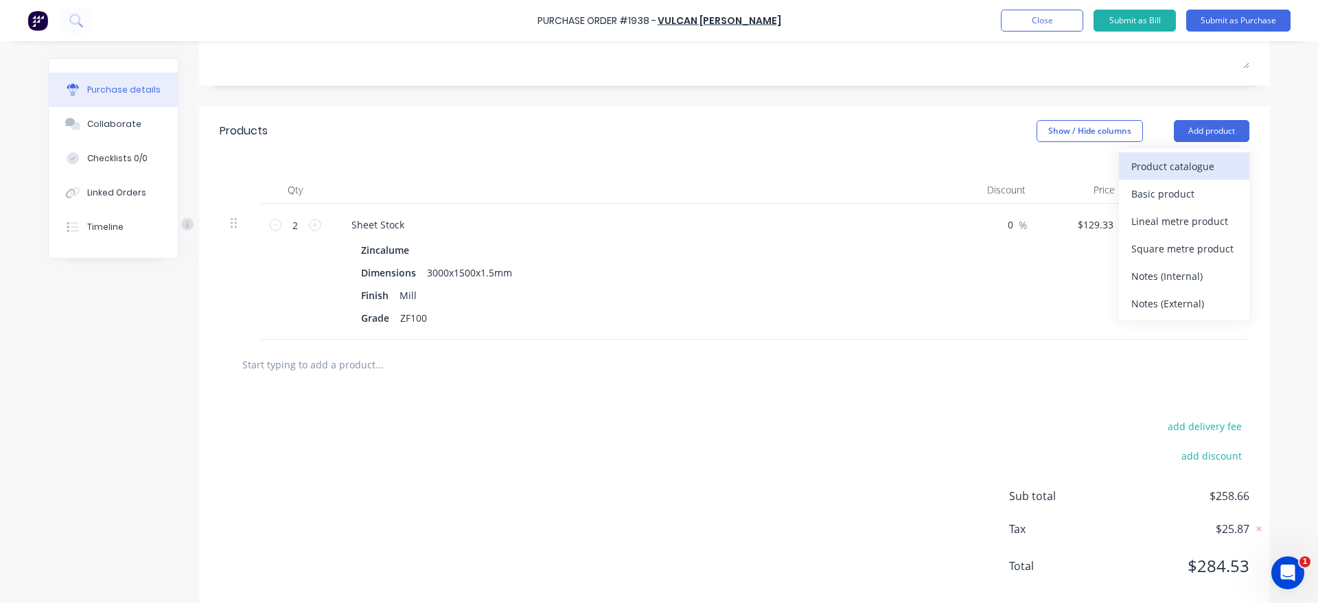
click at [1200, 156] on div "Product catalogue" at bounding box center [1184, 166] width 106 height 20
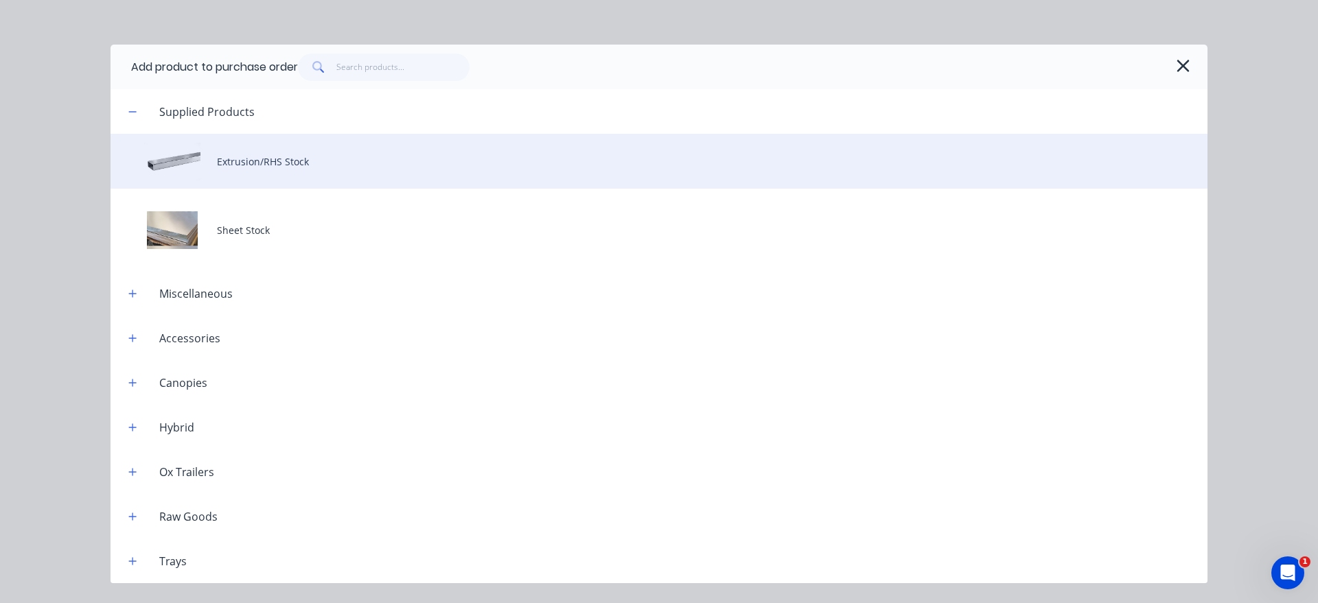
click at [294, 176] on div "Extrusion/RHS Stock" at bounding box center [659, 161] width 1097 height 55
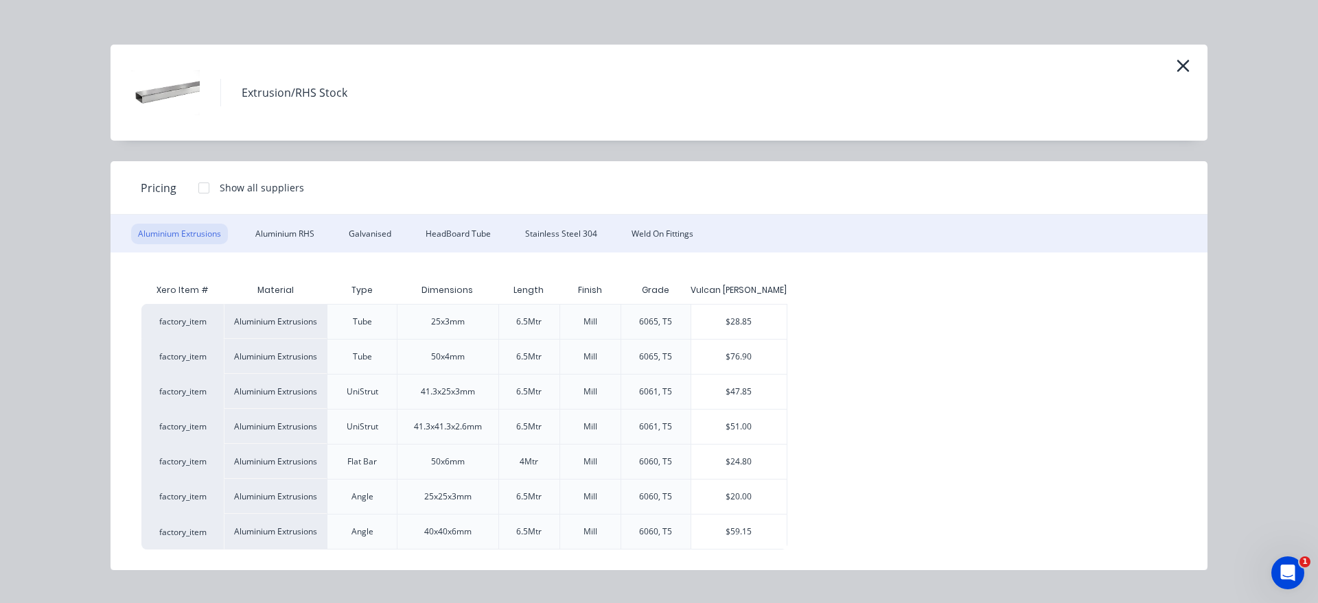
click at [380, 246] on div "Aluminium Extrusions Aluminium RHS Galvanised HeadBoard Tube Stainless Steel 30…" at bounding box center [659, 234] width 1097 height 38
click at [378, 240] on div "Galvanised" at bounding box center [370, 234] width 56 height 21
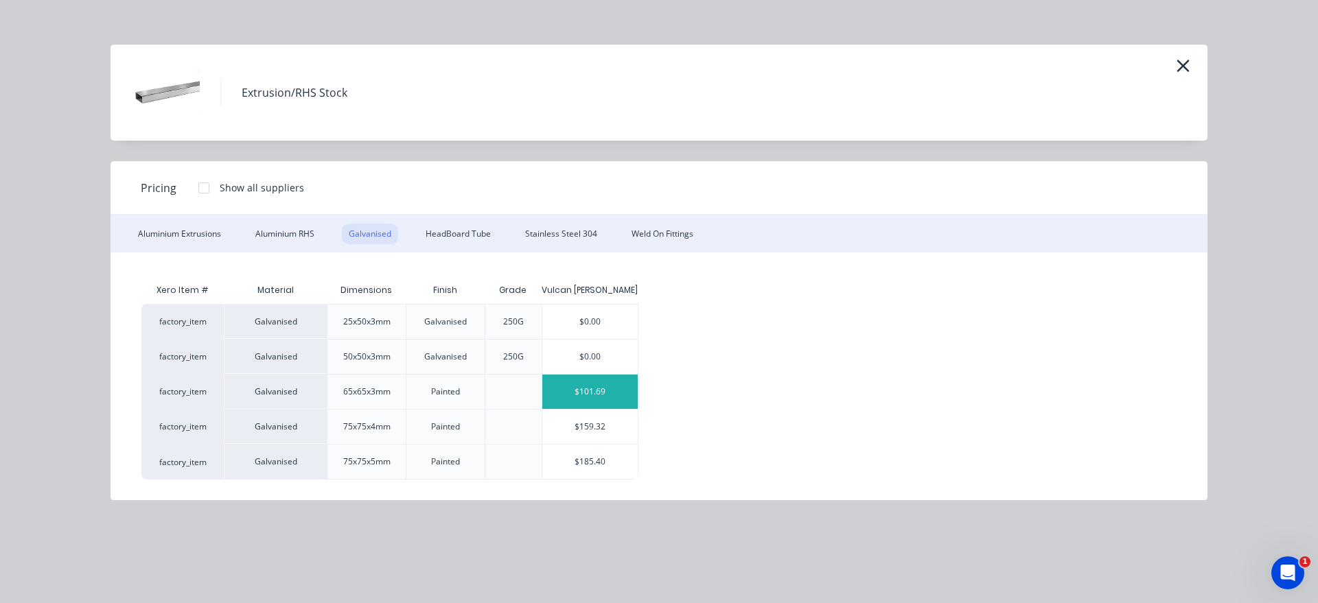
click at [589, 391] on div "$101.69" at bounding box center [589, 392] width 95 height 34
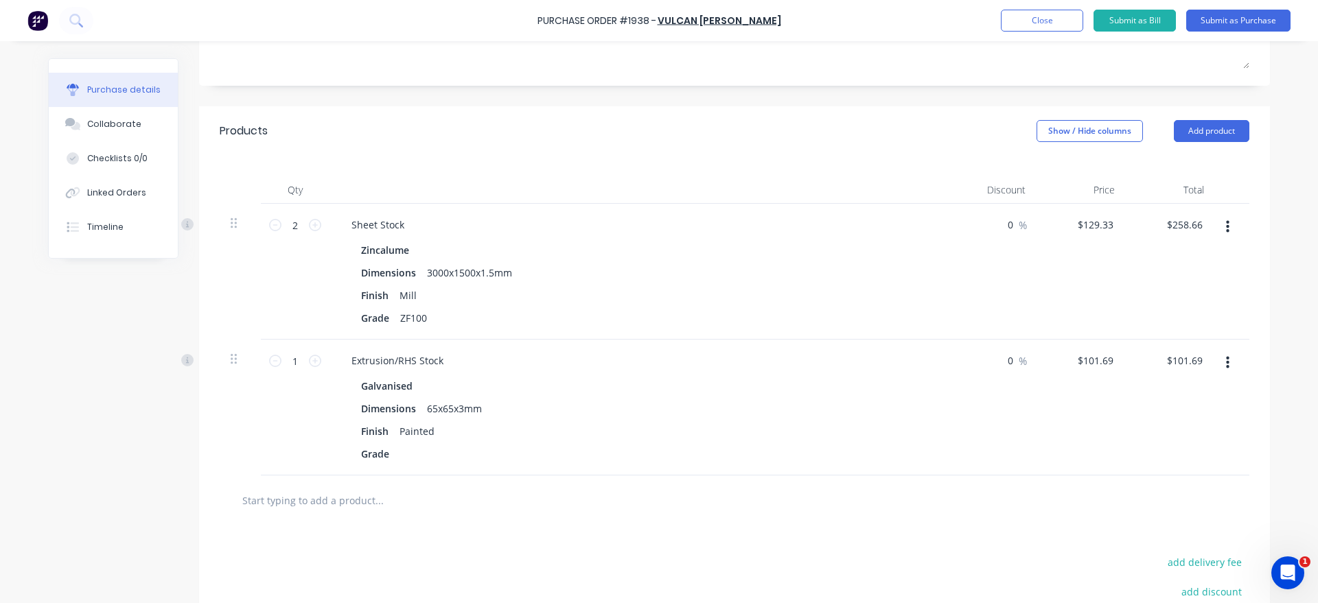
click at [1216, 116] on div "Products Show / Hide columns Add product" at bounding box center [734, 130] width 1071 height 49
click at [1216, 128] on button "Add product" at bounding box center [1212, 131] width 76 height 22
click at [1207, 156] on div "Product catalogue" at bounding box center [1184, 166] width 106 height 20
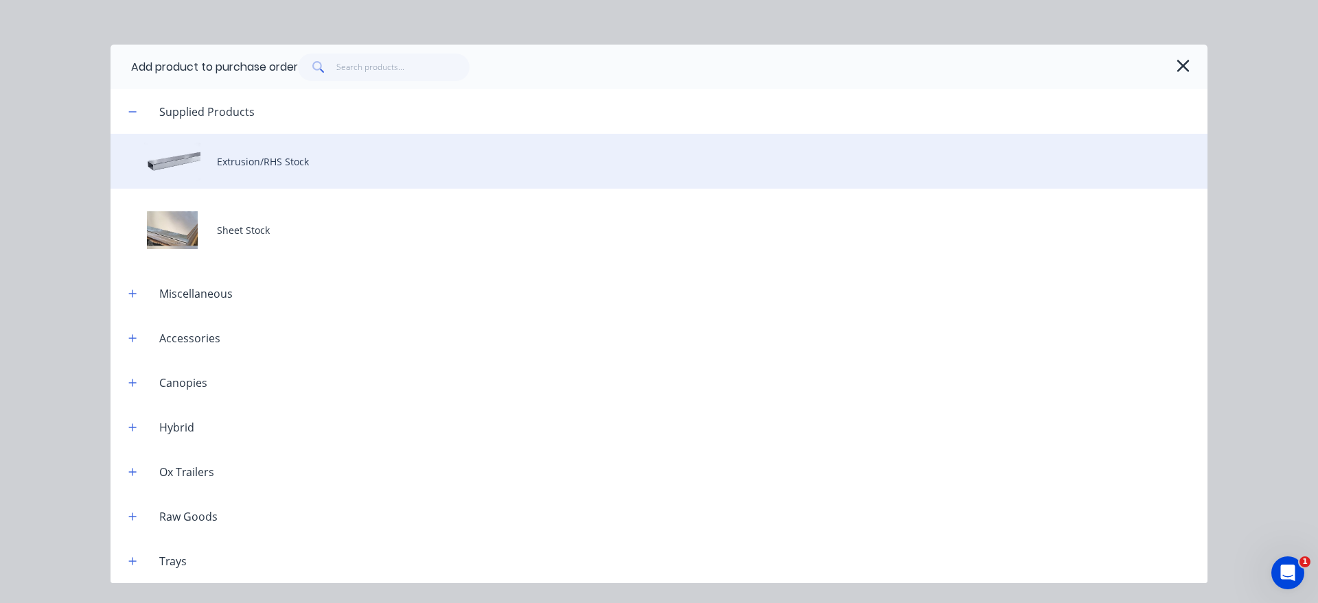
click at [452, 176] on div "Extrusion/RHS Stock" at bounding box center [659, 161] width 1097 height 55
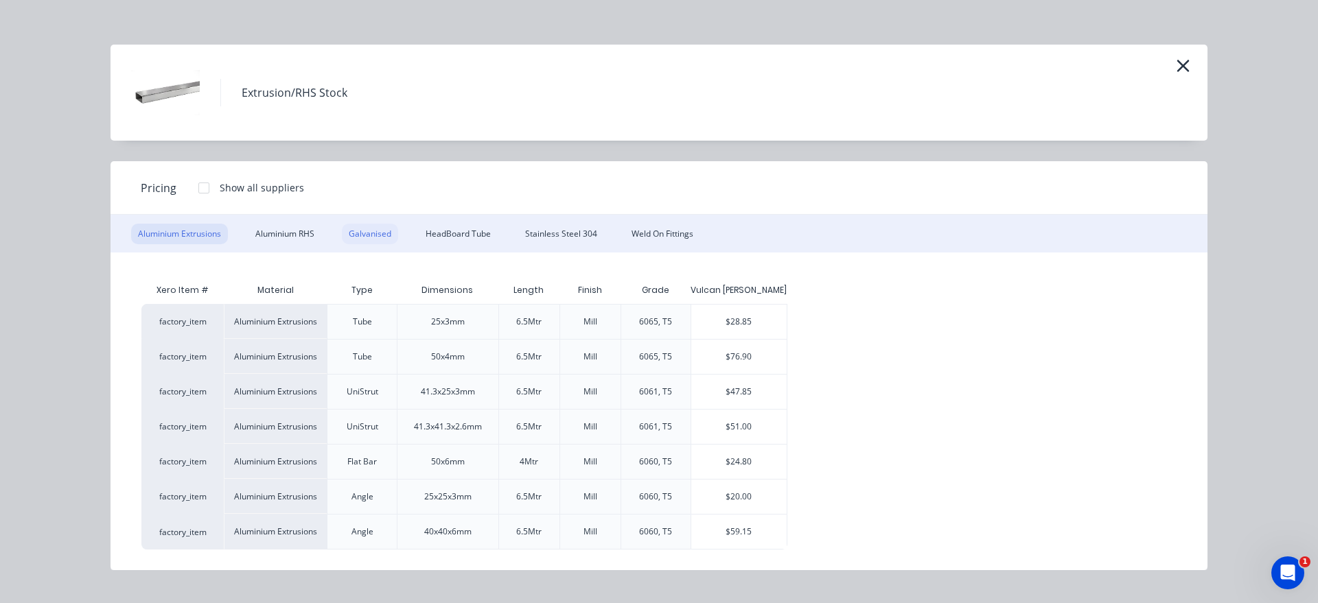
click at [374, 230] on div "Galvanised" at bounding box center [370, 234] width 56 height 21
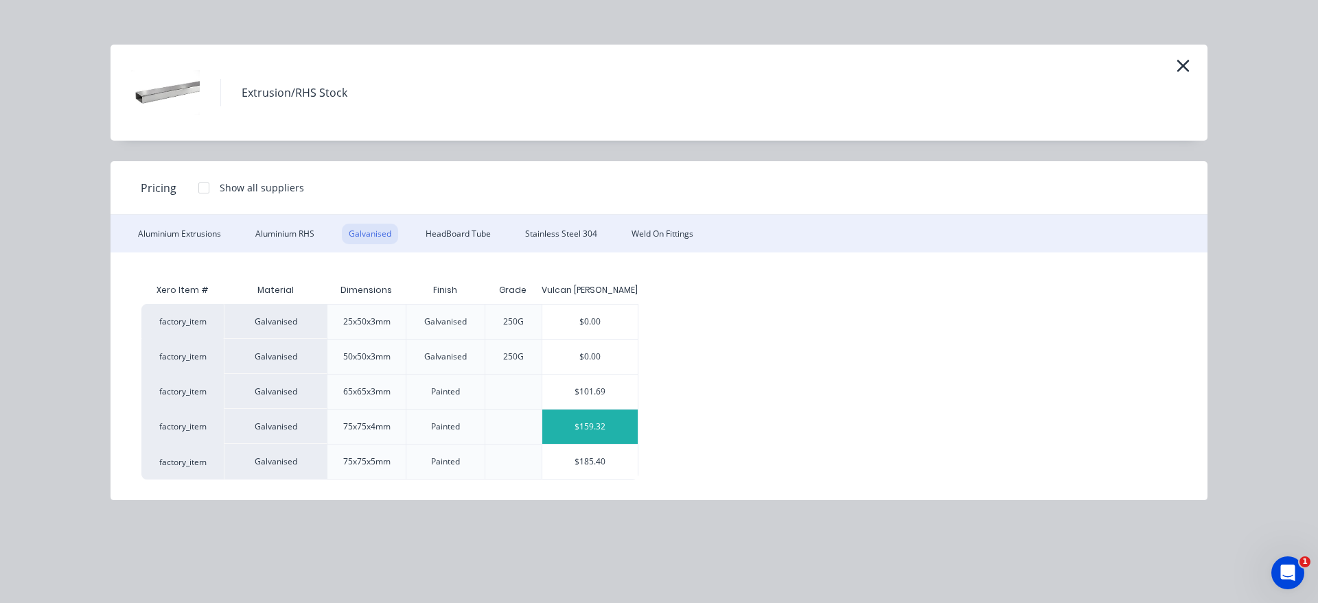
click at [577, 418] on div "$159.32" at bounding box center [589, 427] width 95 height 34
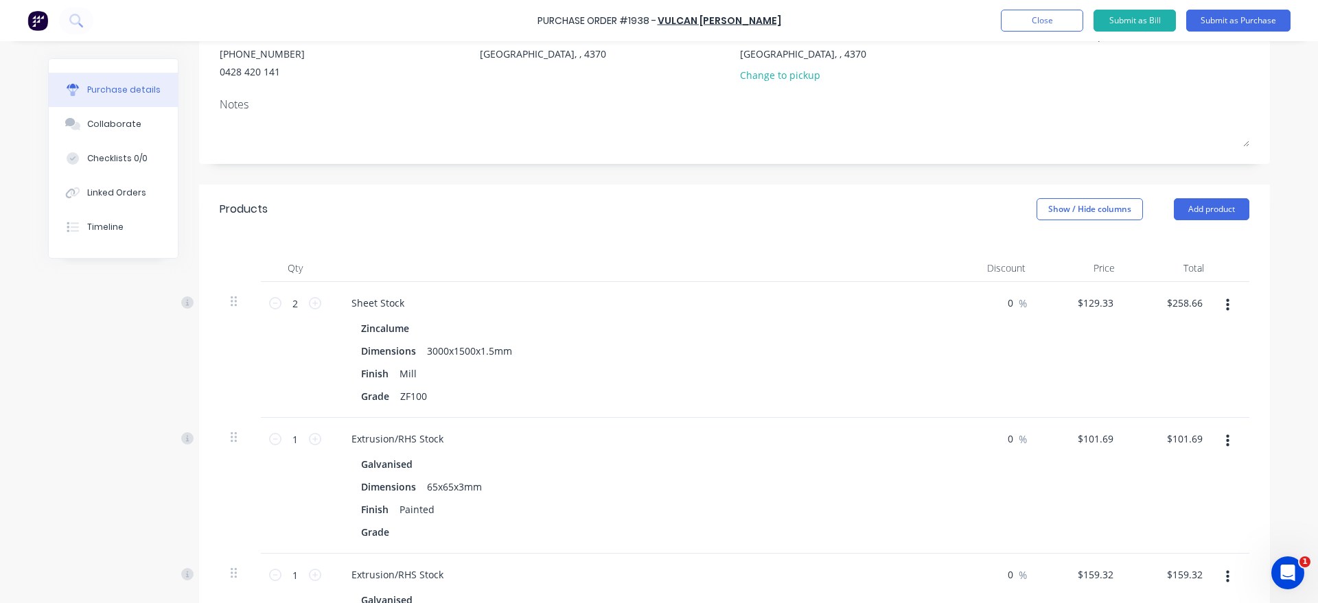
scroll to position [0, 0]
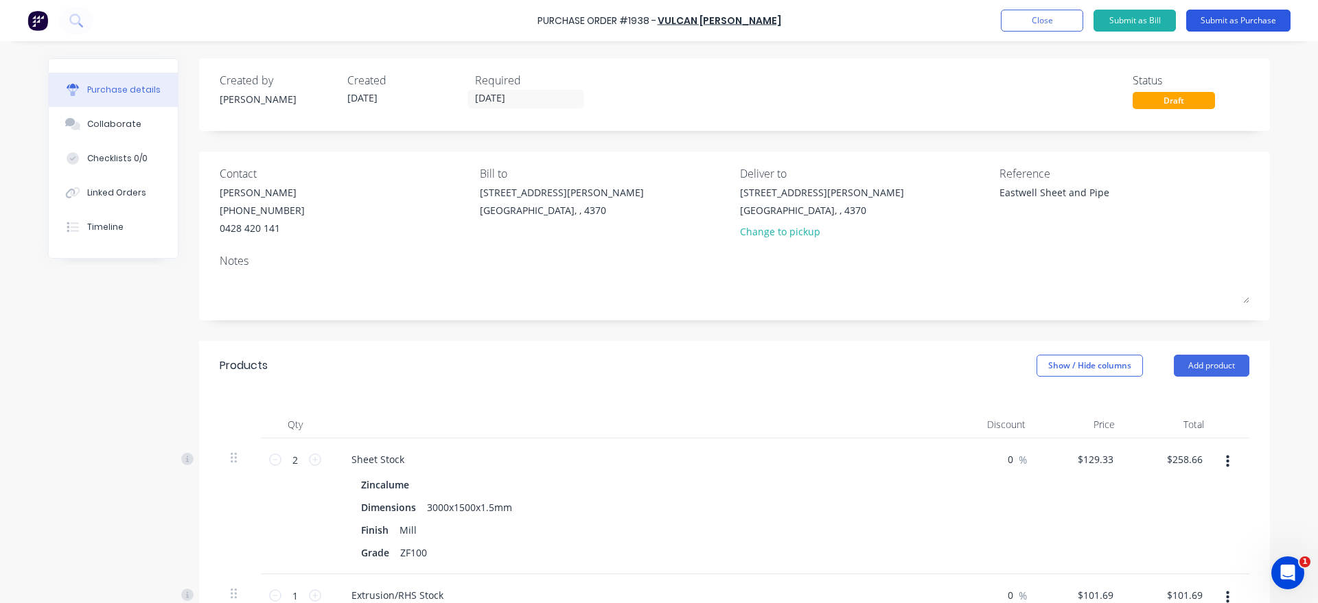
click at [1235, 27] on button "Submit as Purchase" at bounding box center [1238, 21] width 104 height 22
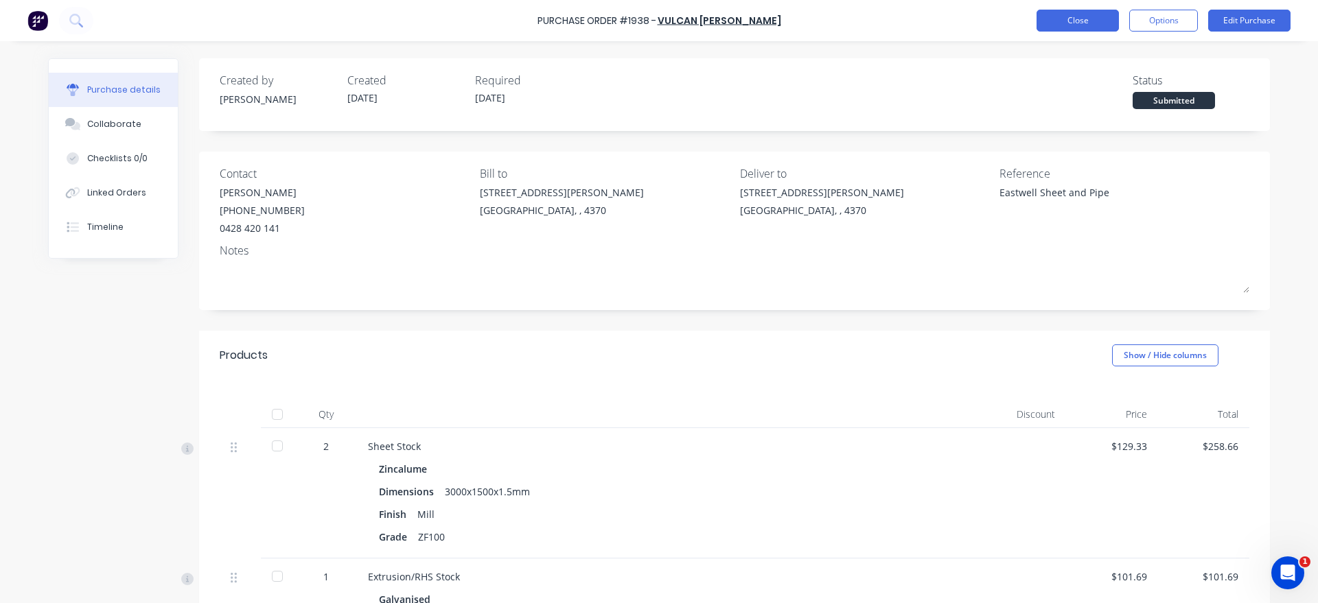
click at [1084, 29] on button "Close" at bounding box center [1077, 21] width 82 height 22
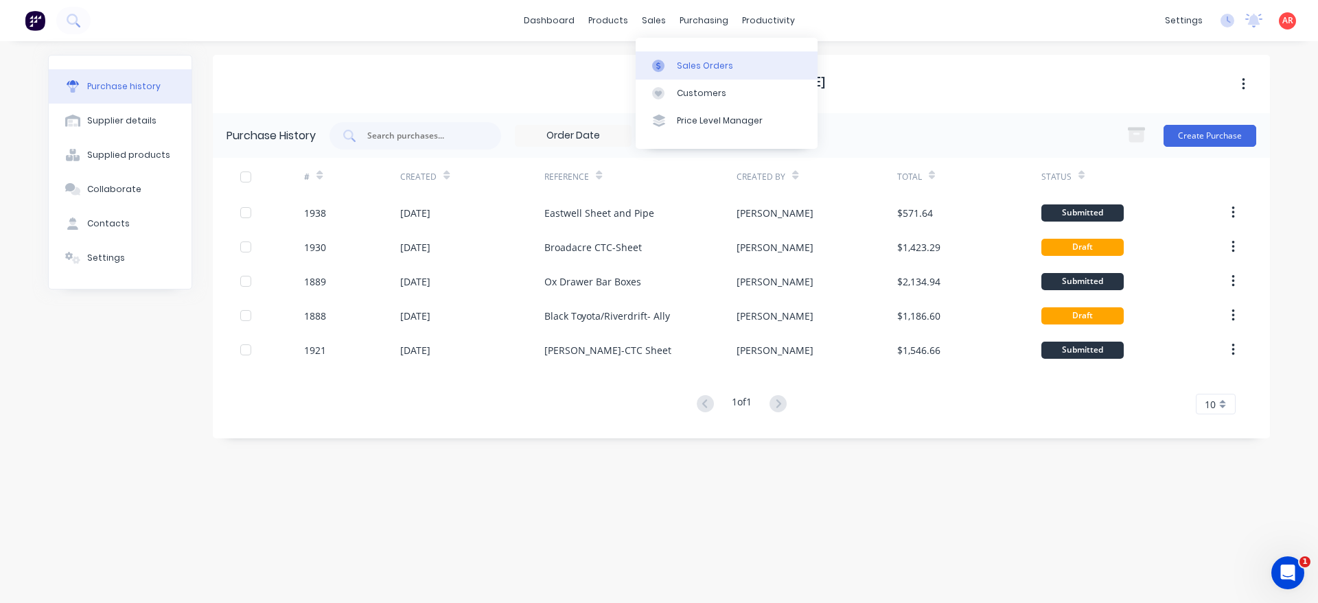
click at [673, 70] on link "Sales Orders" at bounding box center [727, 64] width 182 height 27
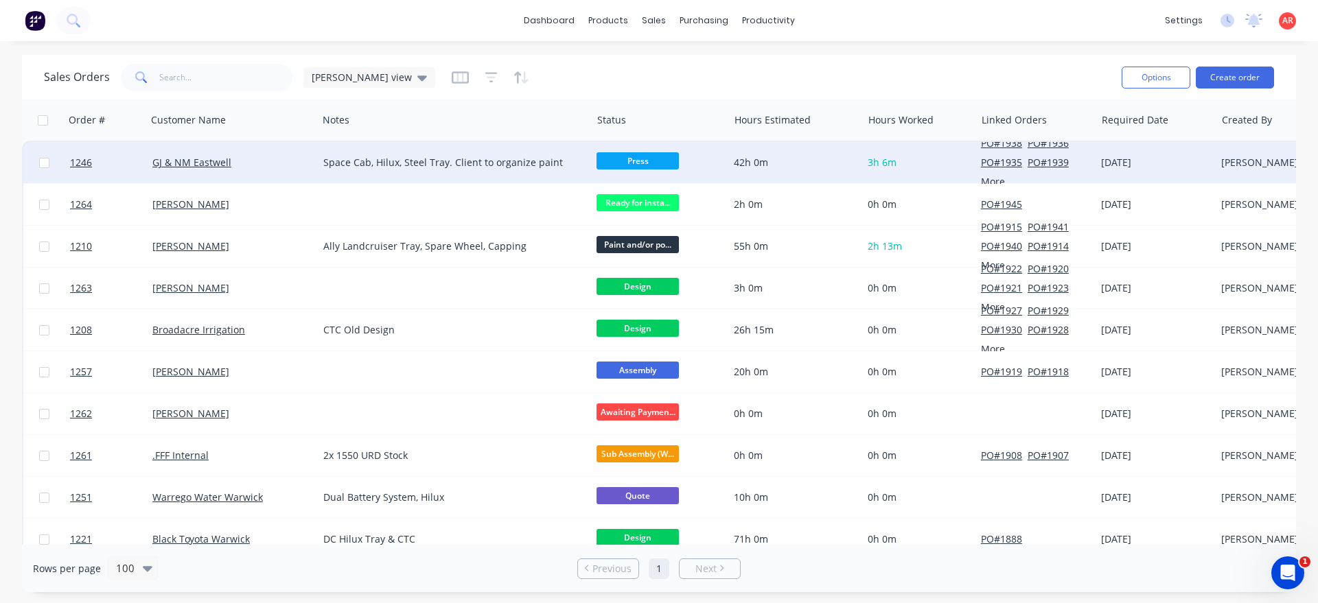
click at [260, 178] on div "GJ & NM Eastwell" at bounding box center [232, 162] width 171 height 41
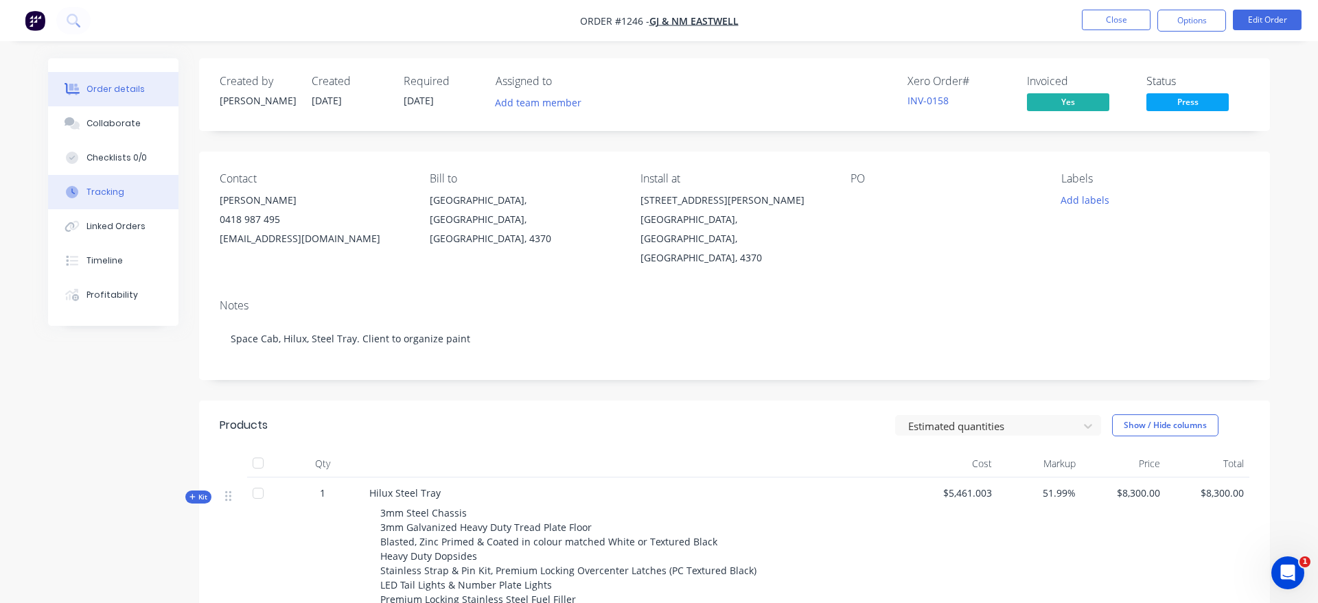
click at [156, 200] on button "Tracking" at bounding box center [113, 192] width 130 height 34
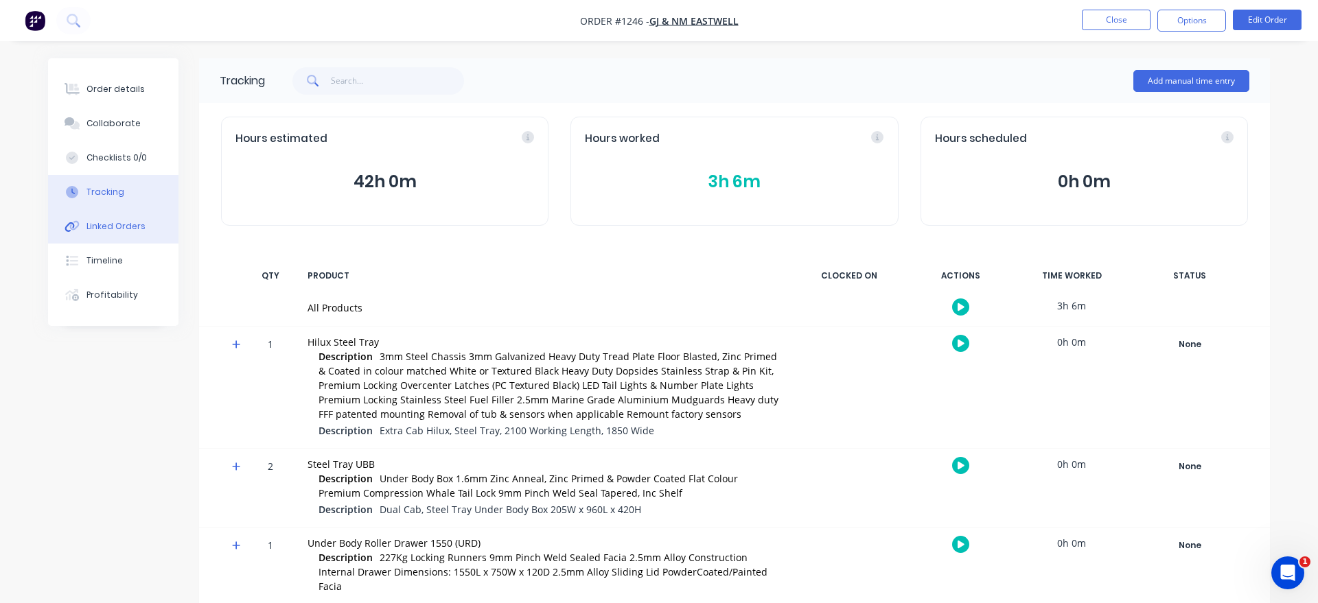
click at [148, 222] on button "Linked Orders" at bounding box center [113, 226] width 130 height 34
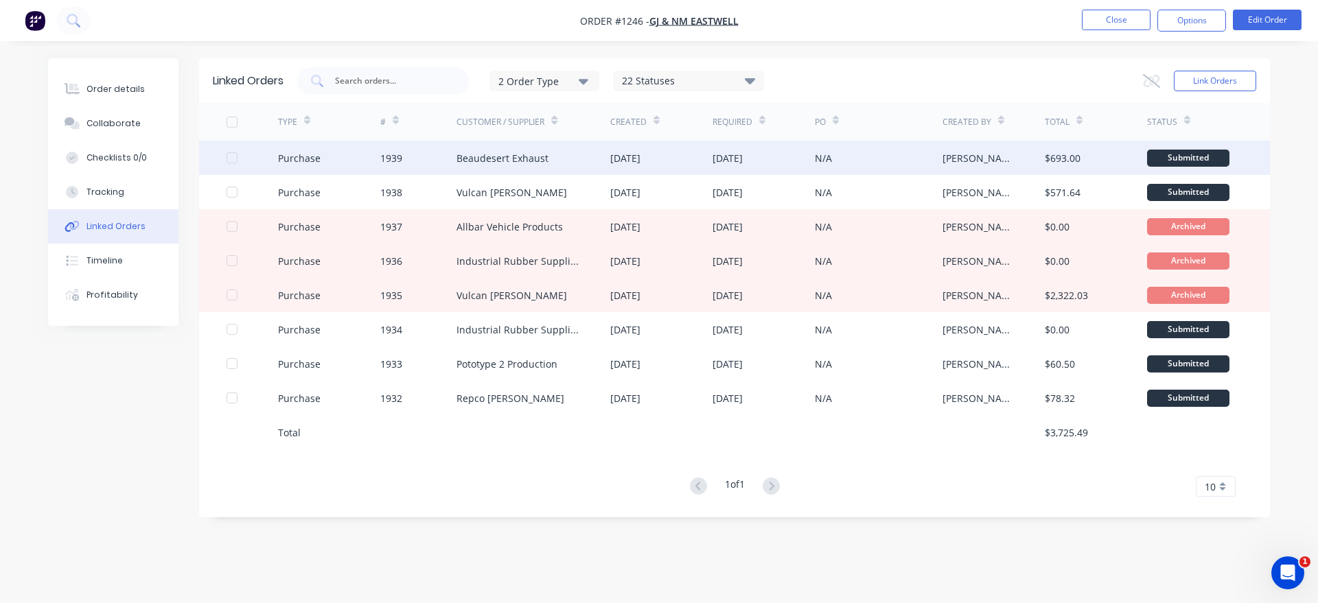
click at [488, 164] on div "Beaudesert Exhaust" at bounding box center [502, 158] width 92 height 14
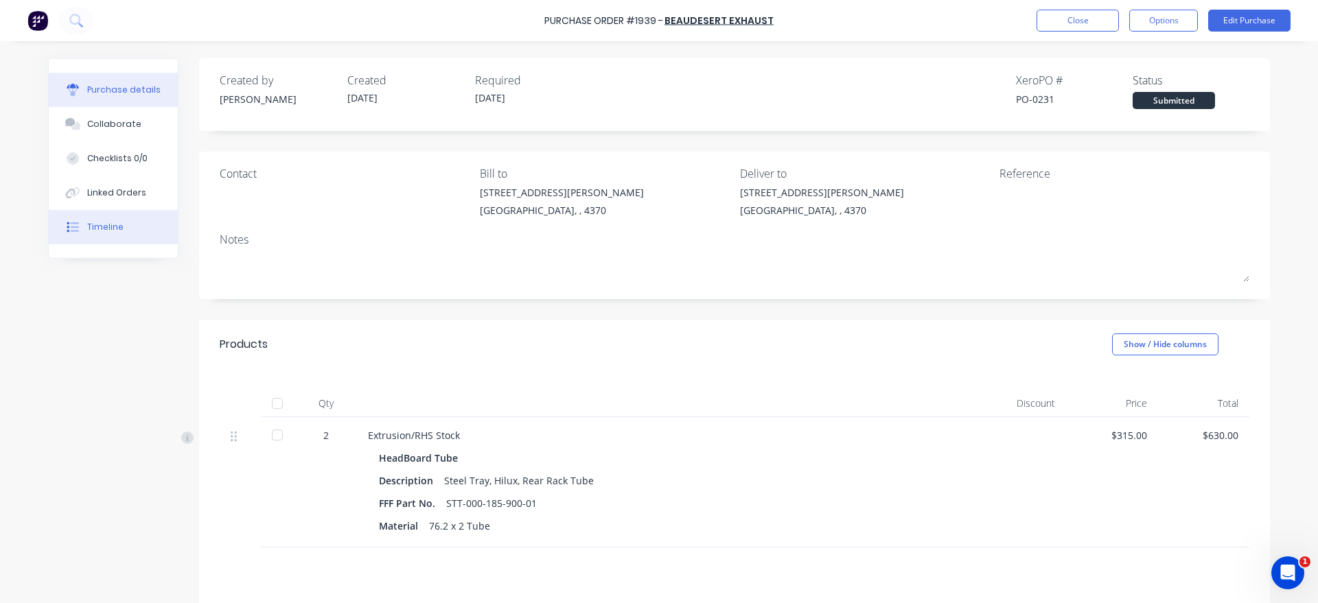
click at [119, 211] on button "Timeline" at bounding box center [113, 227] width 129 height 34
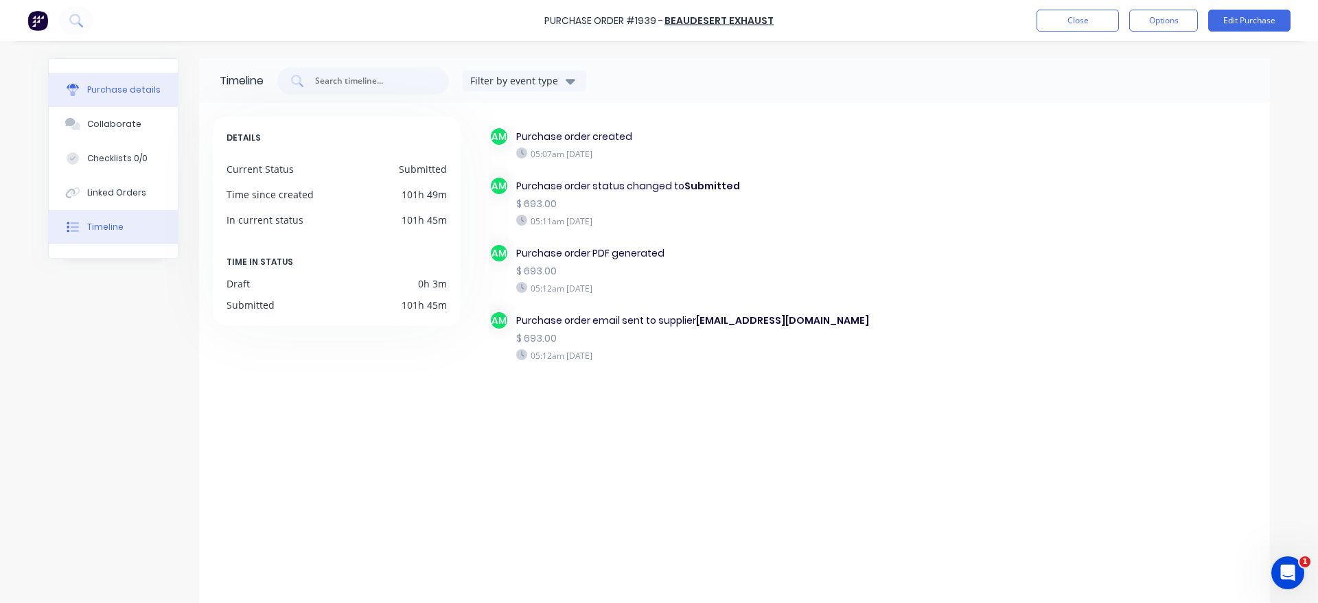
click at [92, 82] on button "Purchase details" at bounding box center [113, 90] width 129 height 34
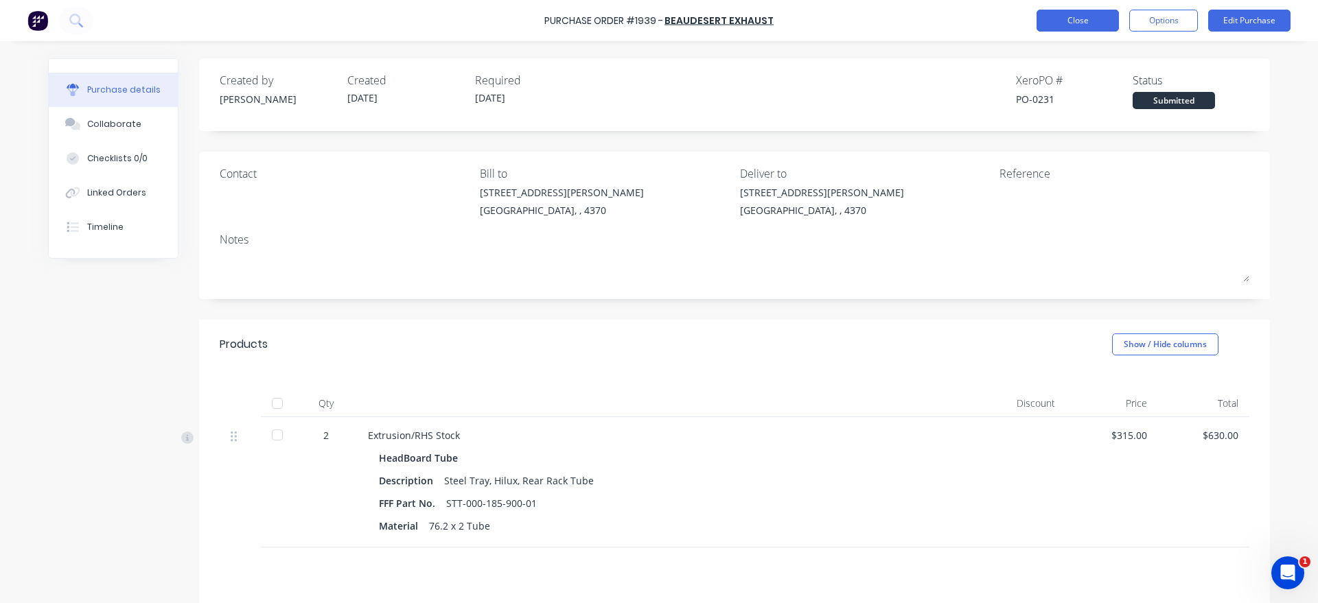
click at [1106, 20] on button "Close" at bounding box center [1077, 21] width 82 height 22
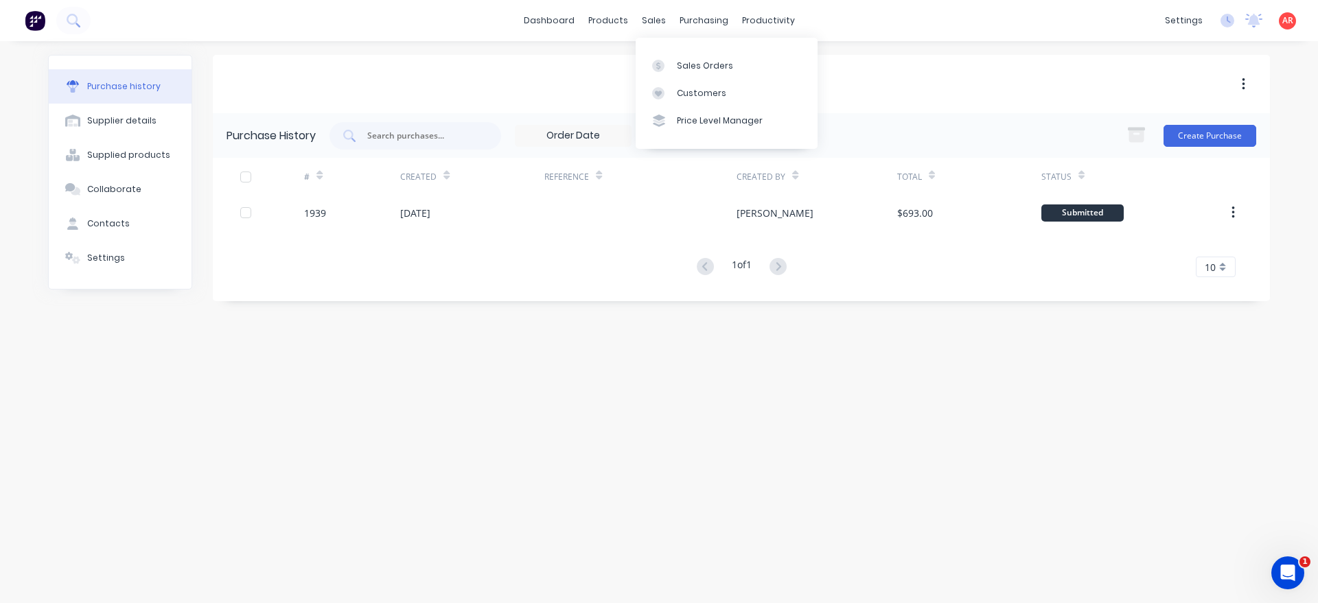
click at [666, 45] on div "Sales Orders Customers Price Level Manager" at bounding box center [727, 93] width 182 height 111
click at [665, 62] on div at bounding box center [662, 66] width 21 height 12
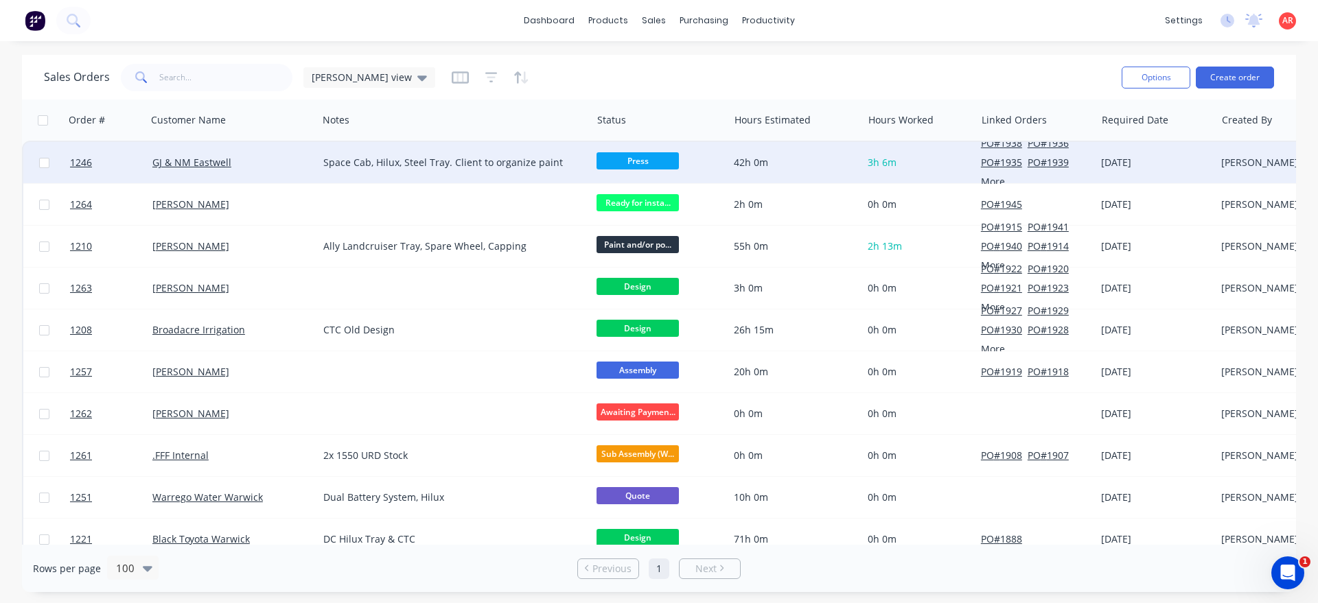
click at [255, 167] on div "GJ & NM Eastwell" at bounding box center [228, 163] width 152 height 14
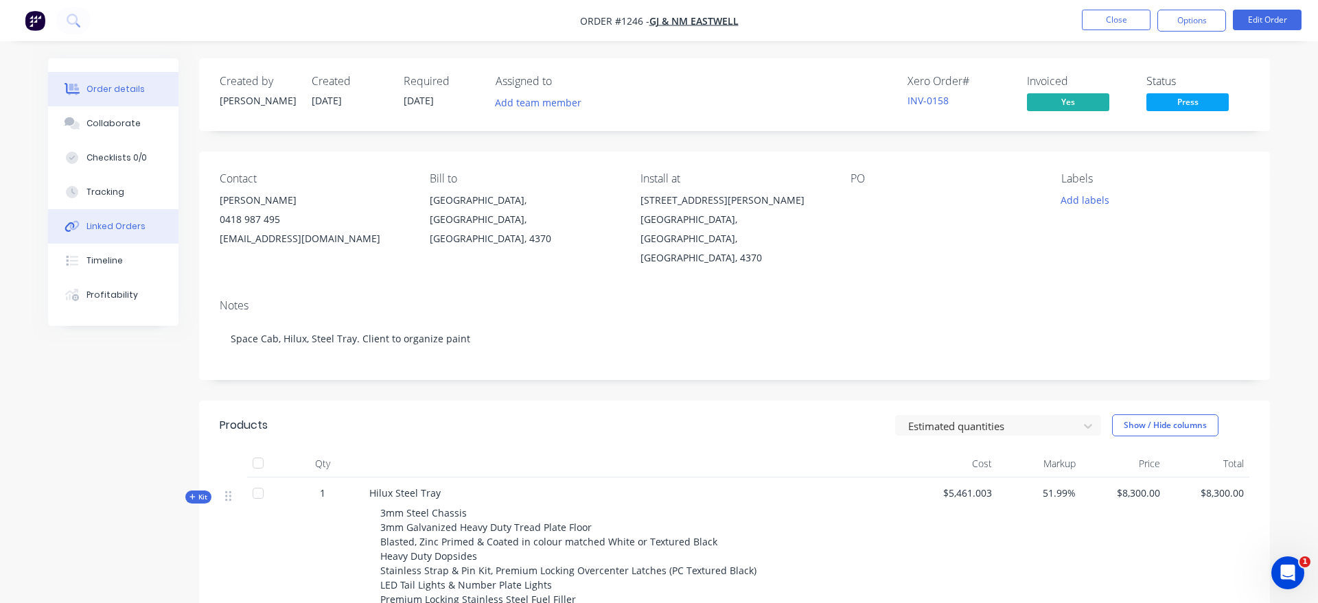
click at [130, 217] on button "Linked Orders" at bounding box center [113, 226] width 130 height 34
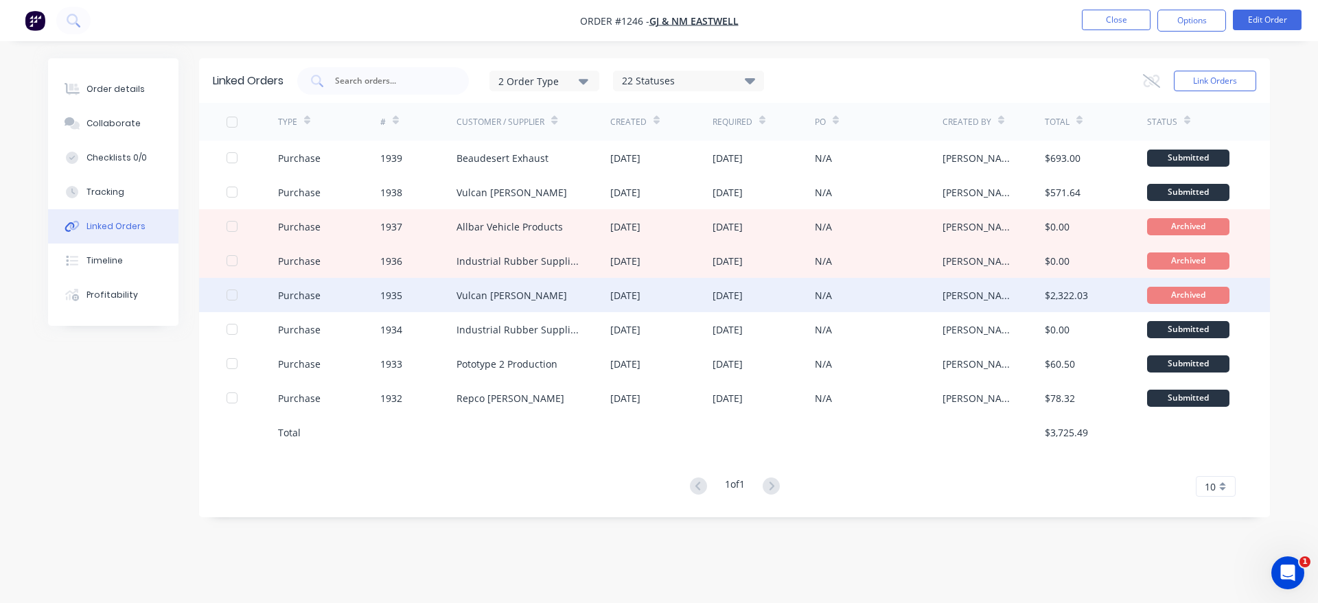
click at [538, 298] on div "Vulcan [PERSON_NAME]" at bounding box center [533, 295] width 154 height 34
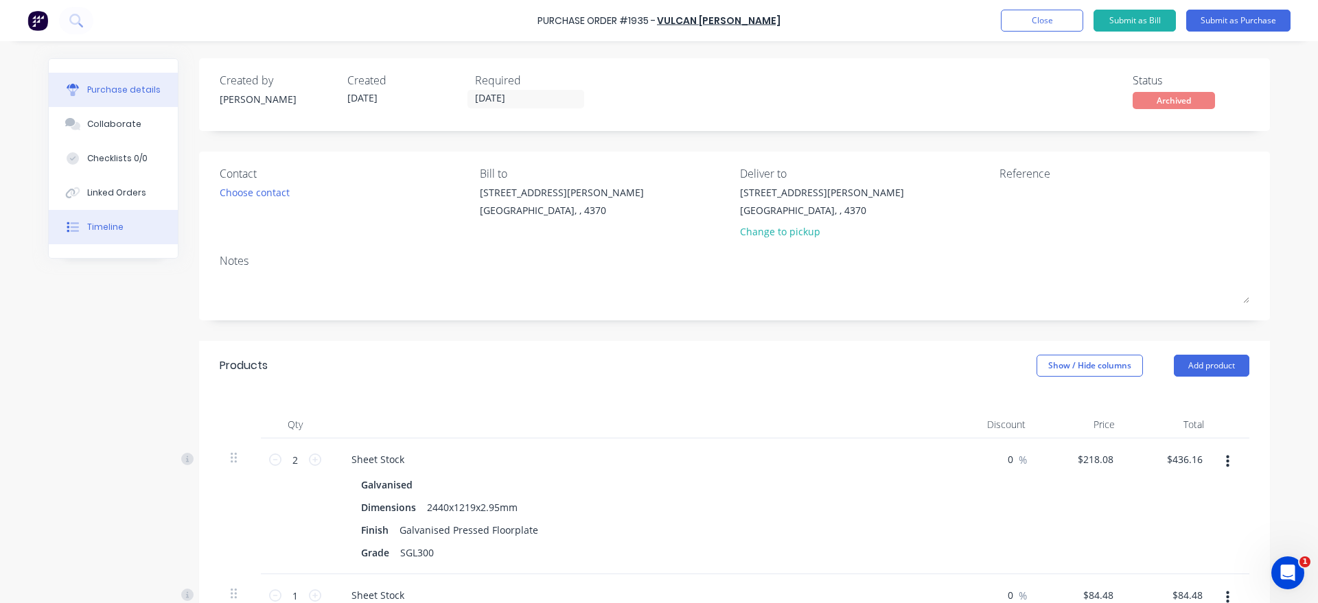
click at [130, 236] on button "Timeline" at bounding box center [113, 227] width 129 height 34
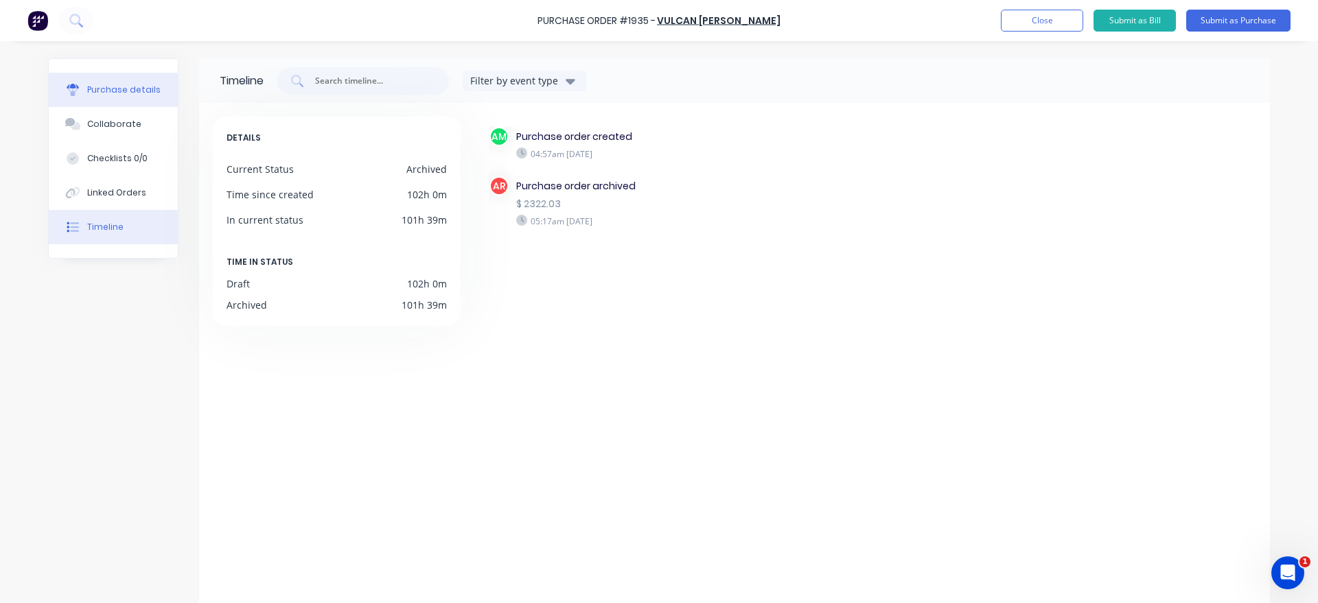
click at [134, 93] on div "Purchase details" at bounding box center [123, 90] width 73 height 12
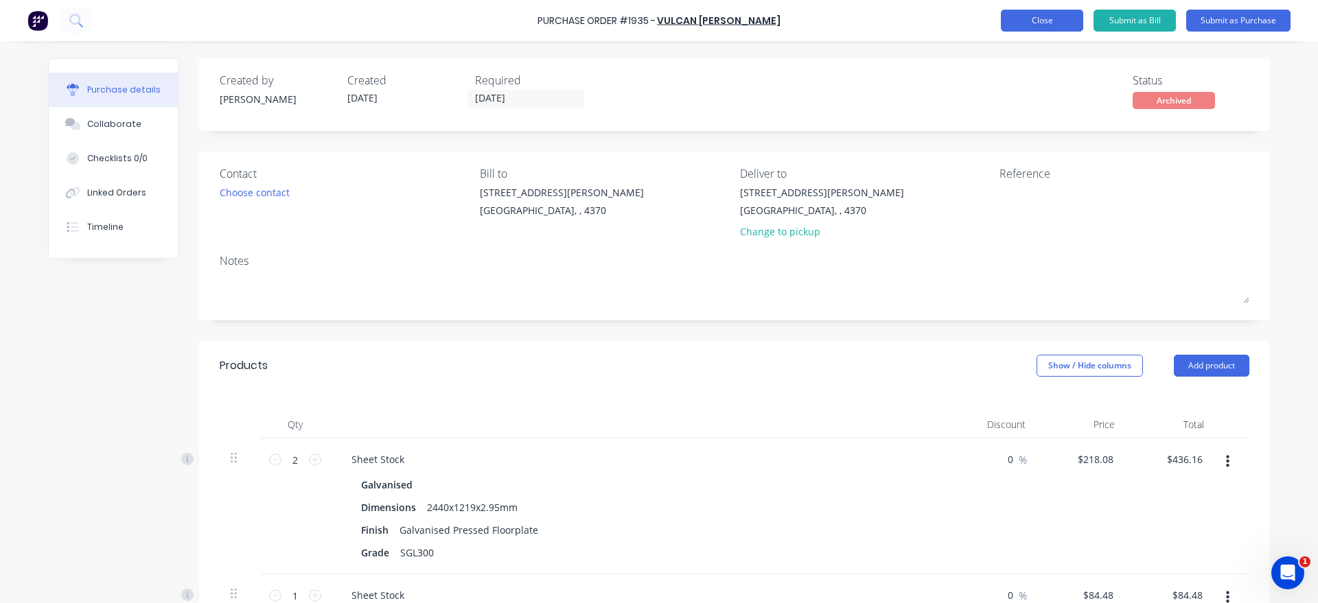
click at [1047, 28] on button "Close" at bounding box center [1042, 21] width 82 height 22
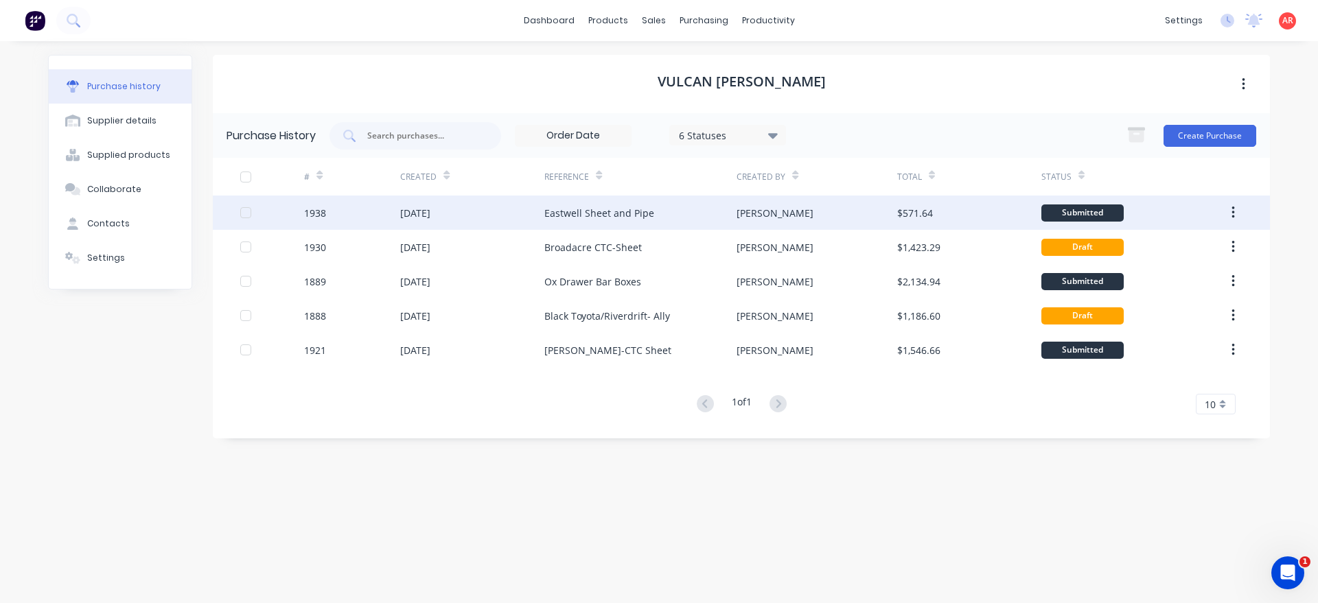
click at [645, 216] on div "Eastwell Sheet and Pipe" at bounding box center [599, 213] width 110 height 14
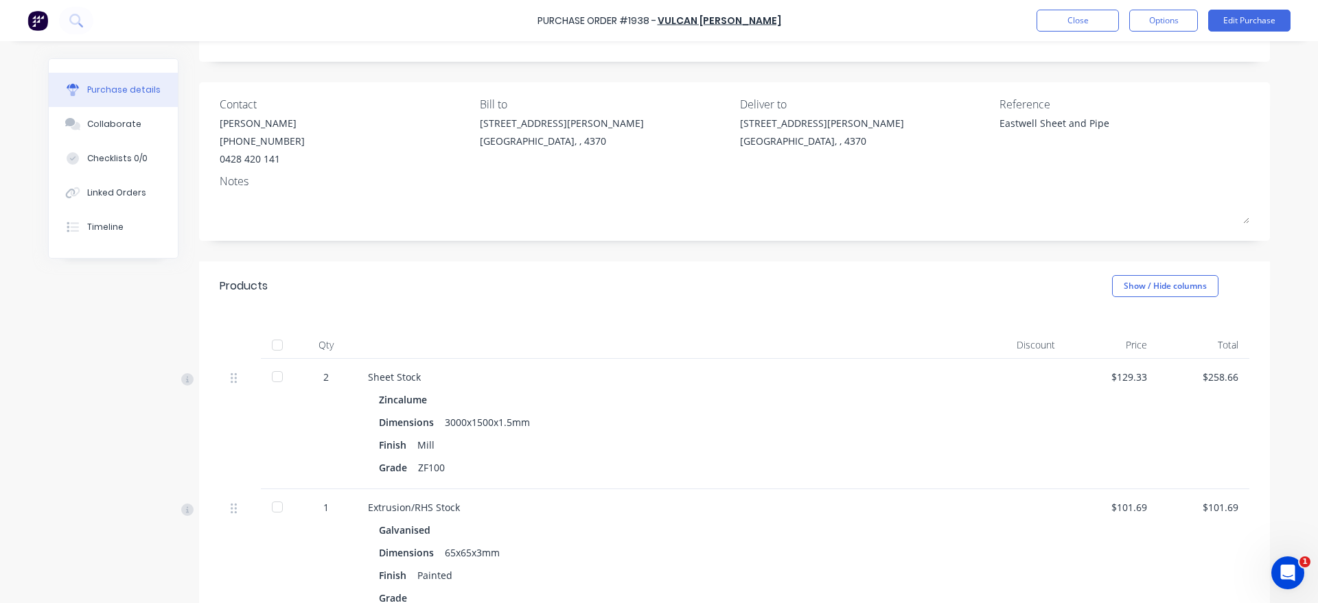
scroll to position [78, 0]
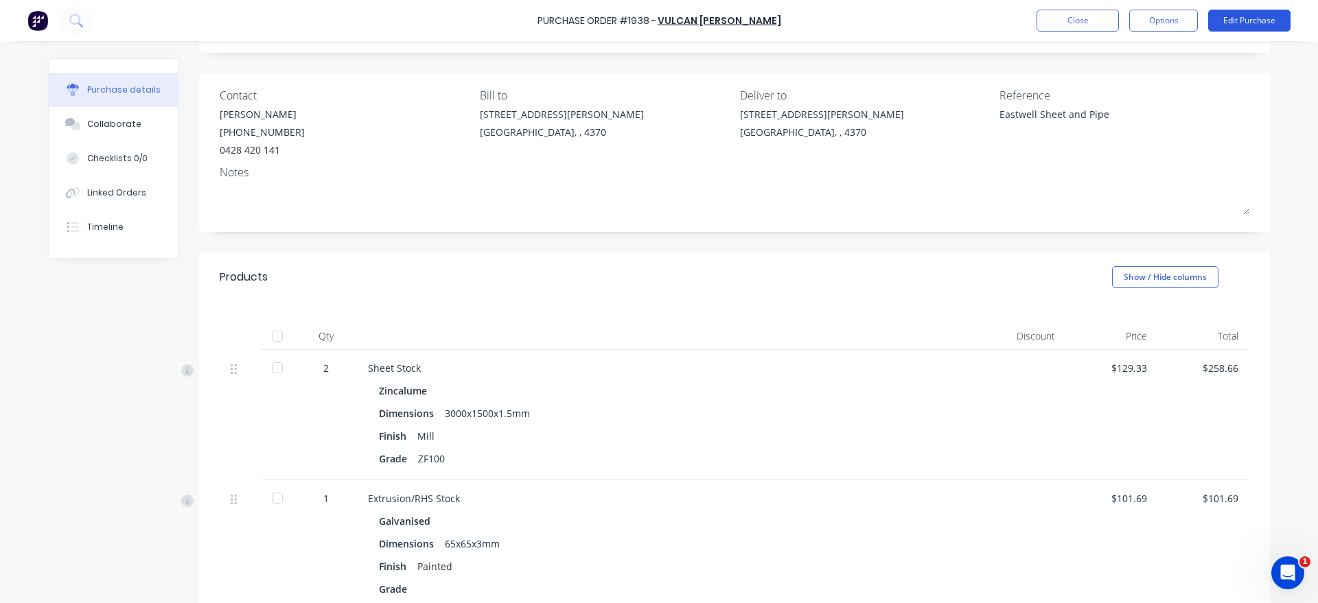
click at [1245, 23] on button "Edit Purchase" at bounding box center [1249, 21] width 82 height 22
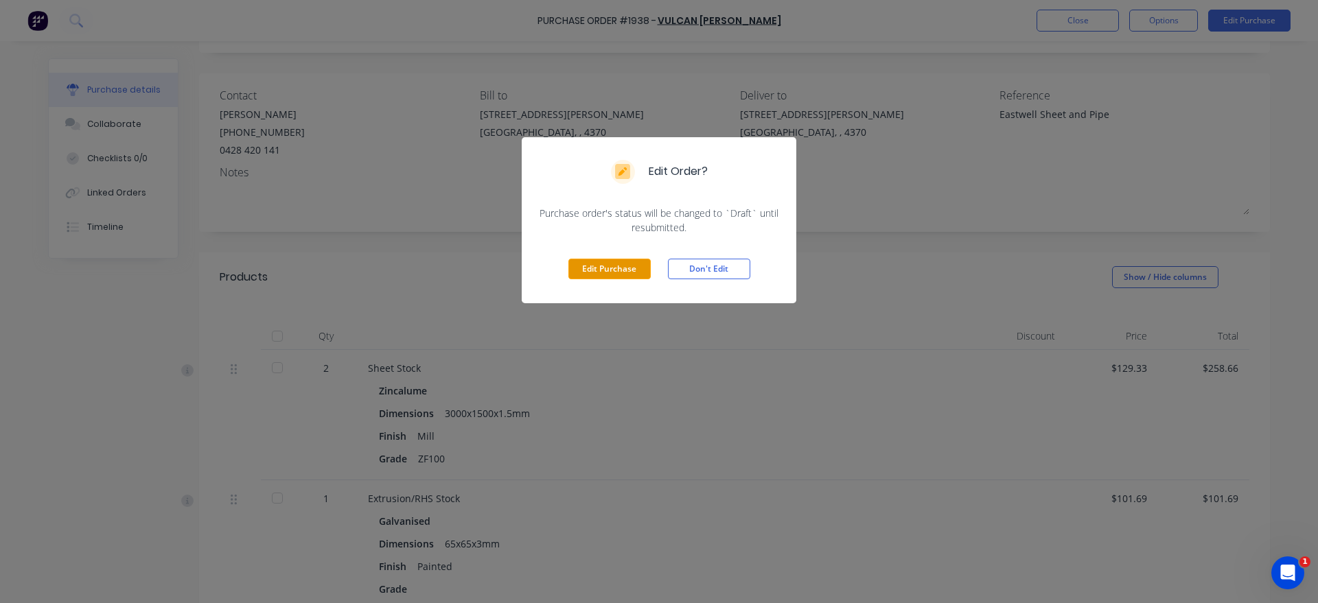
click at [623, 271] on button "Edit Purchase" at bounding box center [609, 269] width 82 height 21
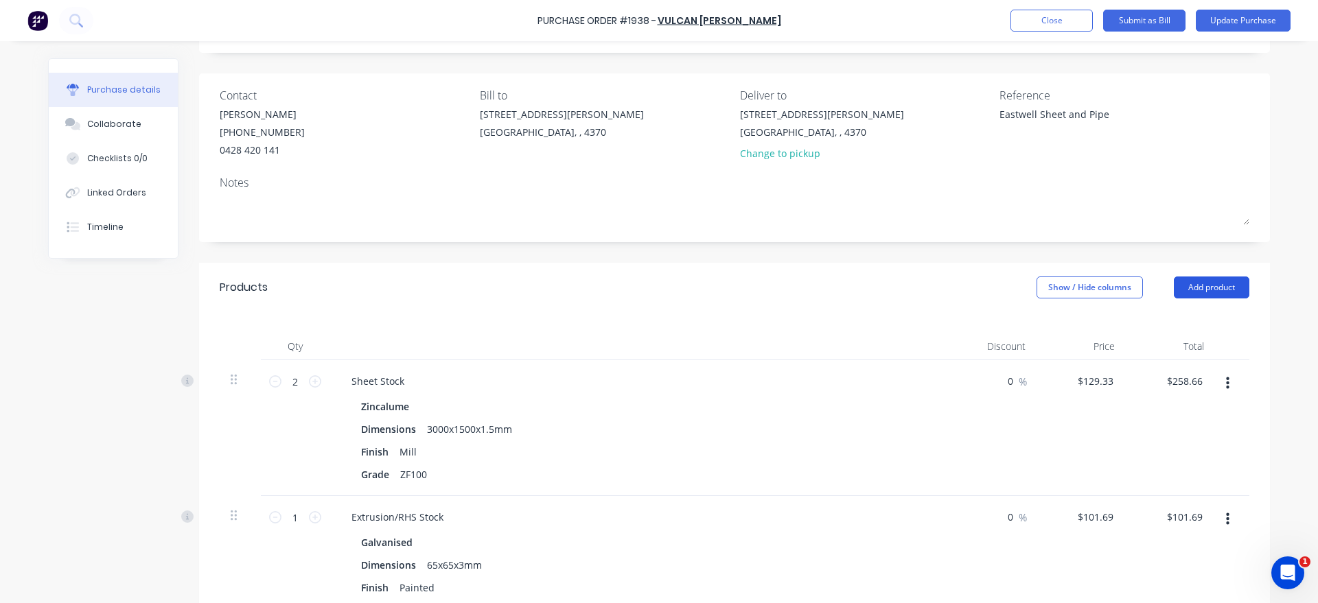
click at [1214, 290] on button "Add product" at bounding box center [1212, 288] width 76 height 22
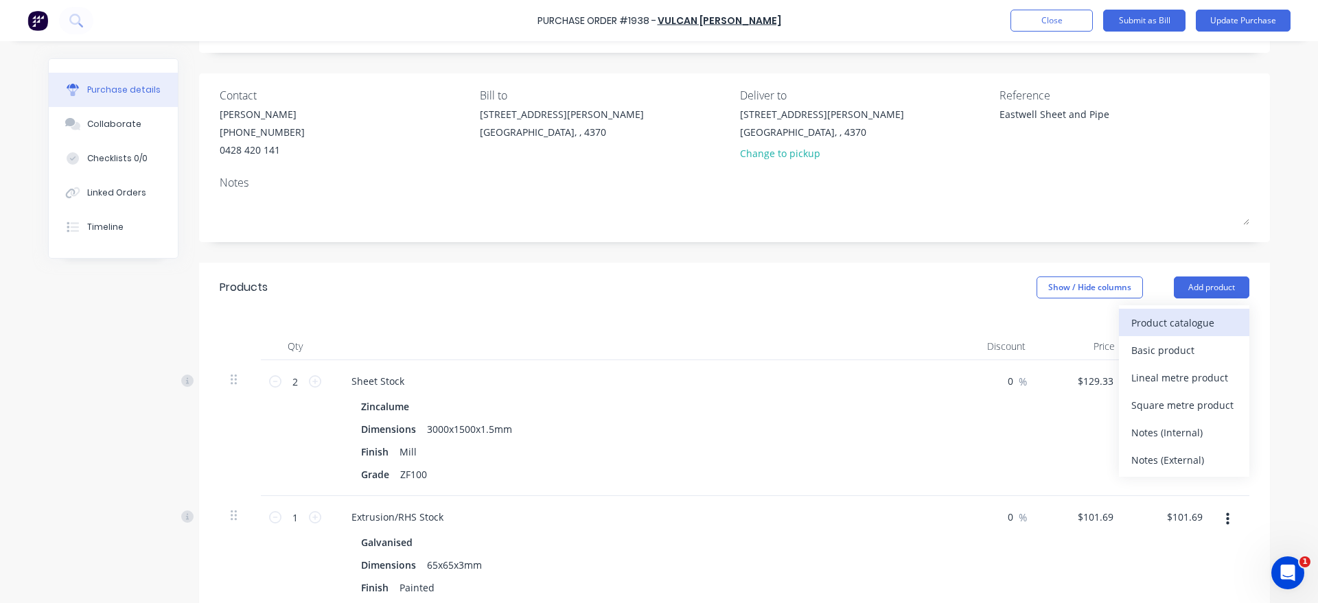
click at [1181, 314] on div "Product catalogue" at bounding box center [1184, 323] width 106 height 20
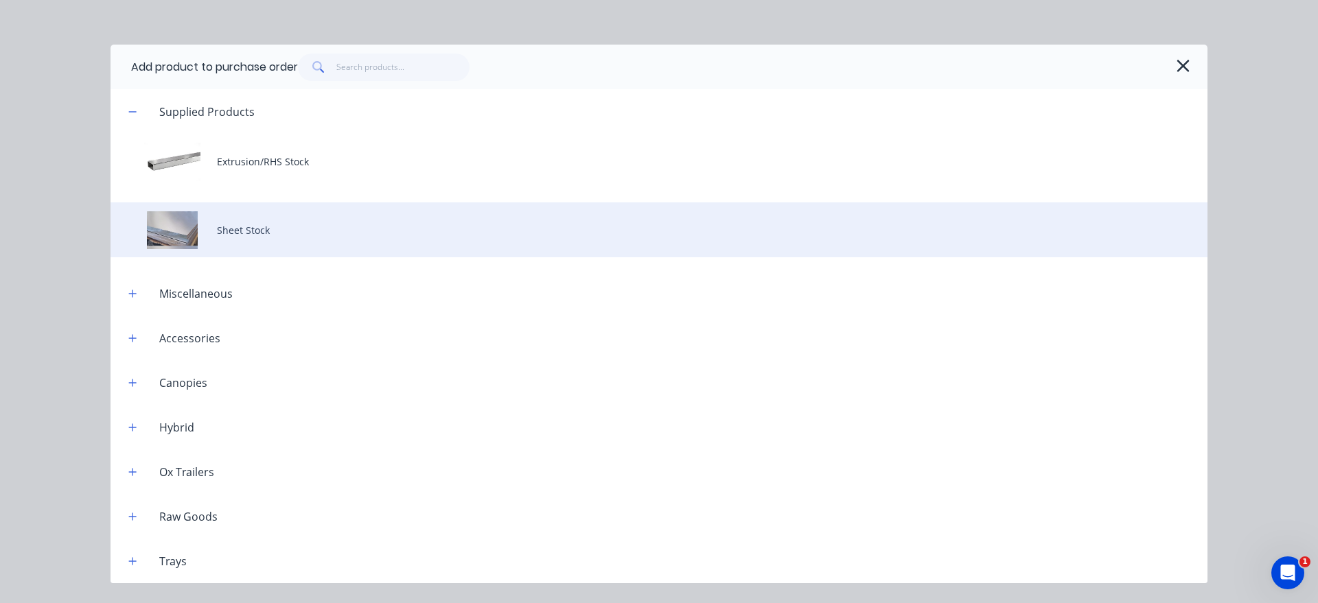
click at [294, 241] on div "Sheet Stock" at bounding box center [659, 229] width 1097 height 55
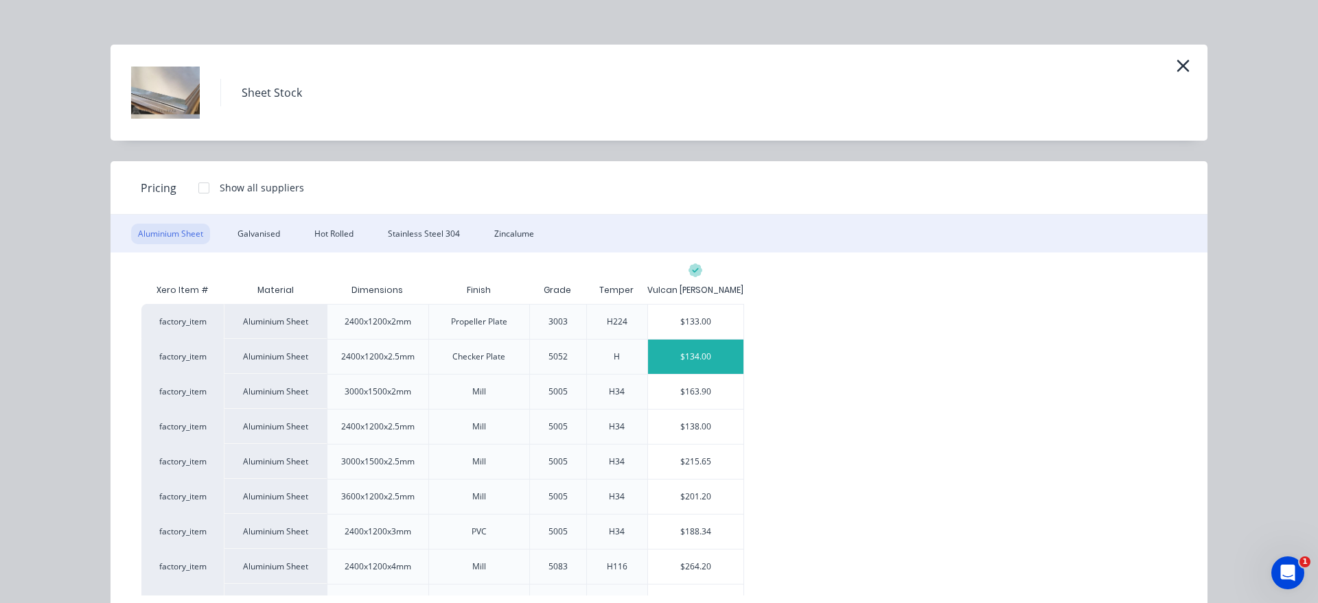
click at [659, 369] on div "$134.00" at bounding box center [695, 357] width 95 height 34
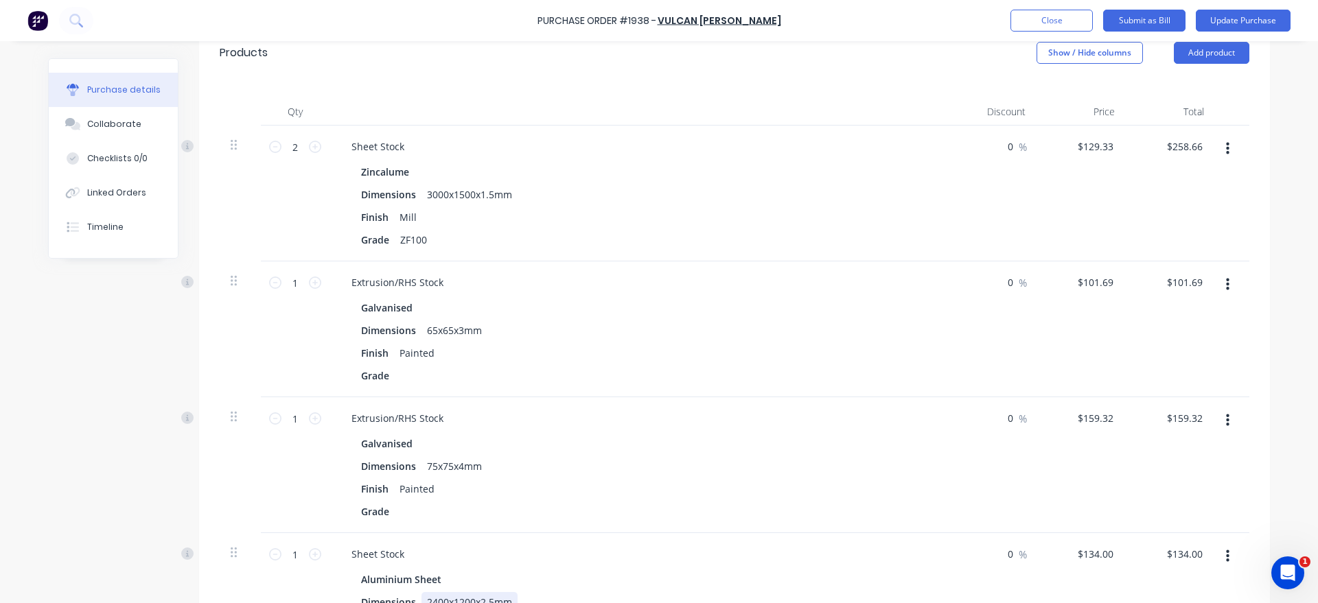
scroll to position [469, 0]
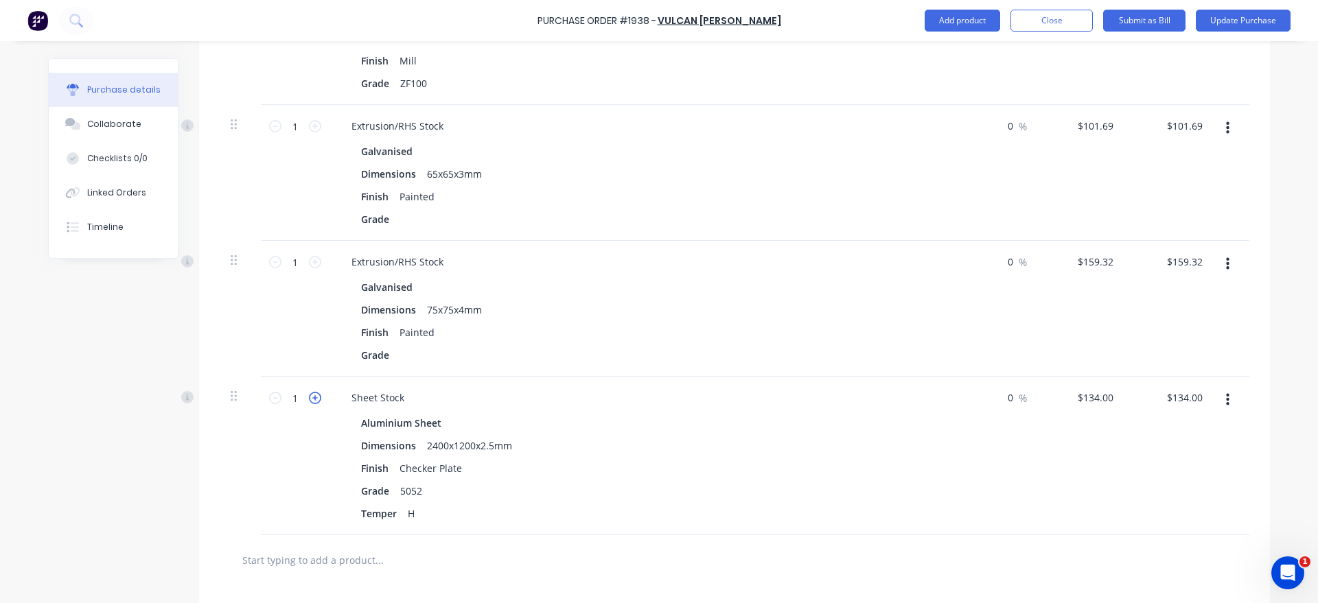
click at [316, 400] on icon at bounding box center [315, 398] width 12 height 12
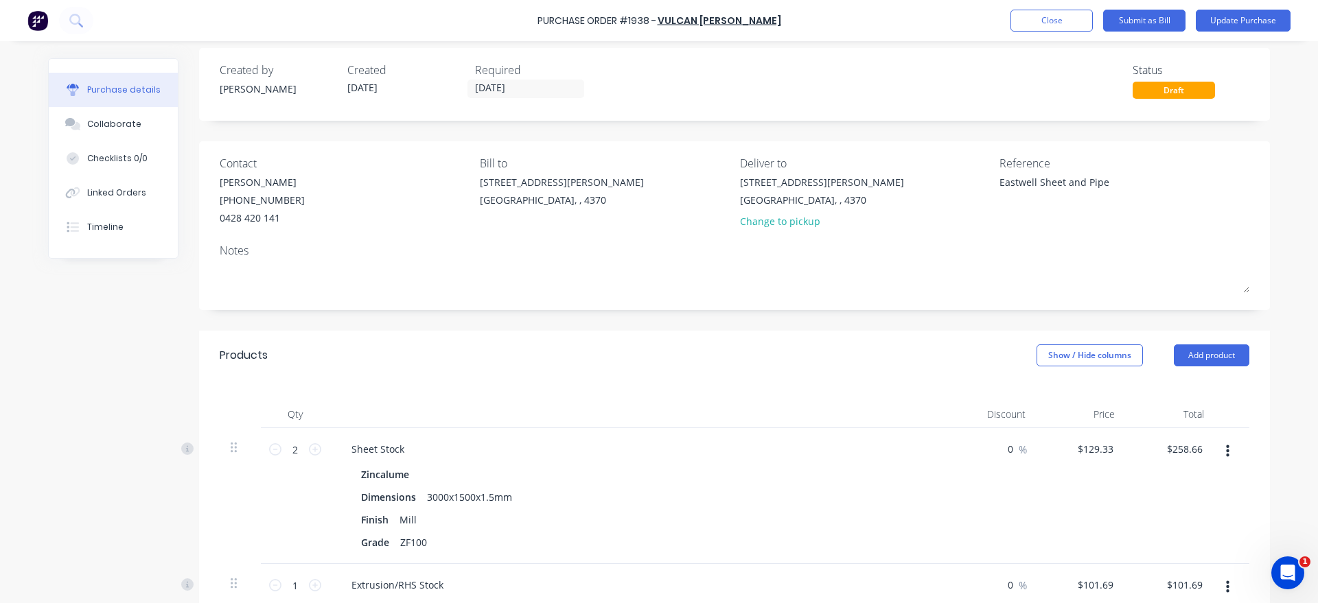
scroll to position [0, 0]
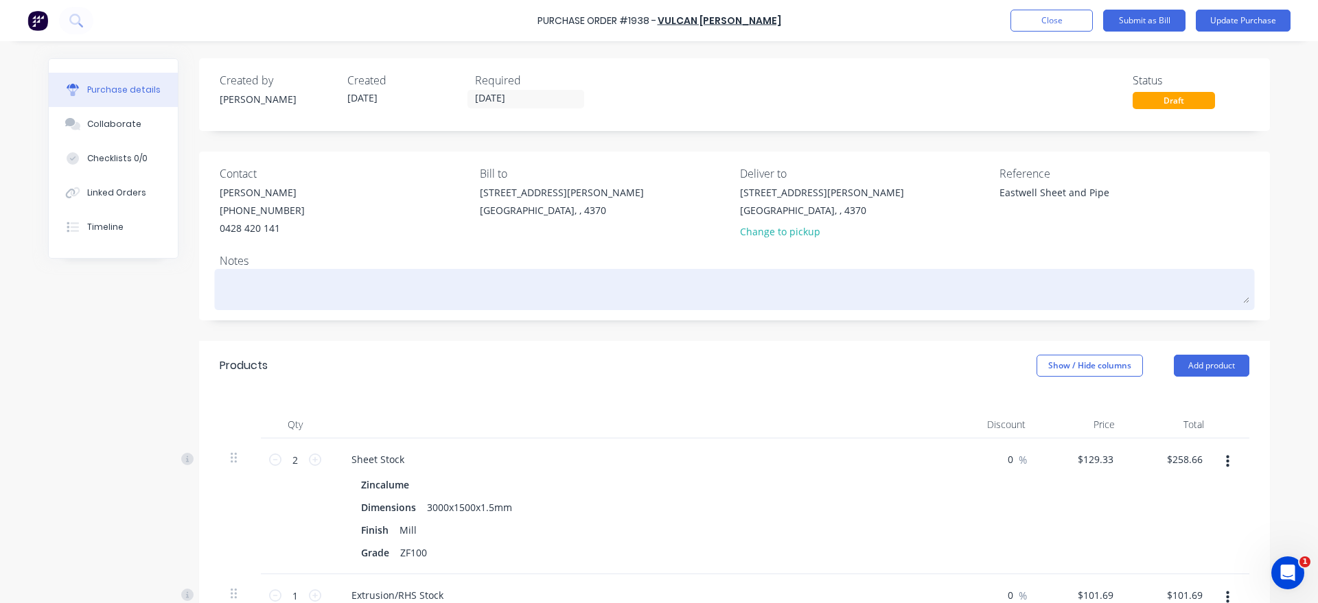
click at [314, 285] on textarea at bounding box center [735, 287] width 1030 height 31
drag, startPoint x: 277, startPoint y: 272, endPoint x: 163, endPoint y: 264, distance: 113.6
click at [220, 272] on textarea "Ensure RHS is rolled edge." at bounding box center [735, 287] width 1030 height 31
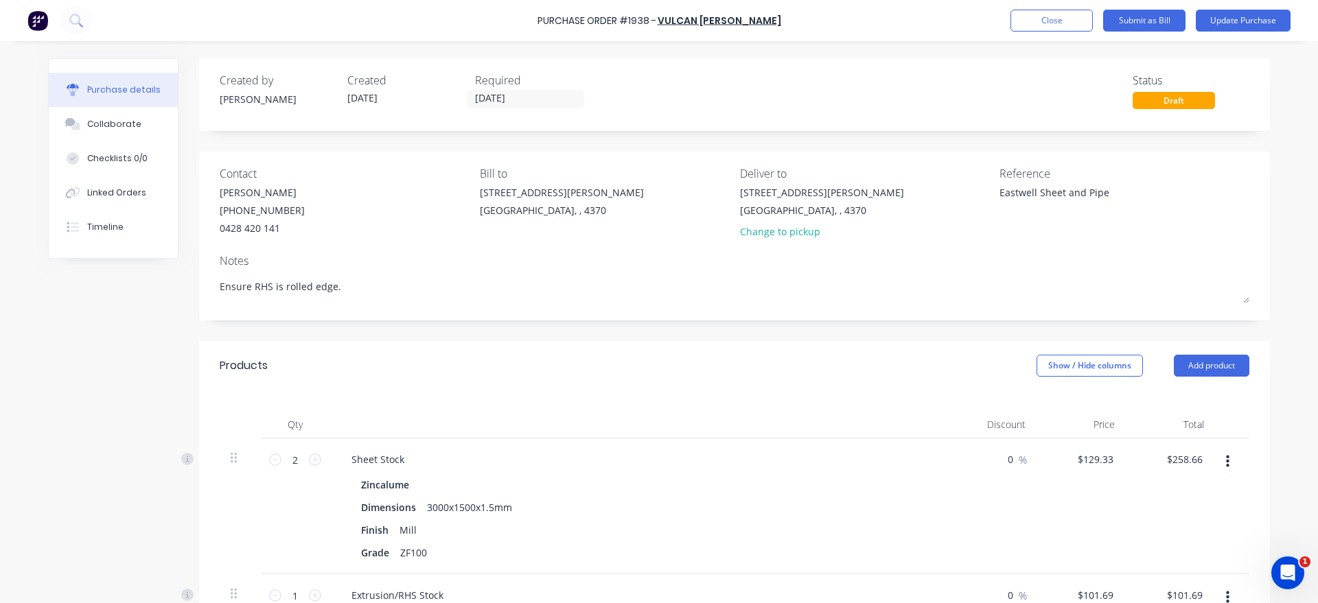
click at [1238, 16] on button "Update Purchase" at bounding box center [1243, 21] width 95 height 22
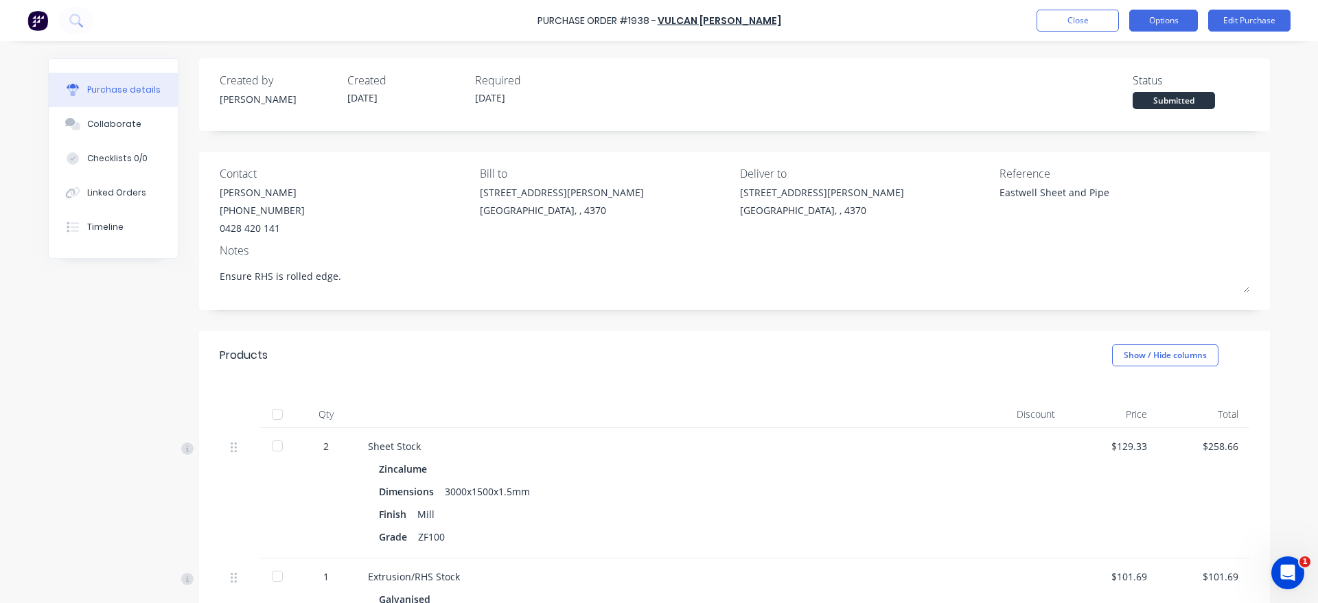
click at [1165, 29] on button "Options" at bounding box center [1163, 21] width 69 height 22
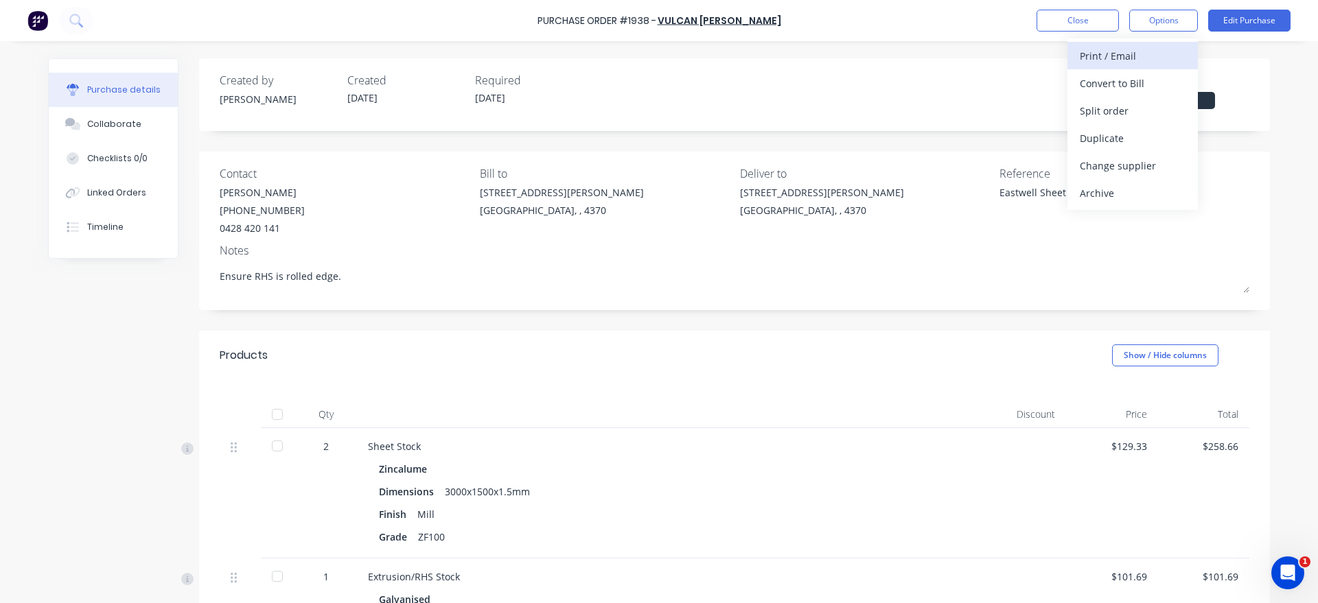
click at [1161, 56] on div "Print / Email" at bounding box center [1133, 56] width 106 height 20
click at [1159, 32] on div "Purchase Order #1938 - Vulcan [PERSON_NAME] Close Options Edit Purchase" at bounding box center [659, 20] width 1318 height 41
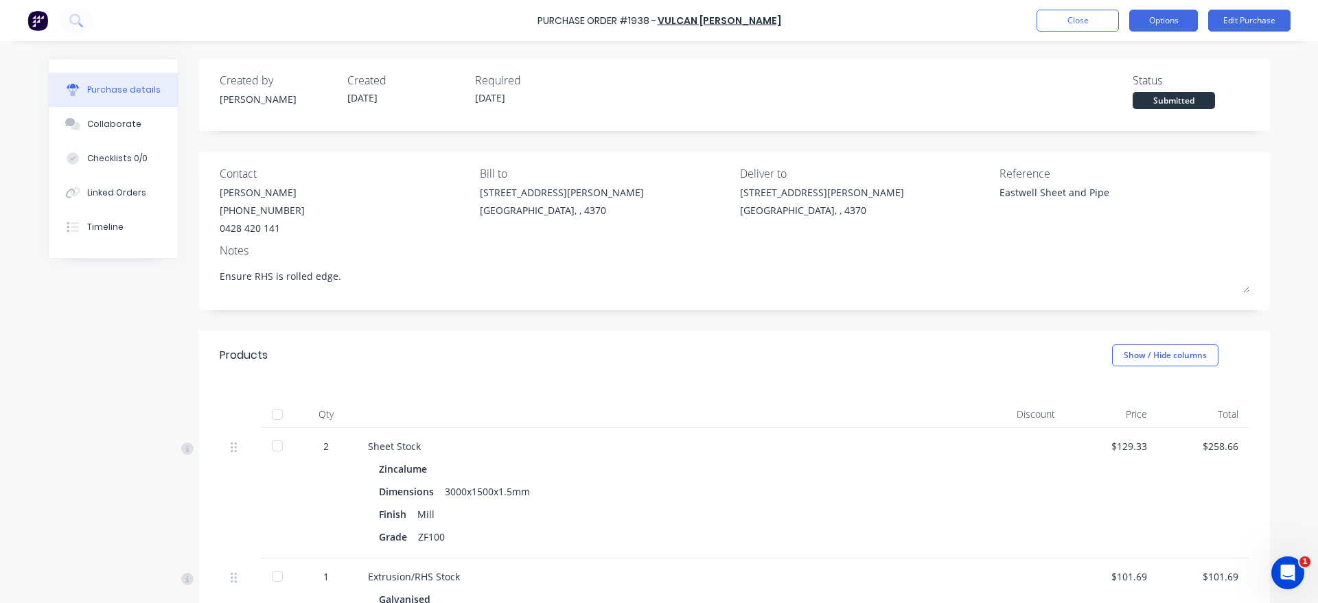
click at [1162, 27] on button "Options" at bounding box center [1163, 21] width 69 height 22
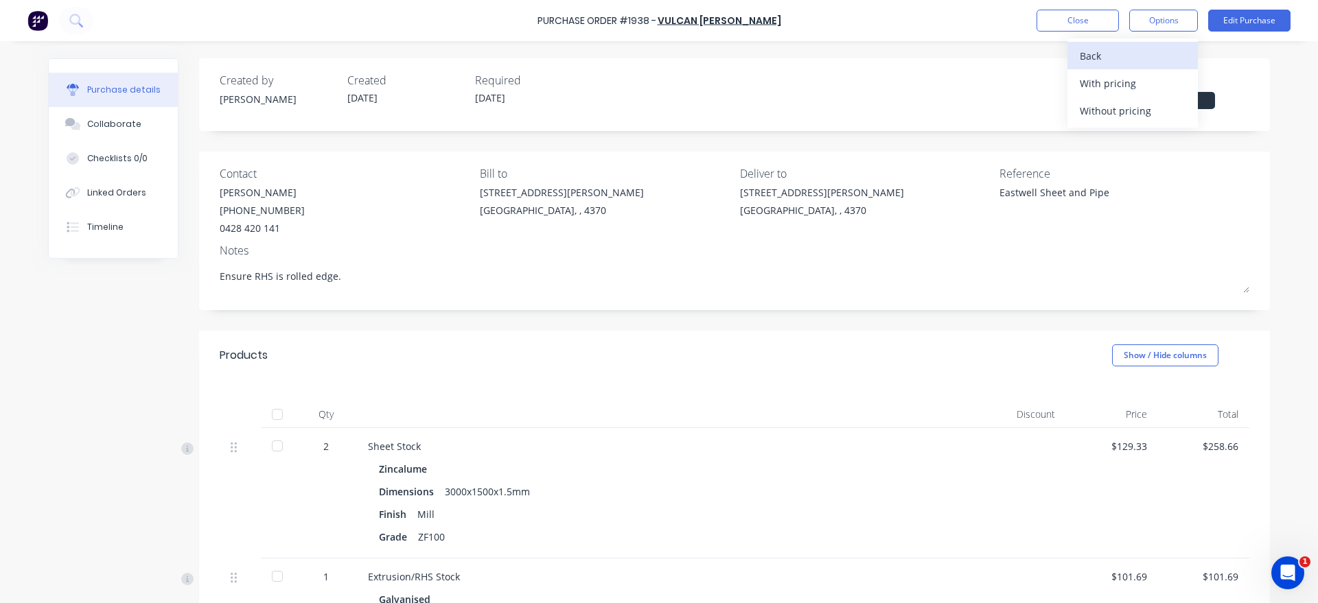
click at [1160, 51] on div "Back" at bounding box center [1133, 56] width 106 height 20
click at [1157, 60] on div "Print / Email" at bounding box center [1133, 56] width 106 height 20
click at [1154, 76] on div "With pricing" at bounding box center [1133, 83] width 106 height 20
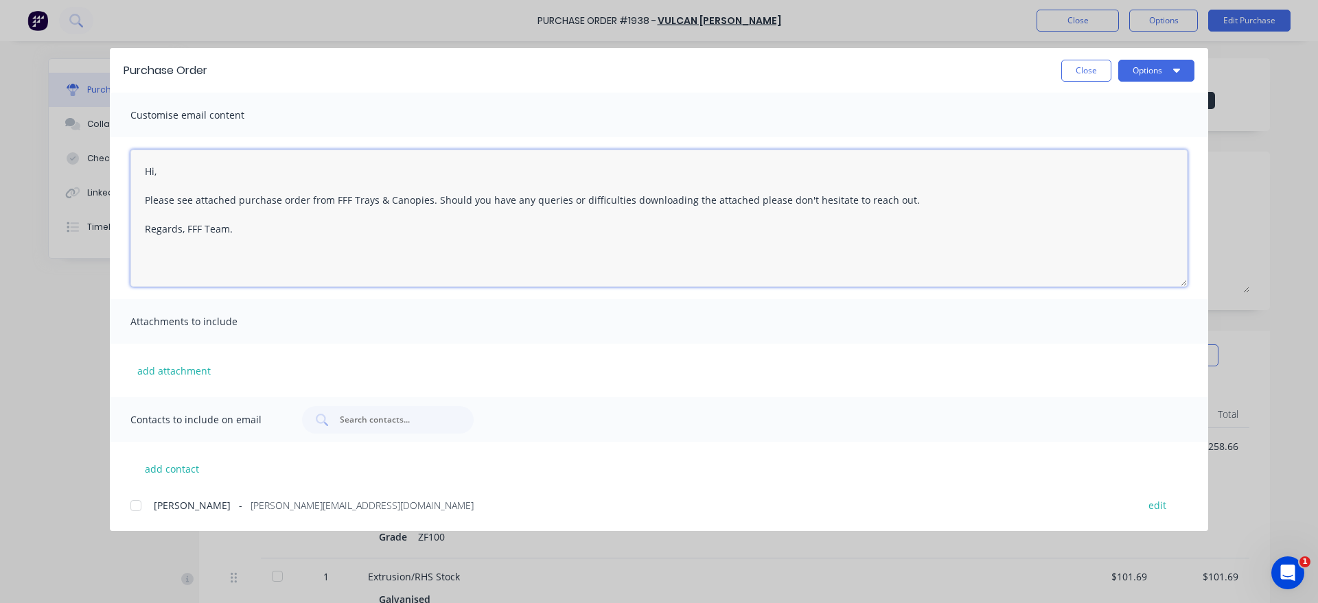
drag, startPoint x: 185, startPoint y: 171, endPoint x: 75, endPoint y: 163, distance: 110.1
click at [130, 163] on textarea "Hi, Please see attached purchase order from FFF Trays & Canopies. Should you ha…" at bounding box center [658, 218] width 1057 height 137
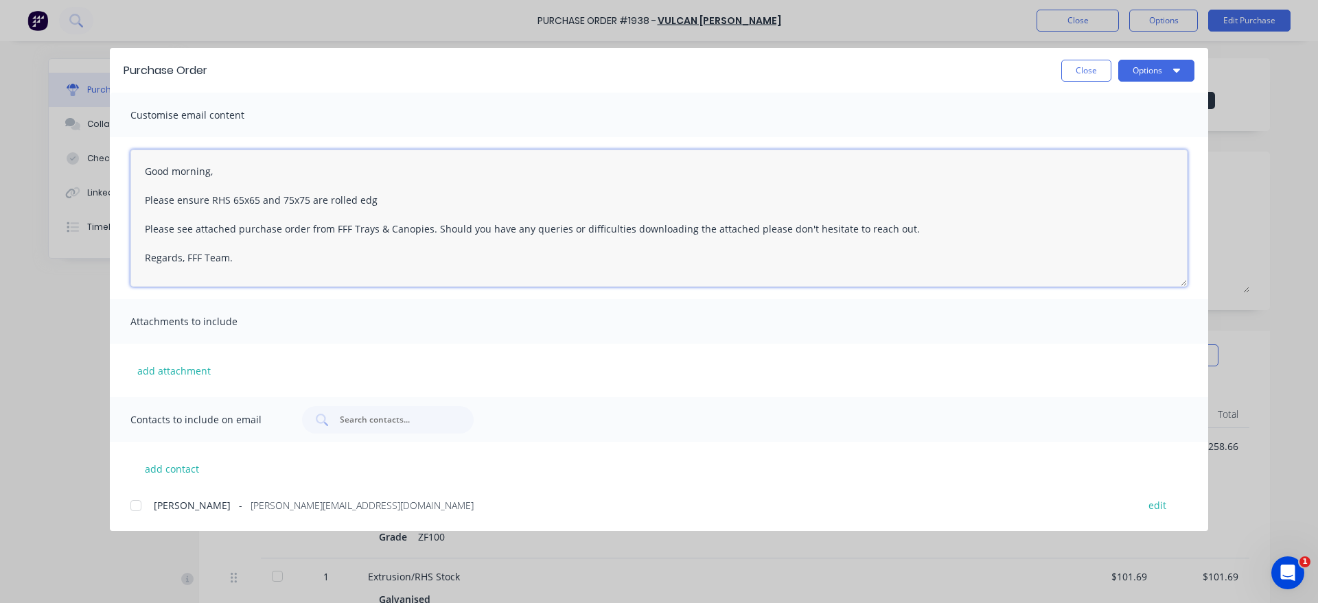
drag, startPoint x: 324, startPoint y: 200, endPoint x: 310, endPoint y: 200, distance: 13.7
click at [310, 200] on textarea "Good morning, Please ensure RHS 65x65 and 75x75 are rolled edg Please see attac…" at bounding box center [658, 218] width 1057 height 137
click at [388, 201] on textarea "Good morning, Please ensure RHS 65x65 and 75x75 have rolled edg Please see atta…" at bounding box center [658, 218] width 1057 height 137
click at [138, 502] on div at bounding box center [135, 505] width 27 height 27
click at [158, 469] on button "add contact" at bounding box center [171, 468] width 82 height 21
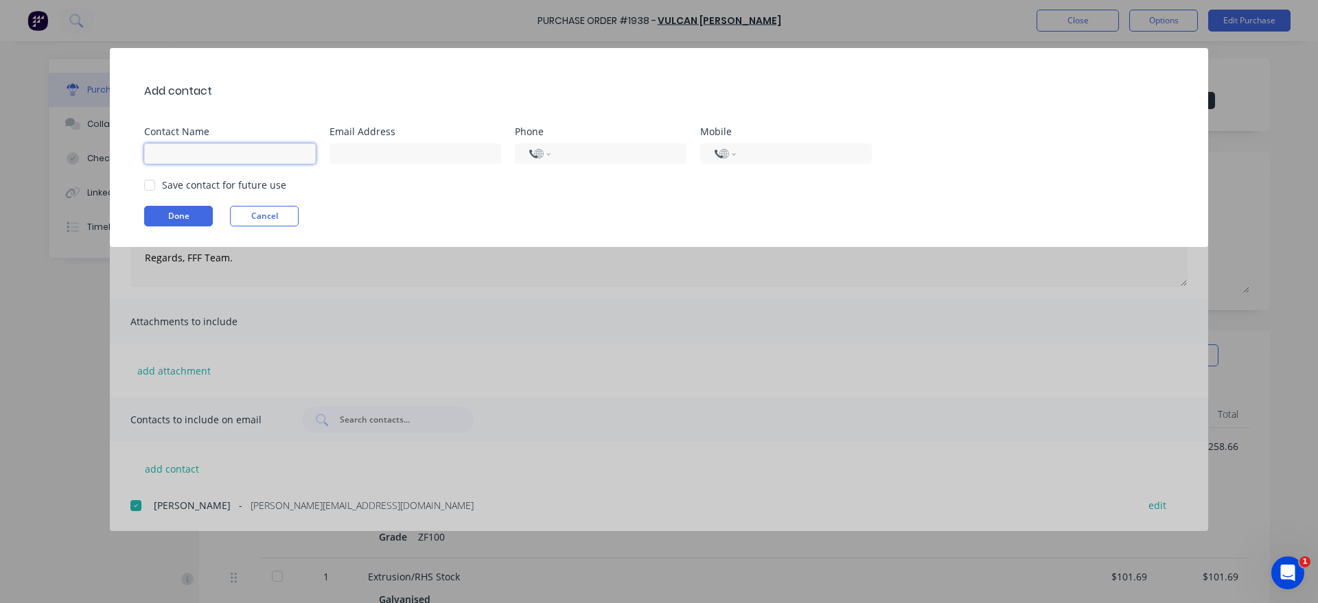
click at [181, 154] on input at bounding box center [230, 153] width 172 height 21
click at [345, 152] on input at bounding box center [415, 153] width 172 height 21
paste input ""[EMAIL_ADDRESS][DOMAIN_NAME]" <[DOMAIN_NAME][EMAIL_ADDRESS][DOMAIN_NAME]>"
drag, startPoint x: 376, startPoint y: 155, endPoint x: 337, endPoint y: 152, distance: 39.2
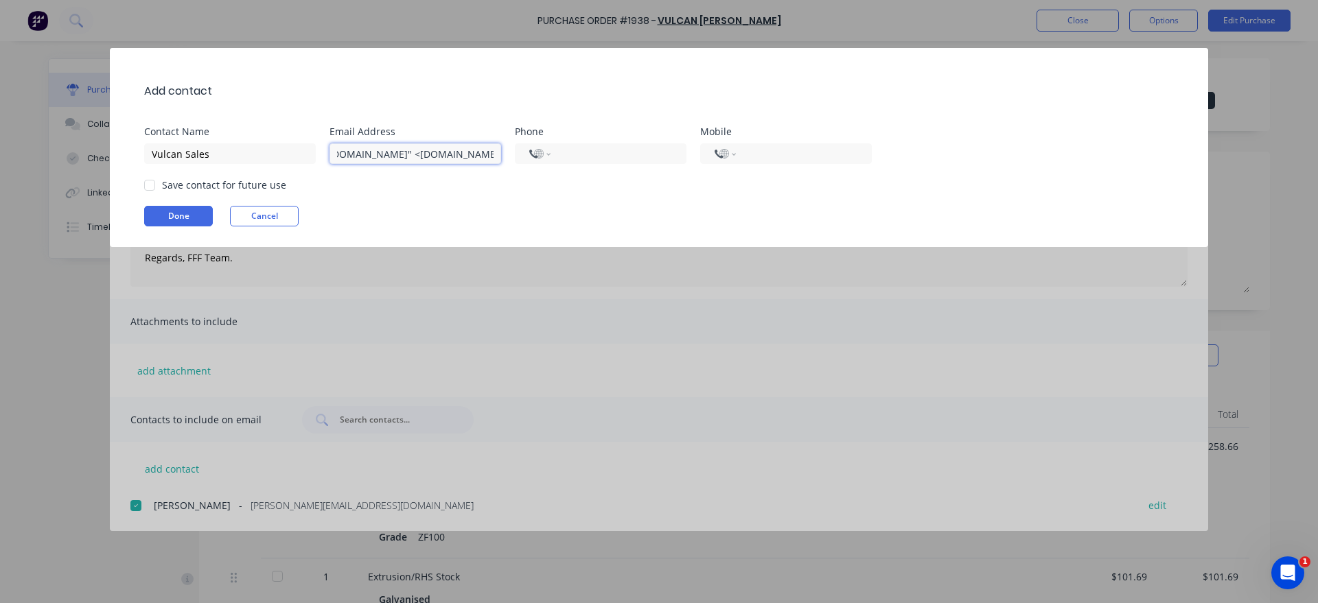
click at [337, 152] on input ""[EMAIL_ADDRESS][DOMAIN_NAME]" <[DOMAIN_NAME][EMAIL_ADDRESS][DOMAIN_NAME]>" at bounding box center [415, 153] width 172 height 21
click at [476, 150] on input "[EMAIL_ADDRESS][DOMAIN_NAME]>" at bounding box center [415, 153] width 172 height 21
click at [334, 152] on input "[EMAIL_ADDRESS][DOMAIN_NAME]" at bounding box center [415, 153] width 172 height 21
click at [473, 149] on input "[EMAIL_ADDRESS][DOMAIN_NAME]" at bounding box center [415, 153] width 172 height 21
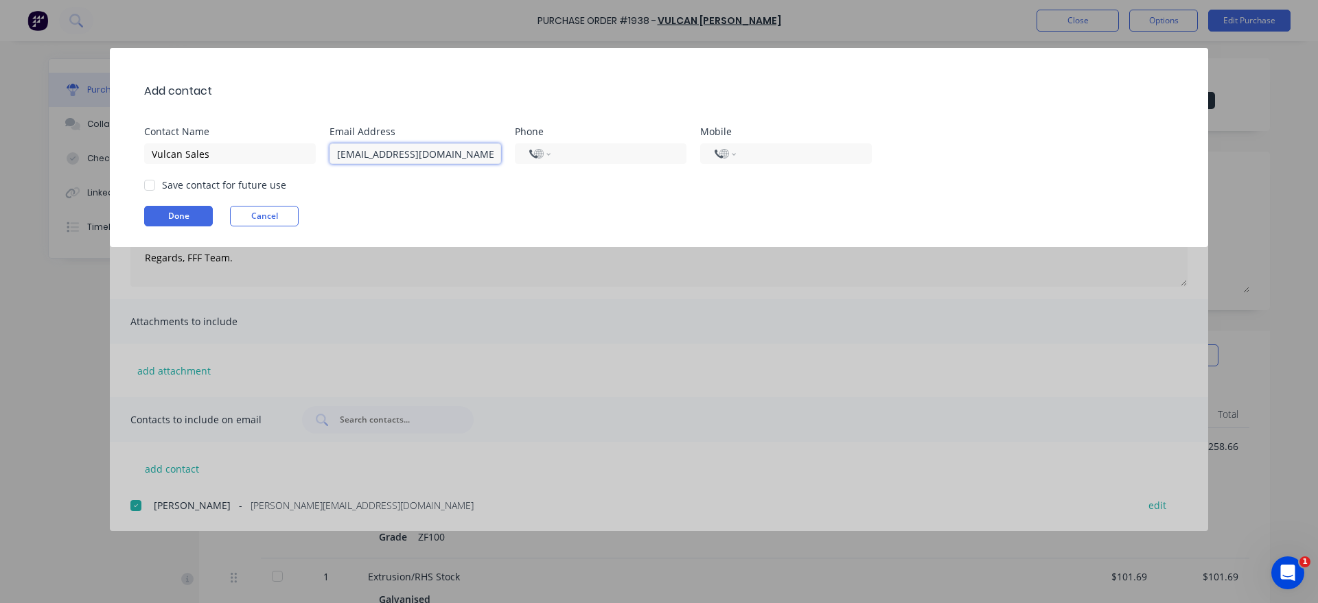
click at [150, 183] on div at bounding box center [149, 185] width 27 height 27
click at [165, 211] on button "Done" at bounding box center [178, 216] width 69 height 21
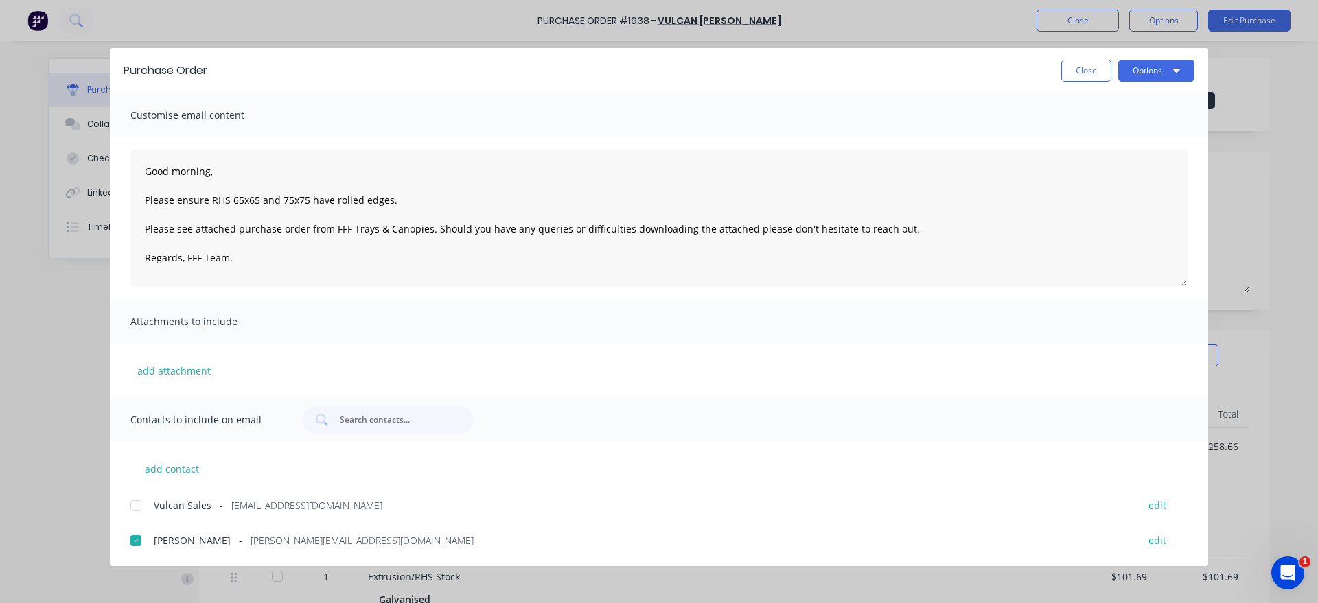
click at [135, 508] on div at bounding box center [135, 505] width 27 height 27
click at [1140, 64] on button "Options" at bounding box center [1156, 71] width 76 height 22
click at [1135, 159] on div "Email" at bounding box center [1129, 160] width 106 height 20
click at [1085, 82] on div "Purchase Order Close Options" at bounding box center [659, 70] width 1098 height 45
click at [1085, 77] on button "Close" at bounding box center [1086, 71] width 50 height 22
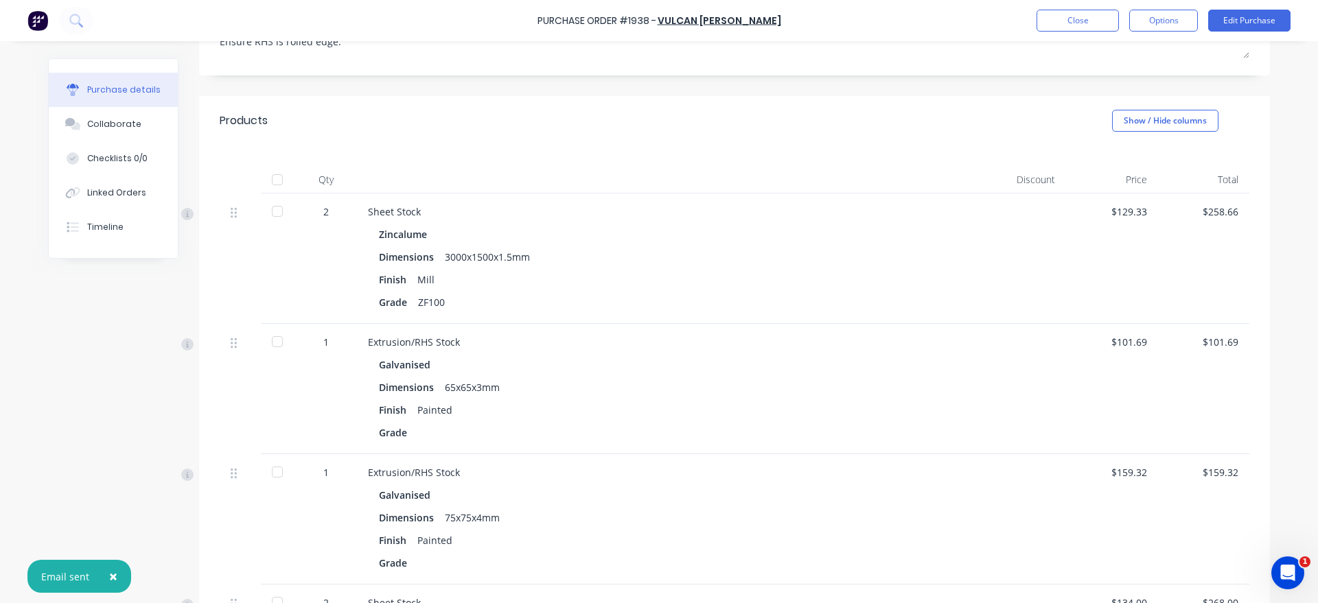
scroll to position [469, 0]
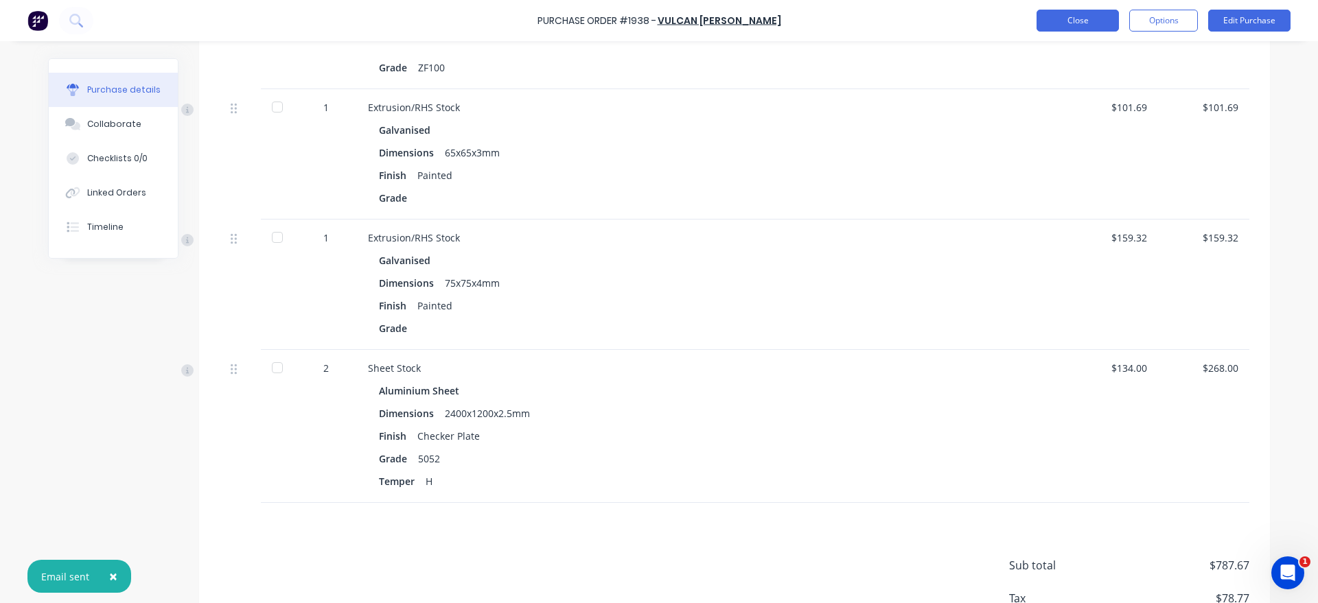
click at [1091, 12] on button "Close" at bounding box center [1077, 21] width 82 height 22
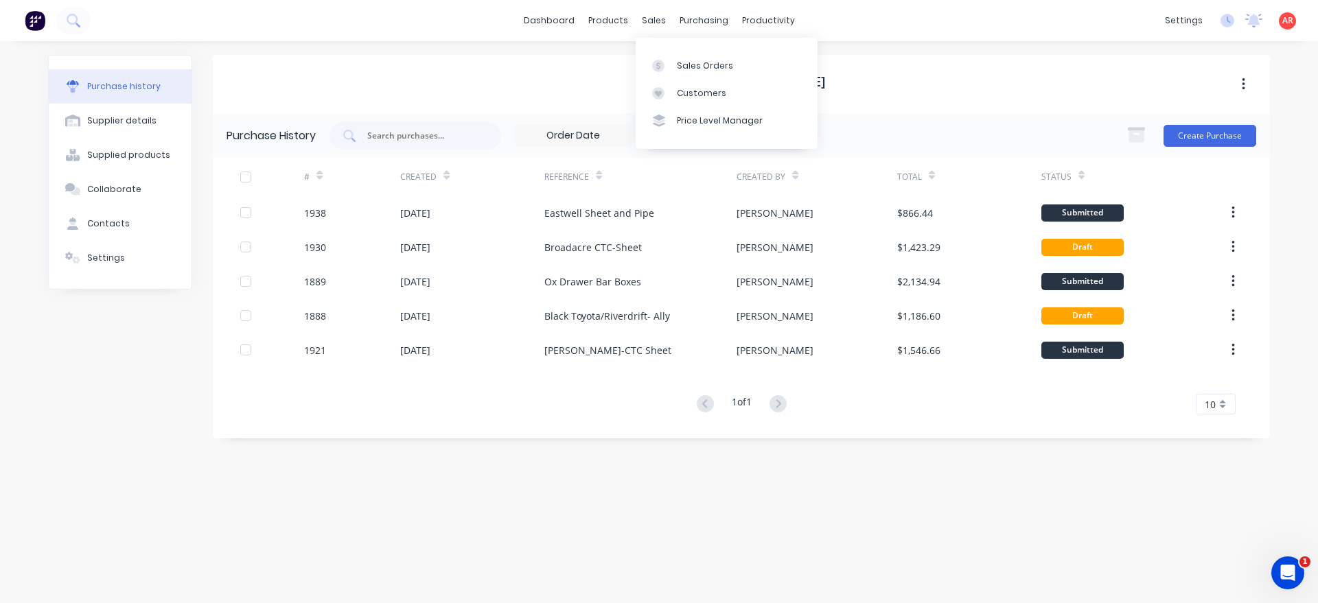
click at [675, 46] on div "Sales Orders Customers Price Level Manager" at bounding box center [727, 93] width 182 height 111
click at [684, 77] on link "Sales Orders" at bounding box center [727, 64] width 182 height 27
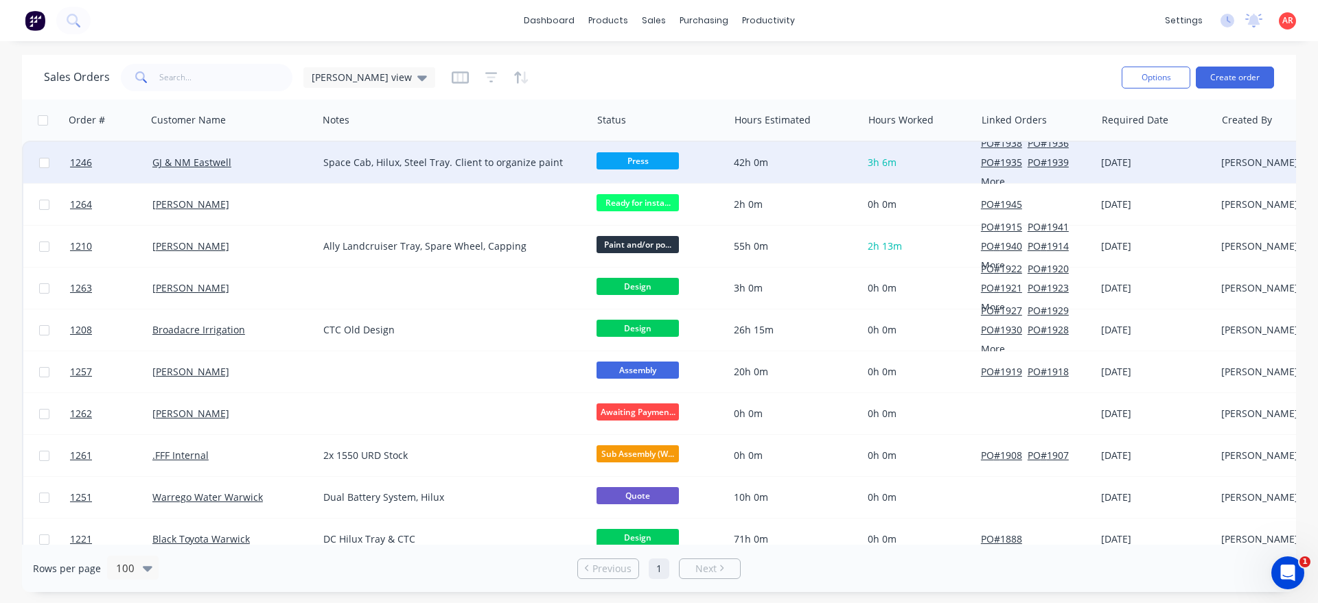
click at [246, 172] on div "GJ & NM Eastwell" at bounding box center [232, 162] width 171 height 41
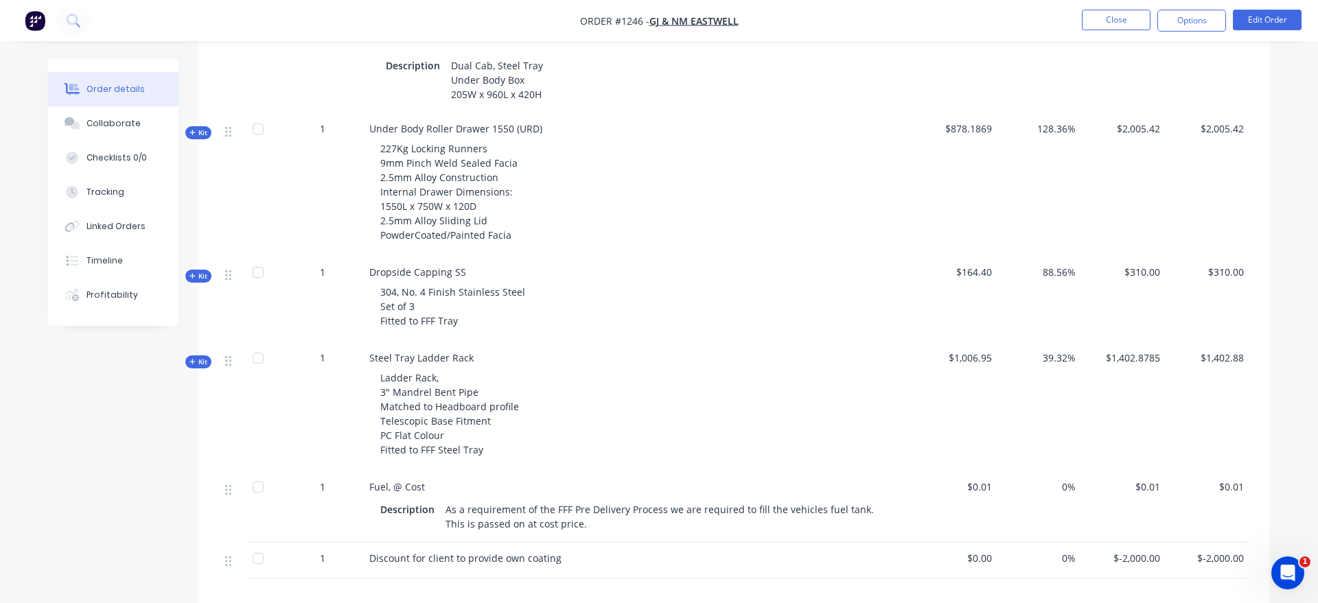
scroll to position [770, 0]
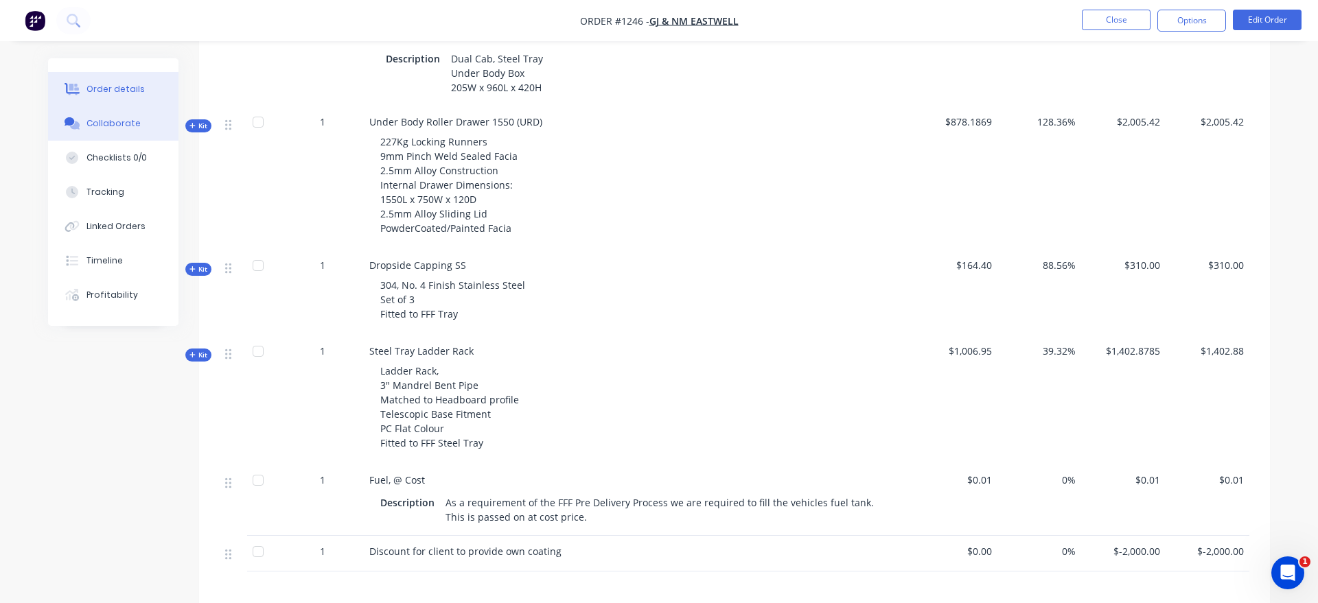
click at [137, 132] on button "Collaborate" at bounding box center [113, 123] width 130 height 34
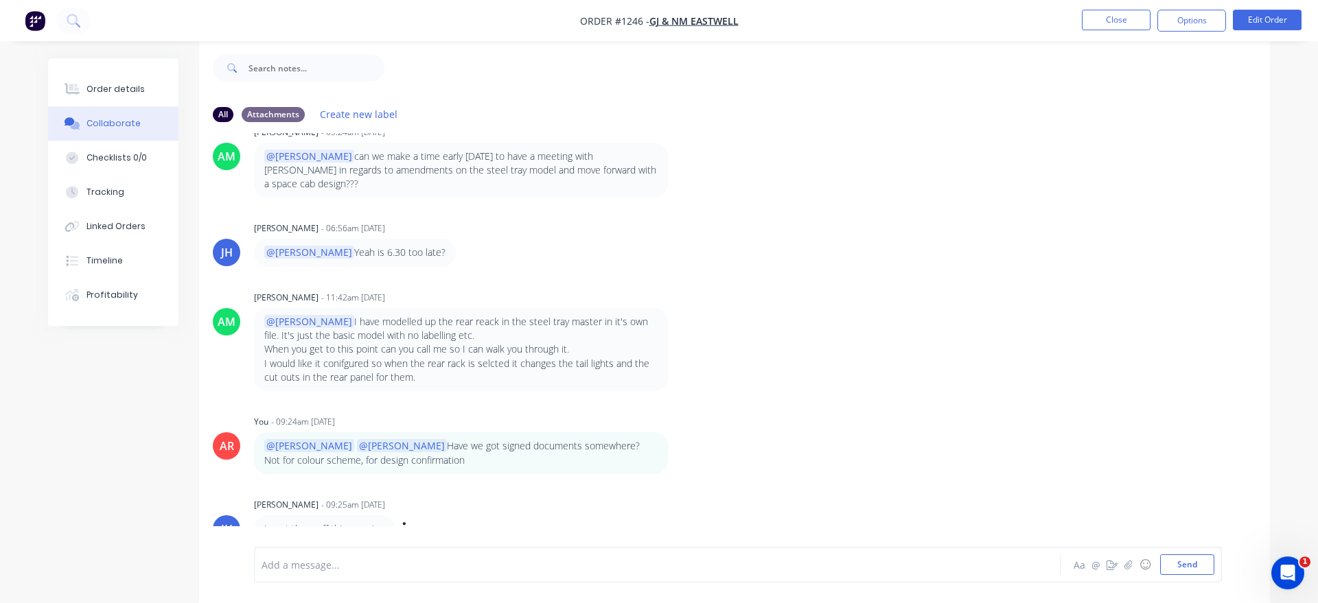
scroll to position [21, 0]
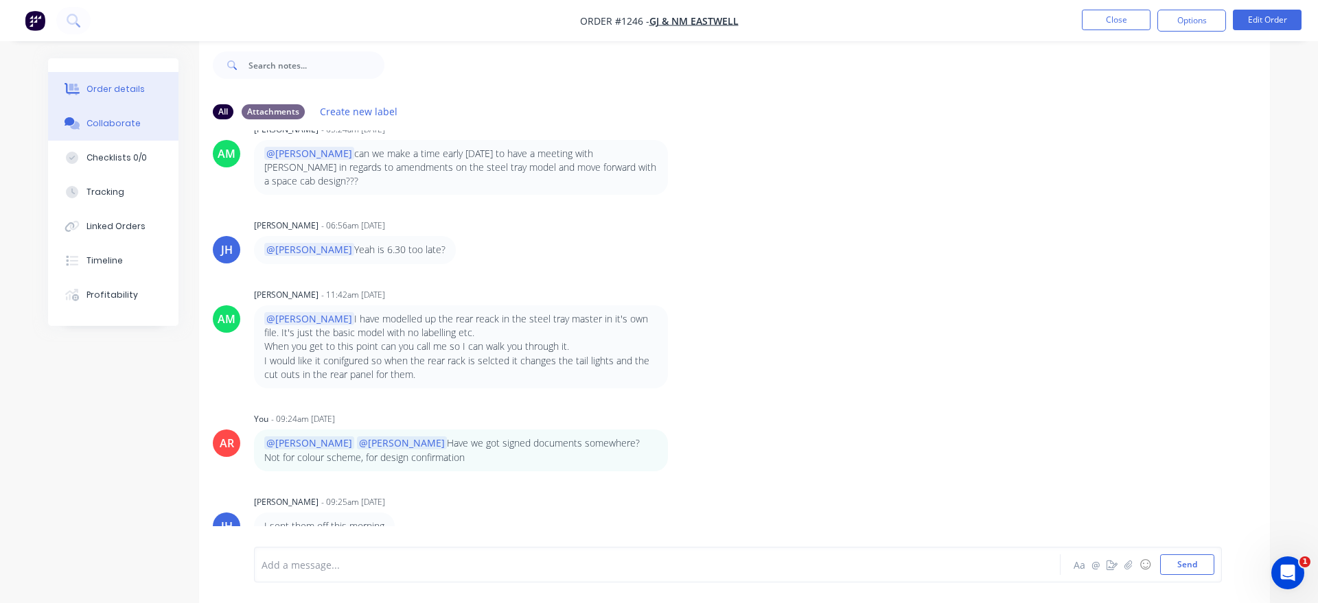
click at [101, 79] on button "Order details" at bounding box center [113, 89] width 130 height 34
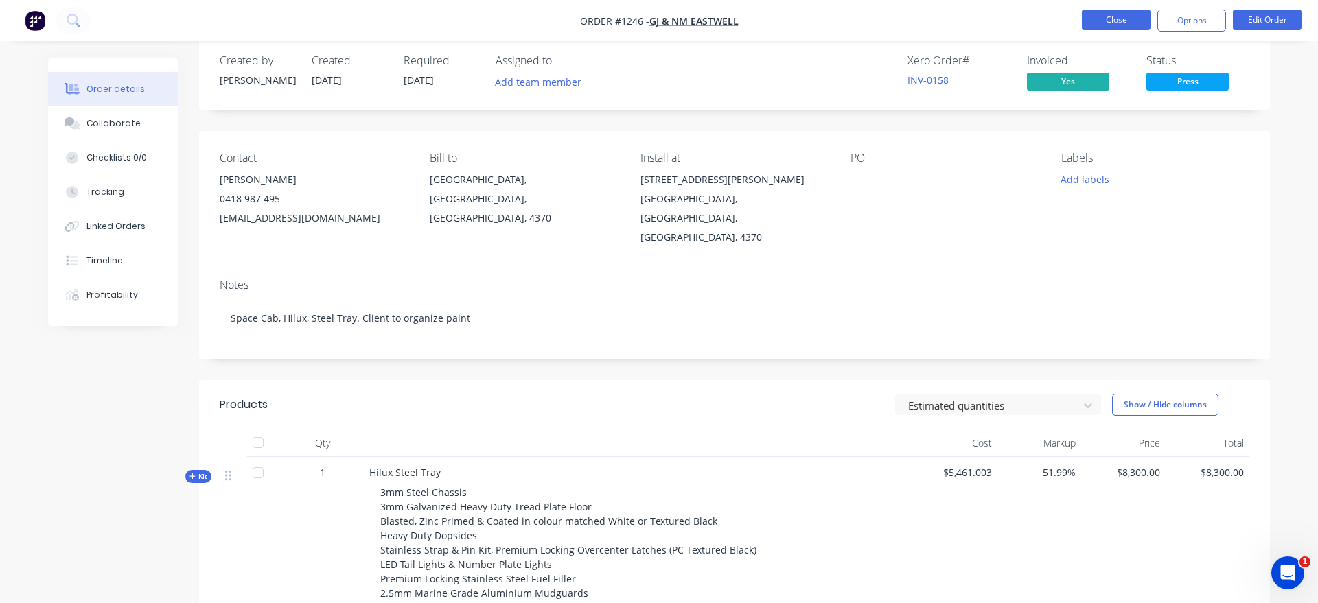
click at [1101, 14] on button "Close" at bounding box center [1116, 20] width 69 height 21
